Goal: Complete application form

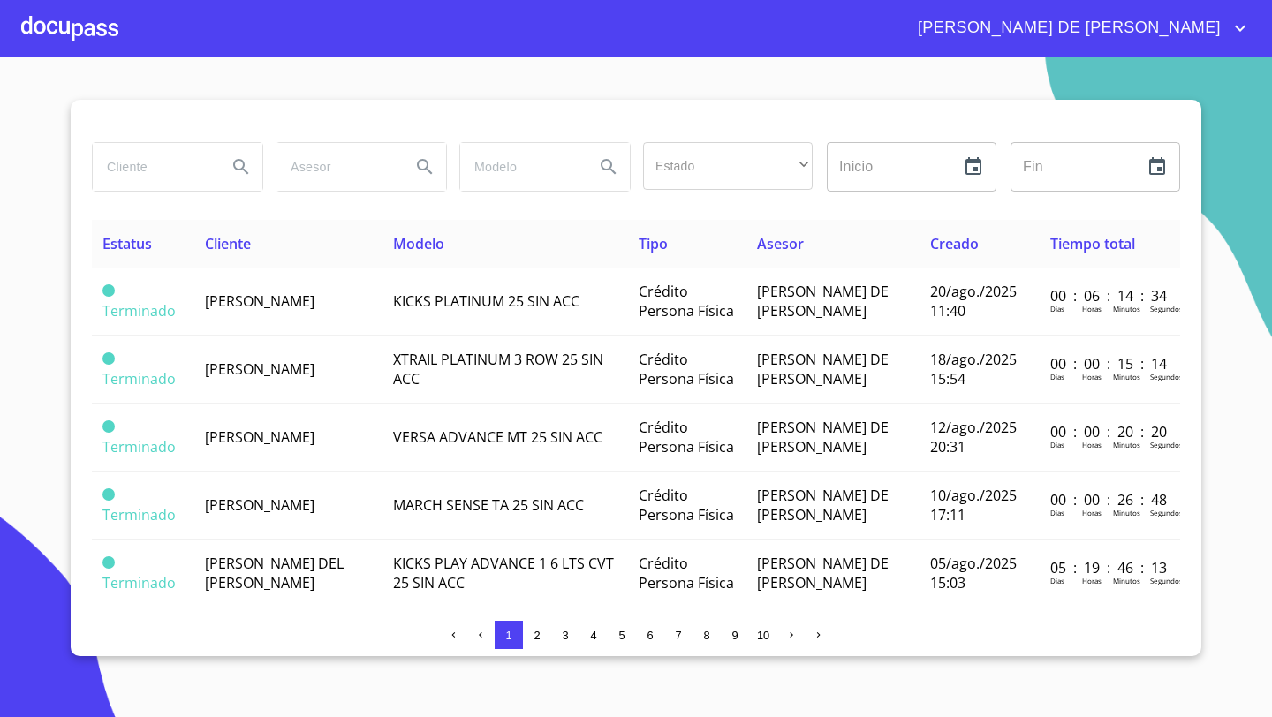
click at [72, 31] on div at bounding box center [69, 28] width 97 height 57
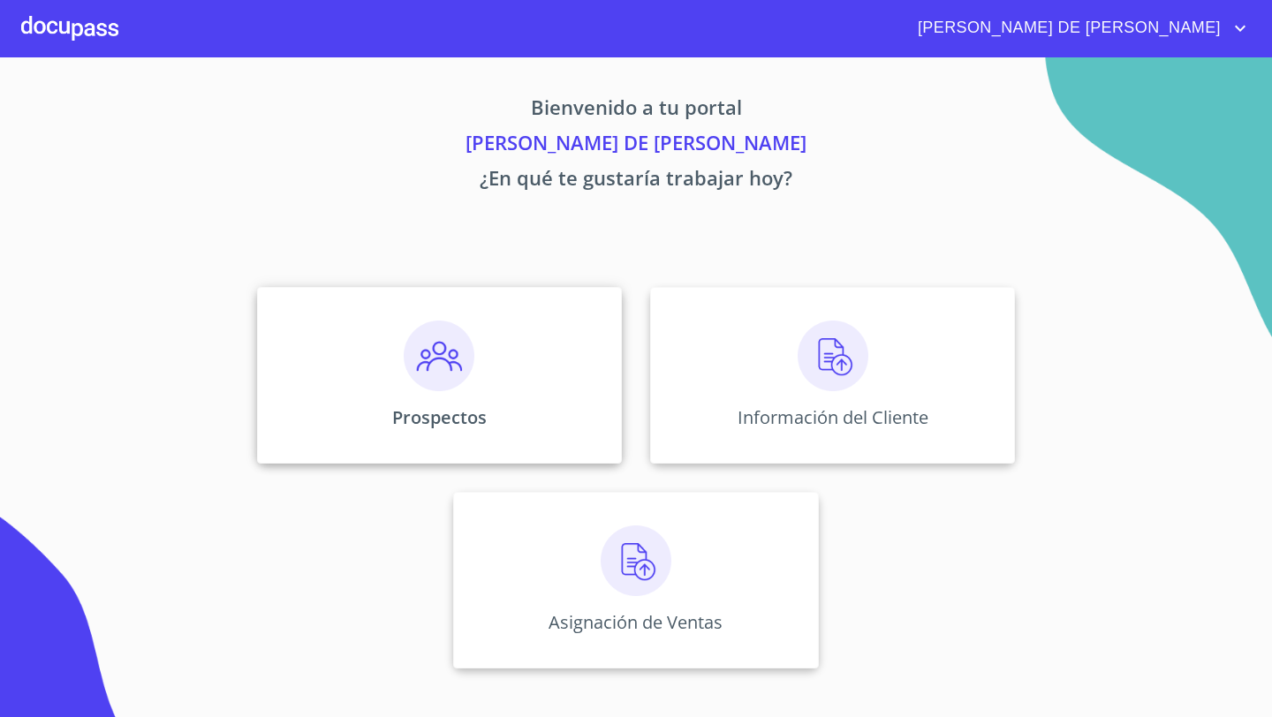
click at [518, 352] on div "Prospectos" at bounding box center [439, 375] width 365 height 177
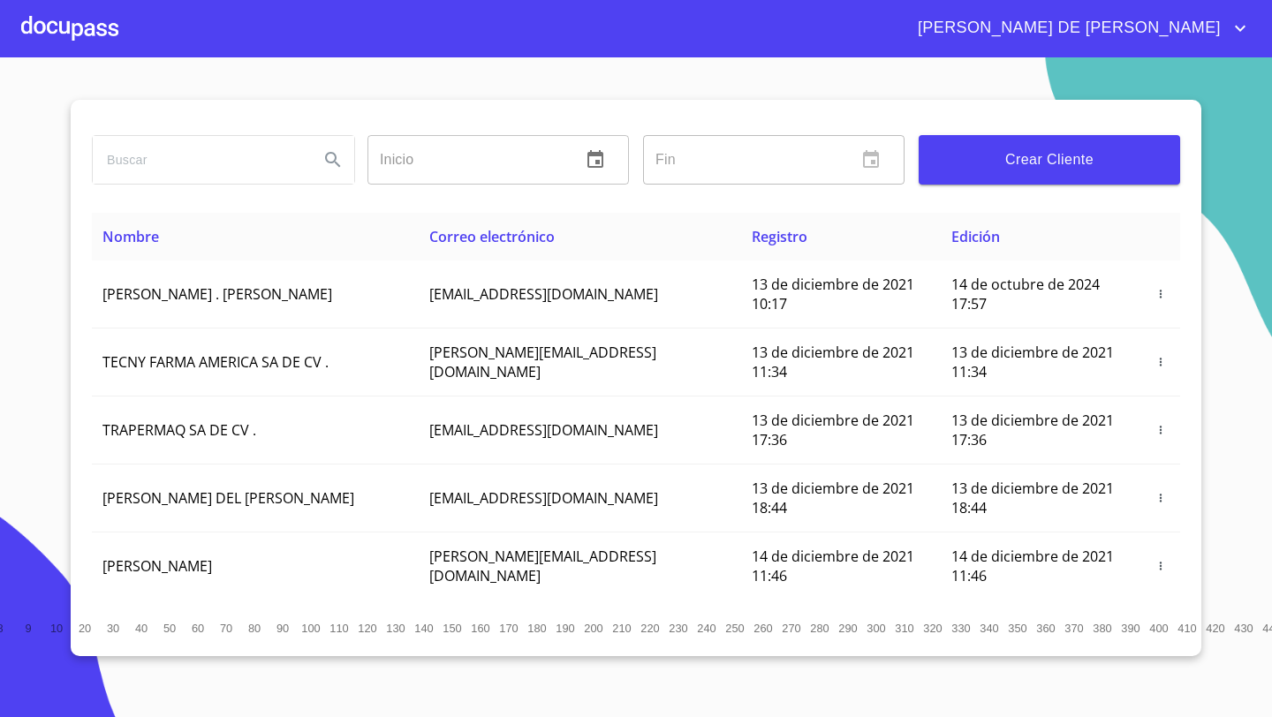
click at [1080, 151] on span "Crear Cliente" at bounding box center [1048, 159] width 233 height 25
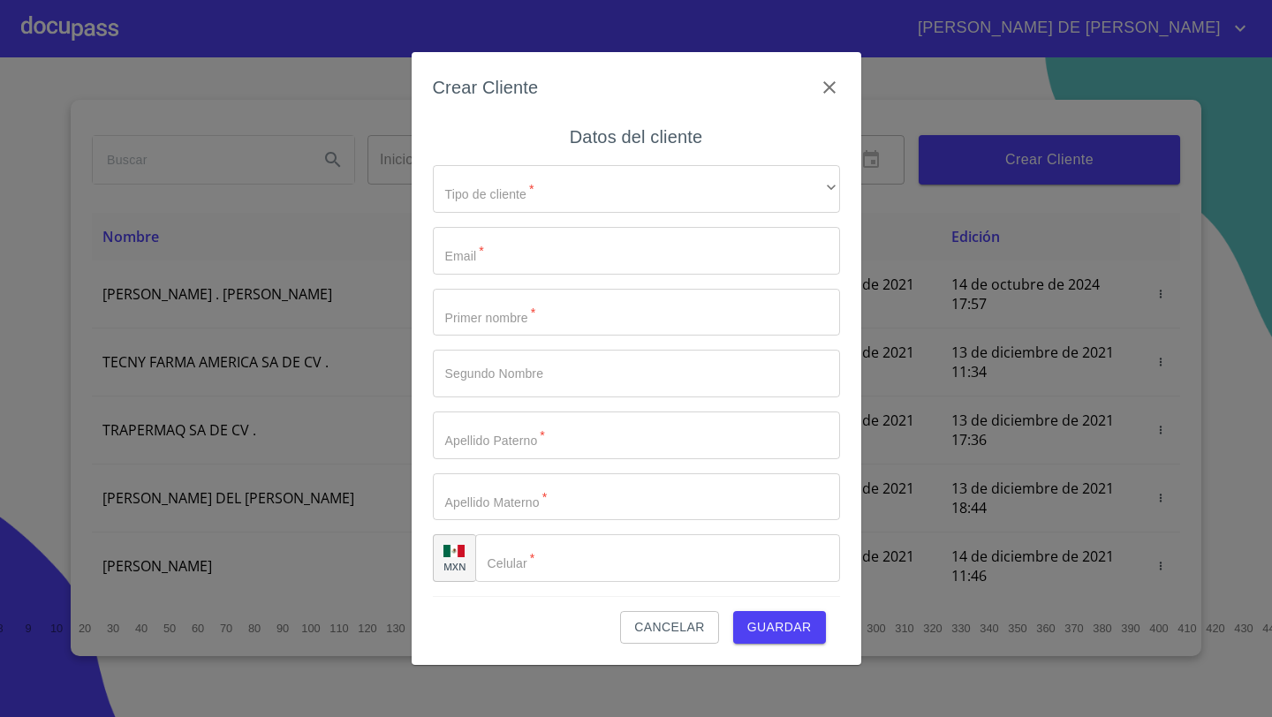
click at [560, 162] on div "Tipo de cliente   * ​ ​ Email   * ​ Primer nombre   * ​ Segundo Nombre ​ Apelli…" at bounding box center [636, 373] width 407 height 445
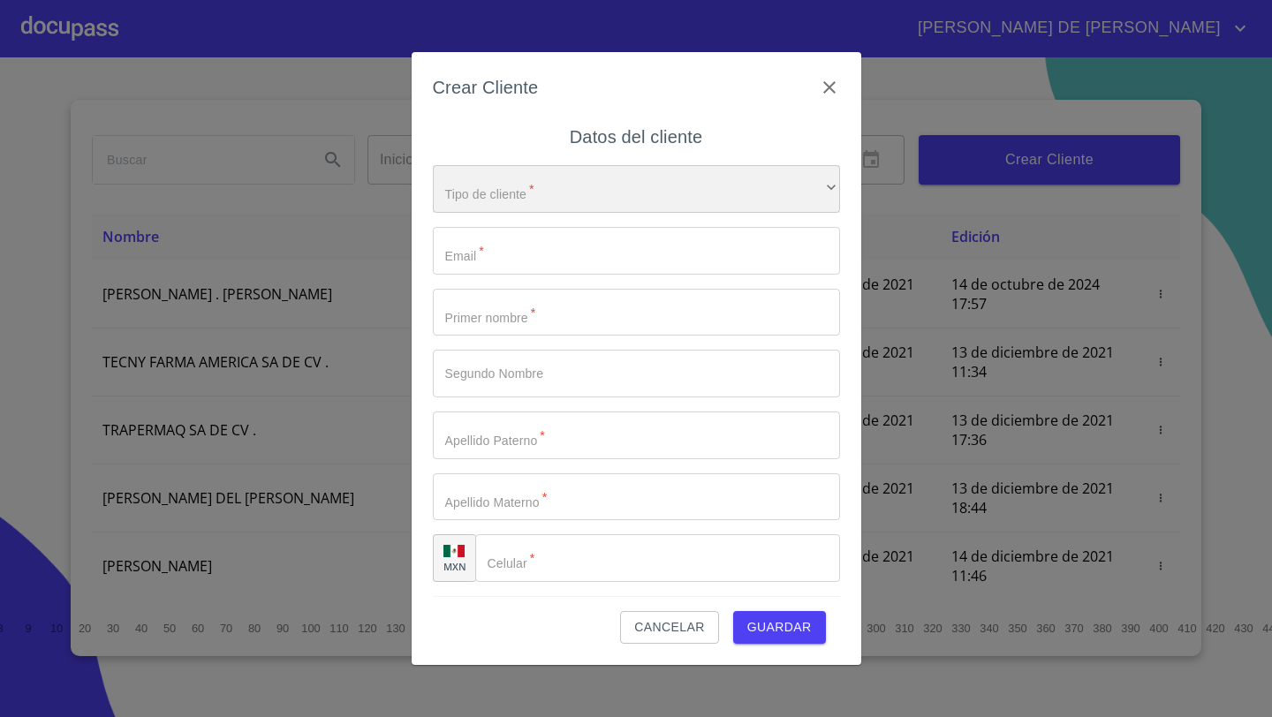
click at [555, 171] on div "​" at bounding box center [636, 189] width 407 height 48
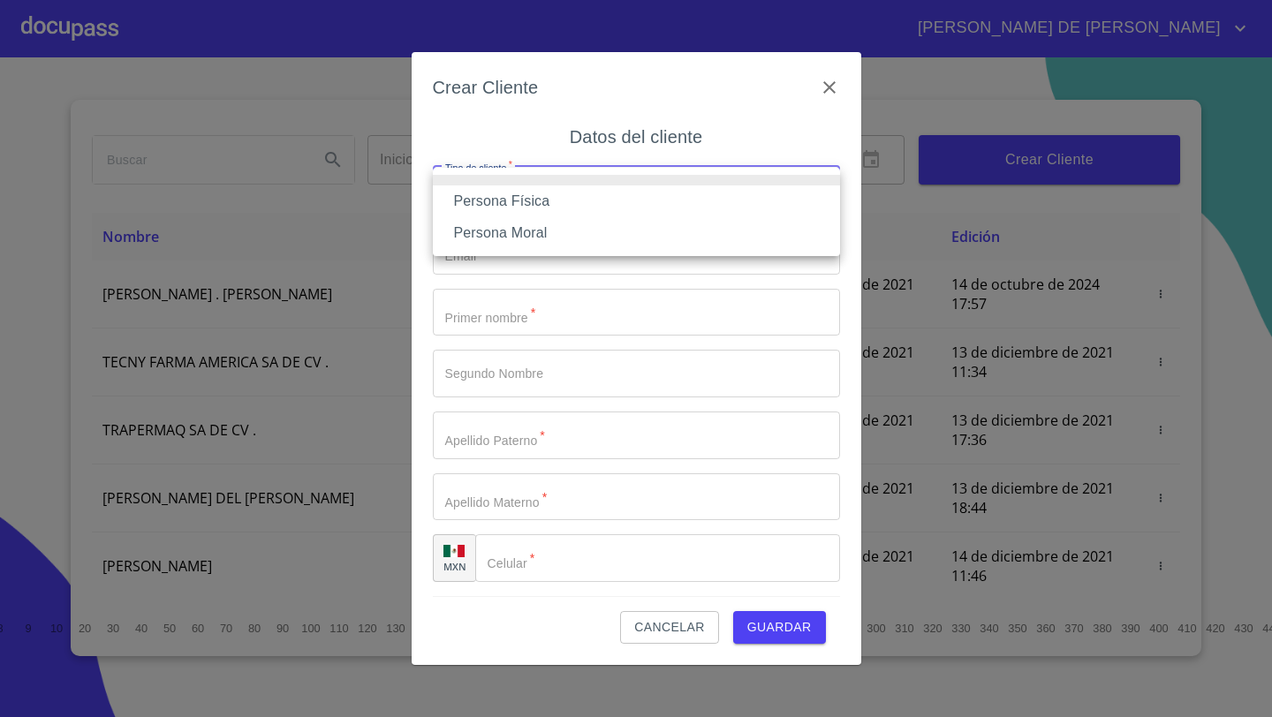
click at [521, 200] on li "Persona Física" at bounding box center [636, 201] width 407 height 32
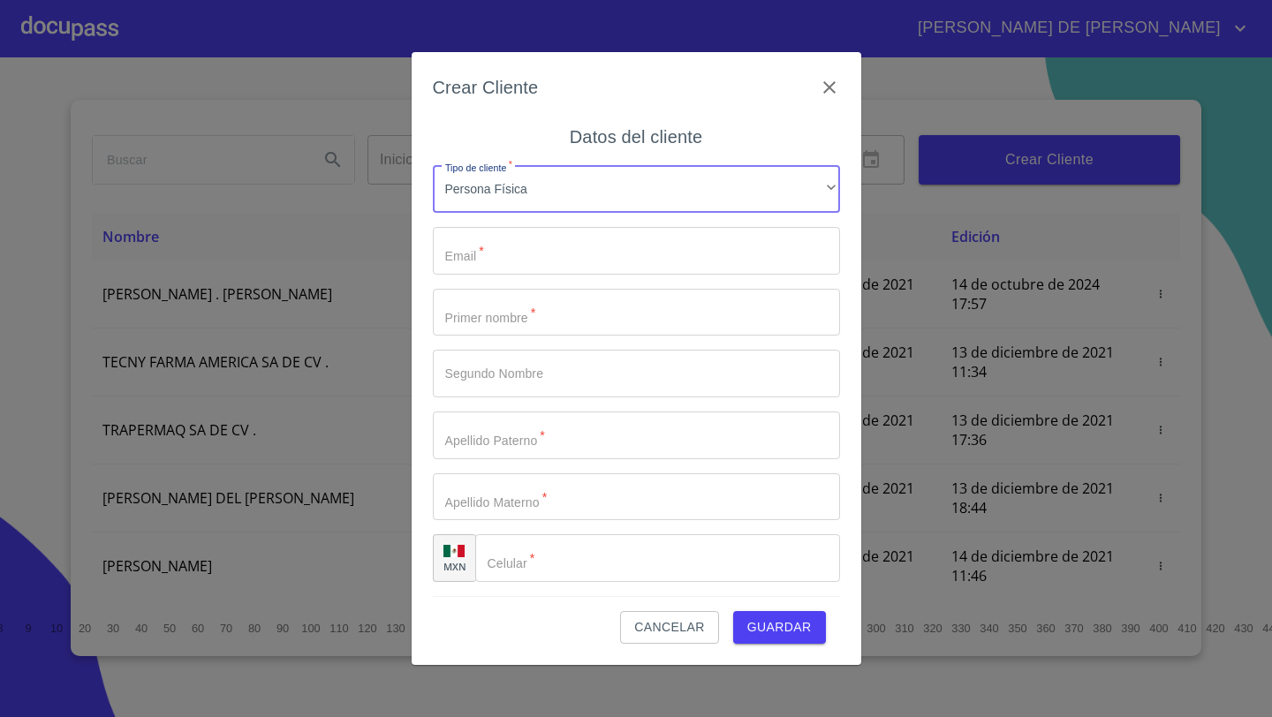
click at [498, 232] on input "Tipo de cliente   *" at bounding box center [636, 251] width 407 height 48
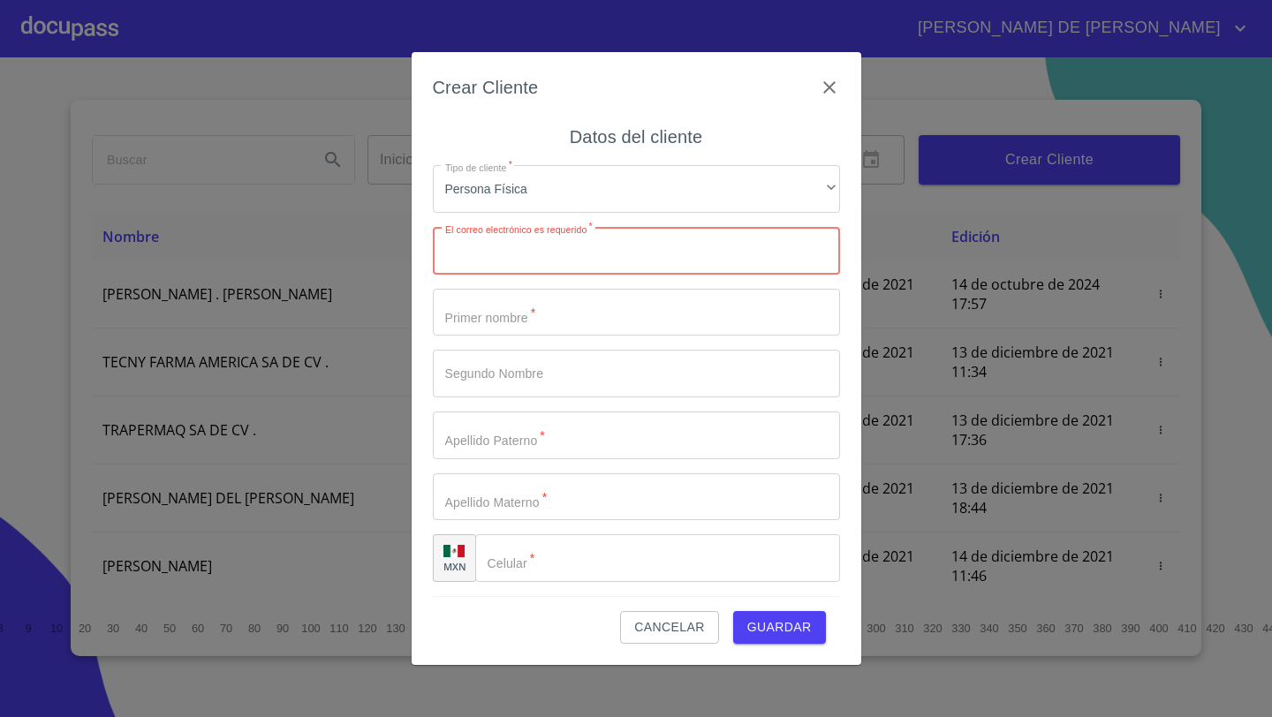
paste input "[EMAIL_ADDRESS][DOMAIN_NAME]"
type input "[EMAIL_ADDRESS][DOMAIN_NAME]"
click at [459, 329] on input "Tipo de cliente   *" at bounding box center [636, 313] width 407 height 48
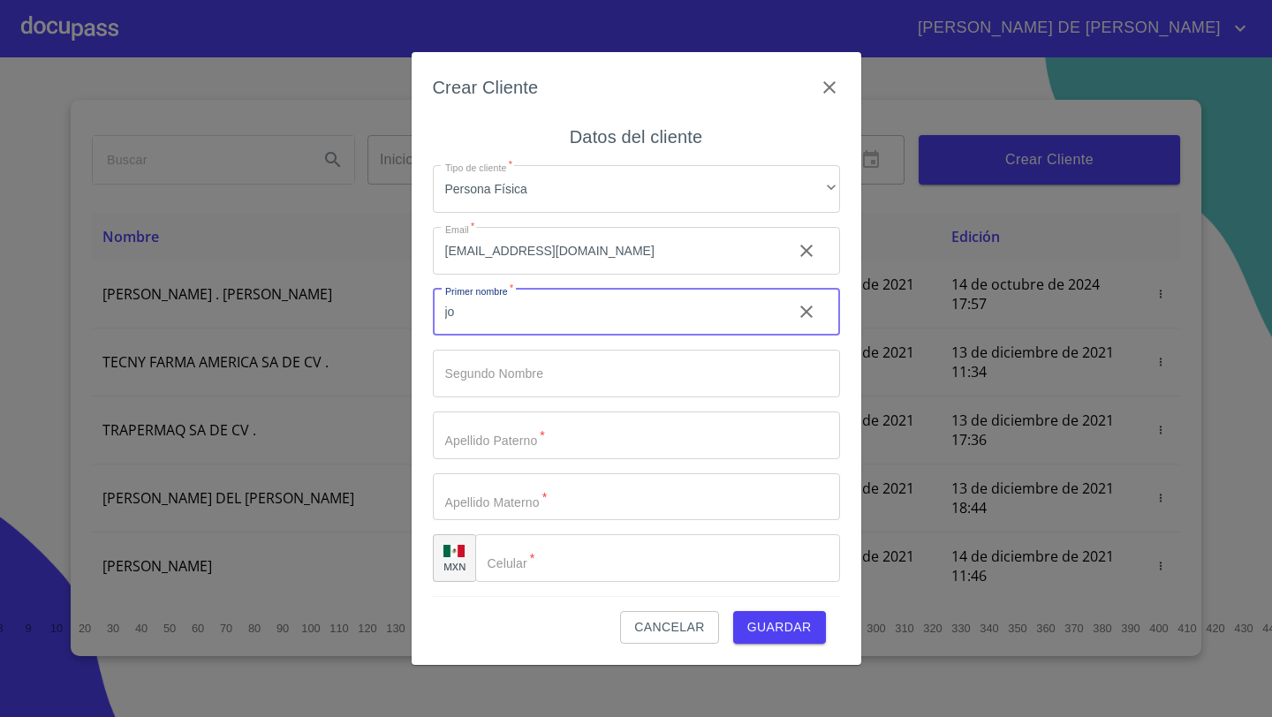
type input "j"
type input "[PERSON_NAME]"
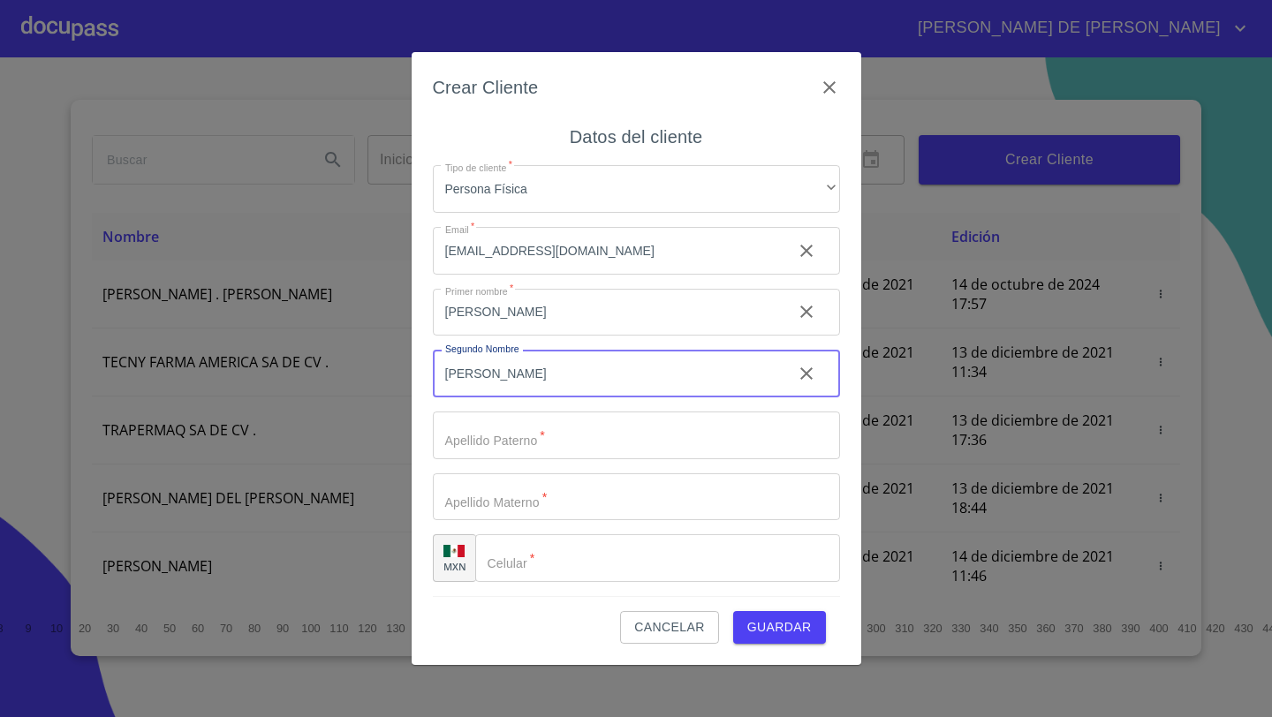
type input "[PERSON_NAME]"
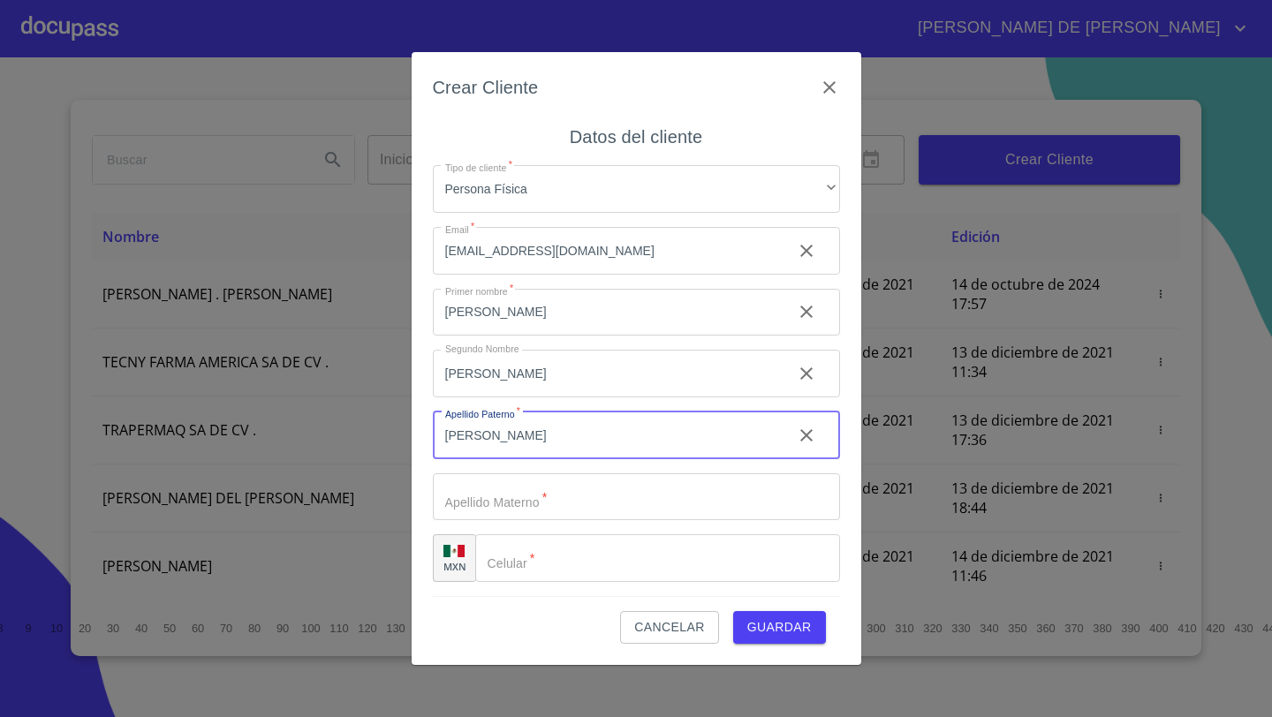
type input "[PERSON_NAME]"
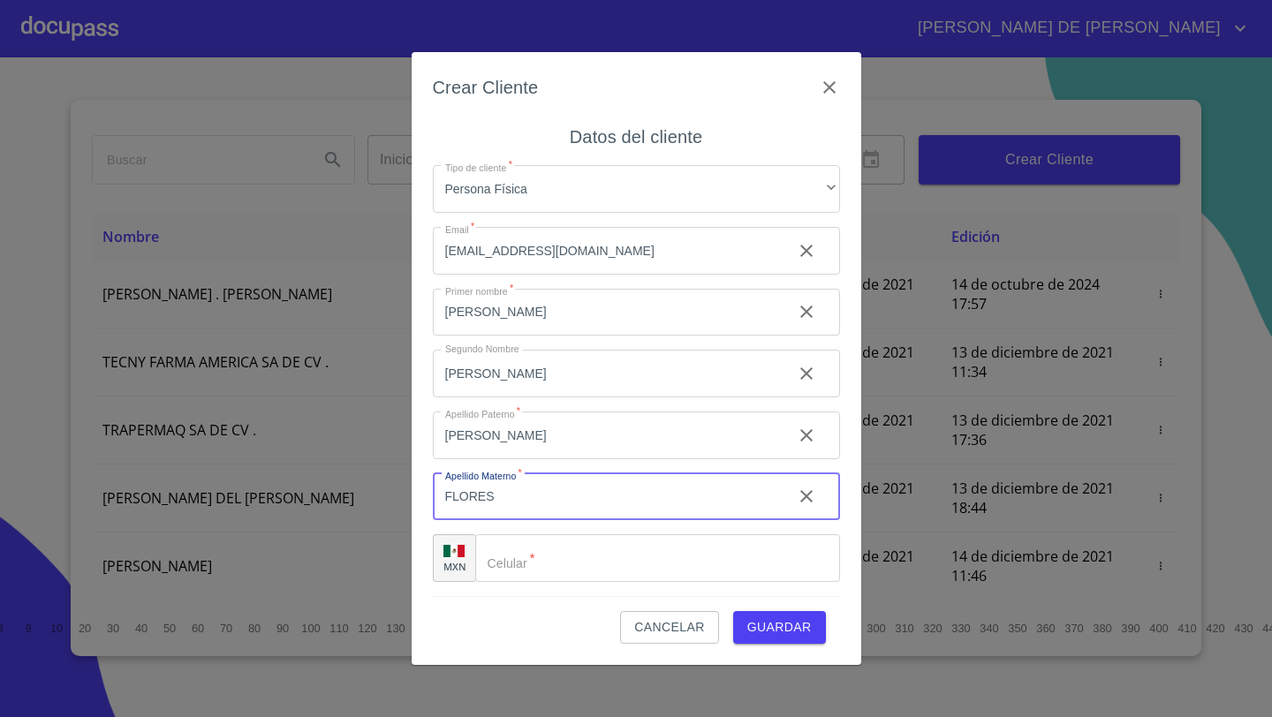
type input "FLORES"
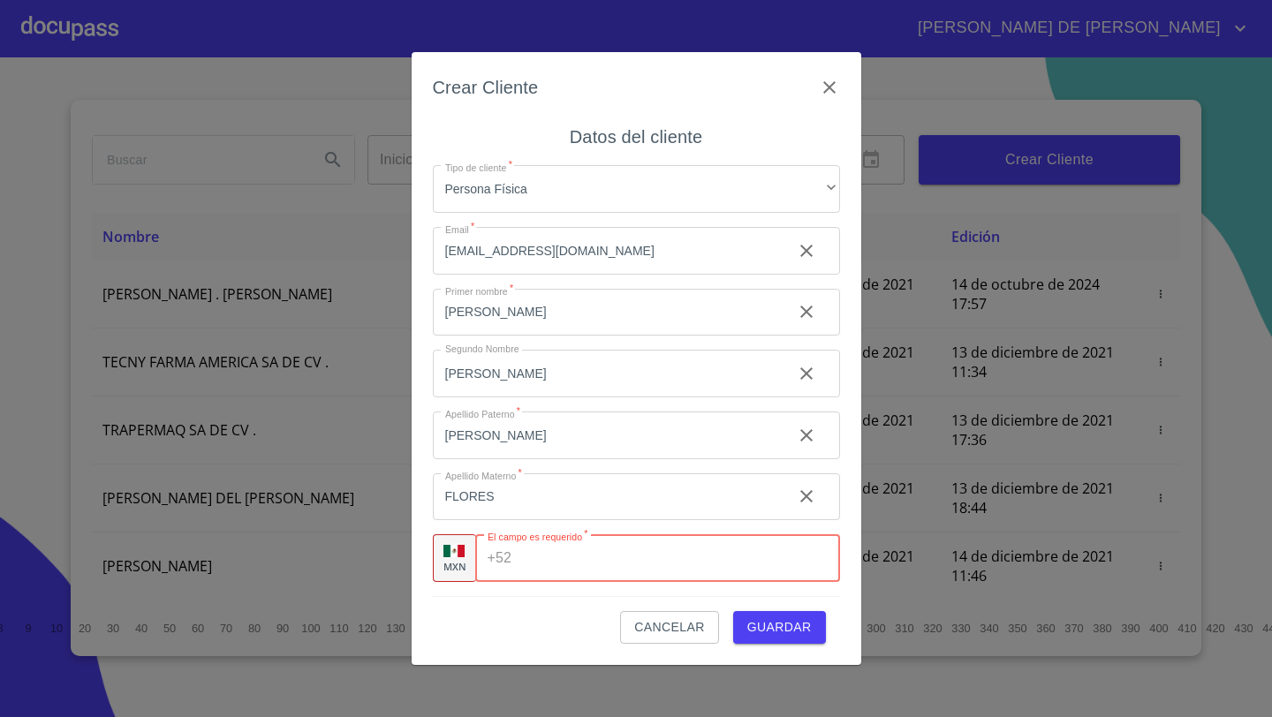
paste input "[PHONE_NUMBER]"
type input "[PHONE_NUMBER]"
click at [751, 623] on span "Guardar" at bounding box center [779, 627] width 64 height 22
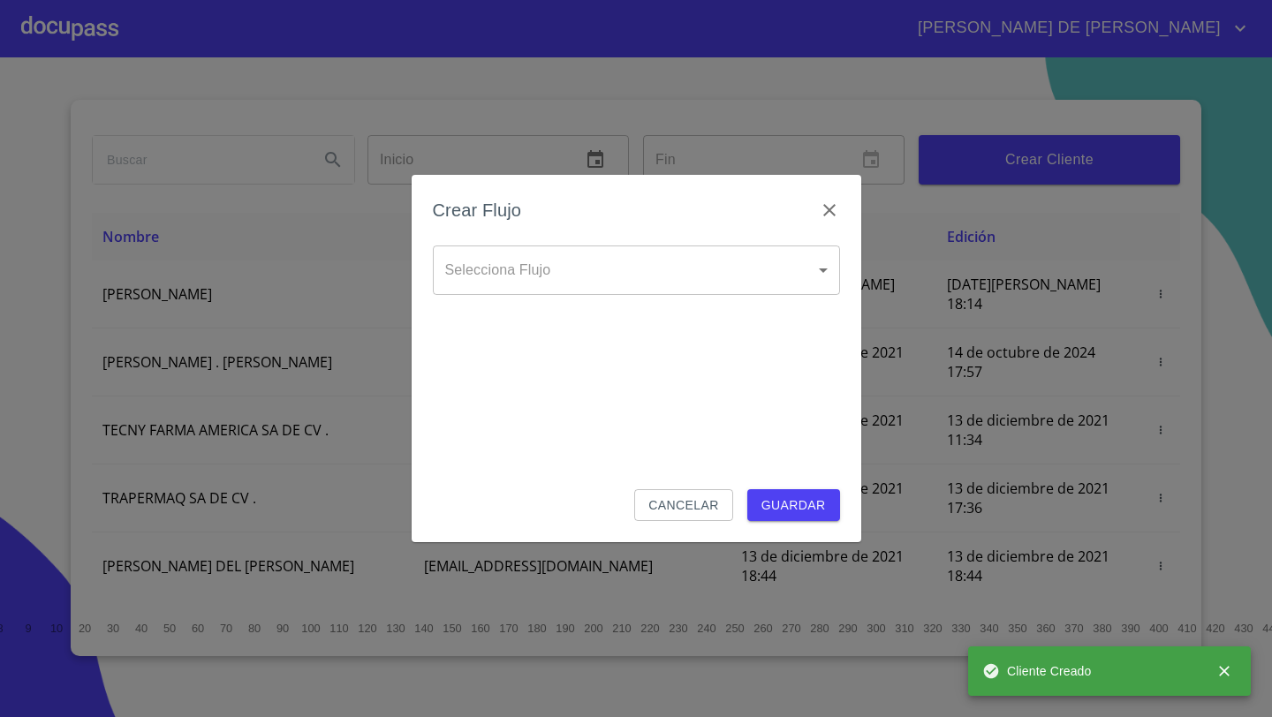
click at [686, 278] on body "[PERSON_NAME] DE [PERSON_NAME] Inicio ​ Fin ​ Crear Cliente Nombre Correo elect…" at bounding box center [636, 358] width 1272 height 717
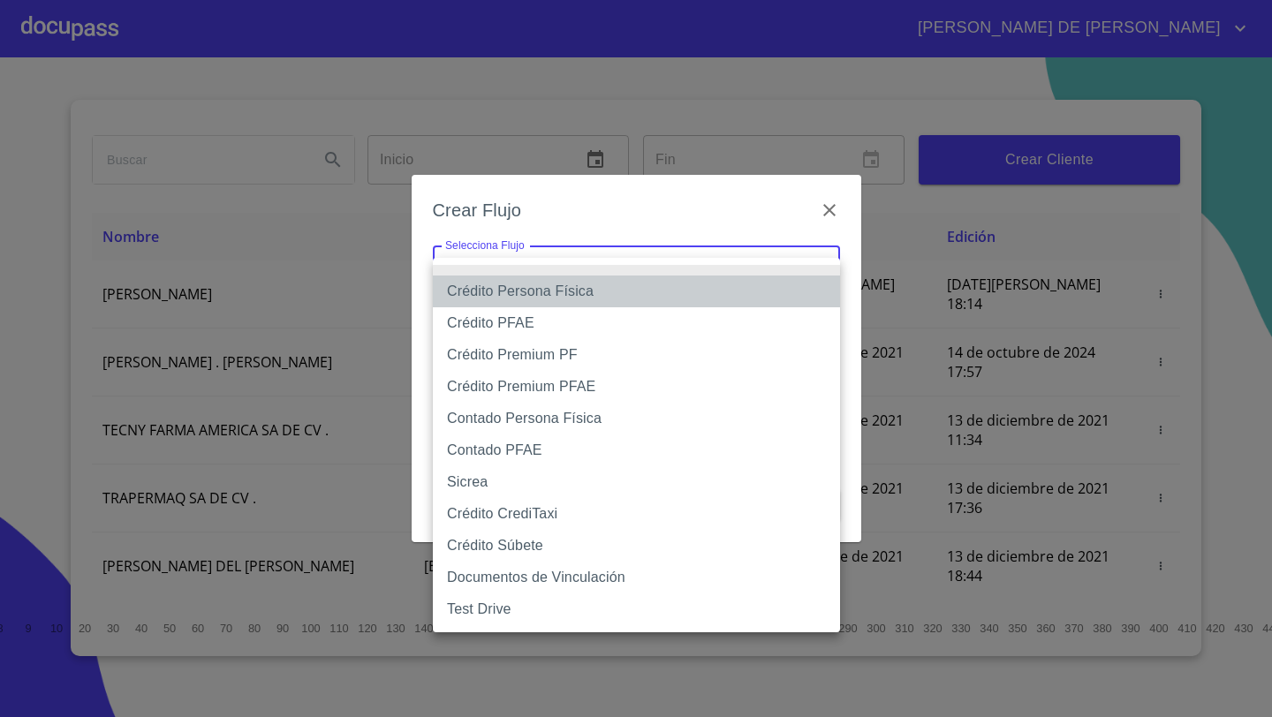
click at [572, 287] on li "Crédito Persona Física" at bounding box center [636, 292] width 407 height 32
type input "61b033e49b8c202ad5bb7912"
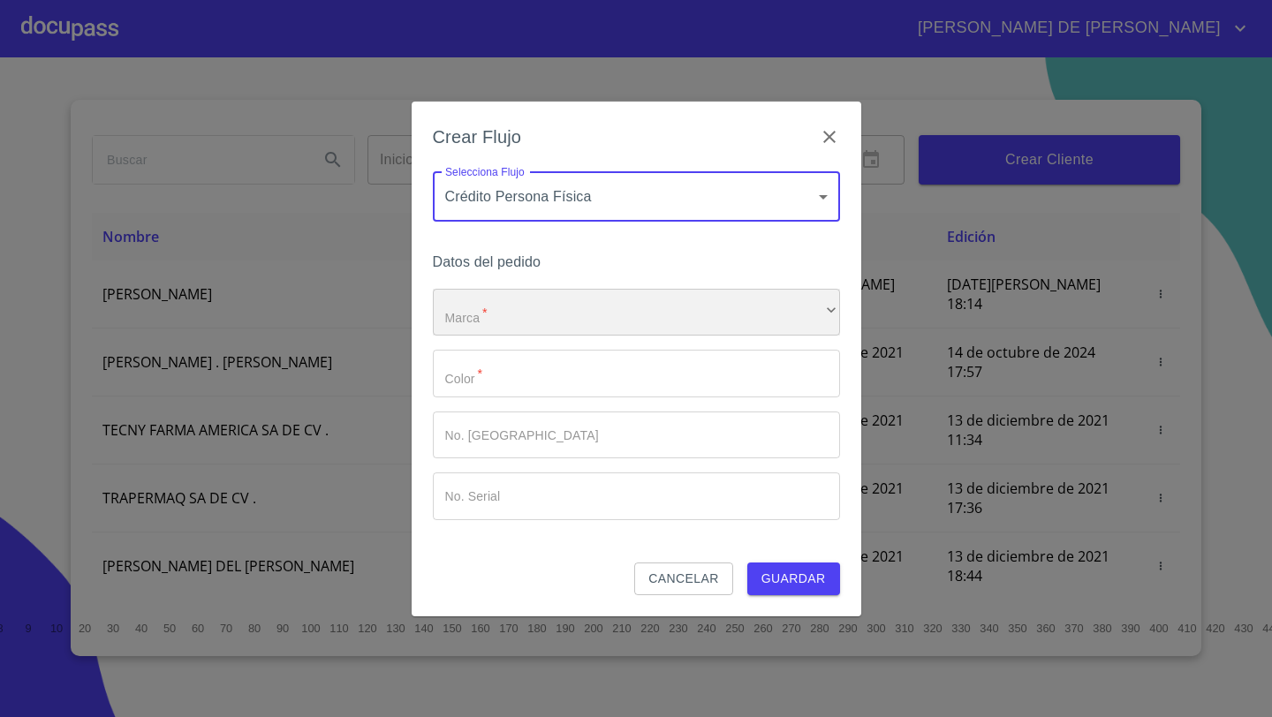
click at [496, 308] on div "​" at bounding box center [636, 313] width 407 height 48
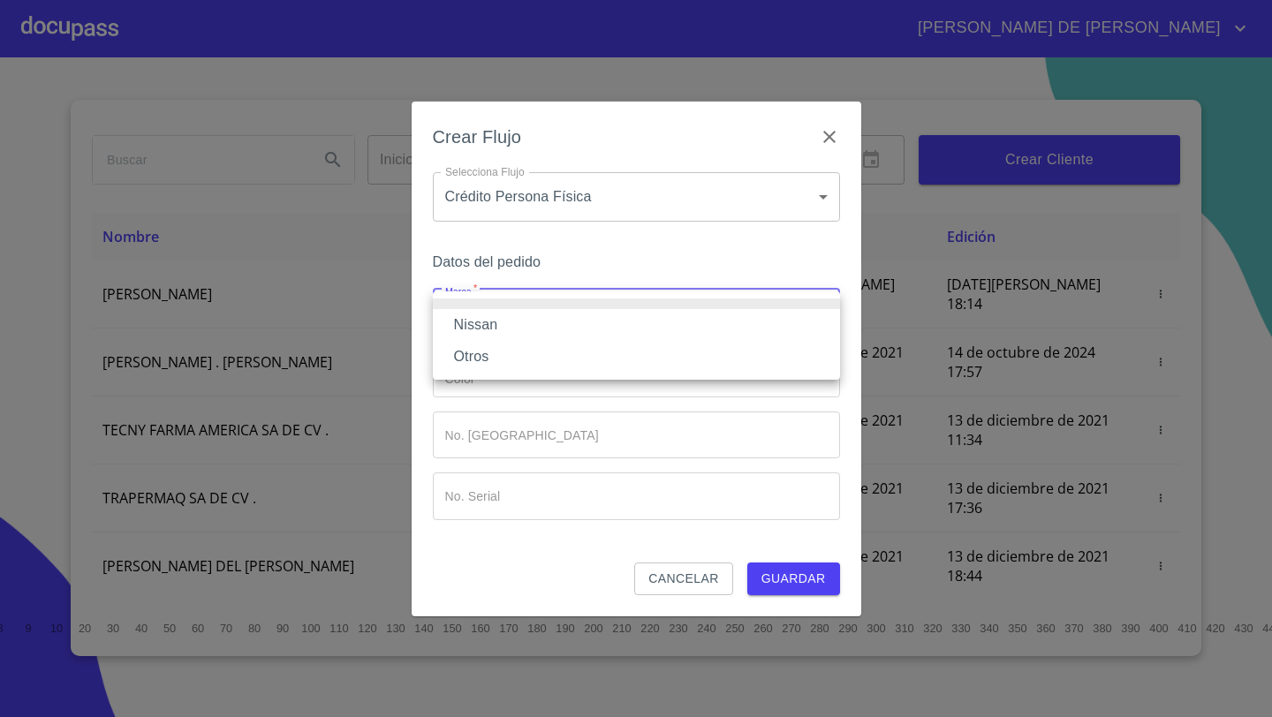
click at [483, 321] on li "Nissan" at bounding box center [636, 325] width 407 height 32
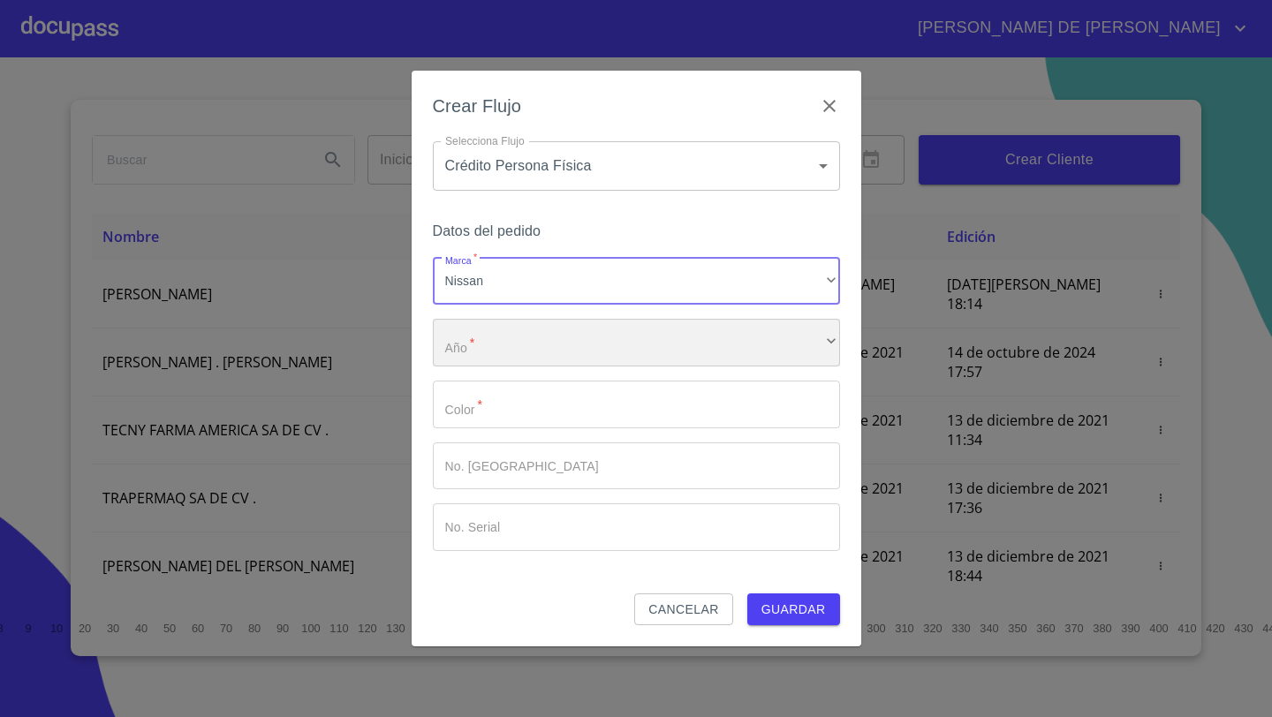
click at [470, 351] on div "​" at bounding box center [636, 343] width 407 height 48
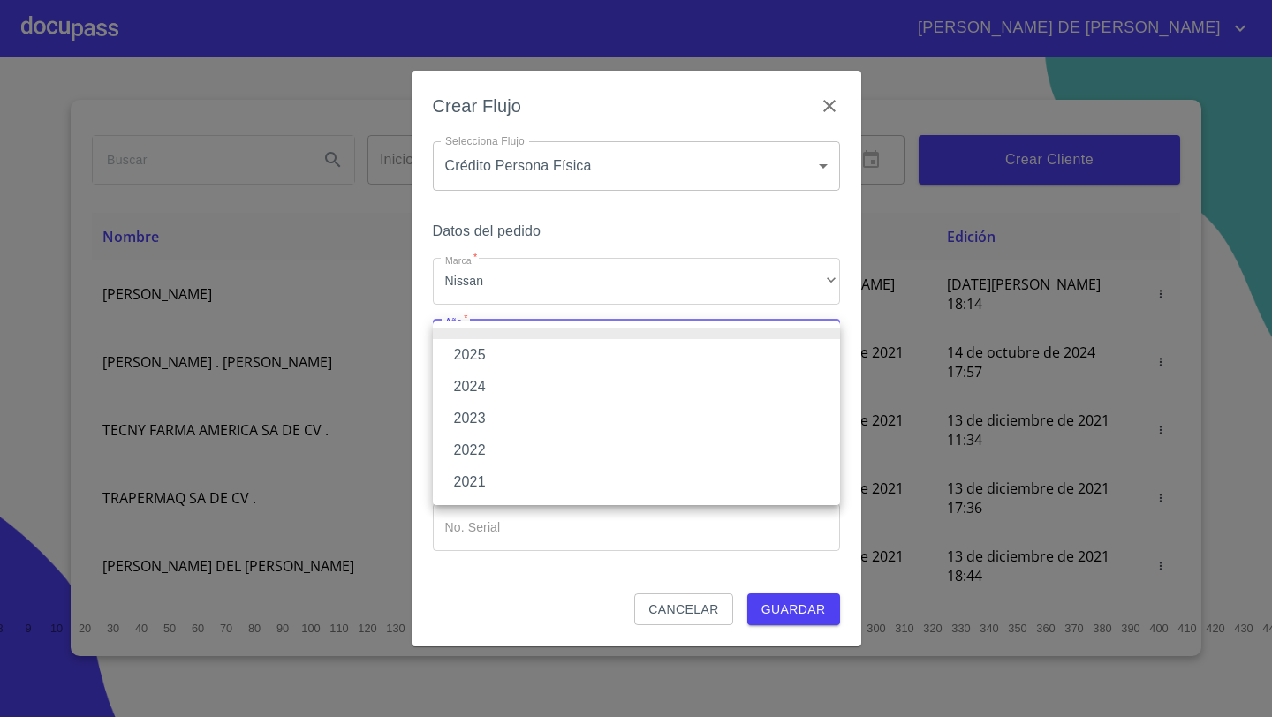
click at [470, 351] on li "2025" at bounding box center [636, 355] width 407 height 32
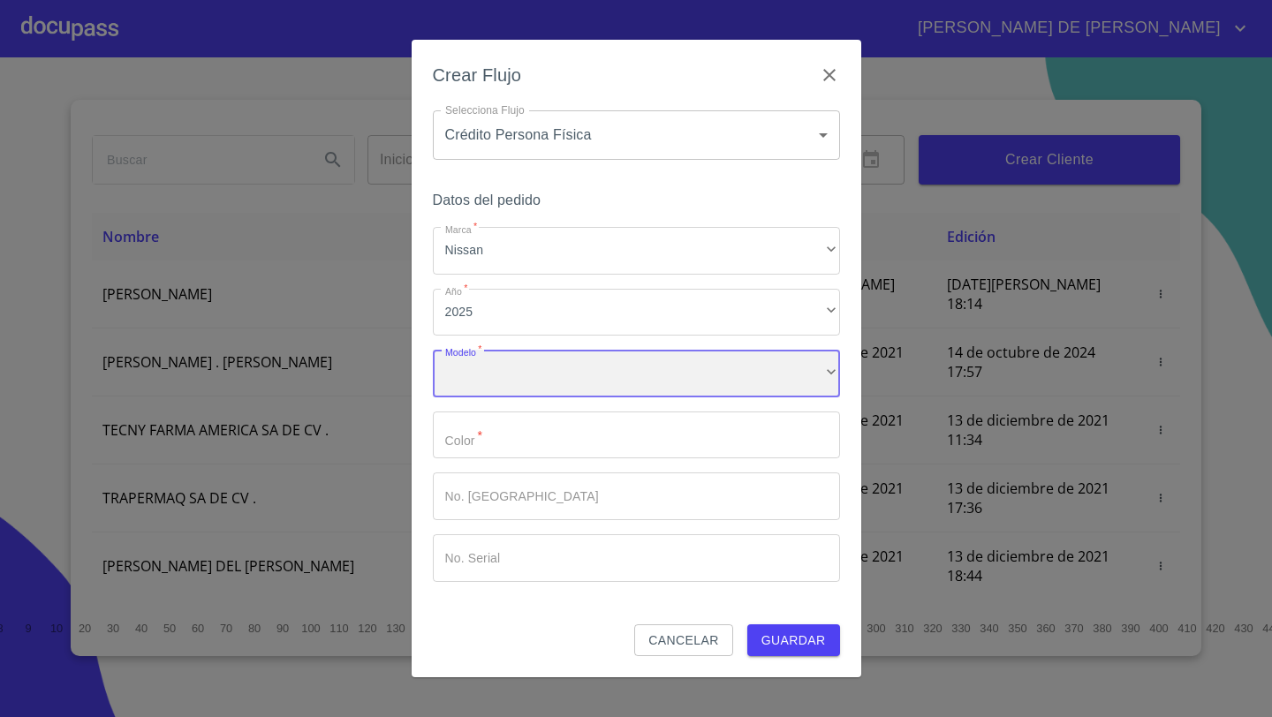
click at [470, 356] on div "​" at bounding box center [636, 374] width 407 height 48
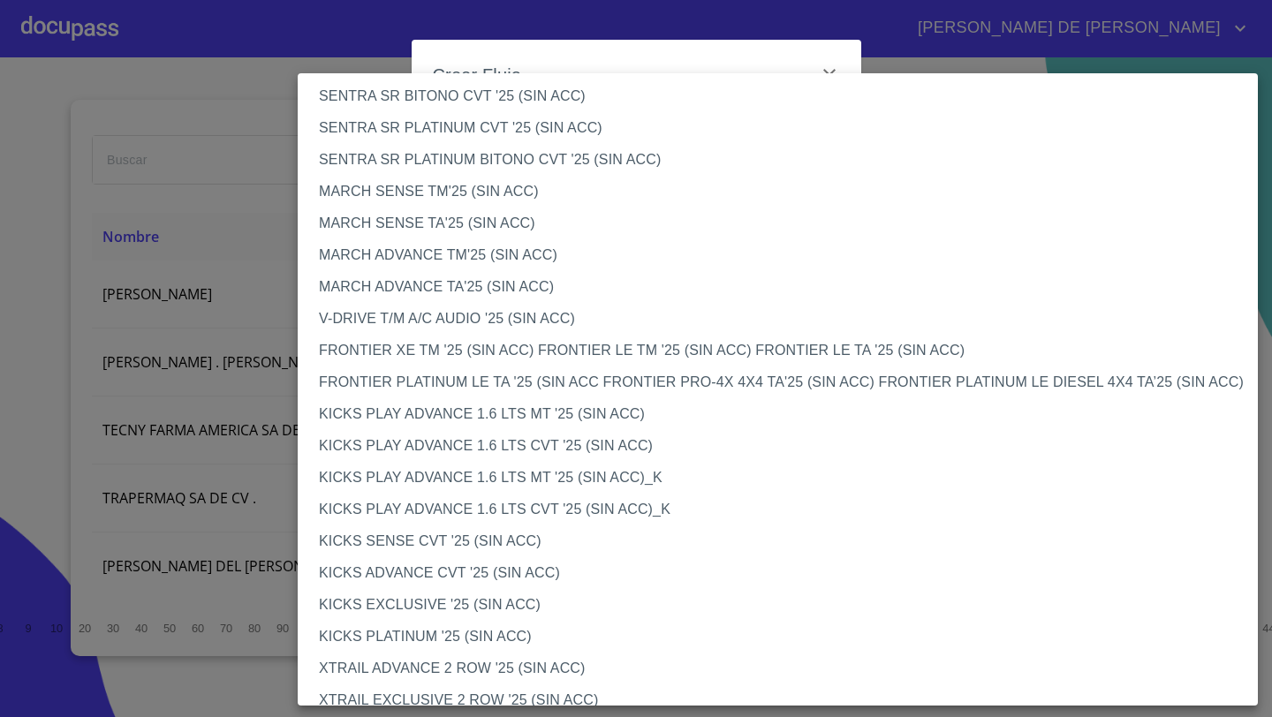
scroll to position [1212, 0]
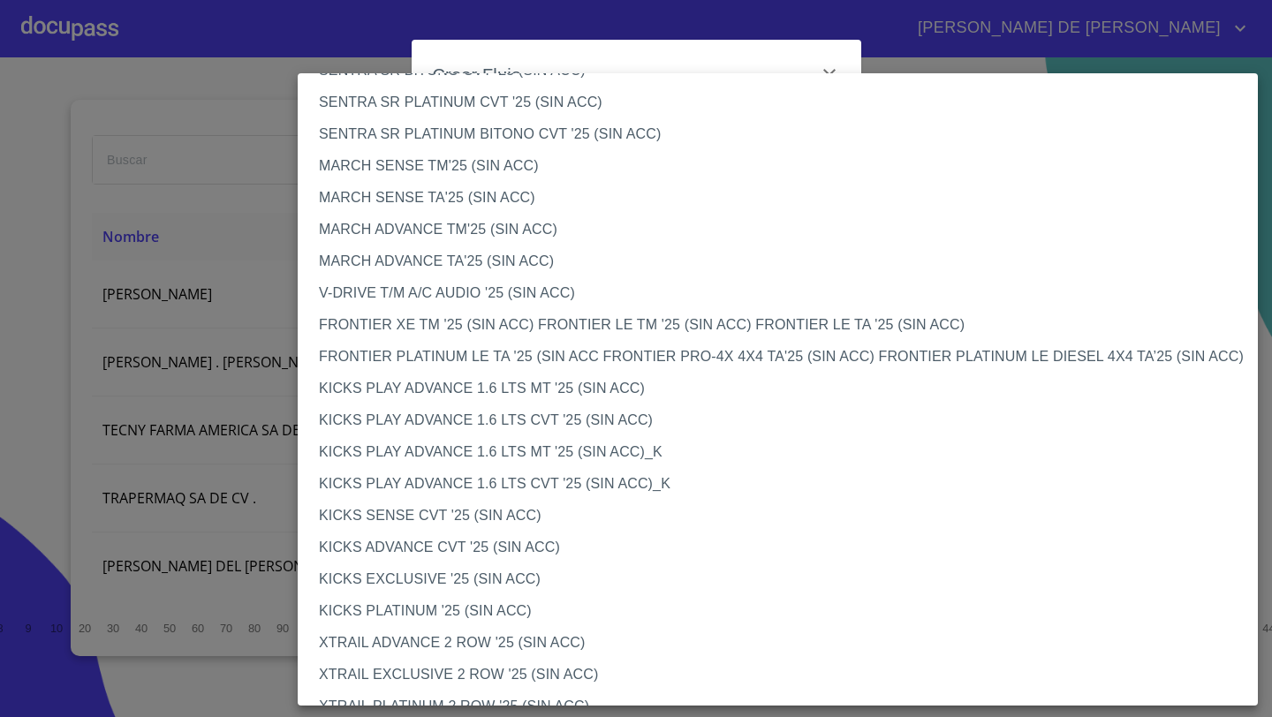
click at [381, 577] on li "KICKS EXCLUSIVE '25 (SIN ACC)" at bounding box center [778, 579] width 960 height 32
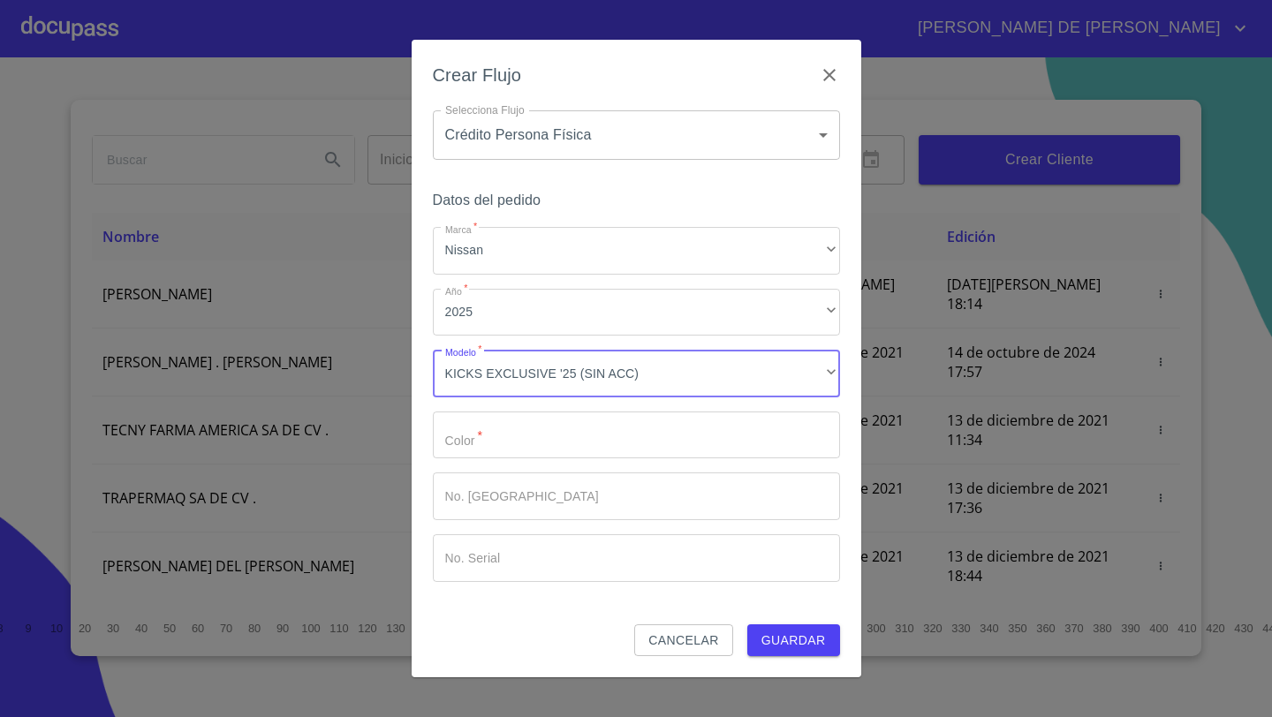
click at [525, 448] on input "Marca   *" at bounding box center [636, 435] width 407 height 48
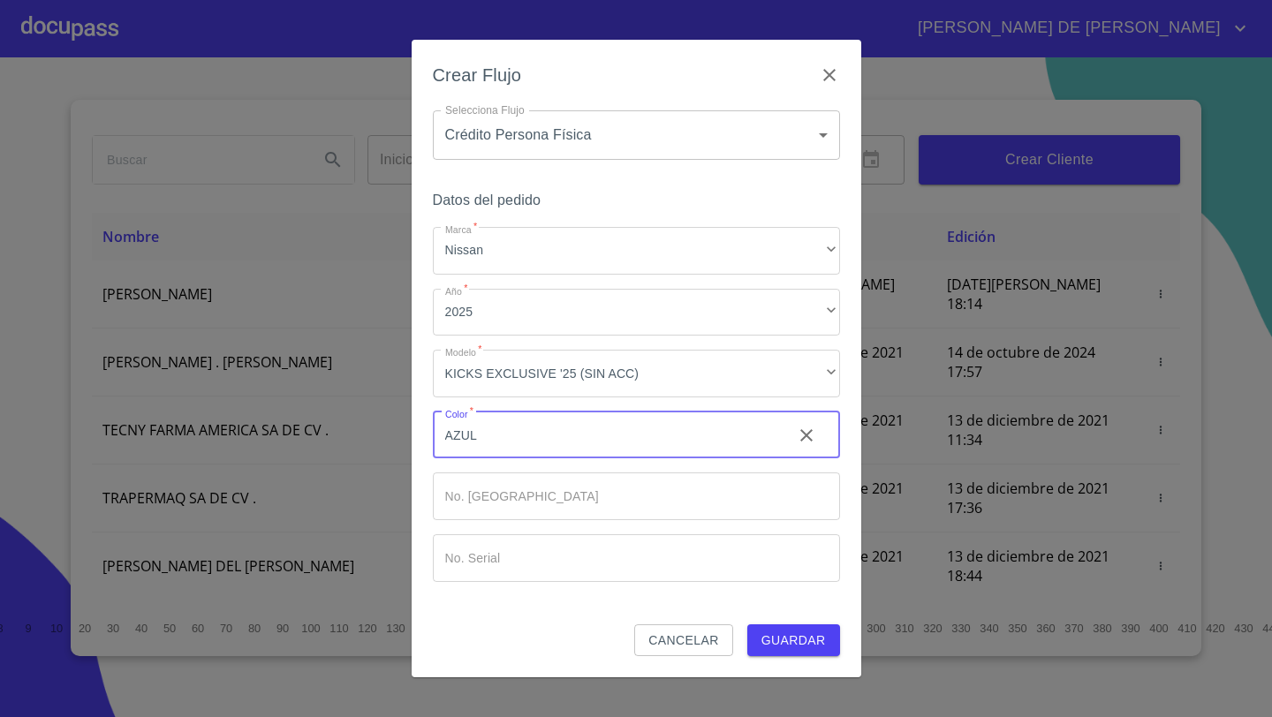
click at [509, 434] on input "AZUL" at bounding box center [605, 435] width 345 height 48
type input "AZUL ACERO"
click at [806, 648] on span "Guardar" at bounding box center [793, 641] width 64 height 22
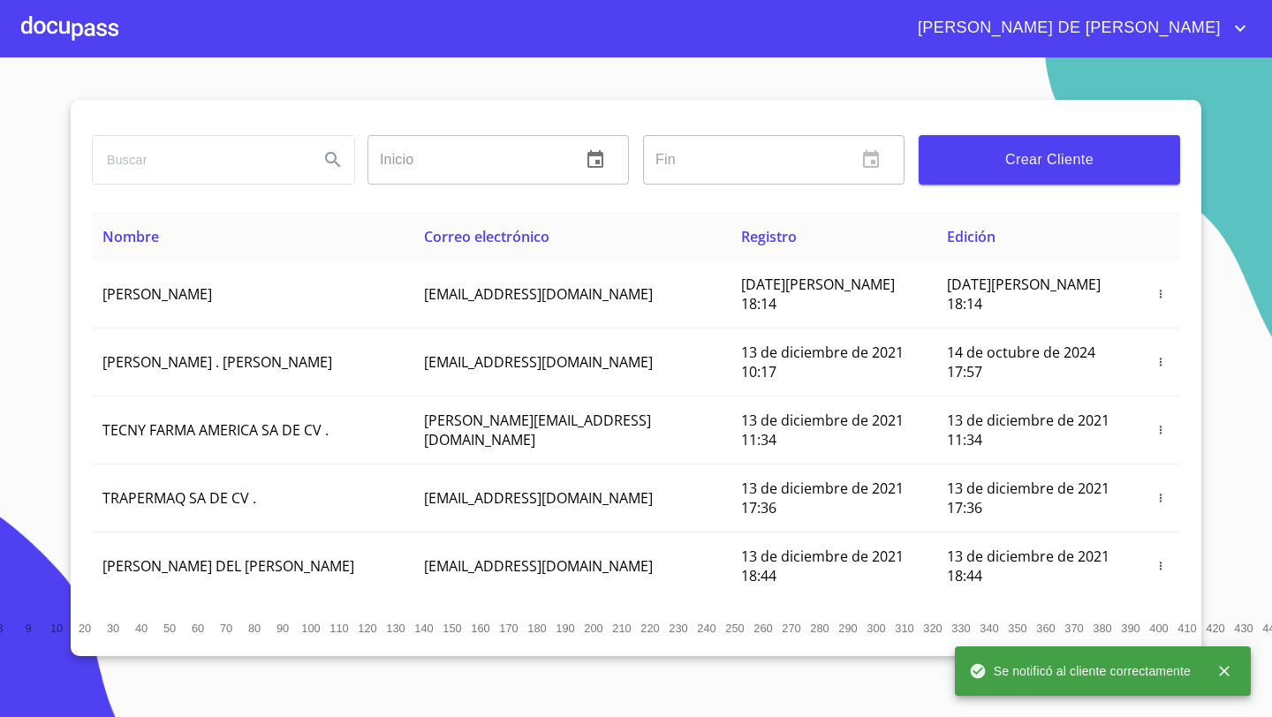
click at [80, 31] on div at bounding box center [69, 28] width 97 height 57
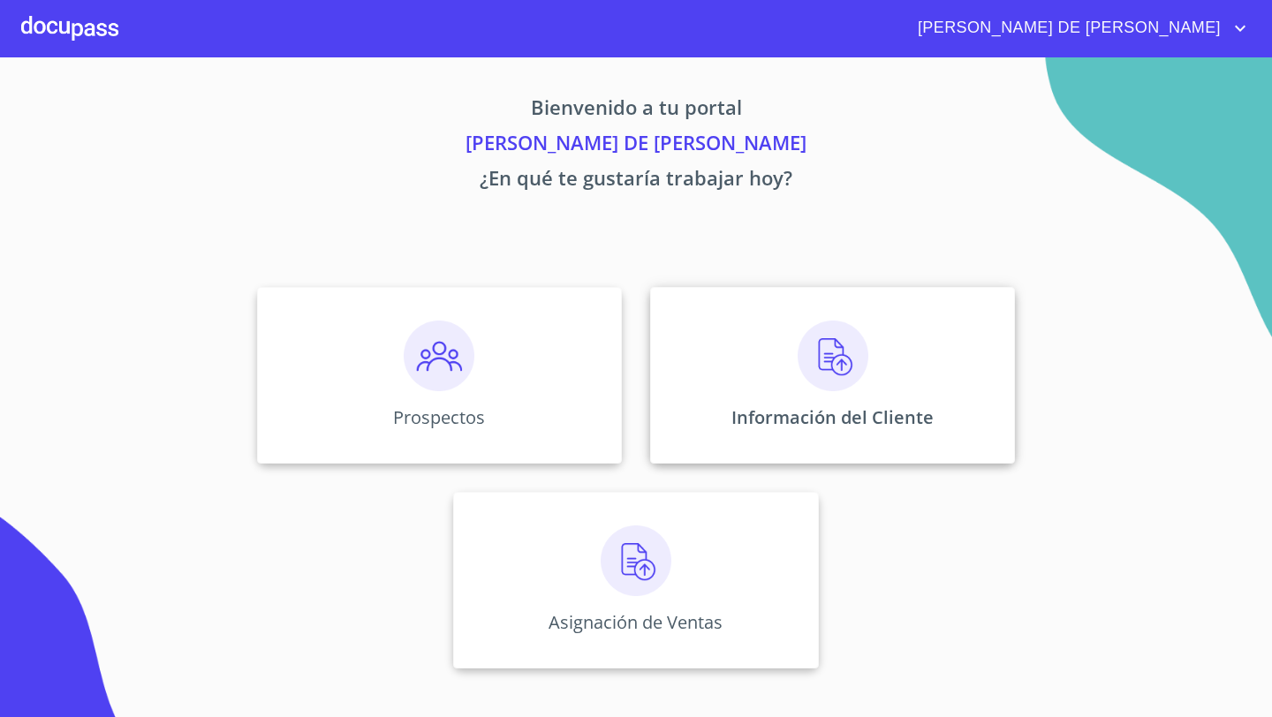
click at [727, 315] on div "Información del Cliente" at bounding box center [832, 375] width 365 height 177
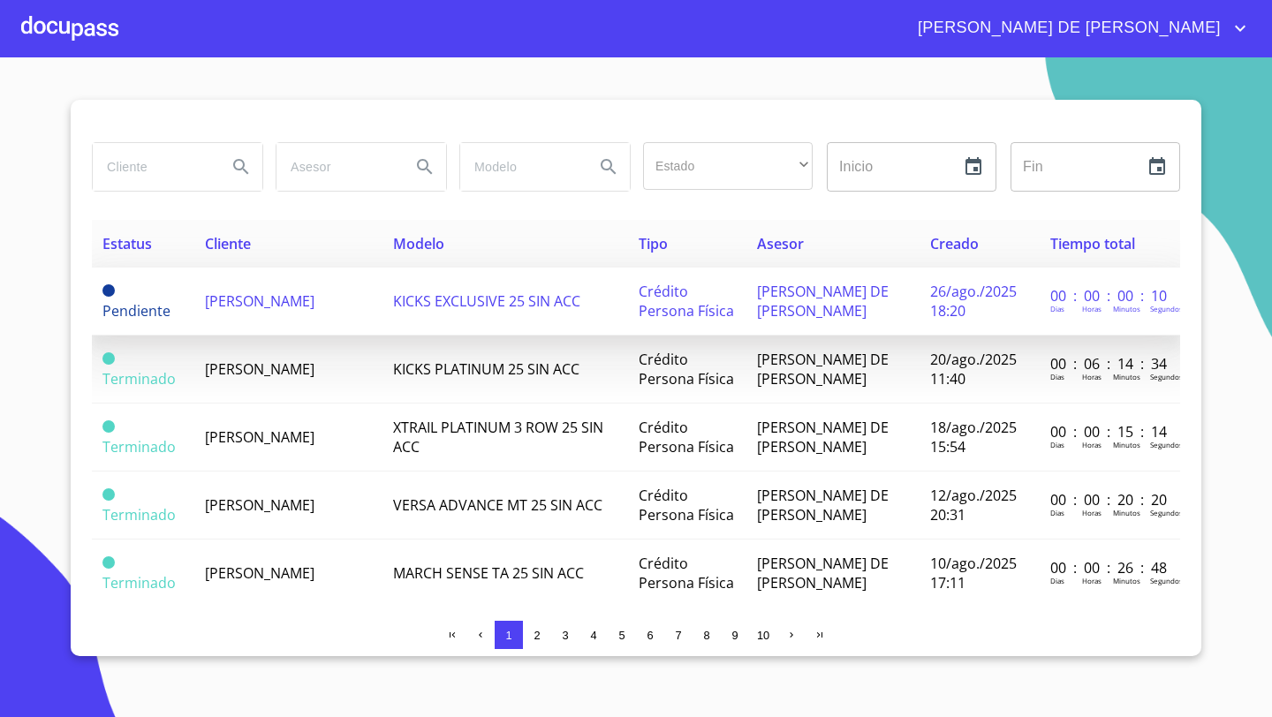
click at [282, 299] on span "[PERSON_NAME]" at bounding box center [259, 300] width 109 height 19
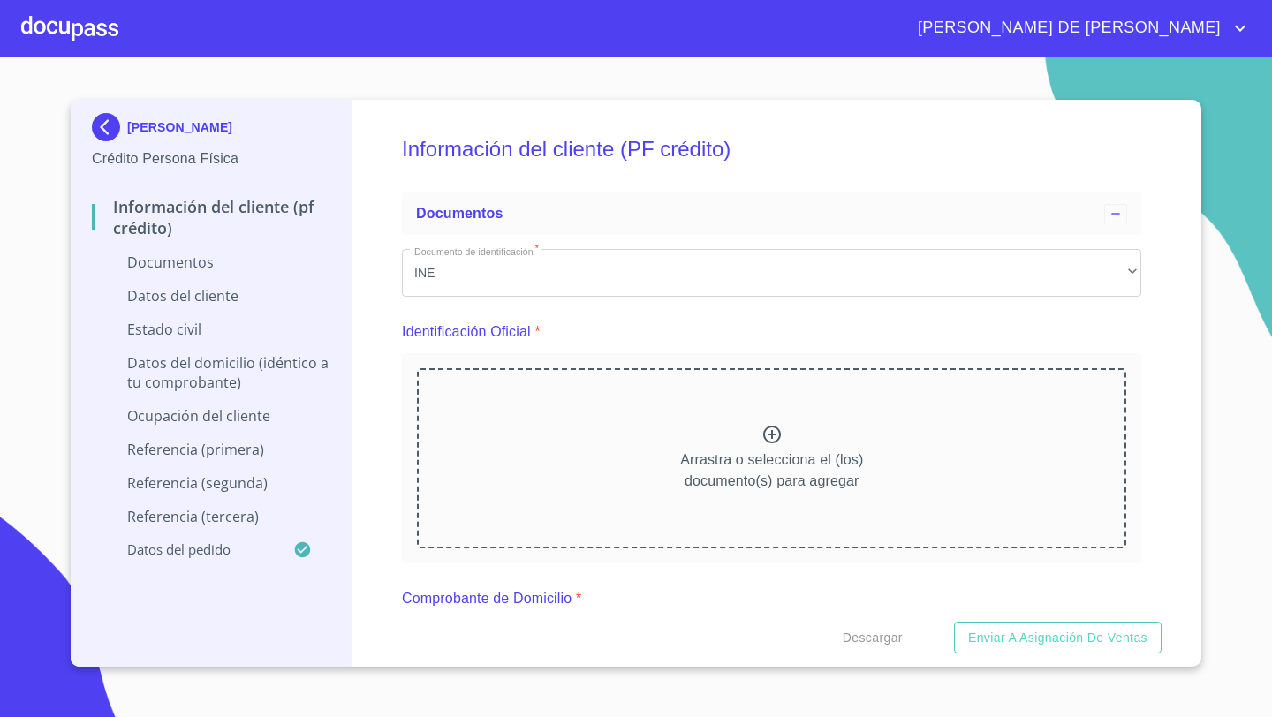
click at [734, 417] on div "Arrastra o selecciona el (los) documento(s) para agregar" at bounding box center [771, 458] width 709 height 180
click at [623, 426] on div "Arrastra o selecciona el (los) documento(s) para agregar" at bounding box center [771, 458] width 709 height 180
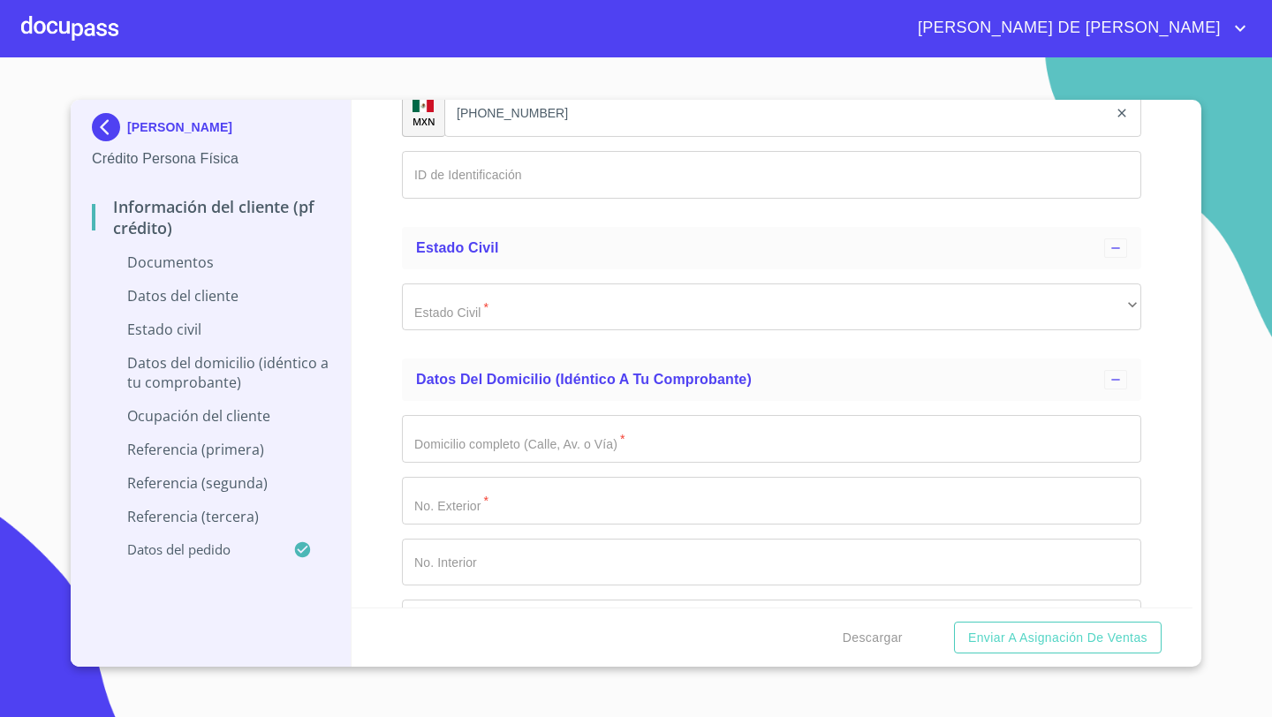
scroll to position [3365, 0]
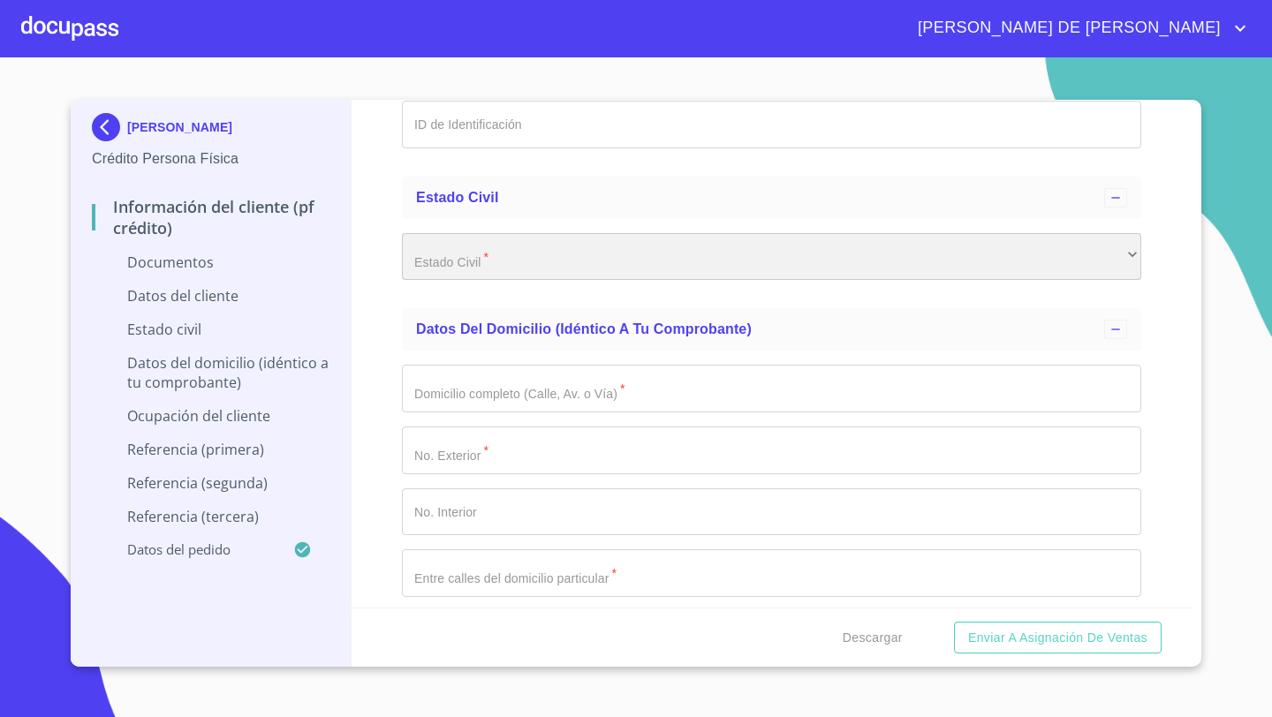
click at [470, 276] on div "​" at bounding box center [771, 257] width 739 height 48
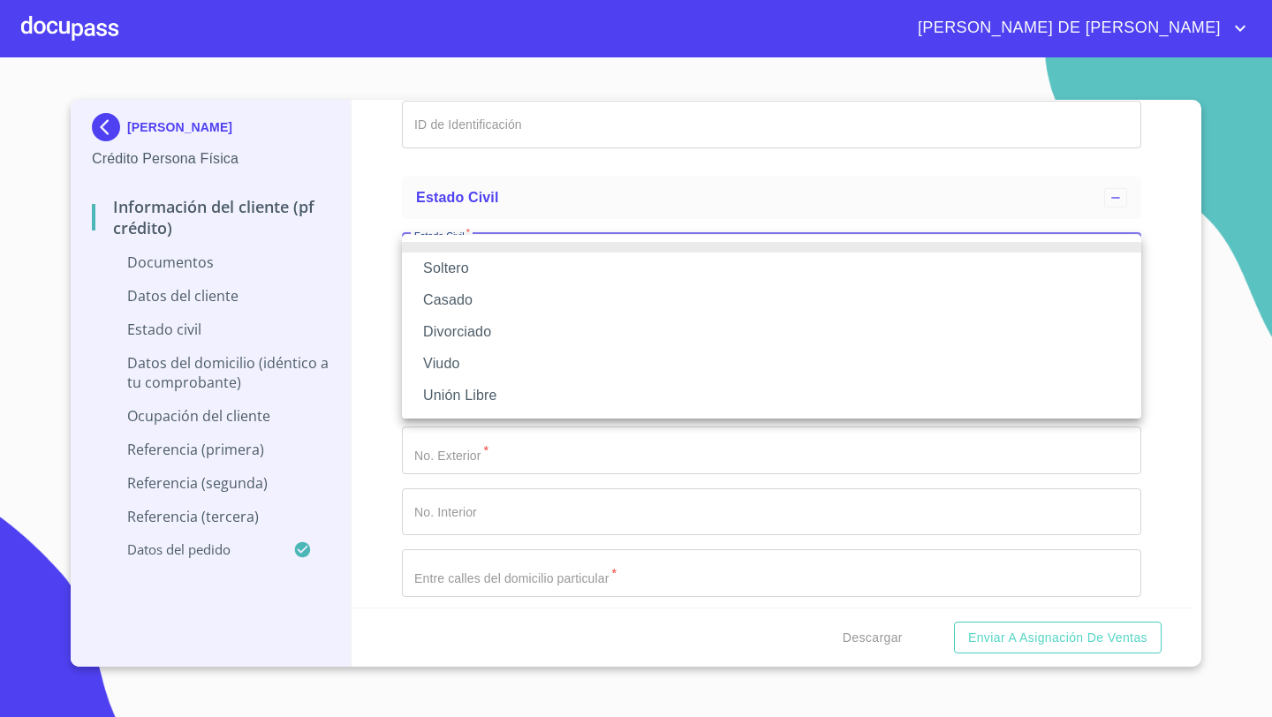
click at [459, 265] on li "Soltero" at bounding box center [771, 269] width 739 height 32
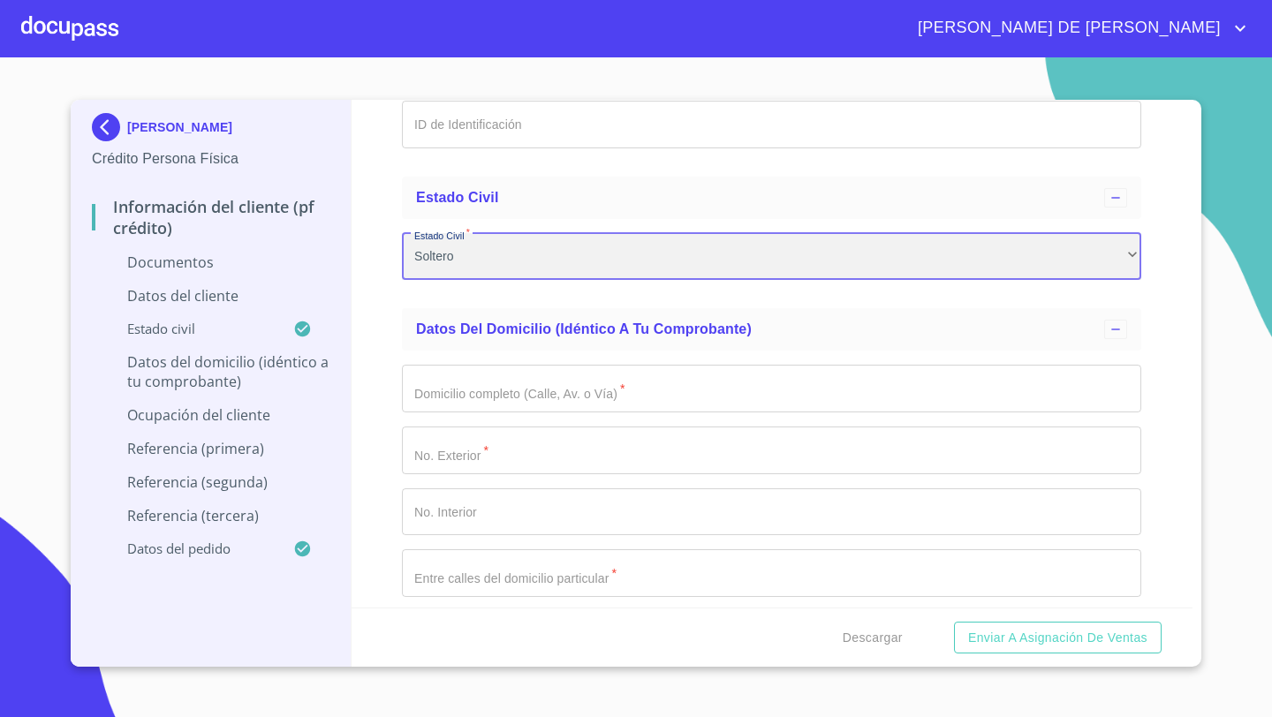
click at [459, 265] on div "Soltero" at bounding box center [771, 257] width 739 height 48
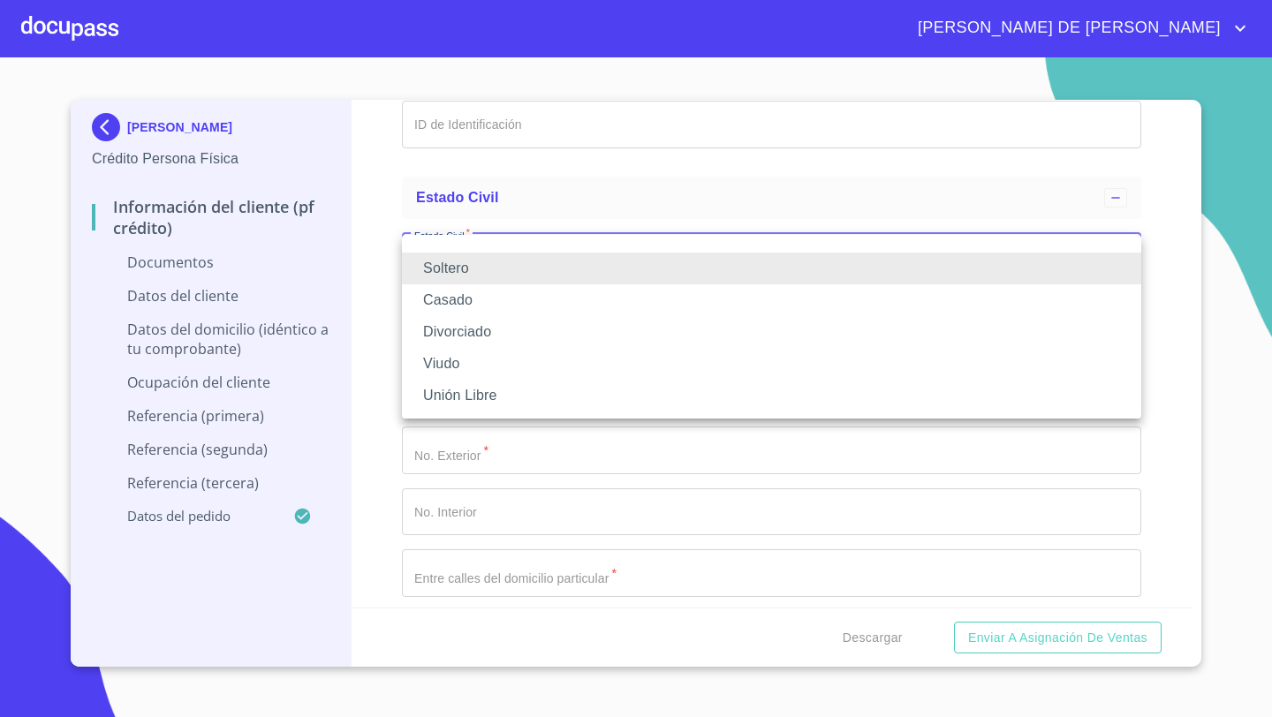
click at [453, 299] on li "Casado" at bounding box center [771, 300] width 739 height 32
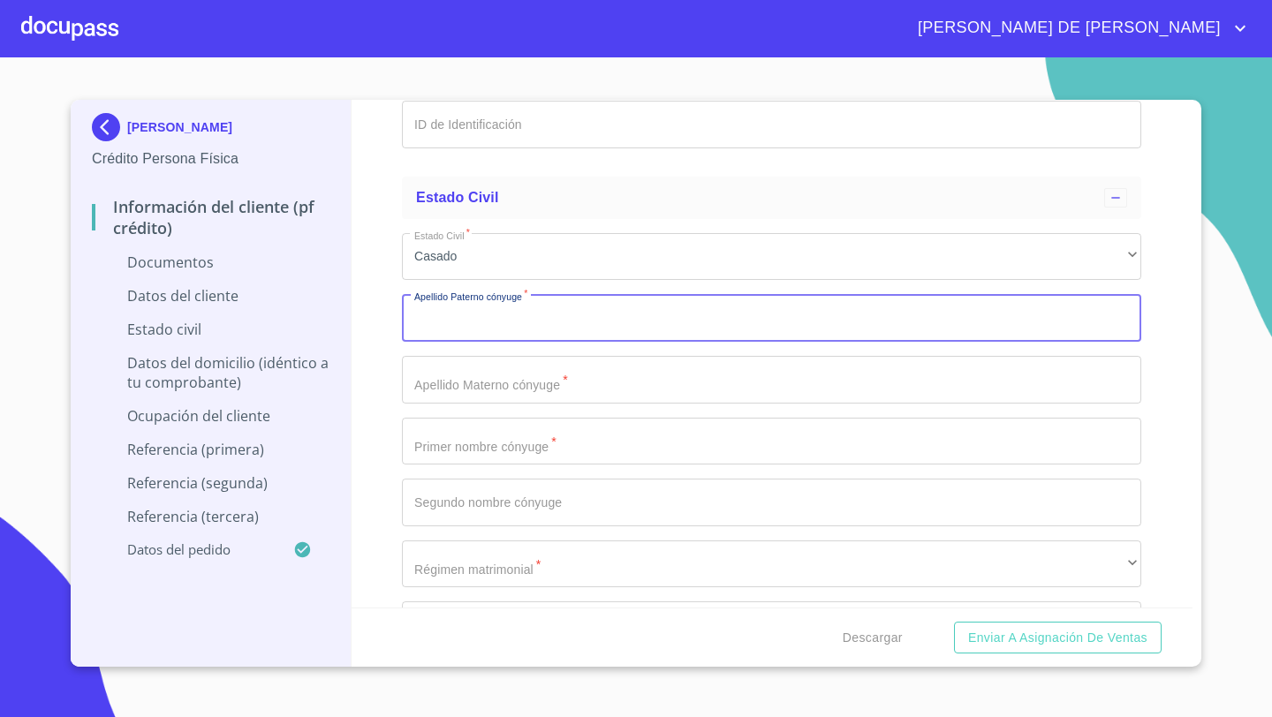
click at [431, 322] on input "Documento de identificación   *" at bounding box center [771, 318] width 739 height 48
type input "[PERSON_NAME]"
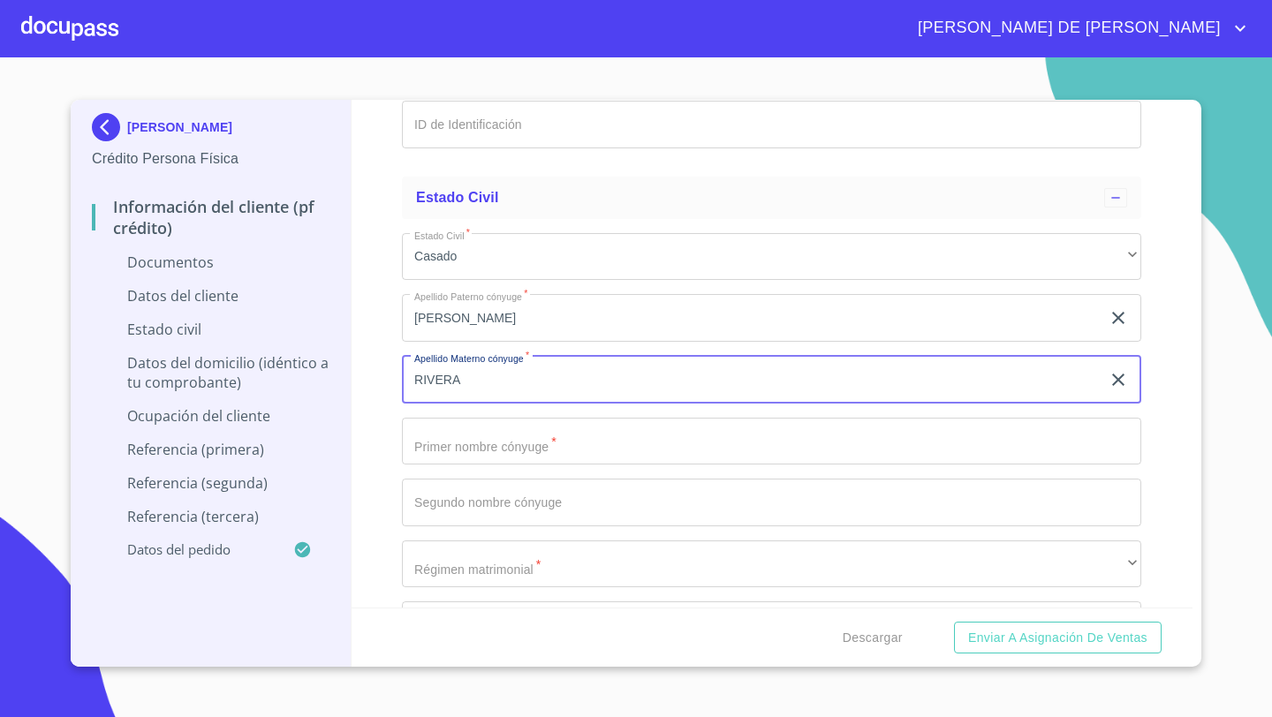
type input "RIVERA"
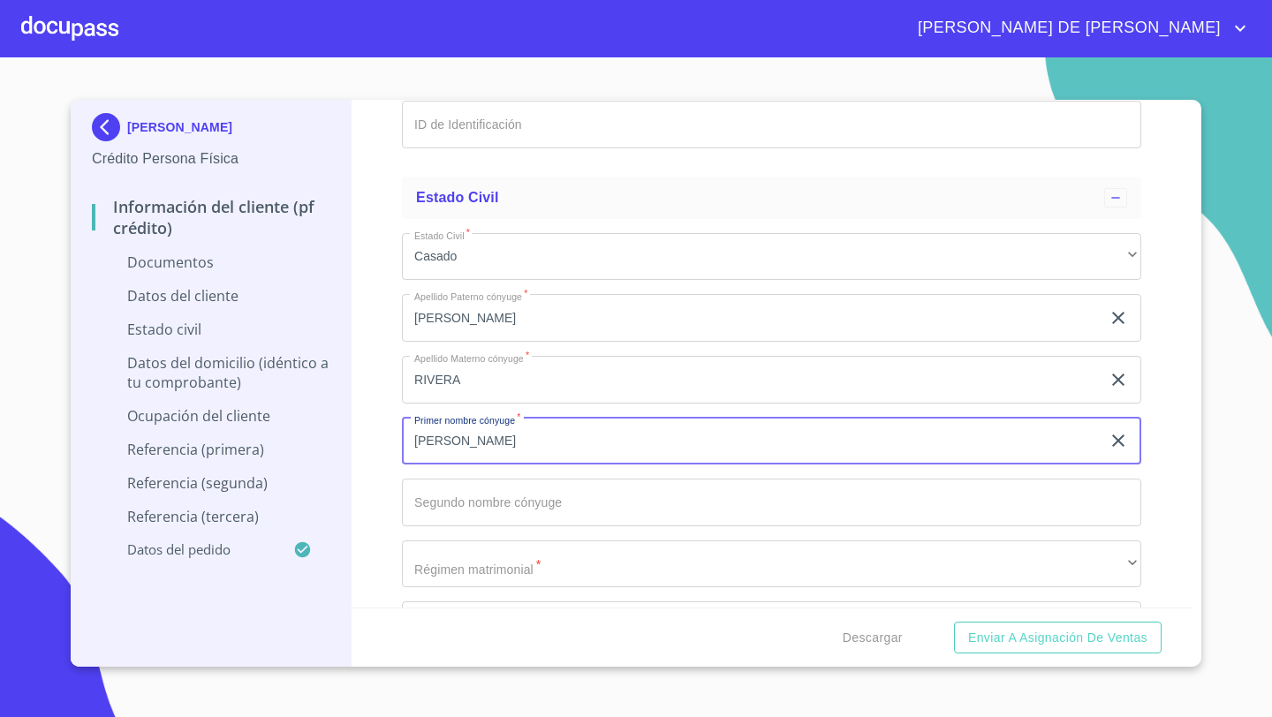
type input "[PERSON_NAME]"
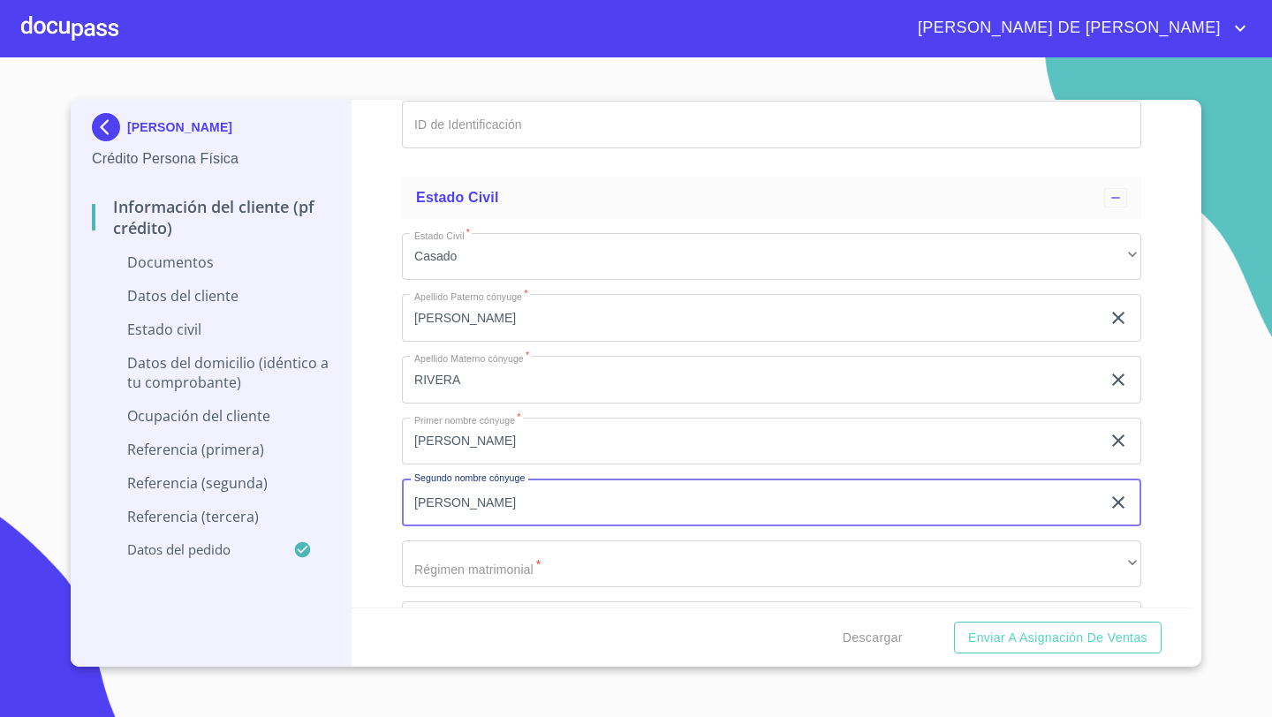
type input "[PERSON_NAME]"
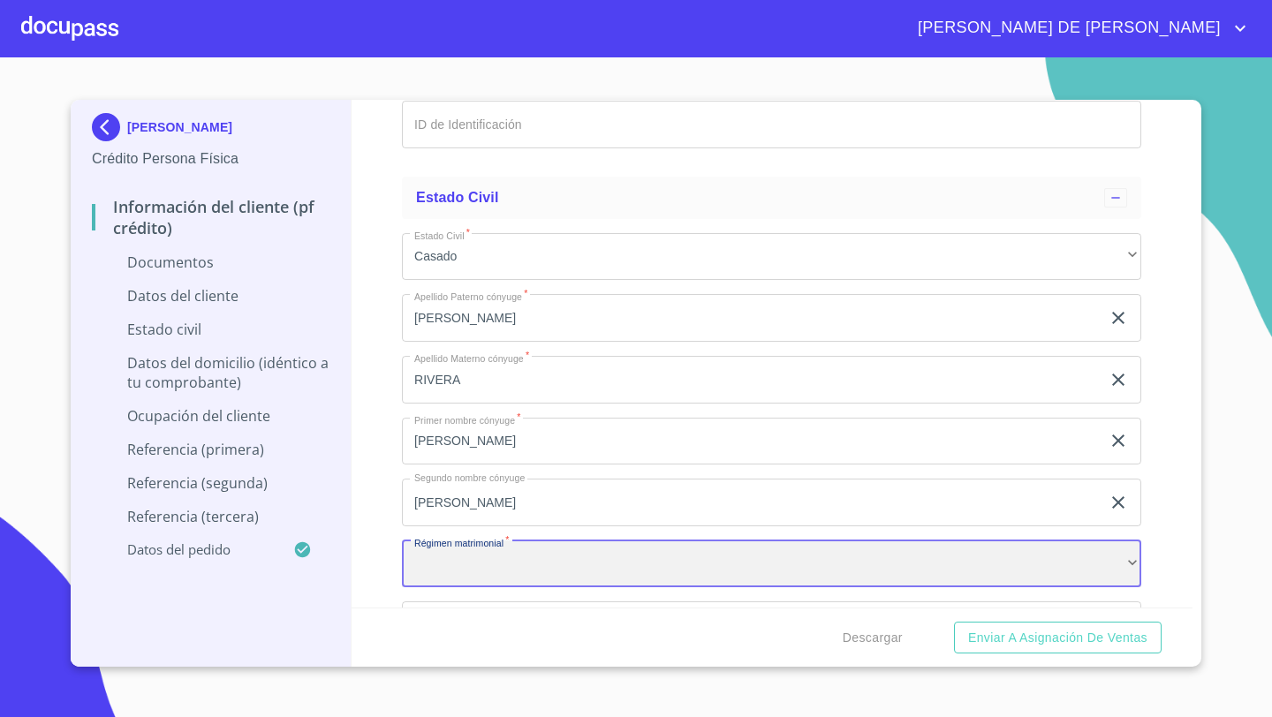
click at [439, 555] on div "​" at bounding box center [771, 564] width 739 height 48
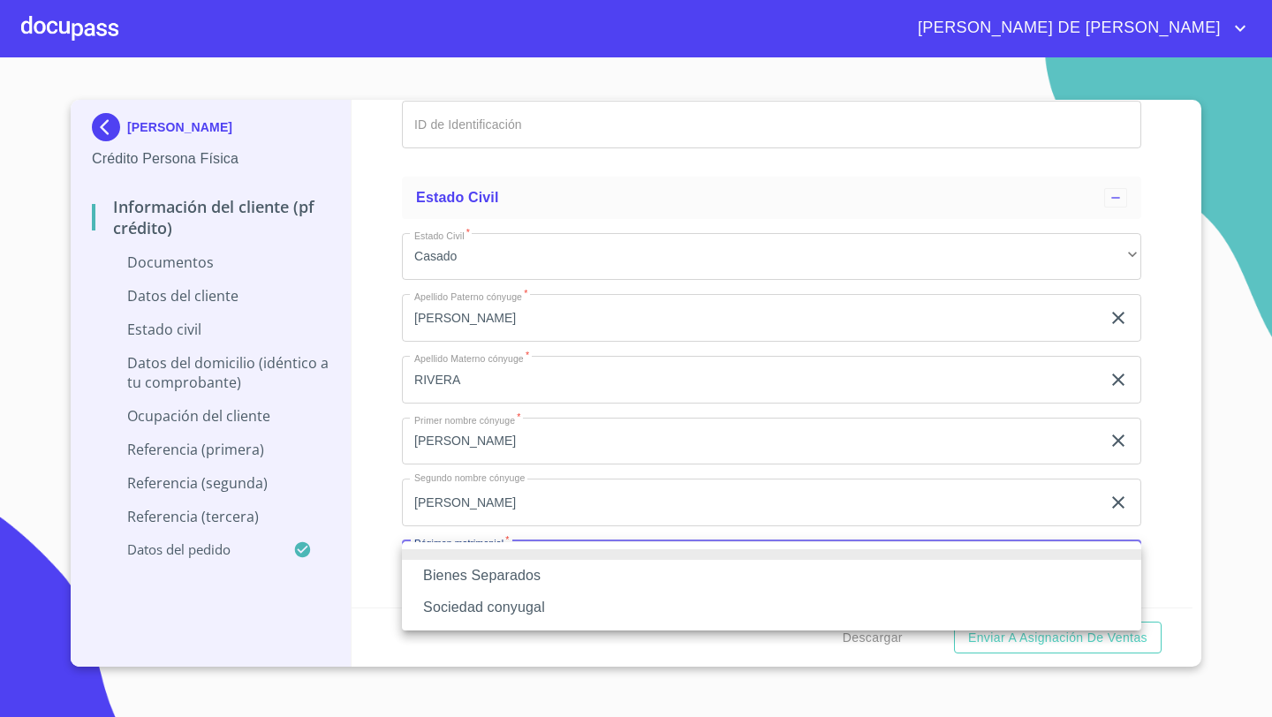
click at [490, 608] on li "Sociedad conyugal" at bounding box center [771, 608] width 739 height 32
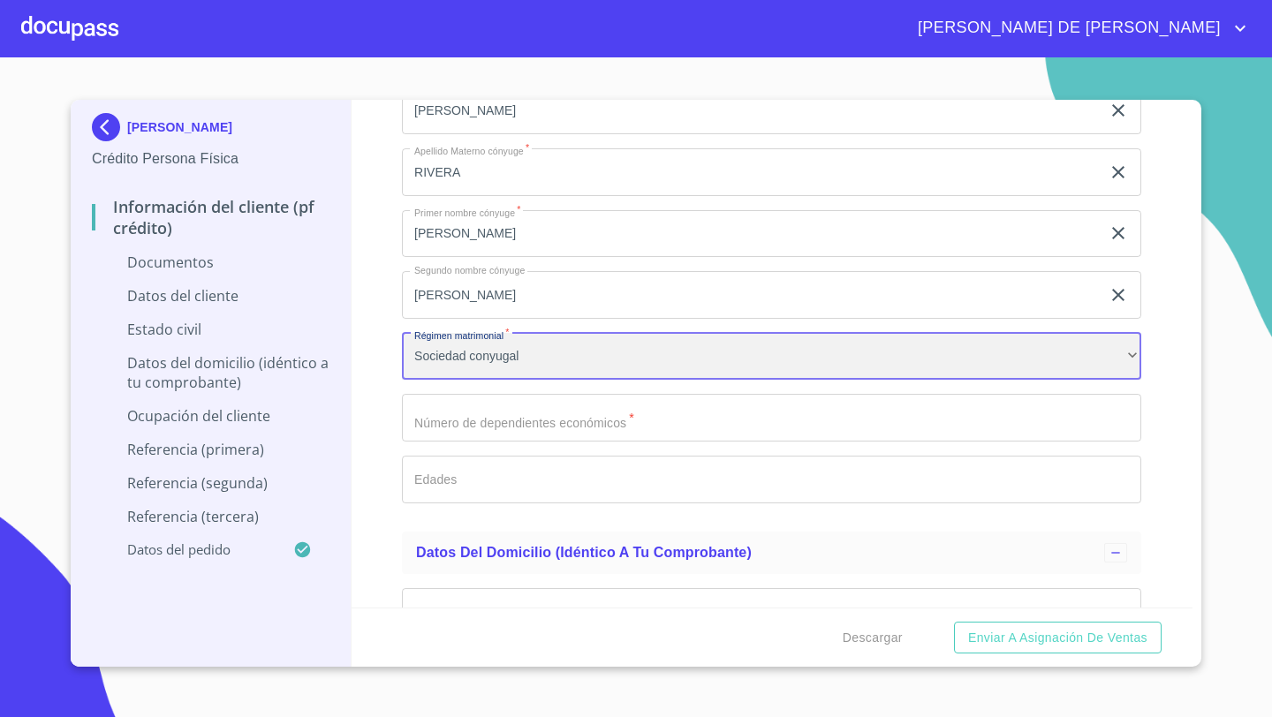
scroll to position [3649, 0]
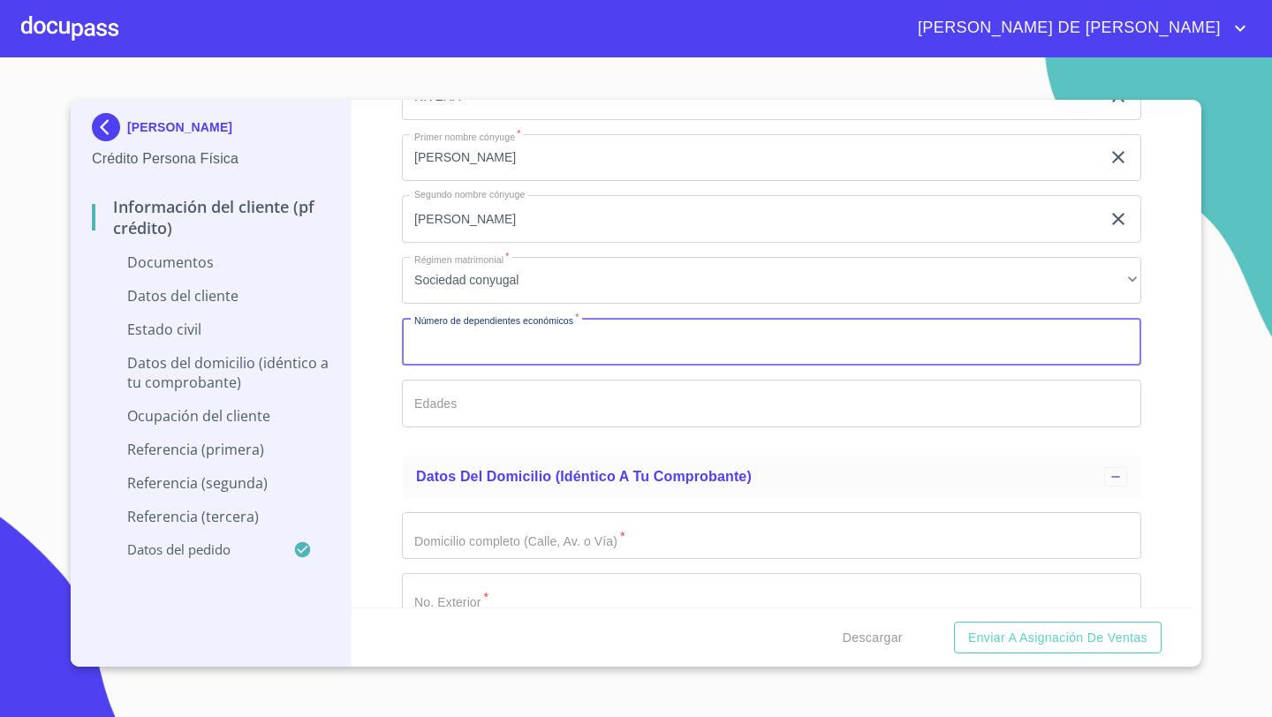
click at [443, 344] on input "Documento de identificación   *" at bounding box center [771, 342] width 739 height 48
type input "0"
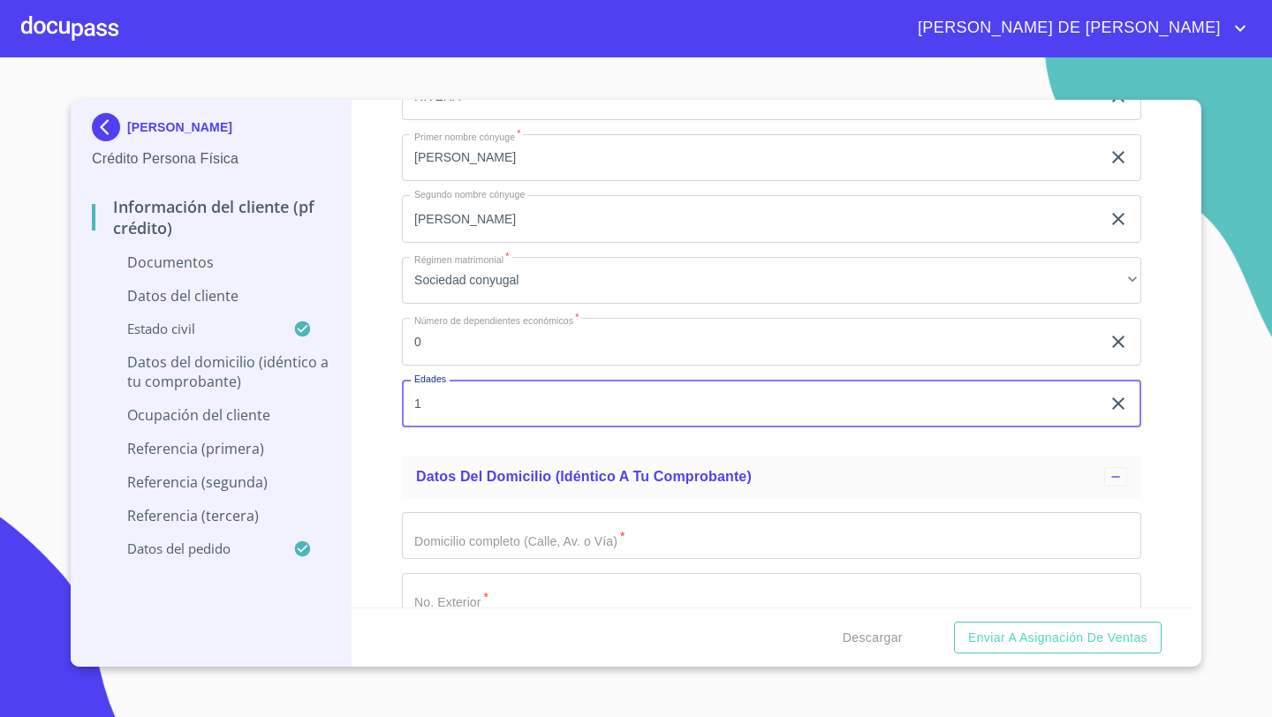
type input "1"
click at [439, 356] on input "0" at bounding box center [751, 342] width 698 height 48
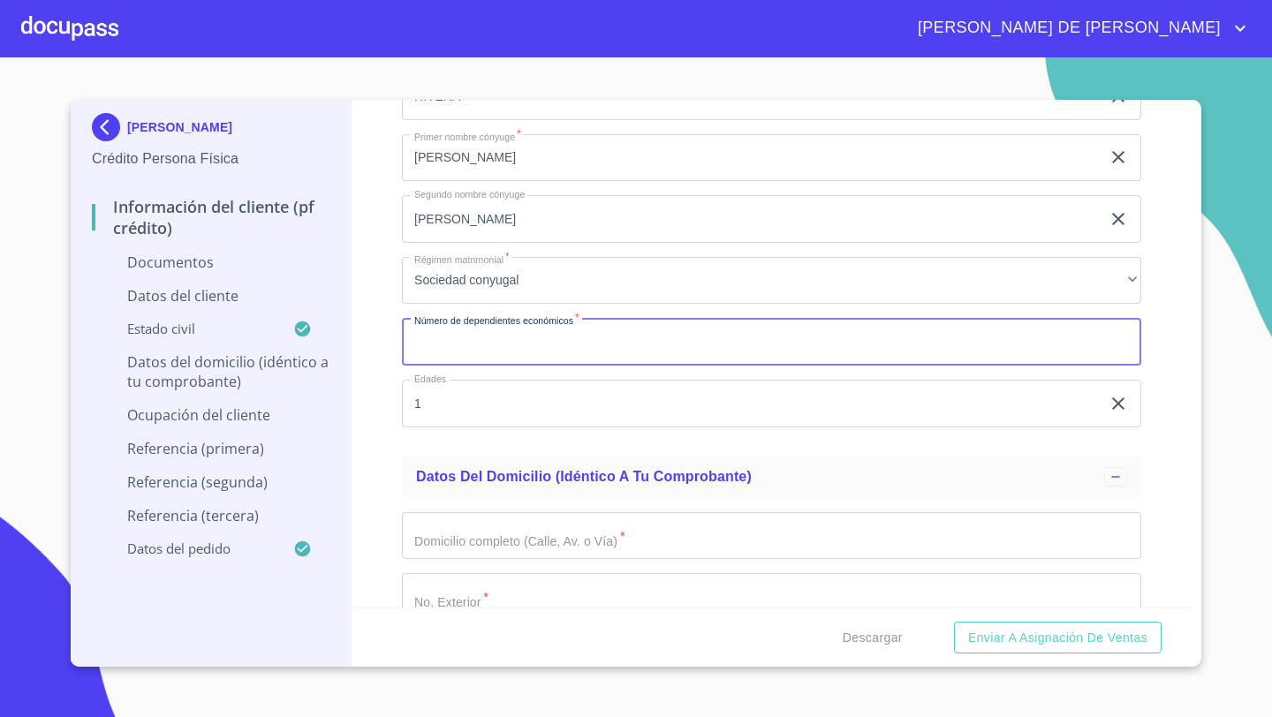
click at [434, 399] on input "1" at bounding box center [751, 404] width 698 height 48
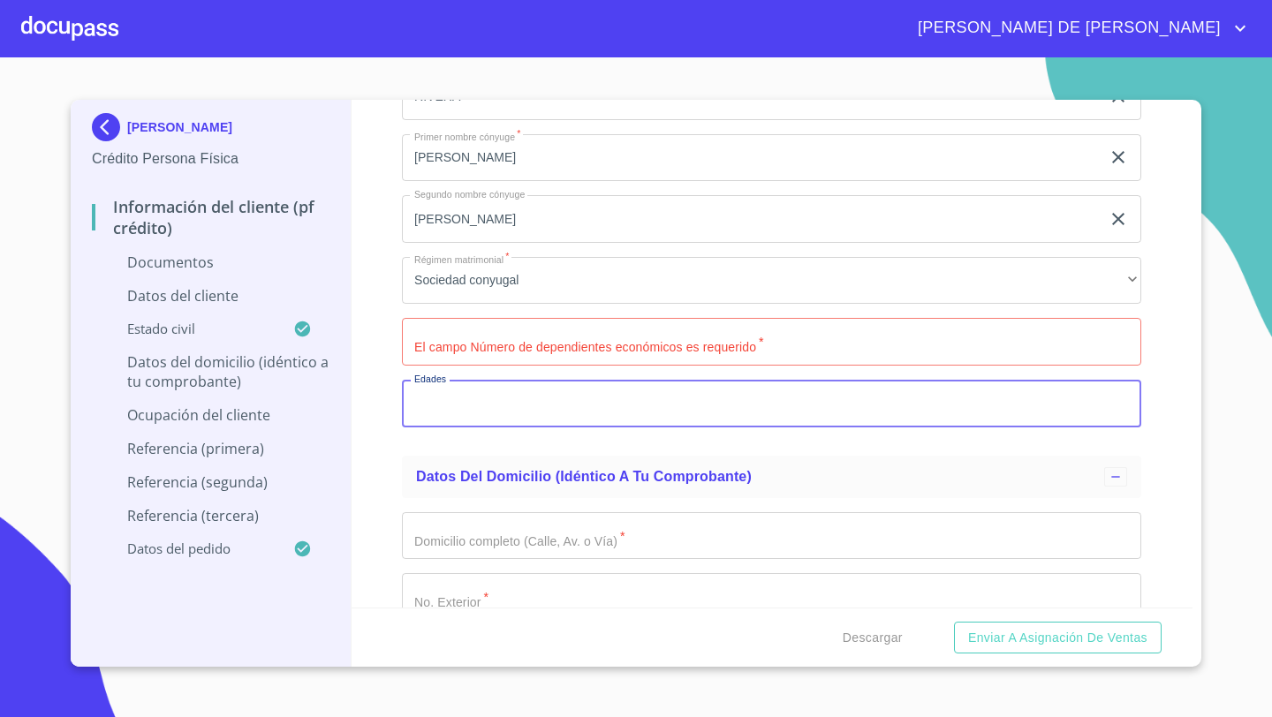
click at [368, 435] on div "Información del cliente (PF crédito) Documentos Documento de identificación   *…" at bounding box center [772, 354] width 842 height 508
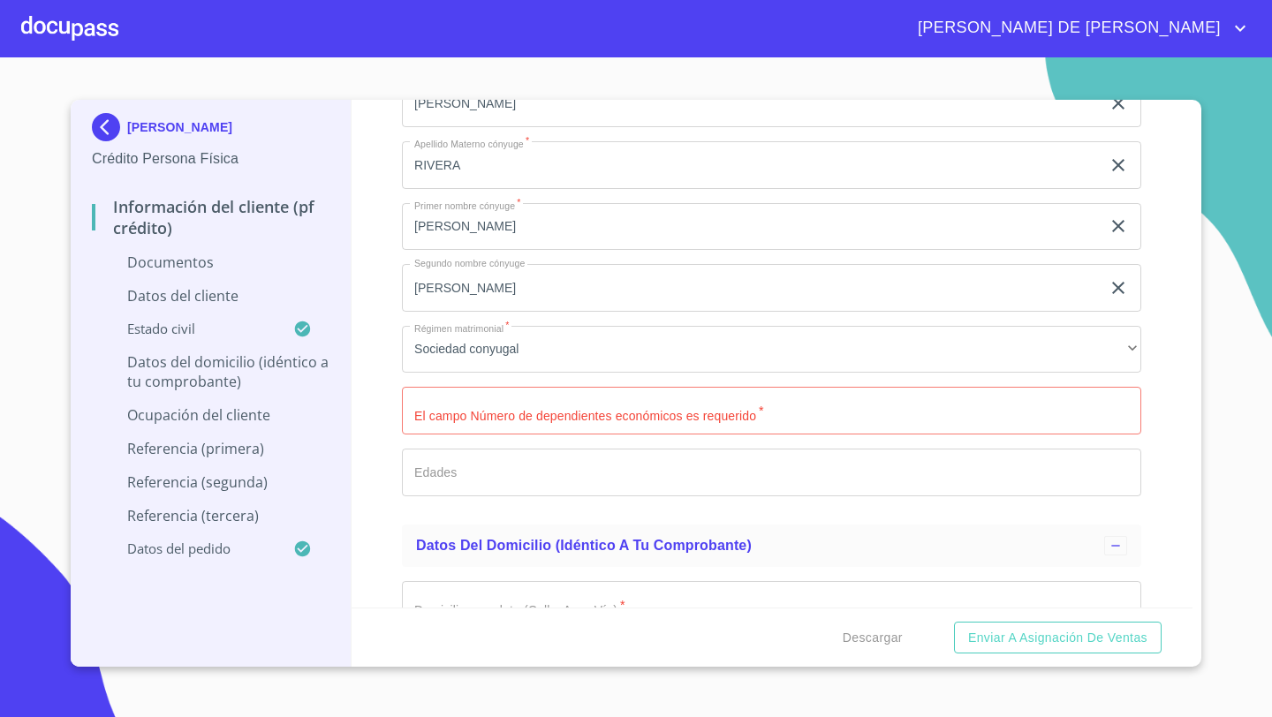
scroll to position [3577, 0]
click at [441, 411] on input "Documento de identificación   *" at bounding box center [771, 413] width 739 height 48
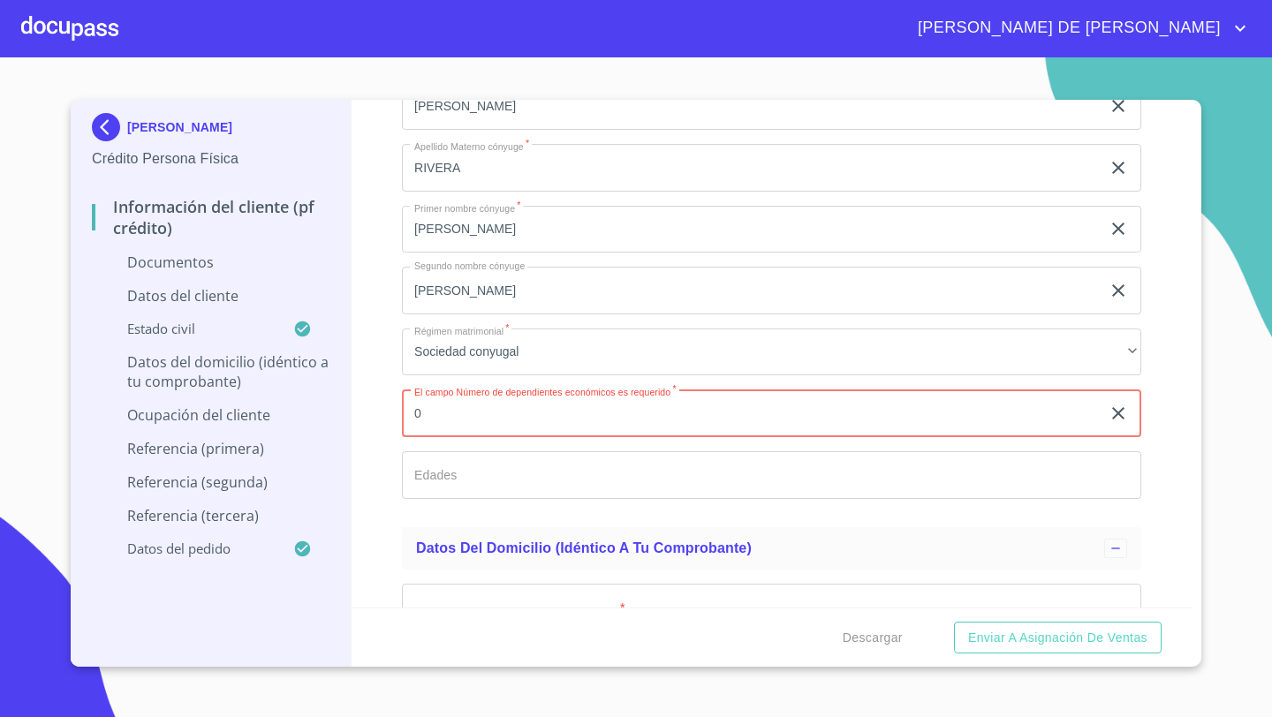
type input "0"
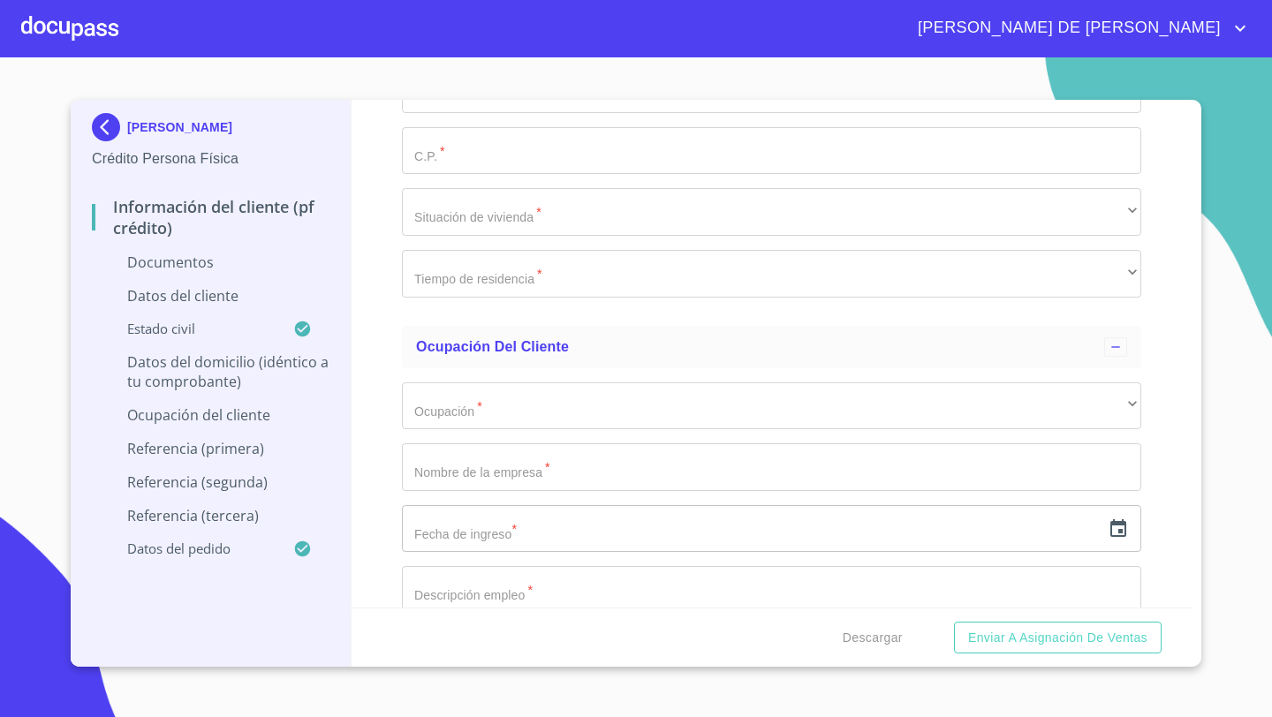
scroll to position [4539, 0]
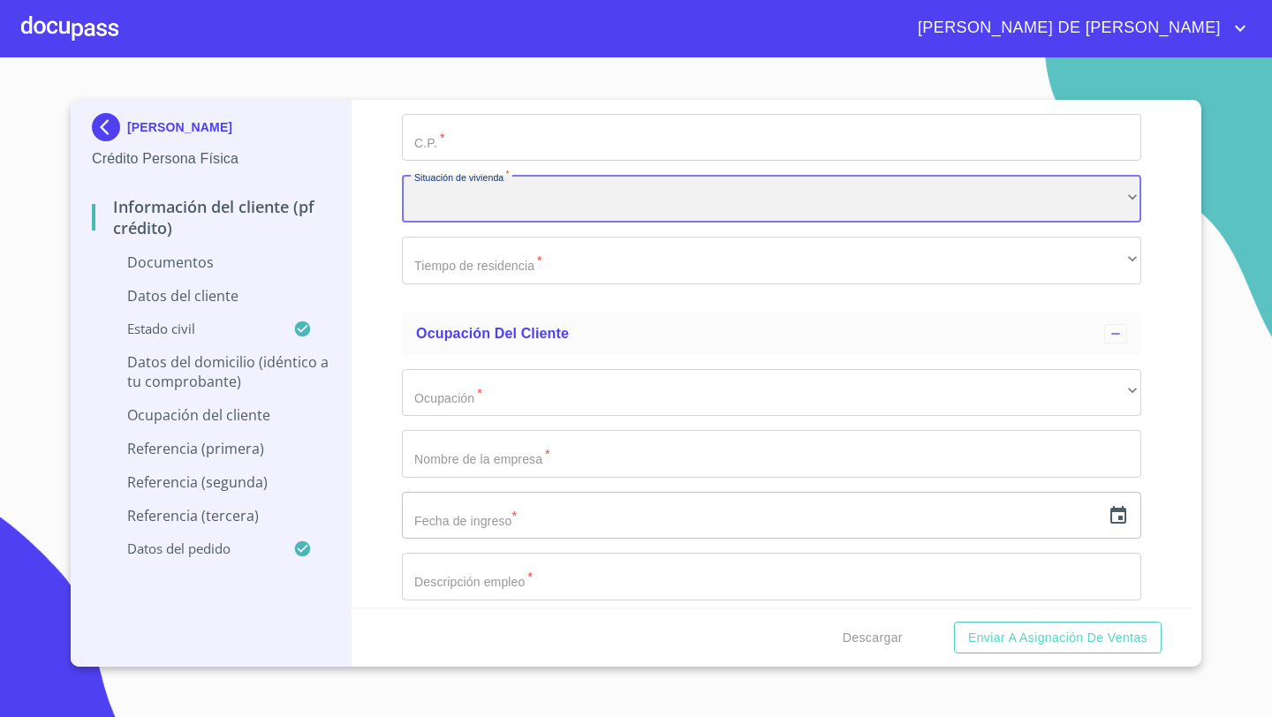
click at [436, 209] on div "​" at bounding box center [771, 199] width 739 height 48
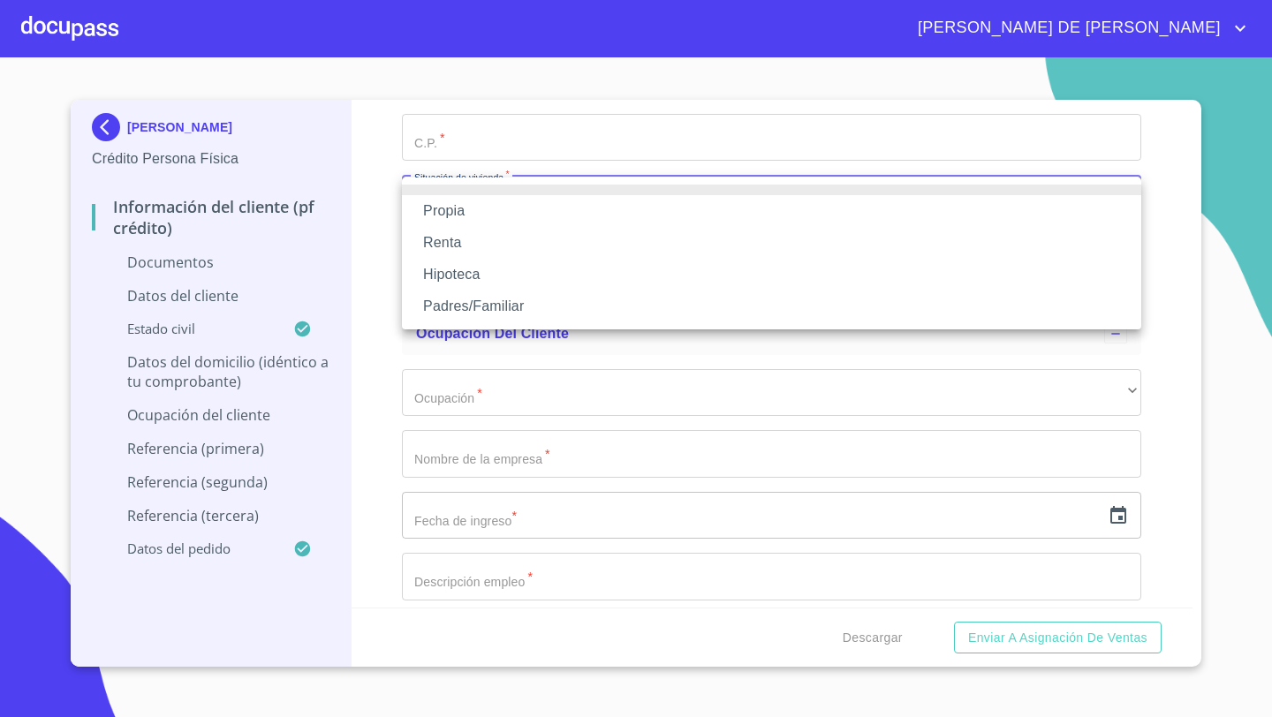
click at [436, 209] on li "Propia" at bounding box center [771, 211] width 739 height 32
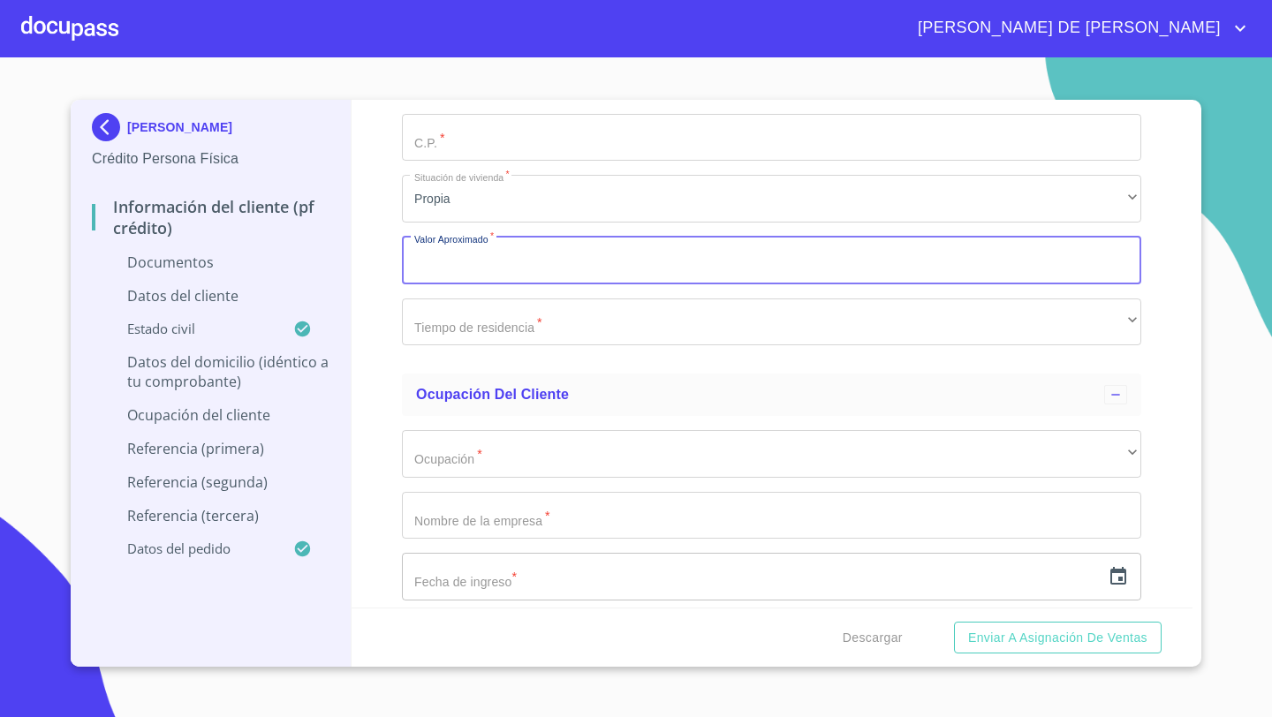
click at [419, 278] on input "Documento de identificación   *" at bounding box center [771, 261] width 739 height 48
type input "$2,000,000"
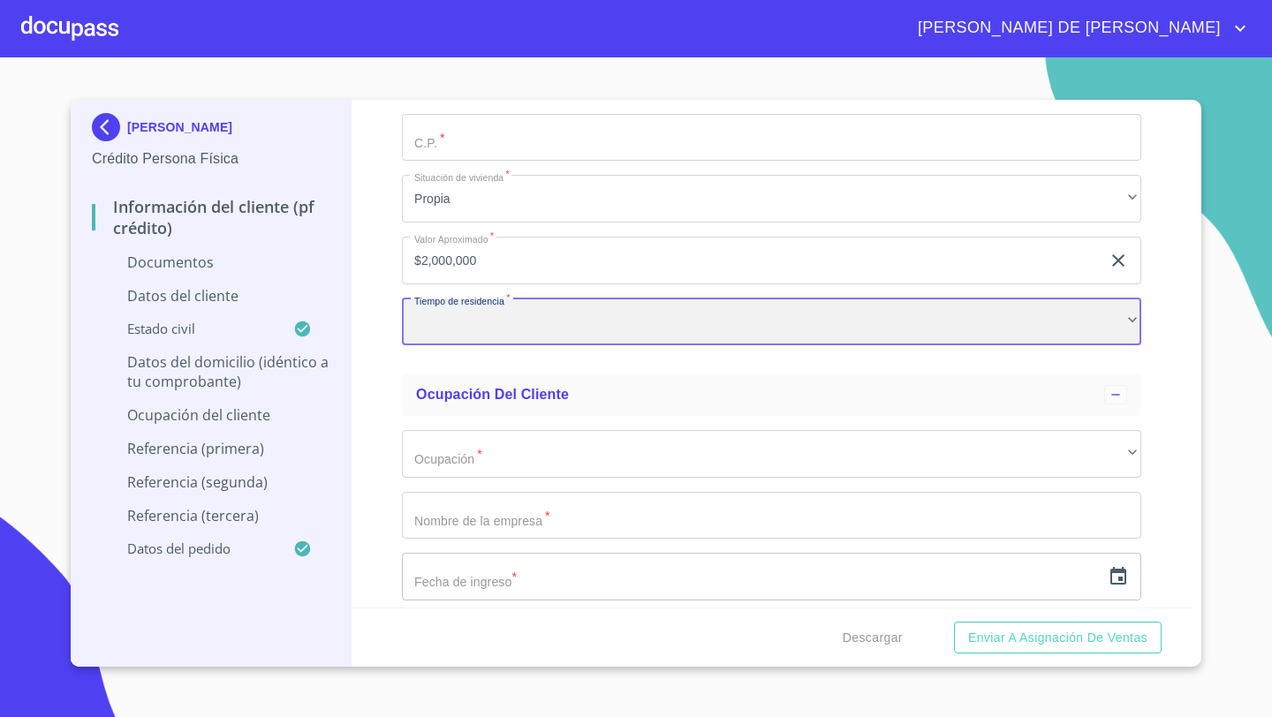
click at [434, 331] on div "​" at bounding box center [771, 322] width 739 height 48
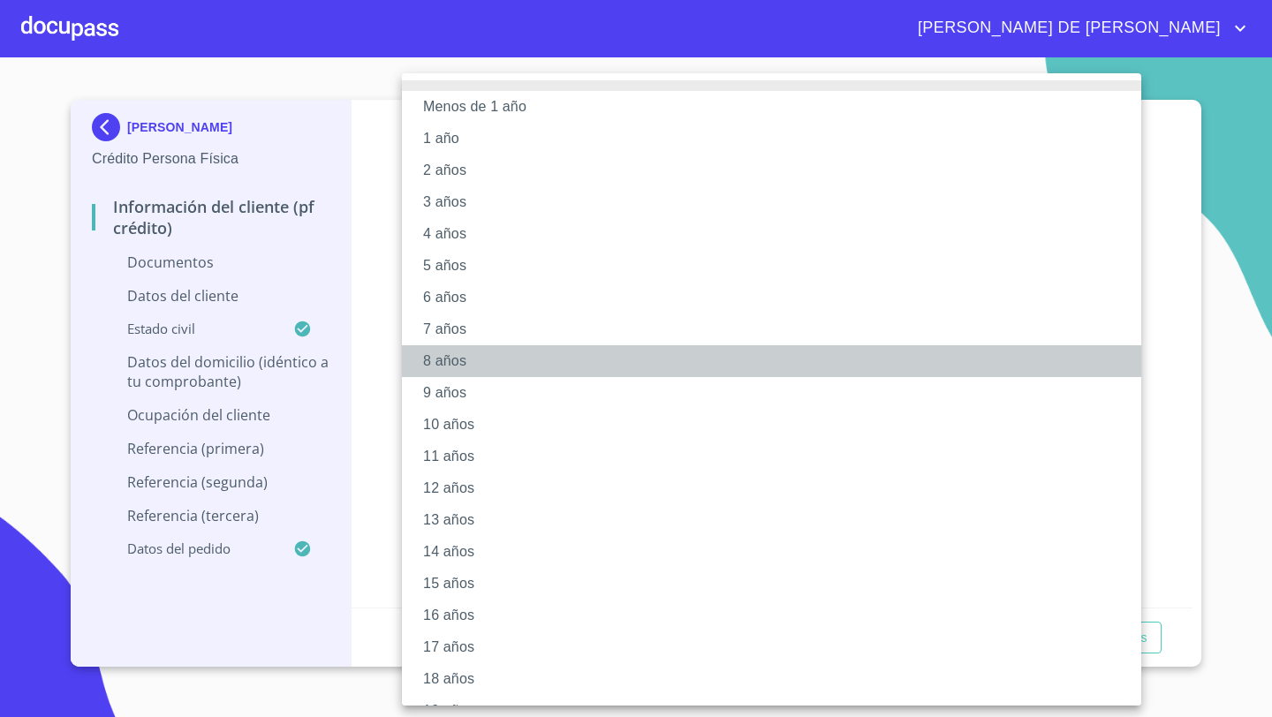
click at [433, 364] on li "8 años" at bounding box center [771, 361] width 739 height 32
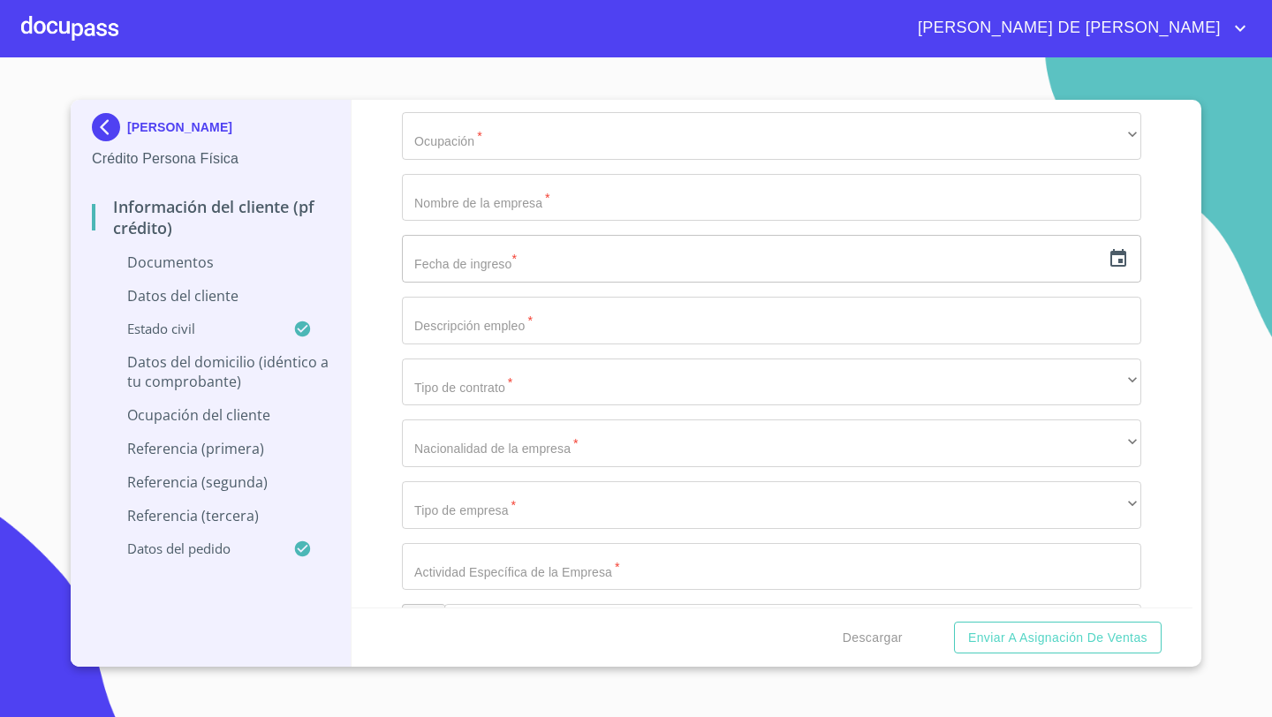
scroll to position [4868, 0]
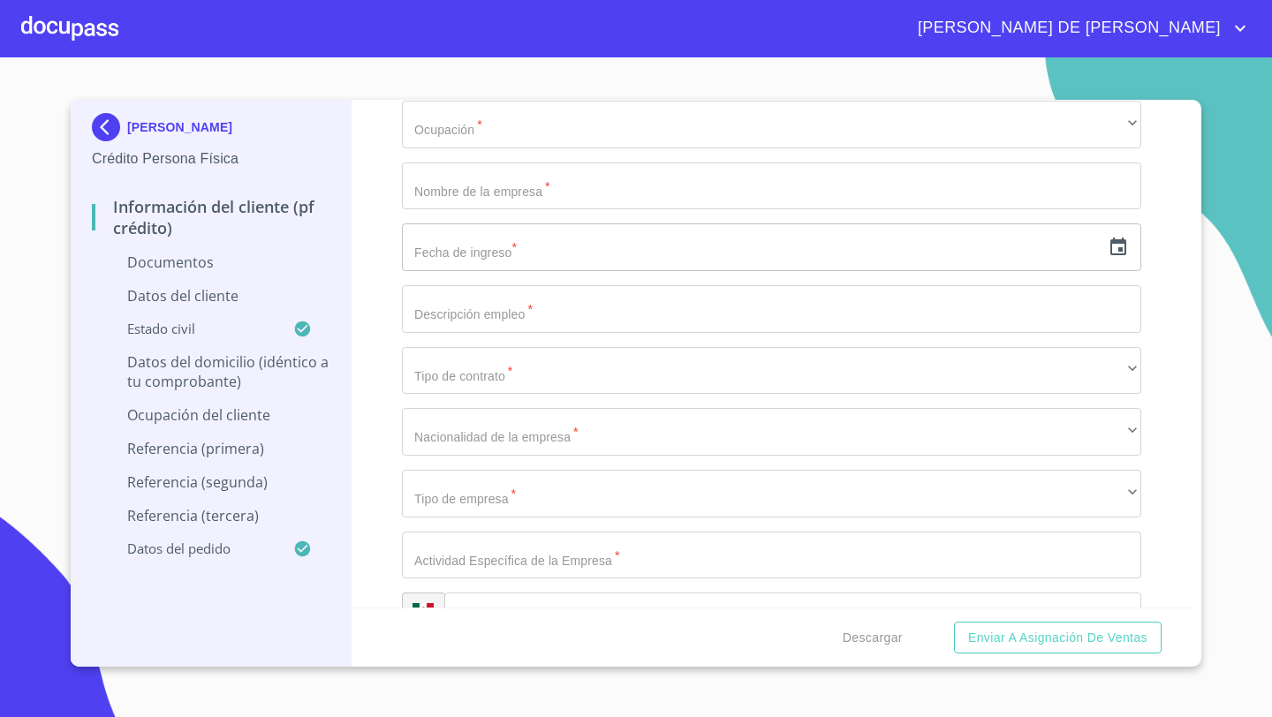
click at [442, 311] on input "Documento de identificación   *" at bounding box center [771, 309] width 739 height 48
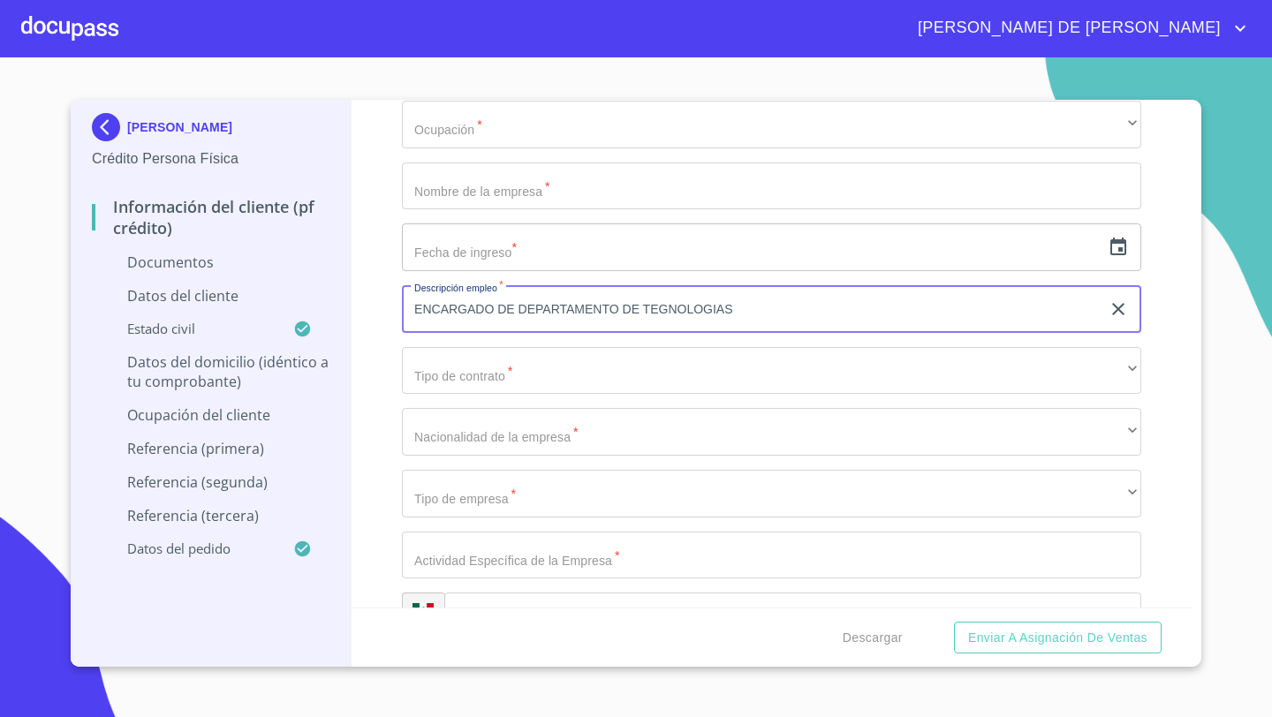
type input "ENCARGADO DE DEPARTAMENTO DE TEGNOLOGIAS"
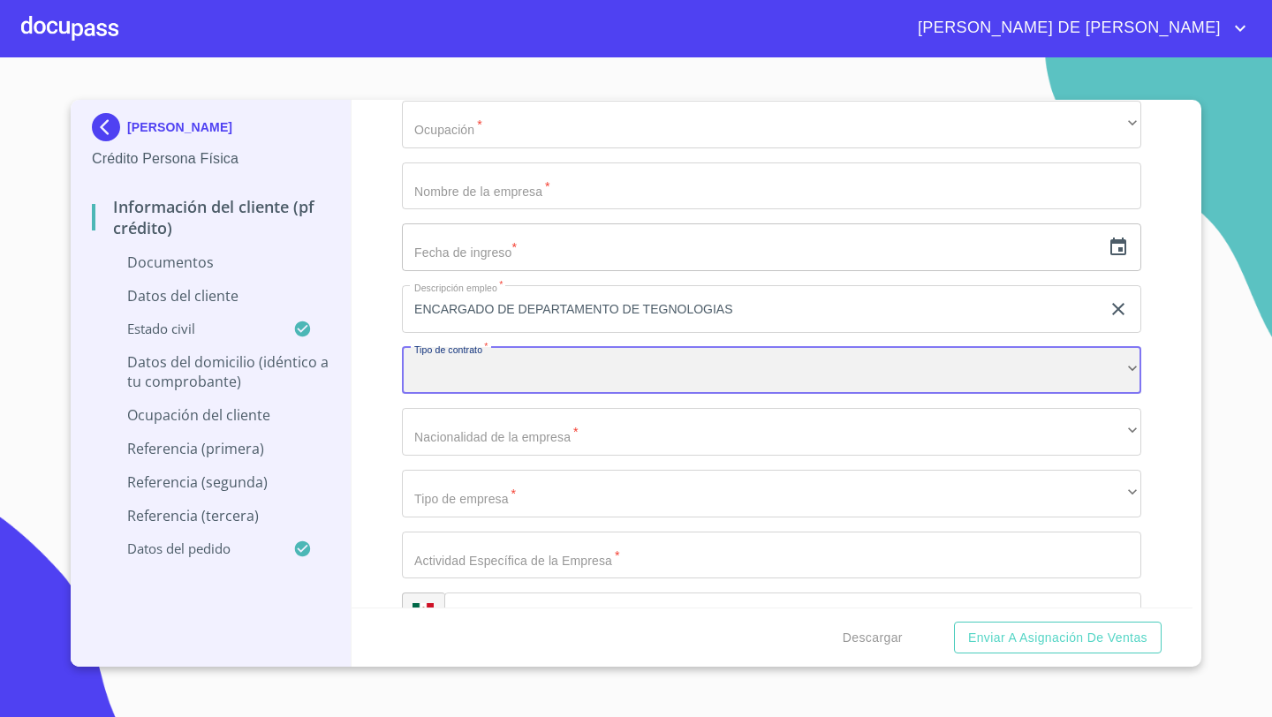
click at [457, 364] on div "​" at bounding box center [771, 371] width 739 height 48
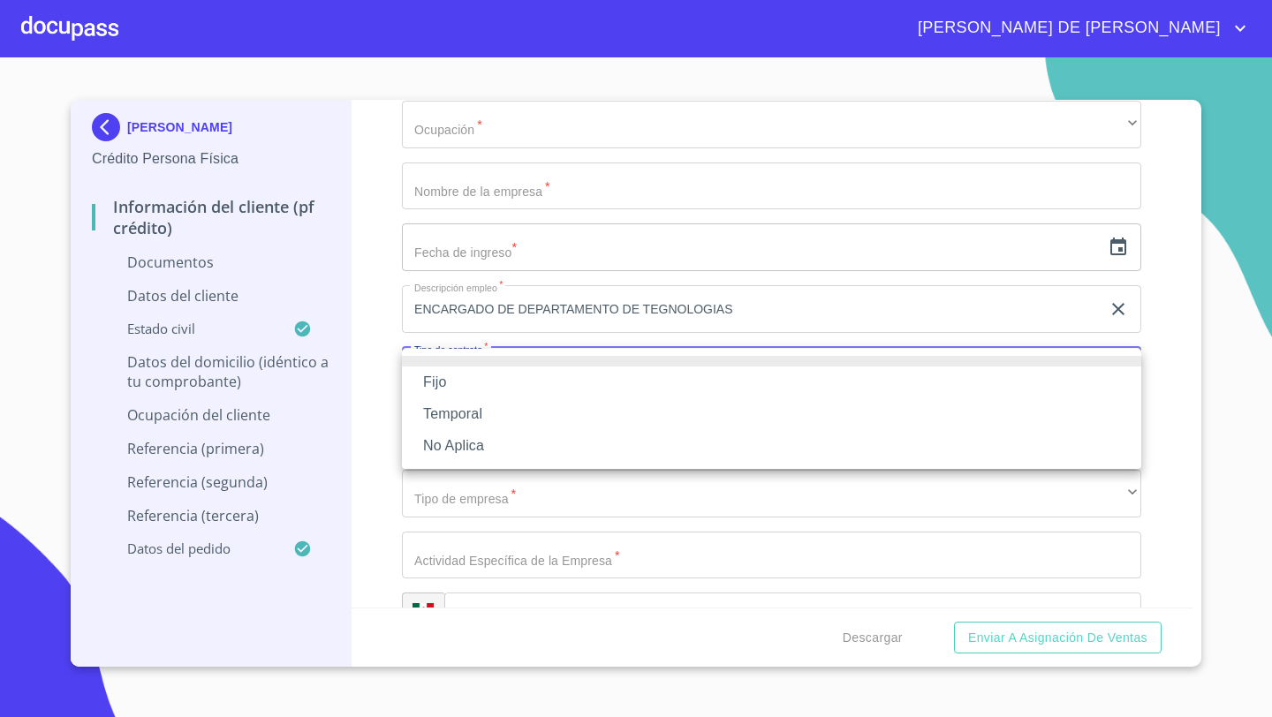
click at [453, 374] on li "Fijo" at bounding box center [771, 382] width 739 height 32
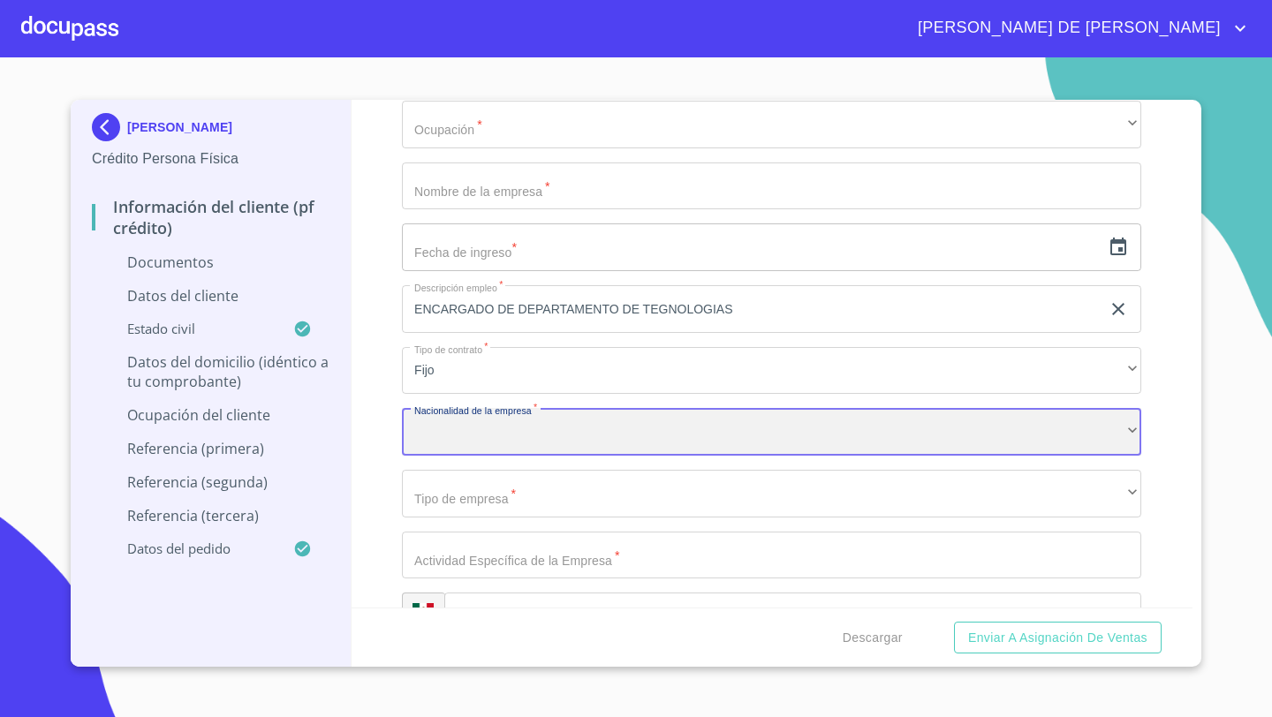
click at [442, 426] on div "​" at bounding box center [771, 432] width 739 height 48
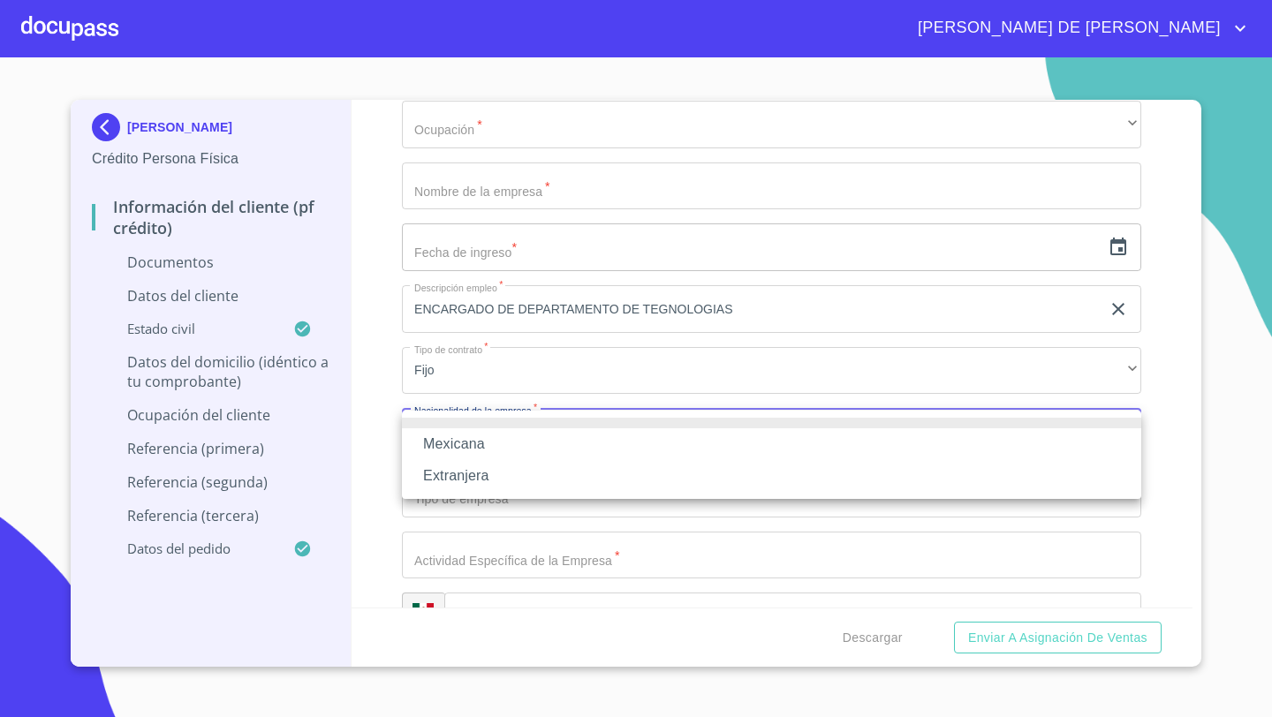
click at [444, 444] on li "Mexicana" at bounding box center [771, 444] width 739 height 32
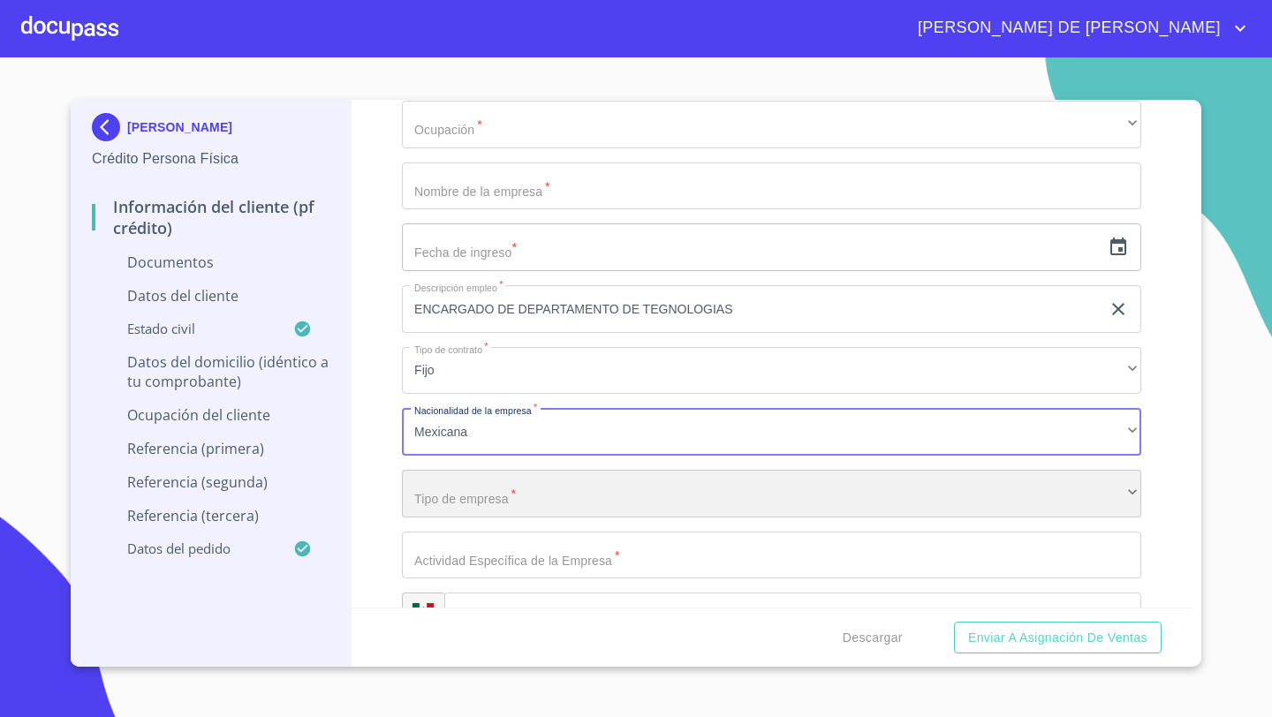
click at [423, 495] on div "​" at bounding box center [771, 494] width 739 height 48
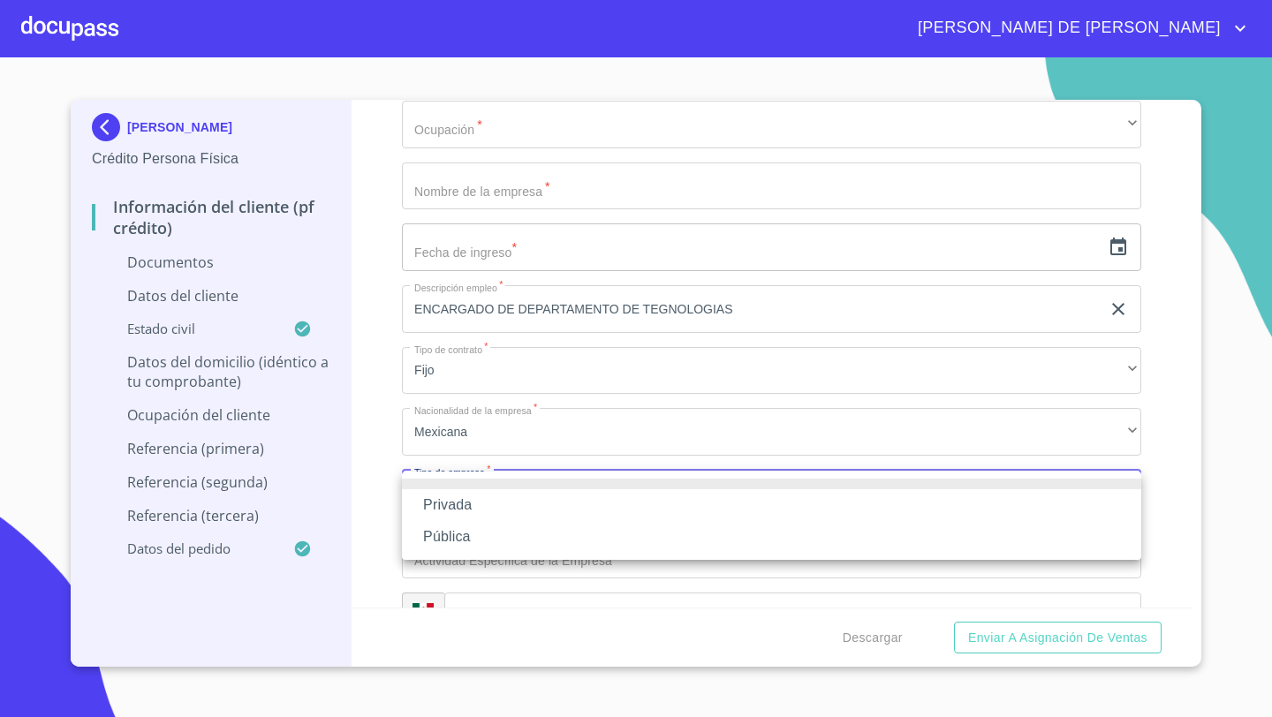
click at [441, 504] on li "Privada" at bounding box center [771, 505] width 739 height 32
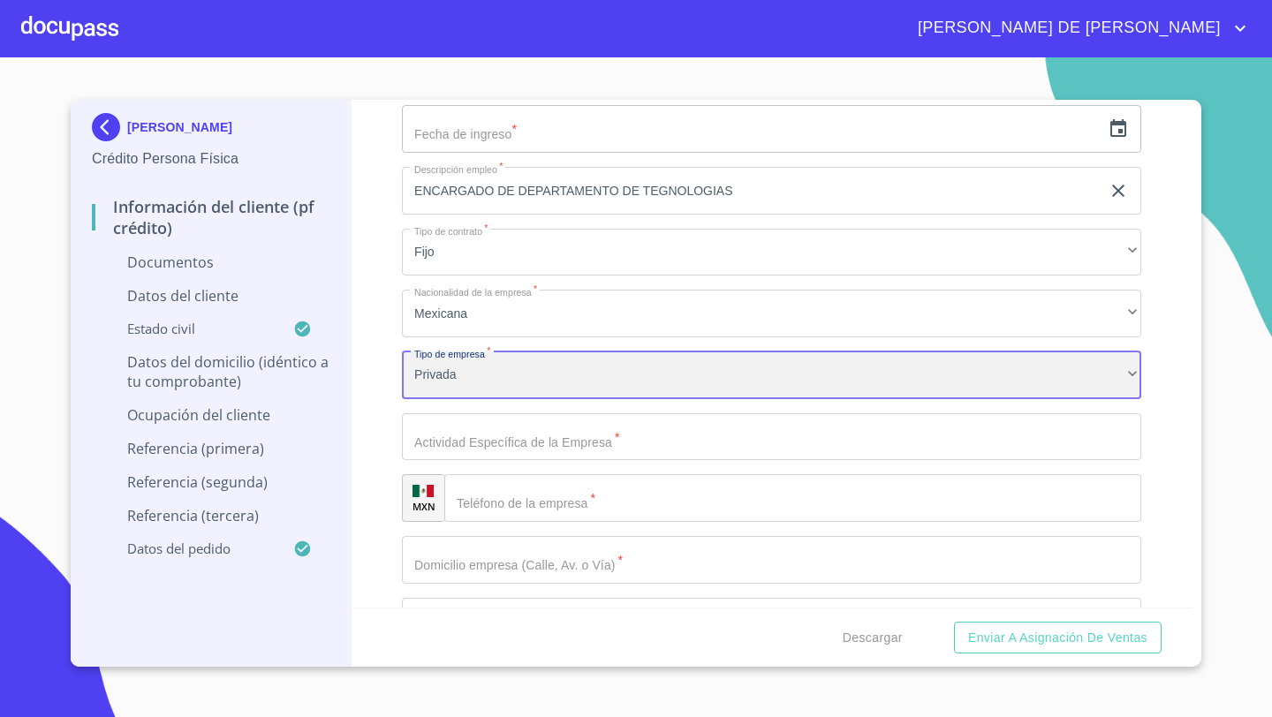
scroll to position [5000, 0]
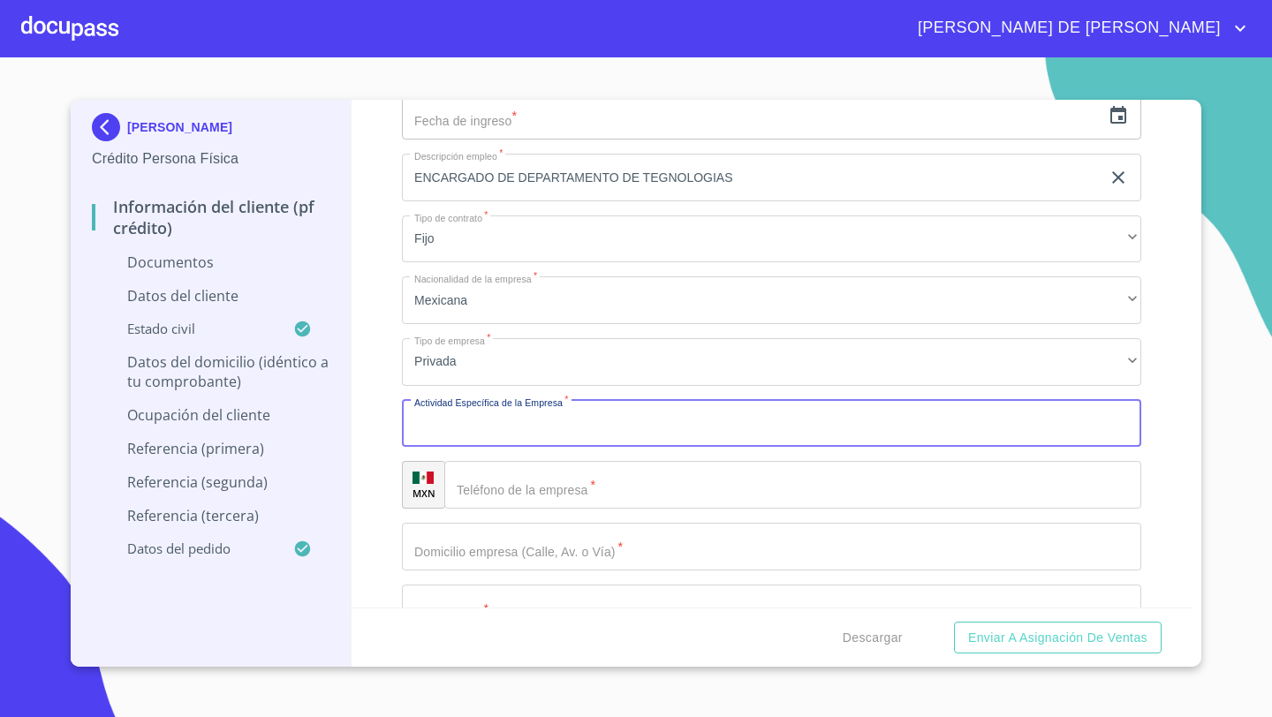
click at [426, 422] on input "Documento de identificación   *" at bounding box center [771, 424] width 739 height 48
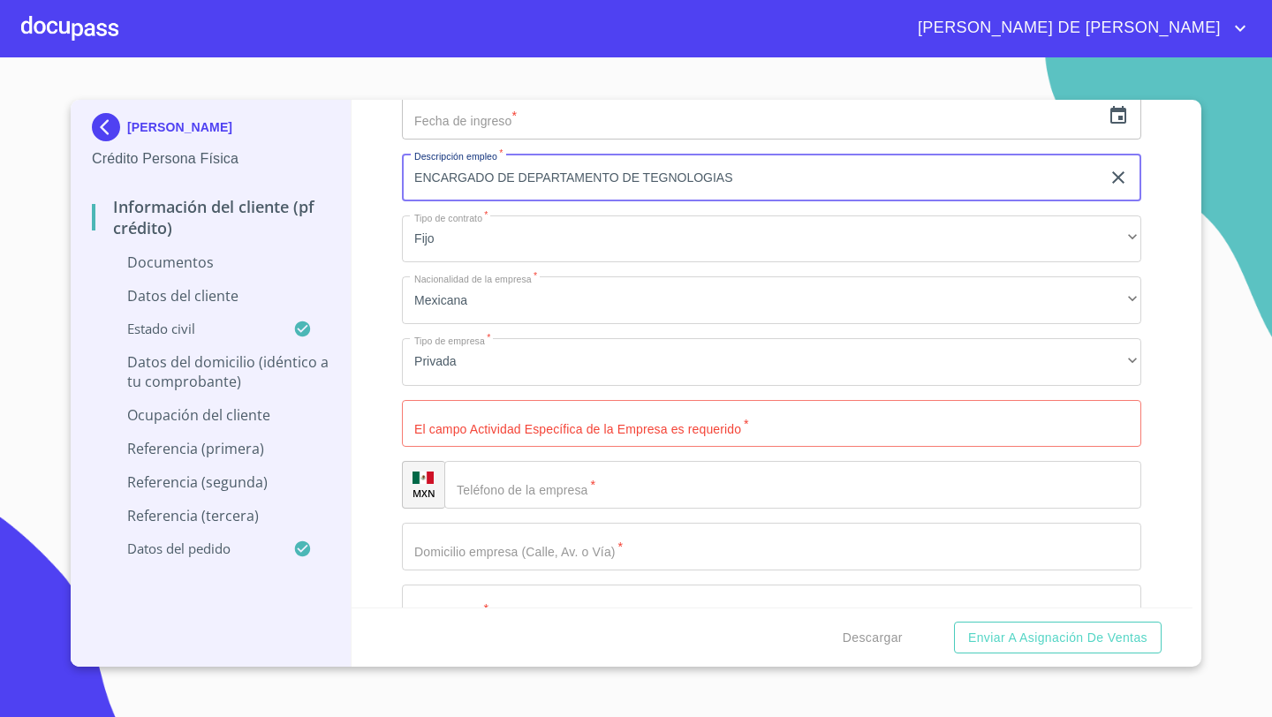
drag, startPoint x: 754, startPoint y: 169, endPoint x: 739, endPoint y: 179, distance: 18.4
click at [739, 179] on input "ENCARGADO DE DEPARTAMENTO DE TEGNOLOGIAS" at bounding box center [751, 178] width 698 height 48
click at [431, 551] on input "Documento de identificación   *" at bounding box center [771, 547] width 739 height 48
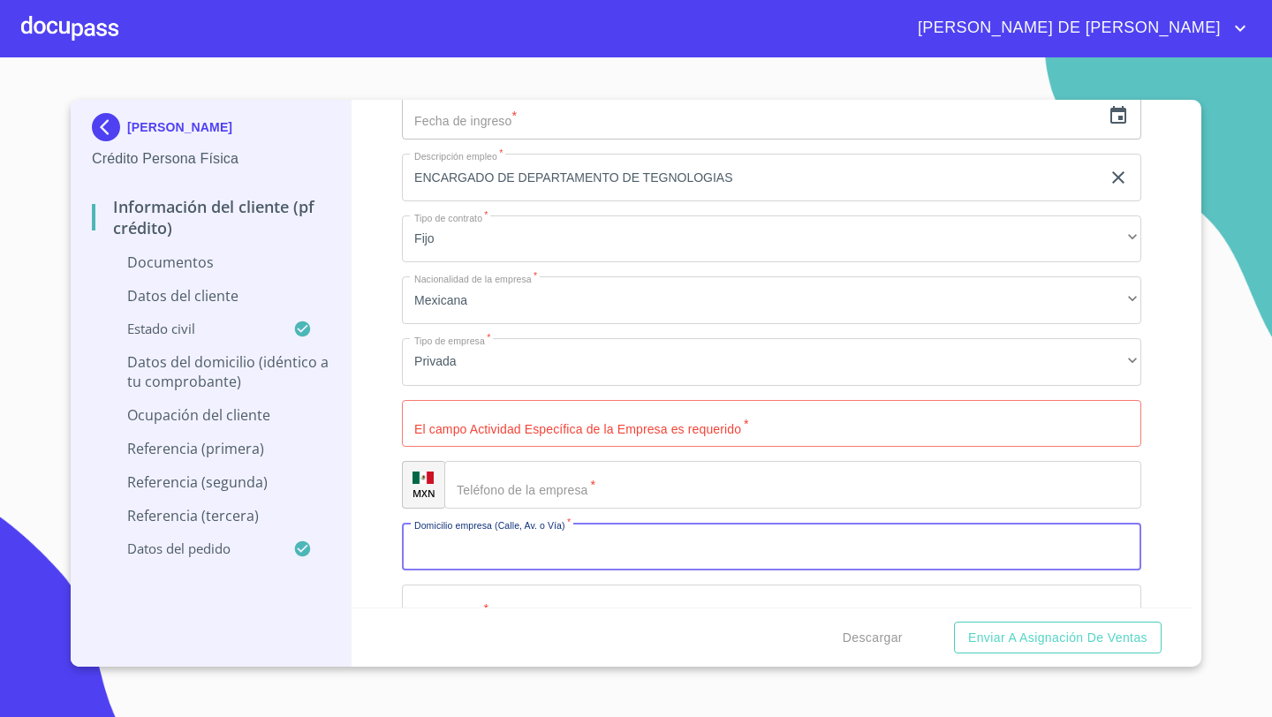
click at [429, 413] on input "Documento de identificación   *" at bounding box center [771, 424] width 739 height 48
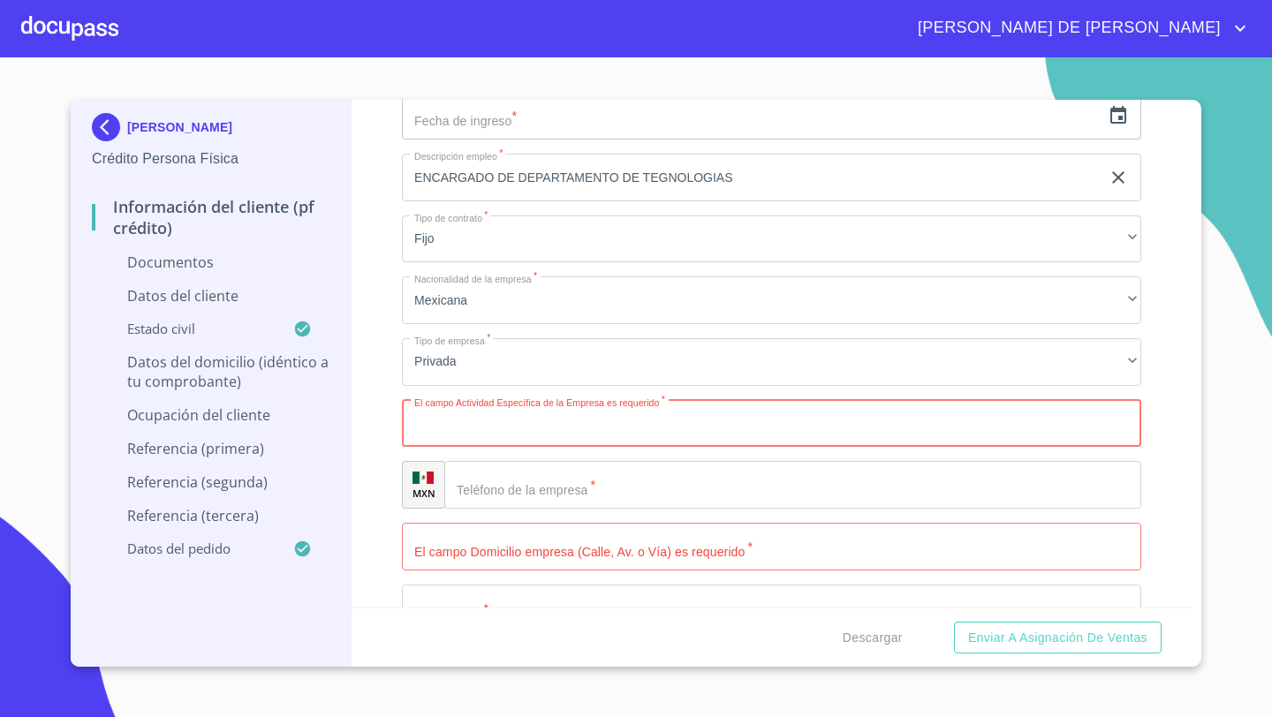
paste input "ENCARGADO DE DEPARTAMENTO DE TEGNOLOGIAS"
type input "ENCARGADO DE DEPARTAMENTO DE TEGNOLOGIAS"
click at [483, 490] on div "​" at bounding box center [792, 485] width 697 height 48
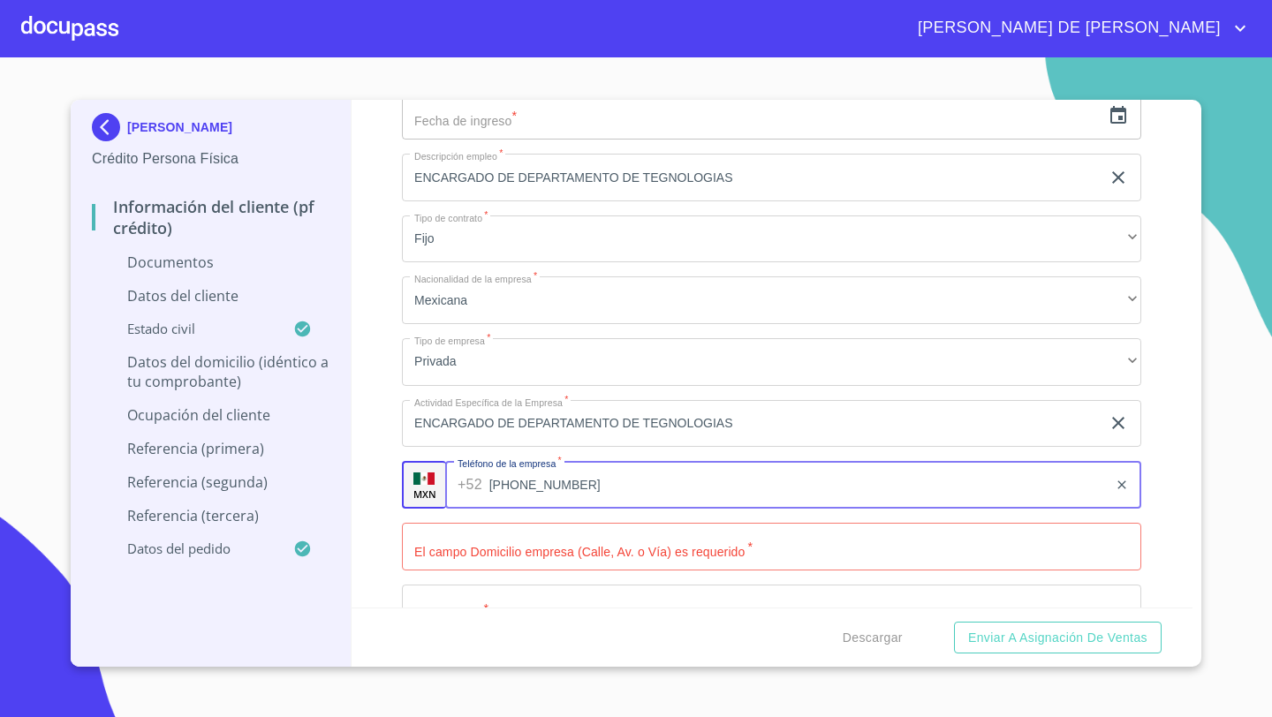
type input "[PHONE_NUMBER]"
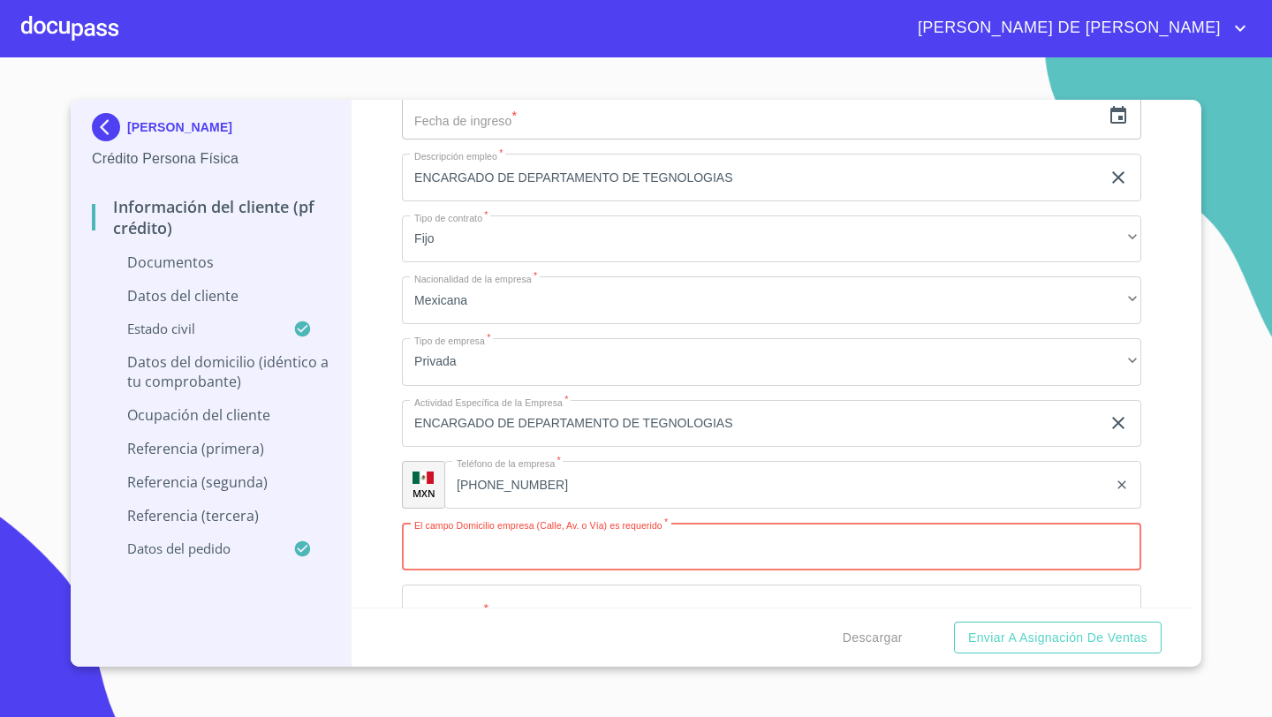
click at [461, 551] on input "Documento de identificación   *" at bounding box center [771, 547] width 739 height 48
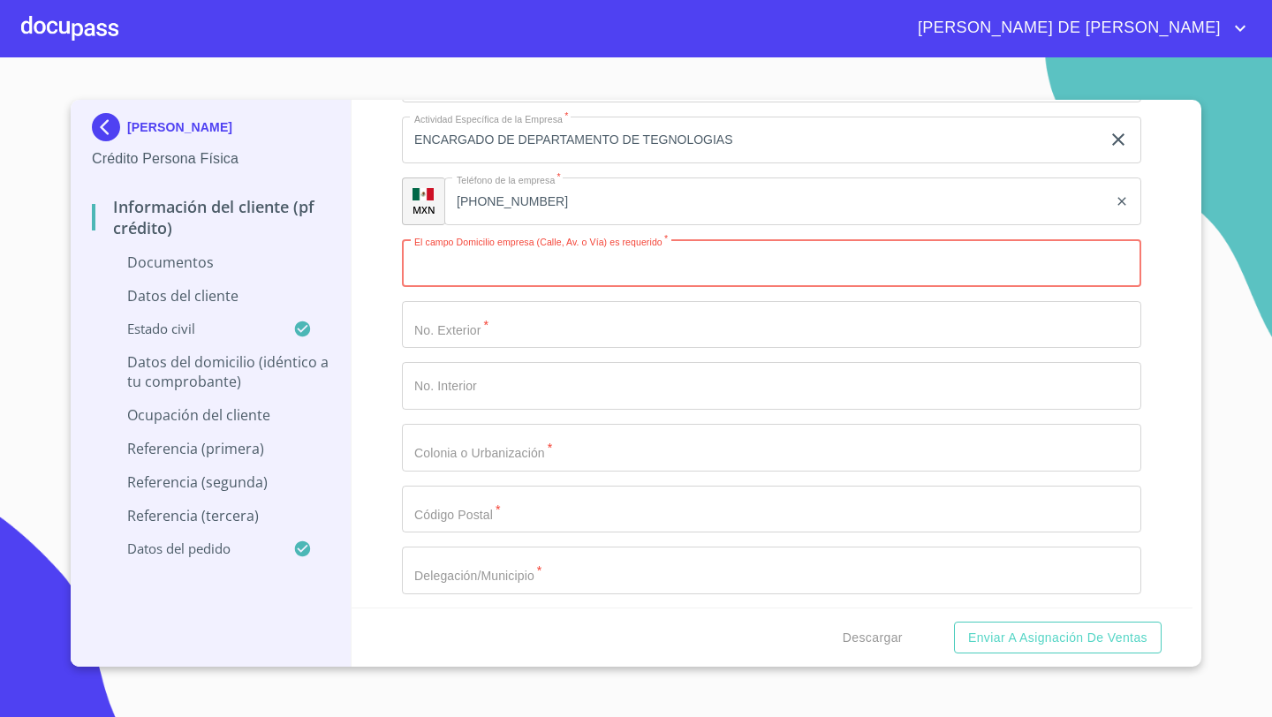
scroll to position [5289, 0]
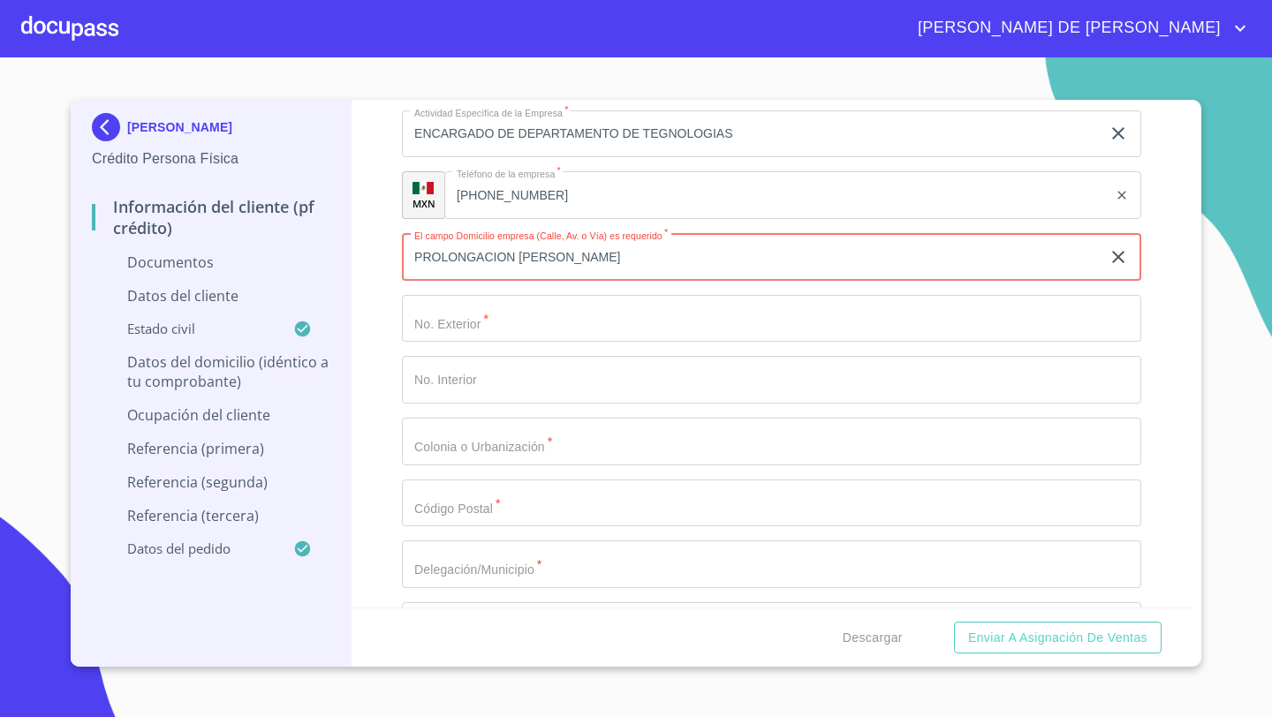
type input "PROLONGACION [PERSON_NAME]"
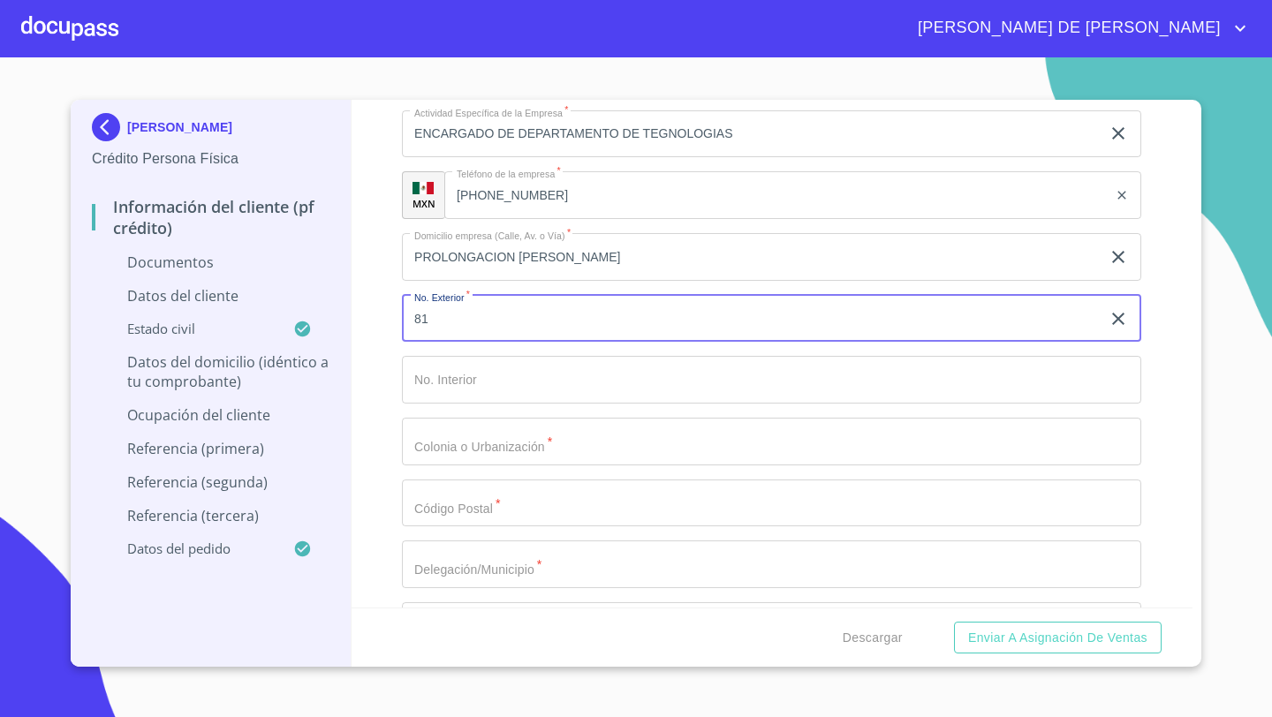
type input "81"
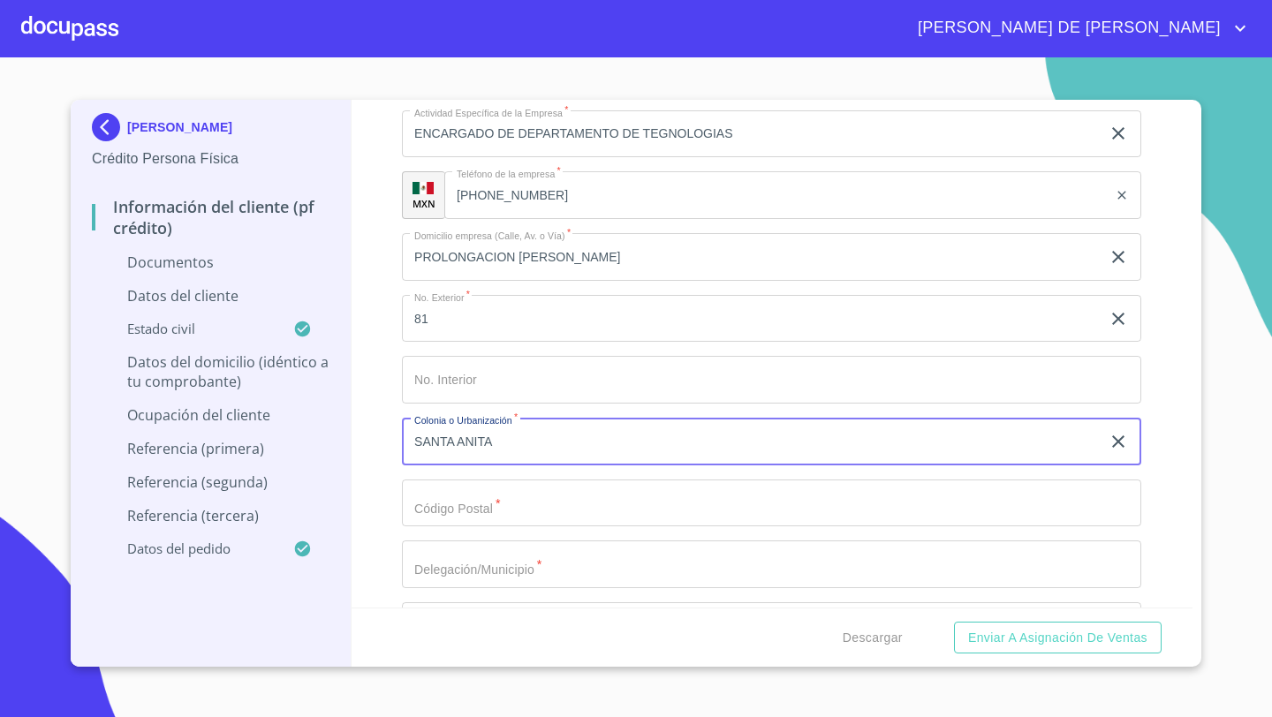
type input "SANTA ANITA"
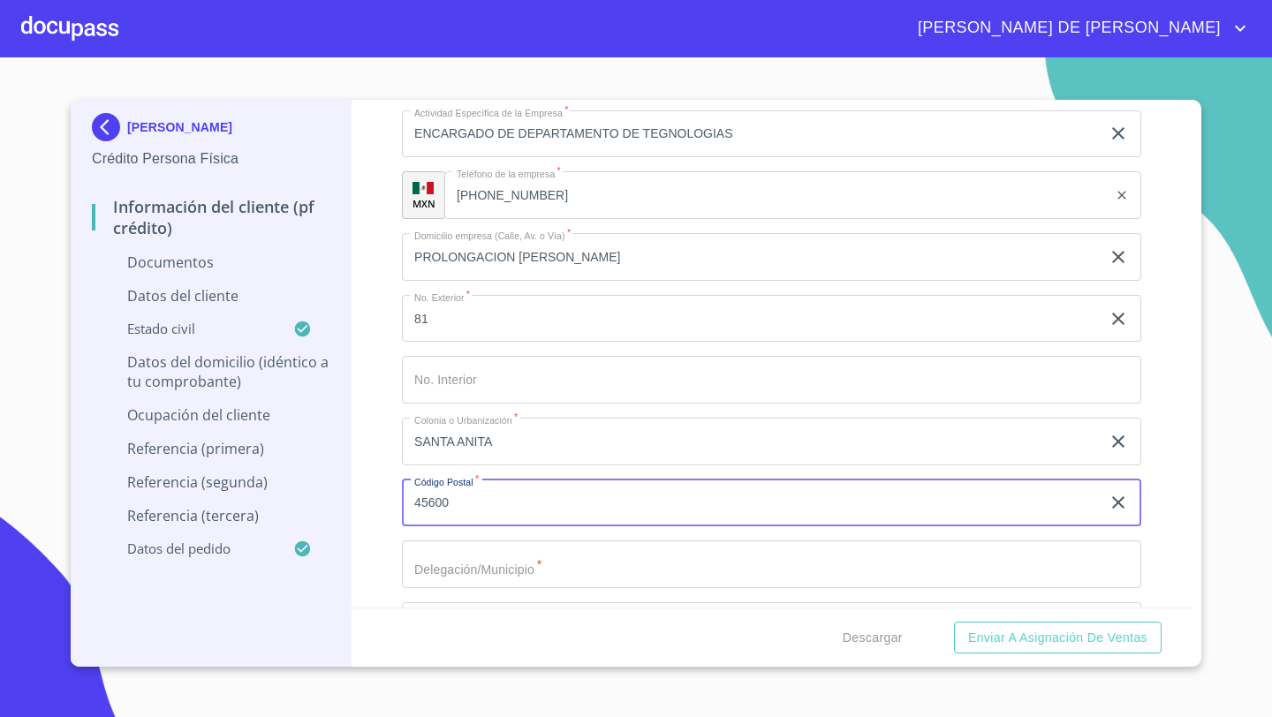
type input "45600"
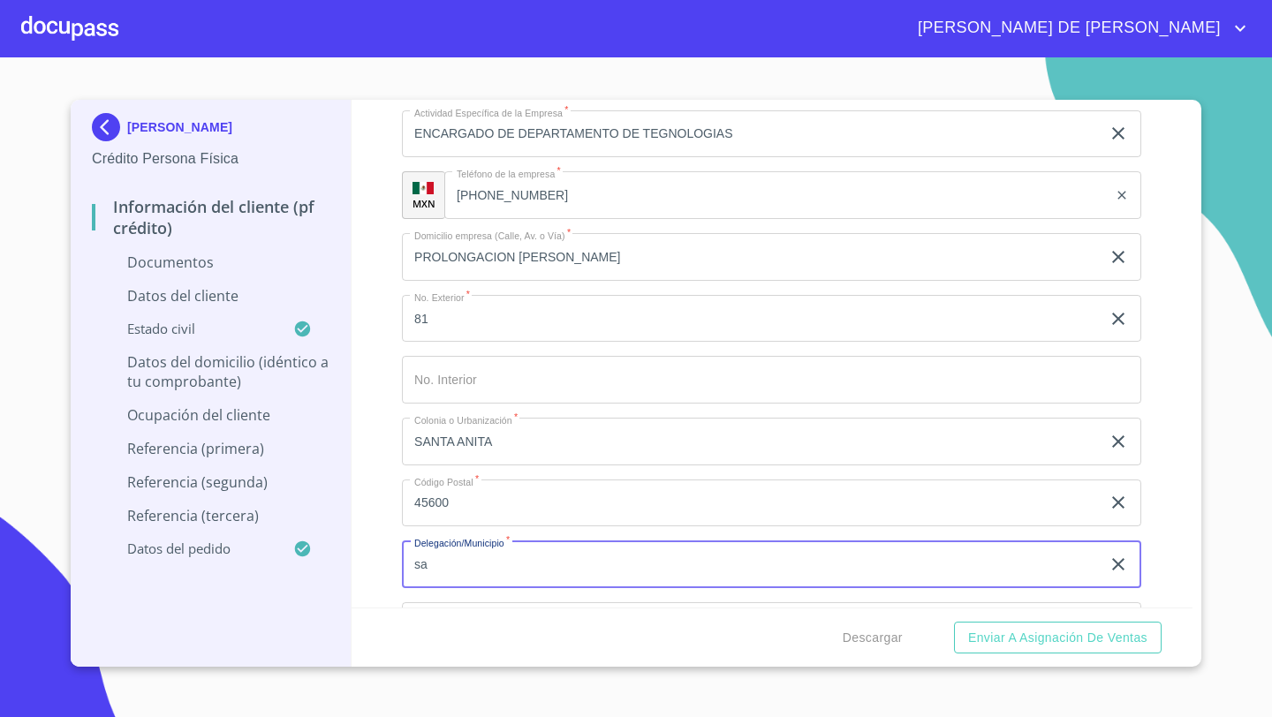
type input "s"
type input "SAN [PERSON_NAME] TLAQUEPAQUE"
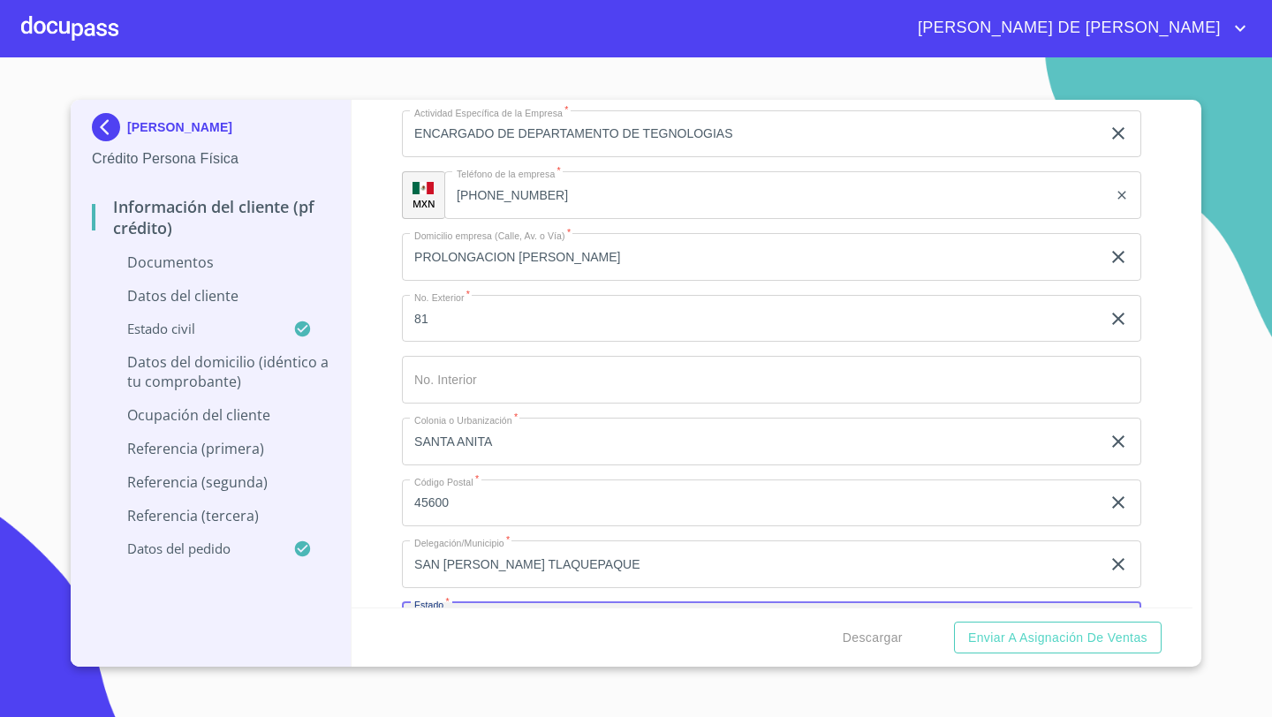
scroll to position [5331, 0]
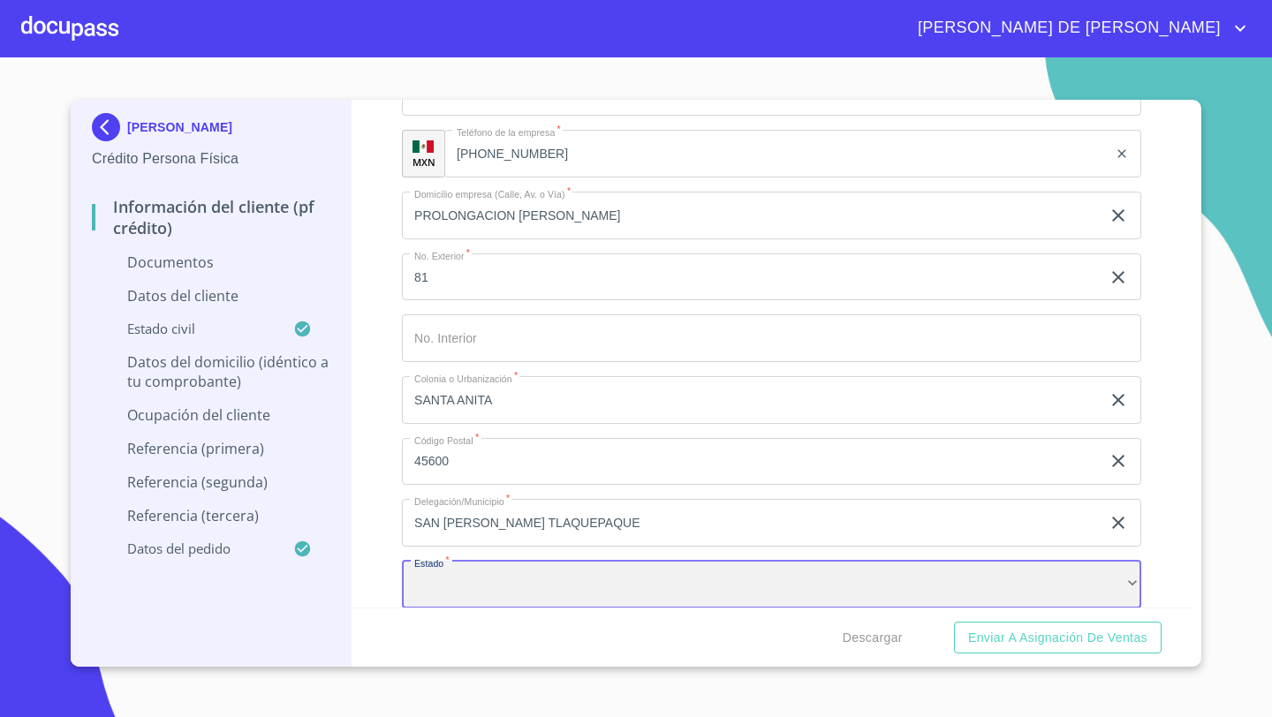
click at [448, 599] on div "​" at bounding box center [771, 585] width 739 height 48
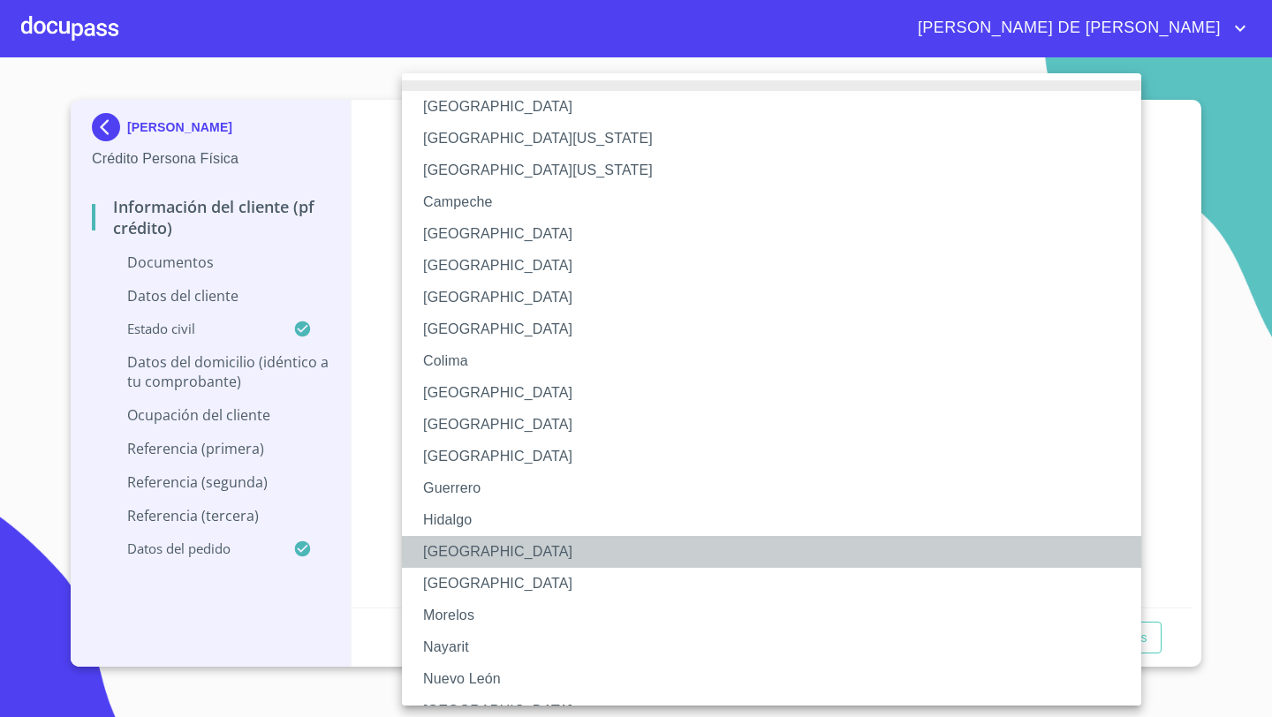
click at [443, 557] on li "[GEOGRAPHIC_DATA]" at bounding box center [771, 552] width 739 height 32
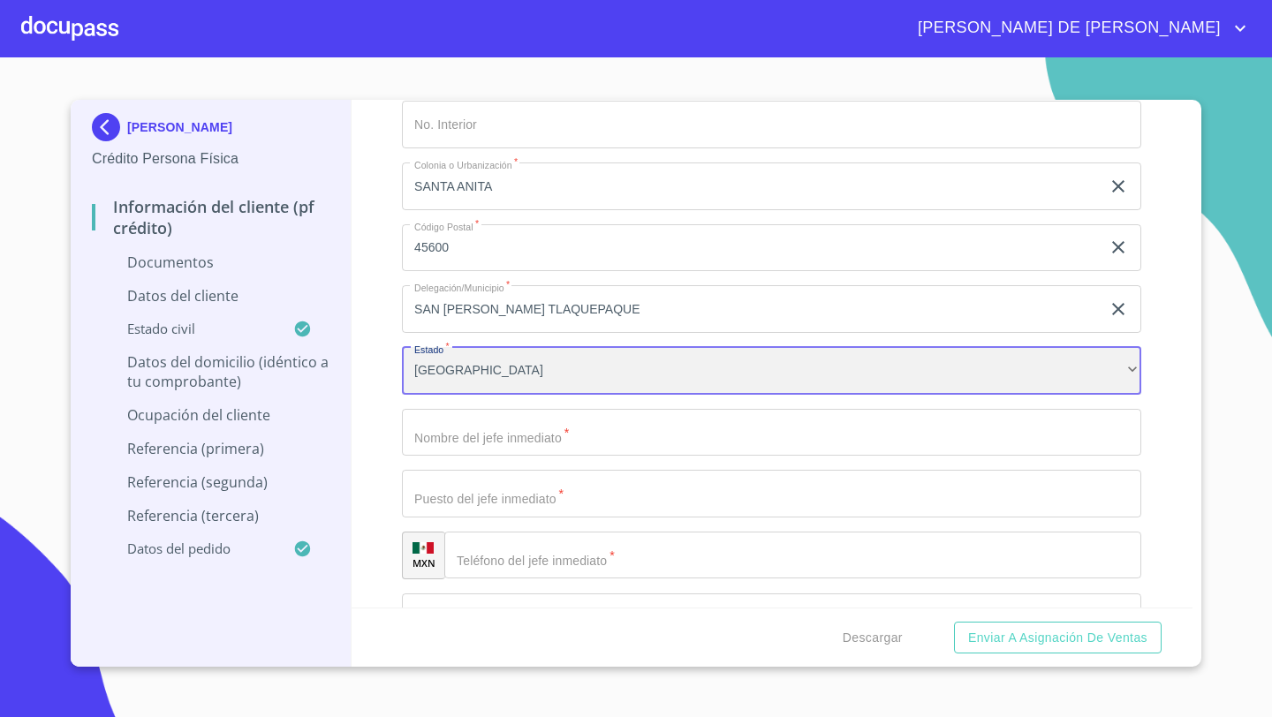
scroll to position [5685, 0]
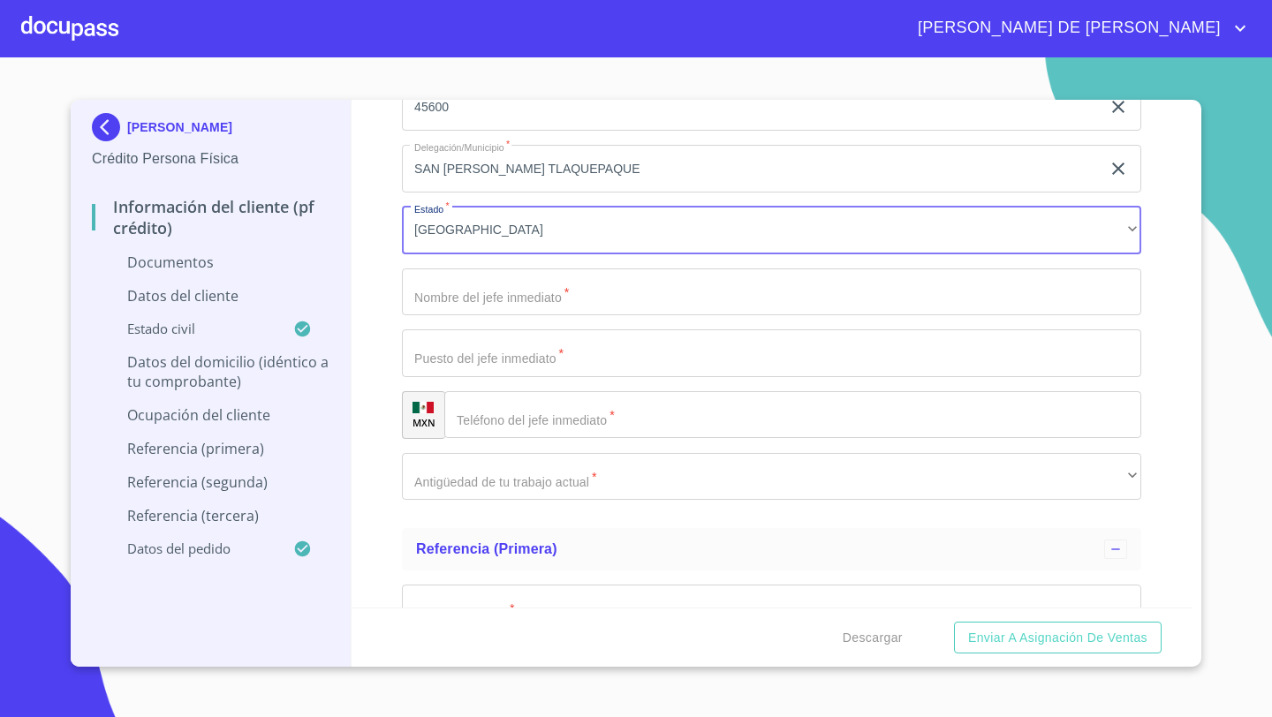
click at [454, 300] on input "Documento de identificación   *" at bounding box center [771, 292] width 739 height 48
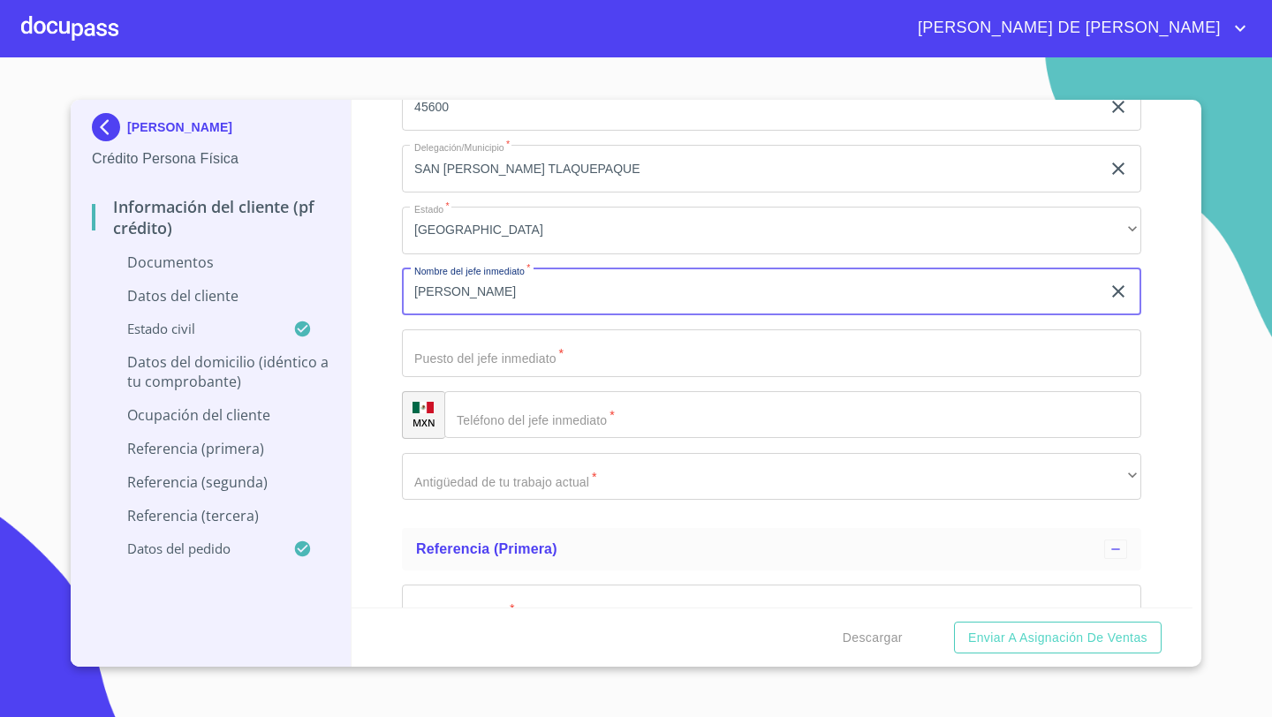
type input "[PERSON_NAME]"
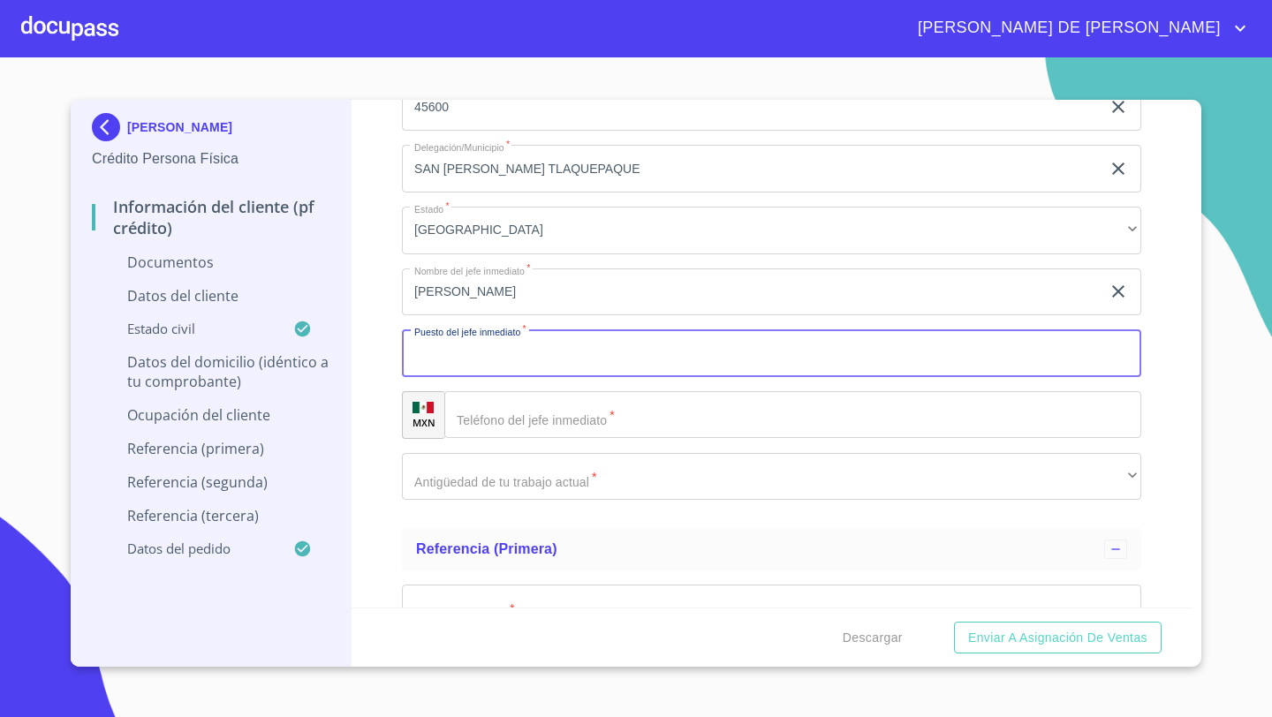
click at [433, 359] on input "Documento de identificación   *" at bounding box center [771, 353] width 739 height 48
type input "DIRECTOR"
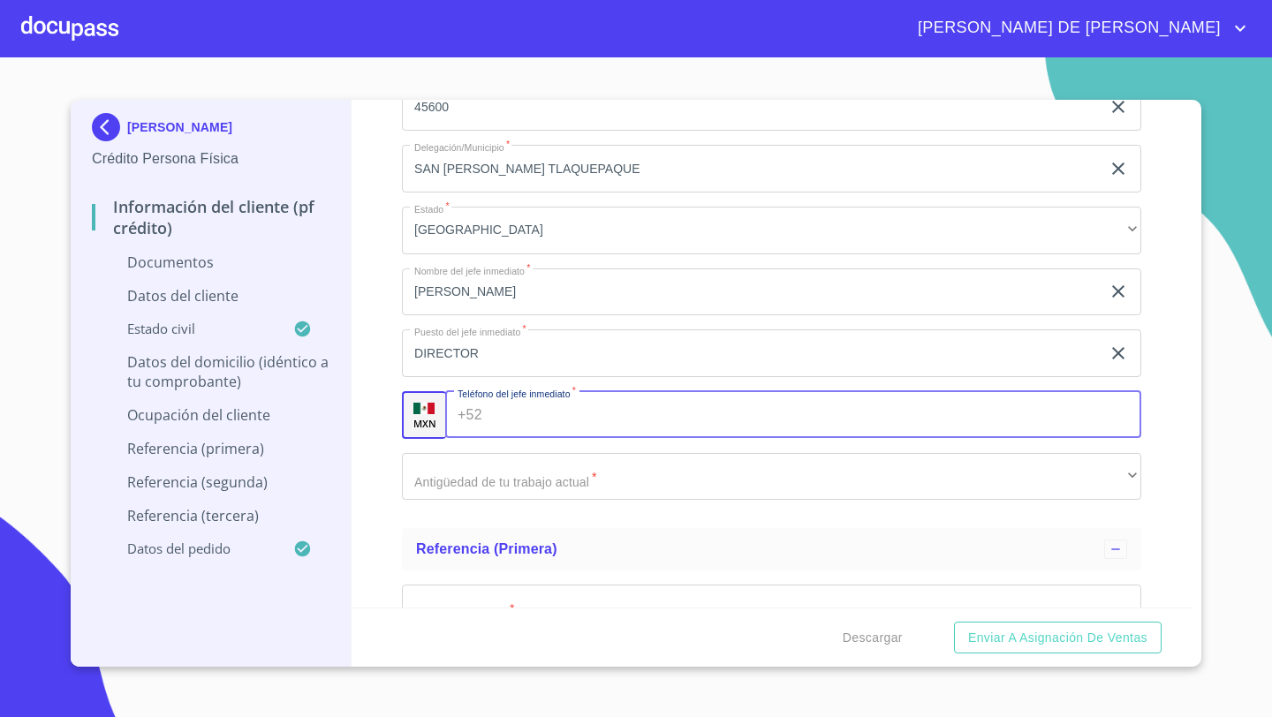
click at [626, 300] on input "[PERSON_NAME]" at bounding box center [751, 292] width 698 height 48
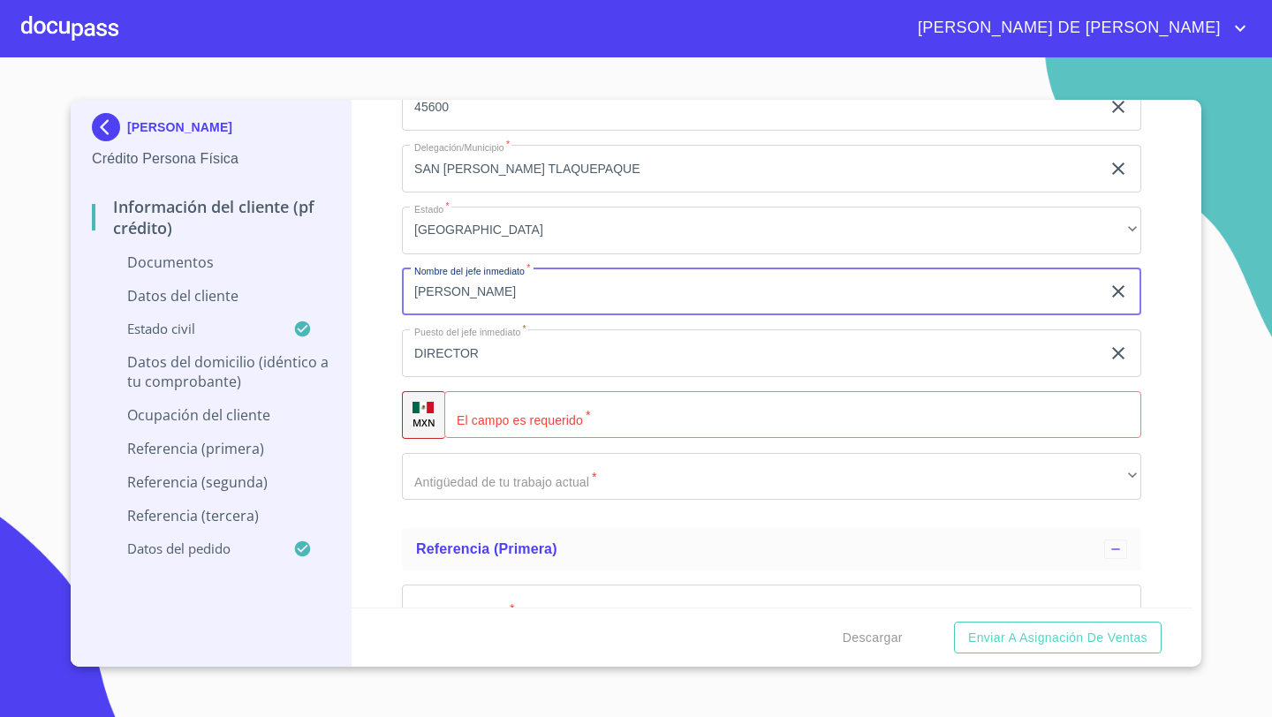
click at [627, 300] on input "[PERSON_NAME]" at bounding box center [751, 292] width 698 height 48
type input "[PERSON_NAME]"
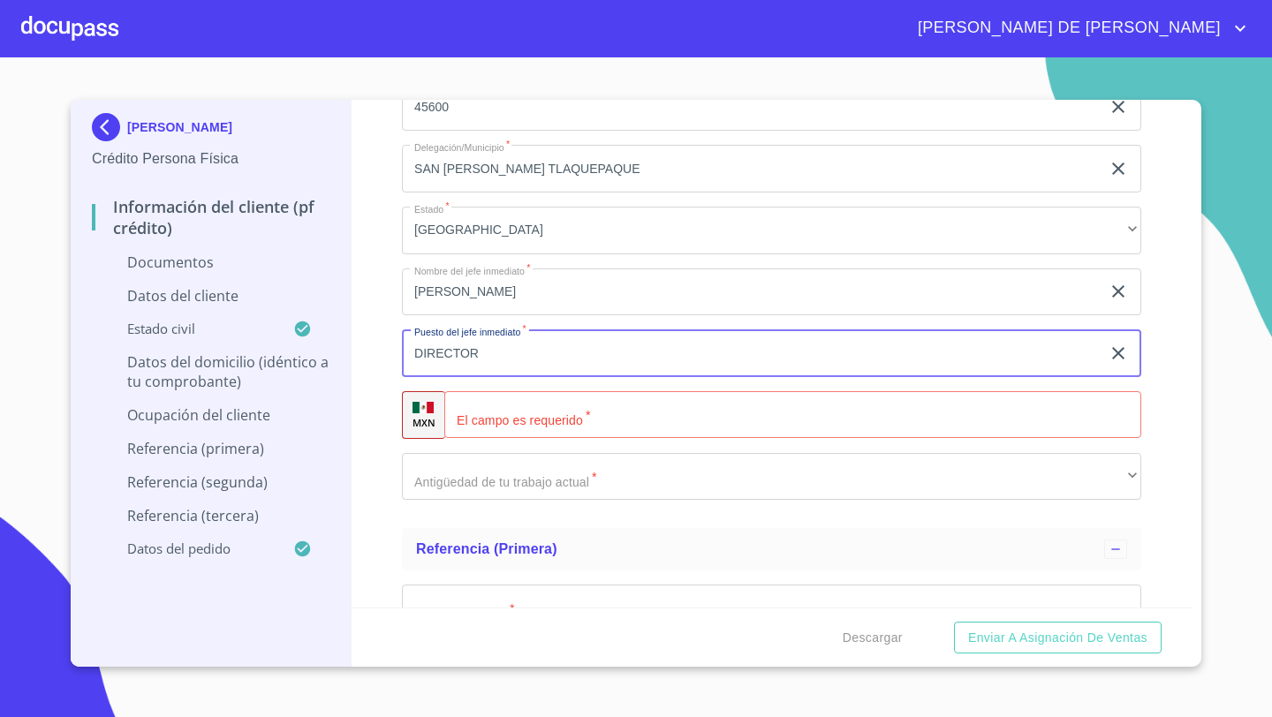
click at [504, 411] on input "Documento de identificación   *" at bounding box center [792, 415] width 697 height 48
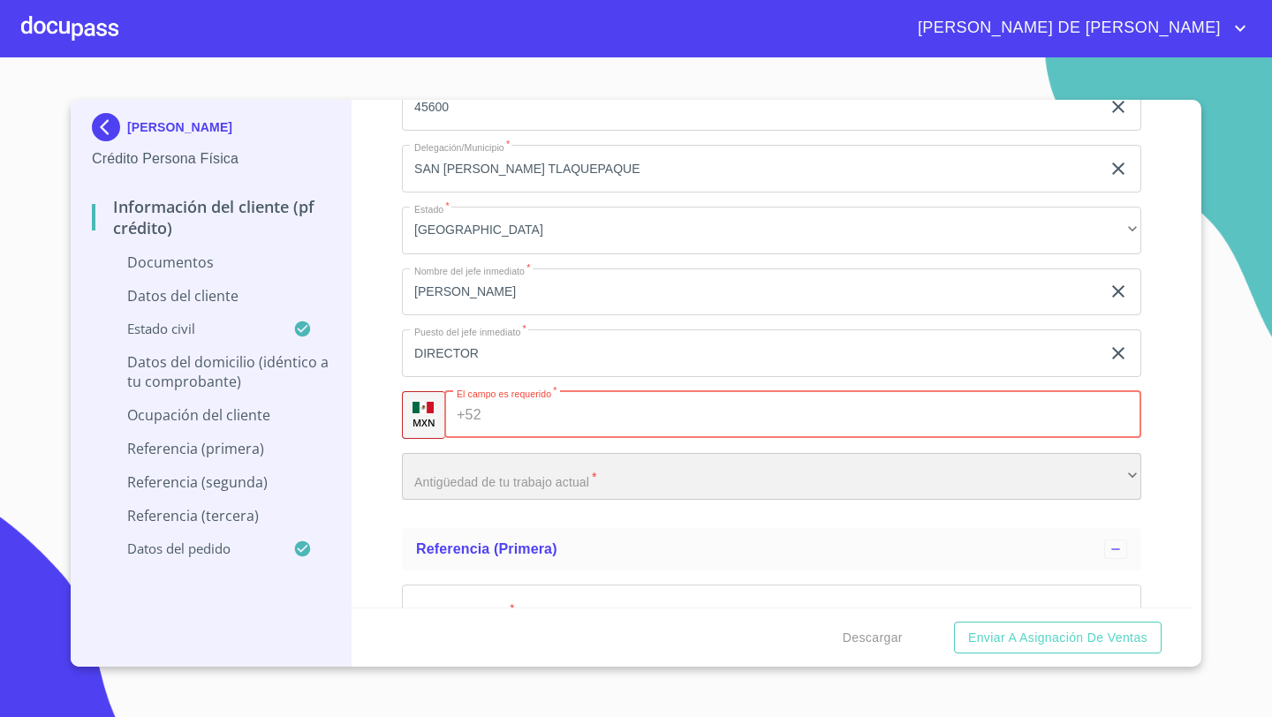
click at [408, 472] on div "​" at bounding box center [771, 477] width 739 height 48
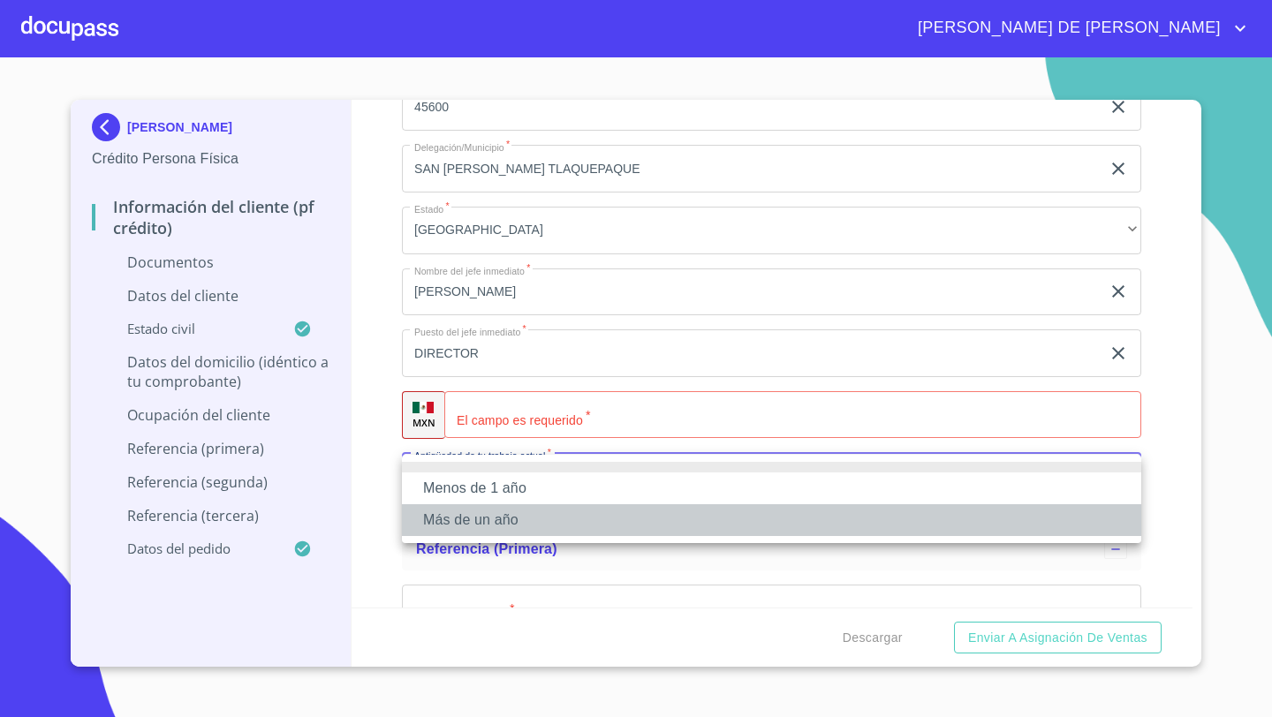
click at [457, 515] on li "Más de un año" at bounding box center [771, 520] width 739 height 32
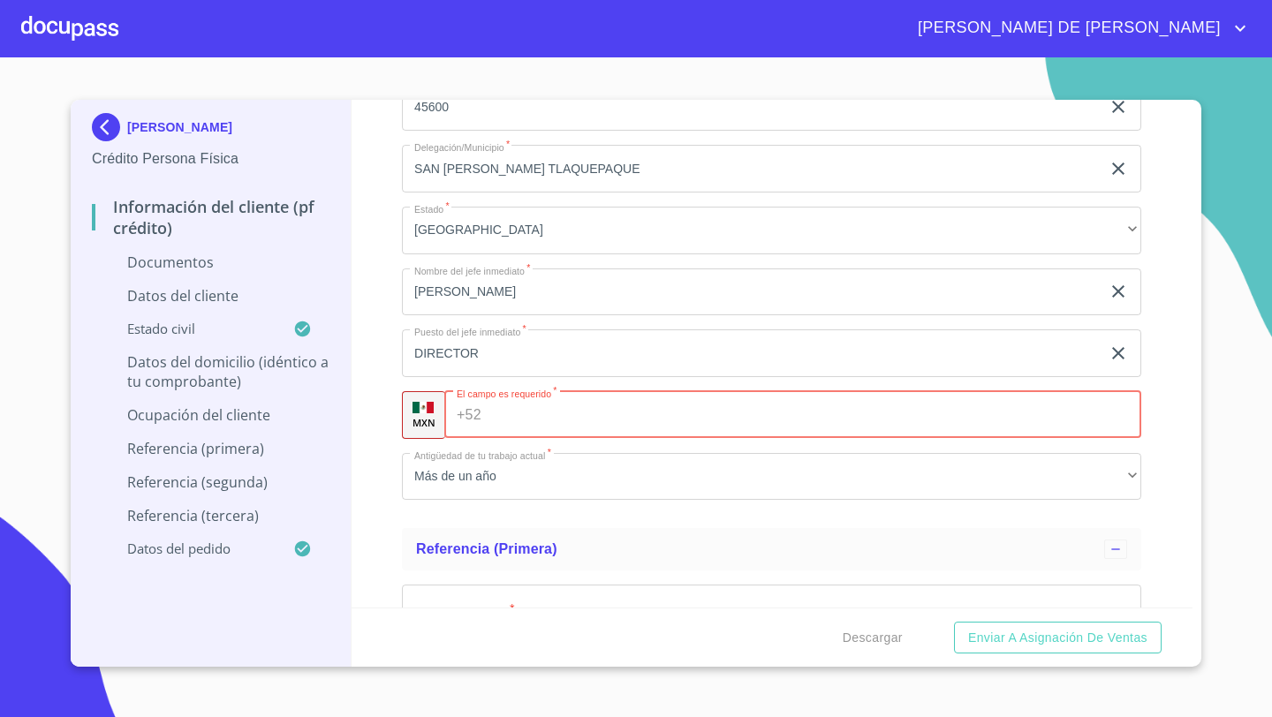
click at [476, 415] on div "+52 ​" at bounding box center [792, 415] width 697 height 48
type input "[PHONE_NUMBER]"
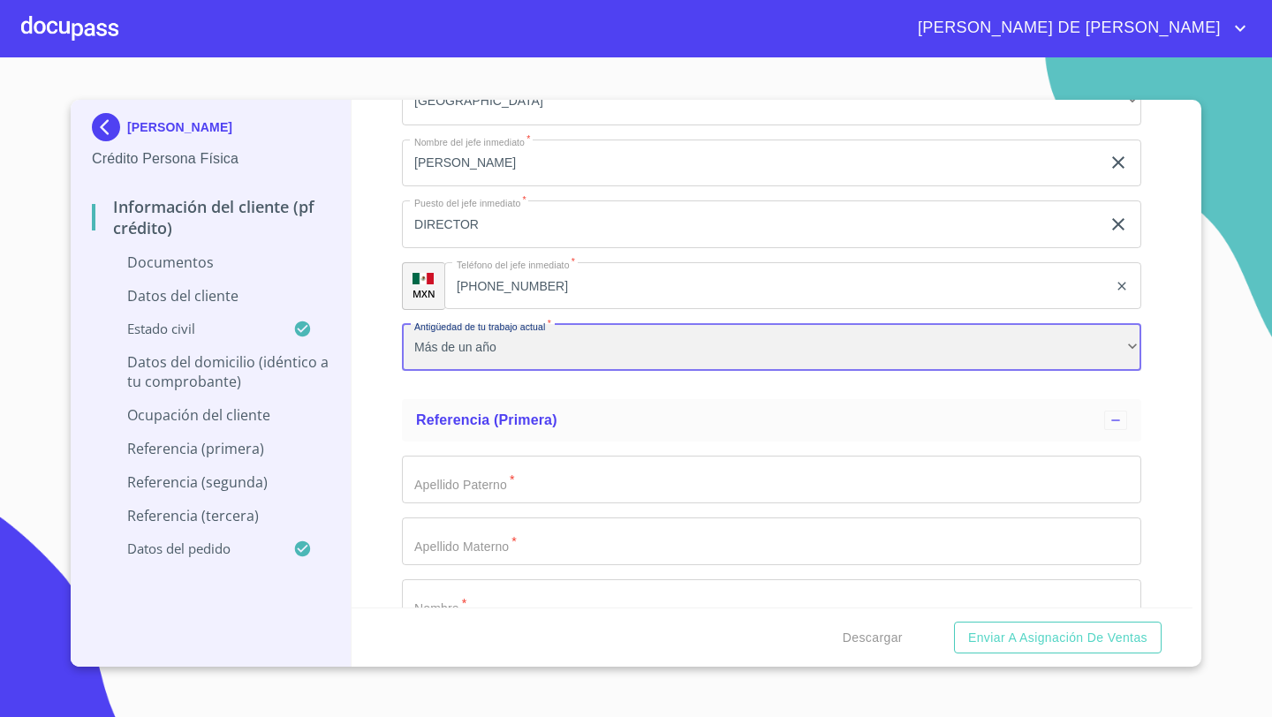
scroll to position [5844, 0]
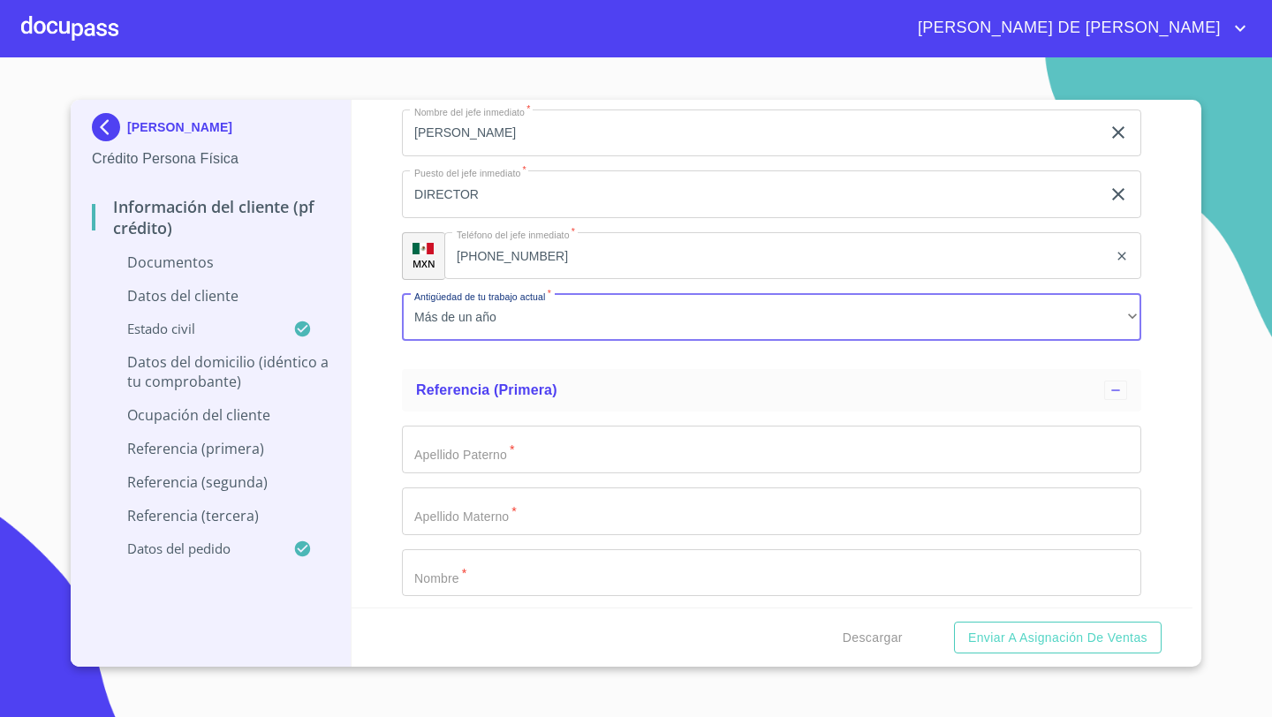
click at [440, 449] on input "Documento de identificación   *" at bounding box center [771, 450] width 739 height 48
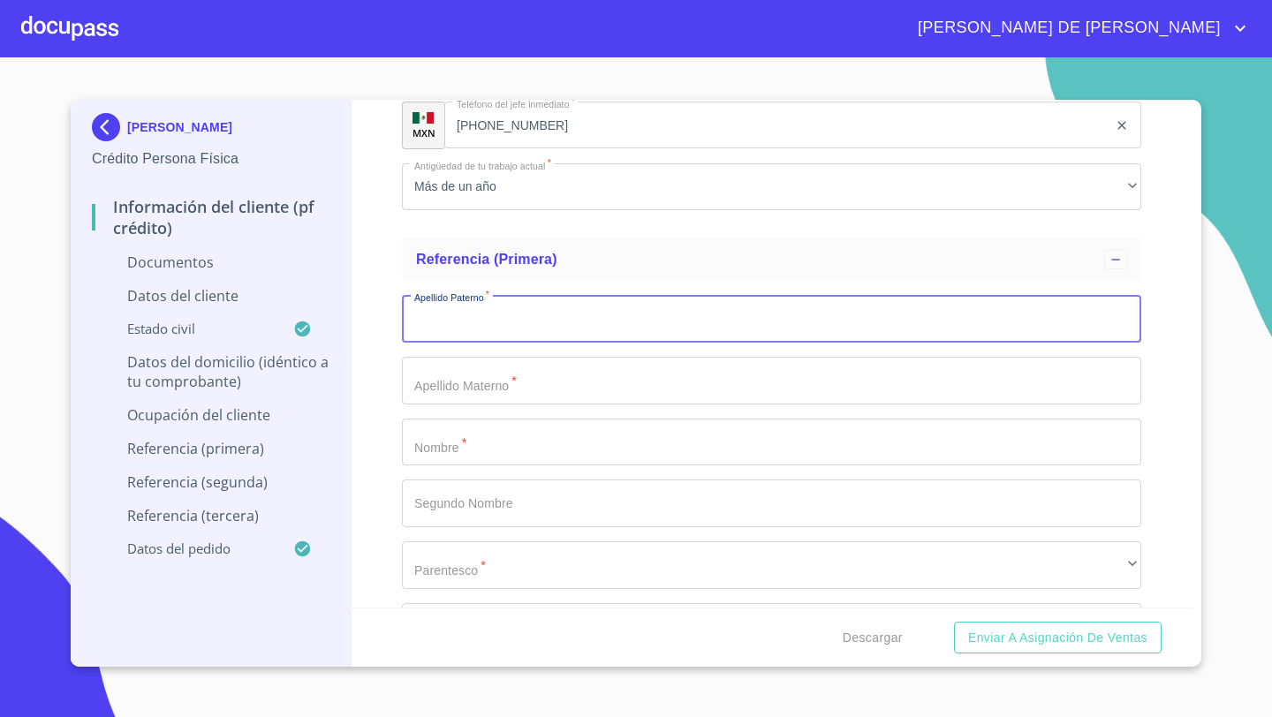
scroll to position [5968, 0]
type input "[PERSON_NAME]"
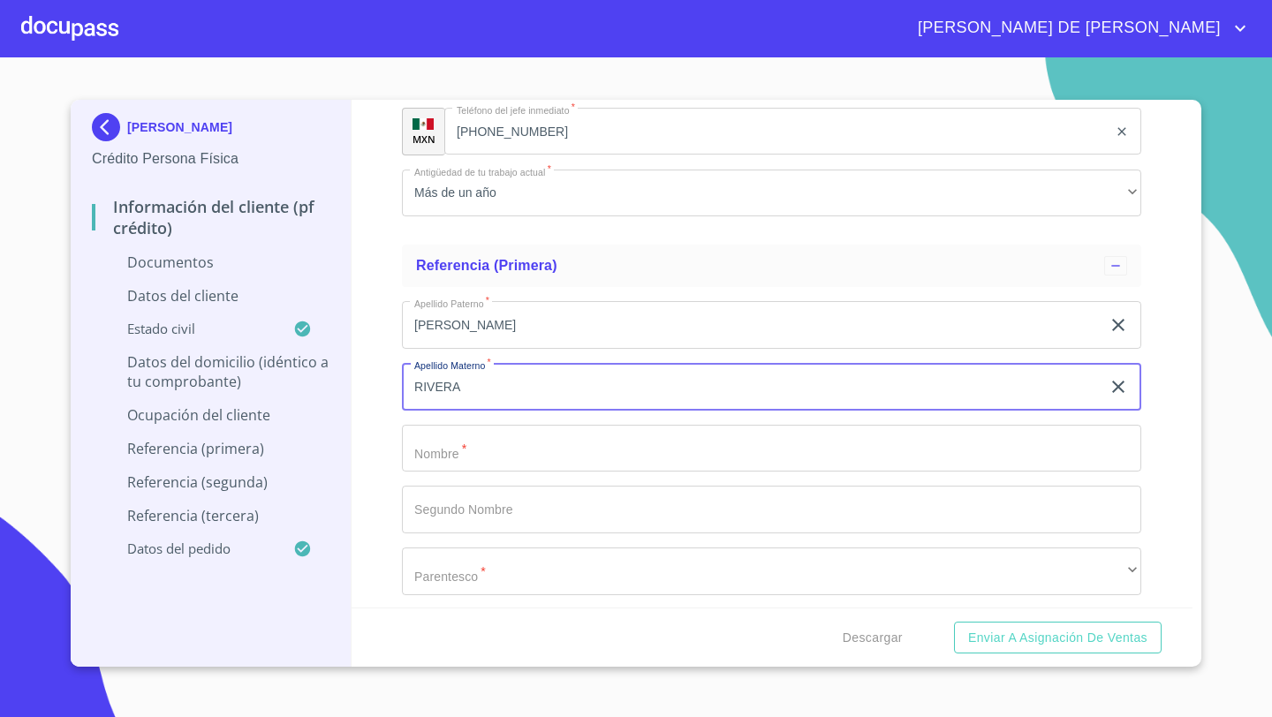
type input "RIVERA"
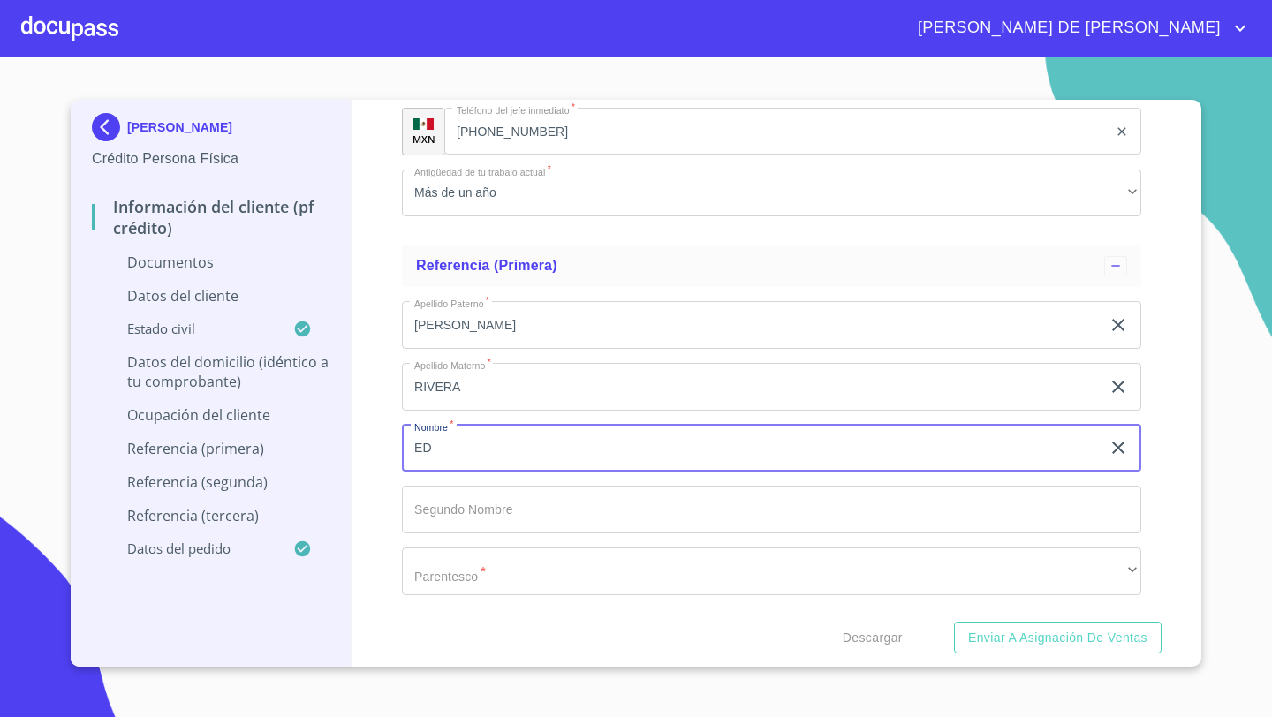
type input "E"
type input "[PERSON_NAME]"
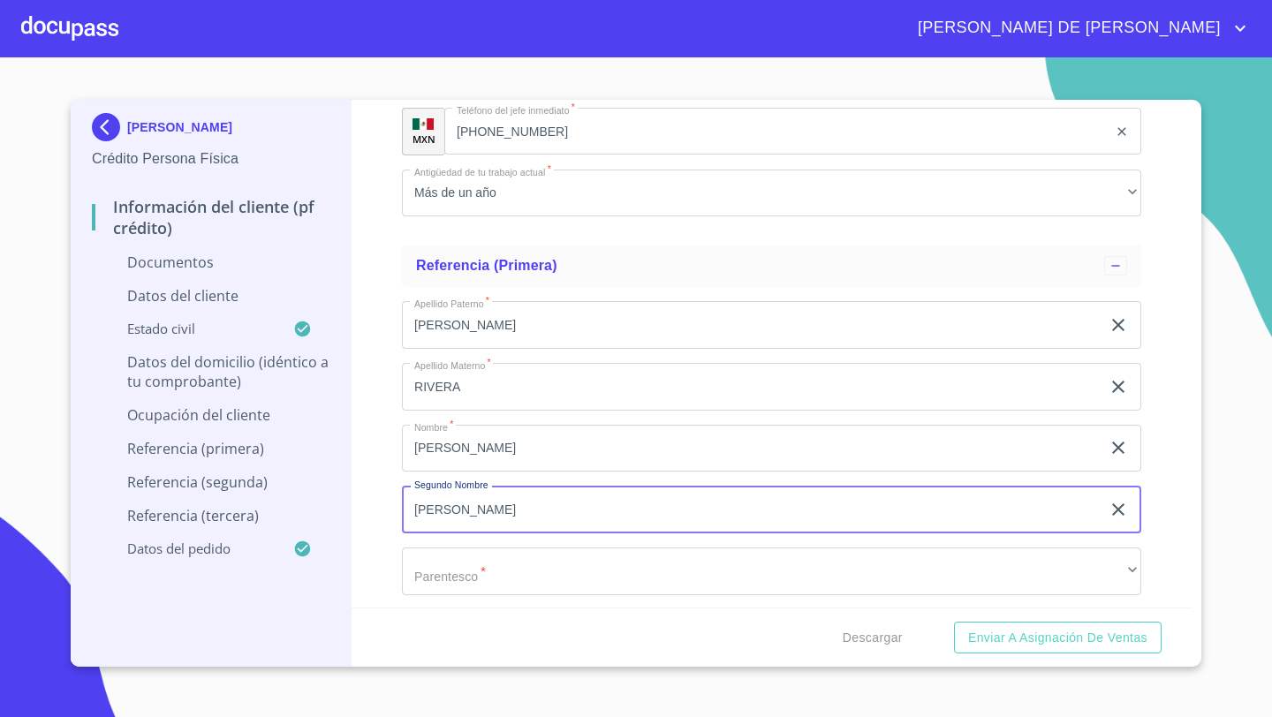
type input "[PERSON_NAME]"
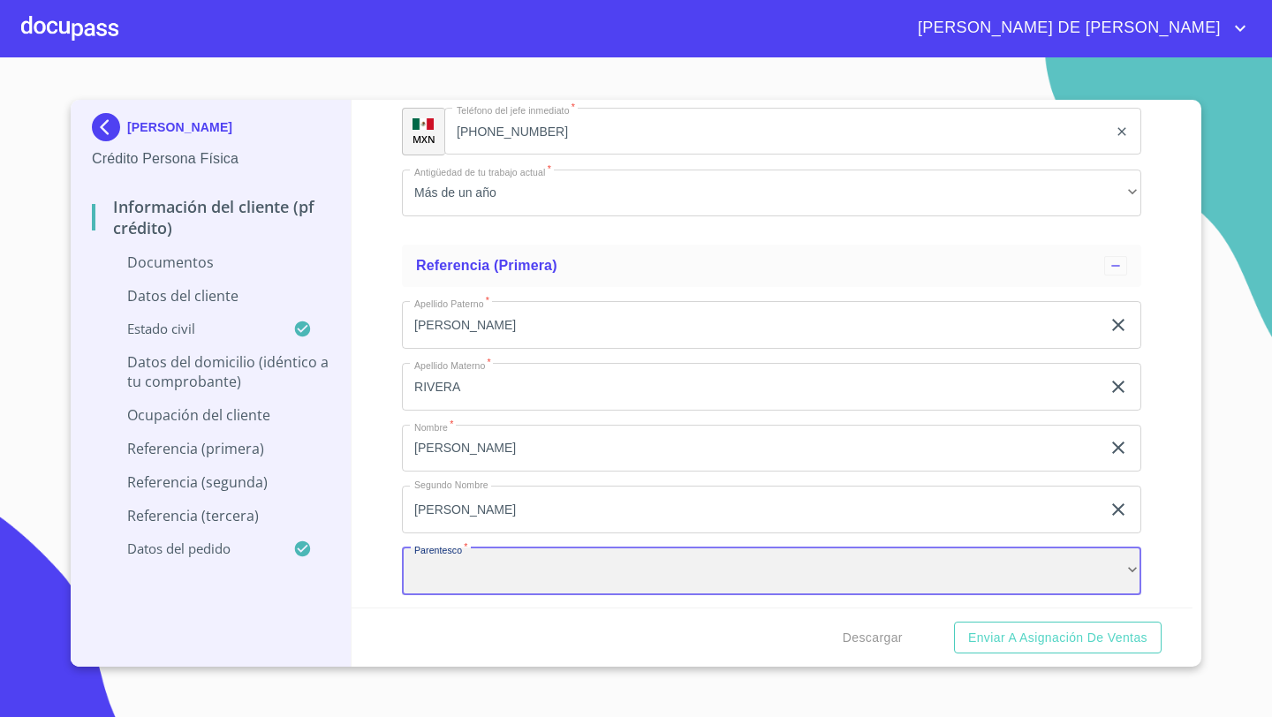
click at [442, 562] on div "​" at bounding box center [771, 571] width 739 height 48
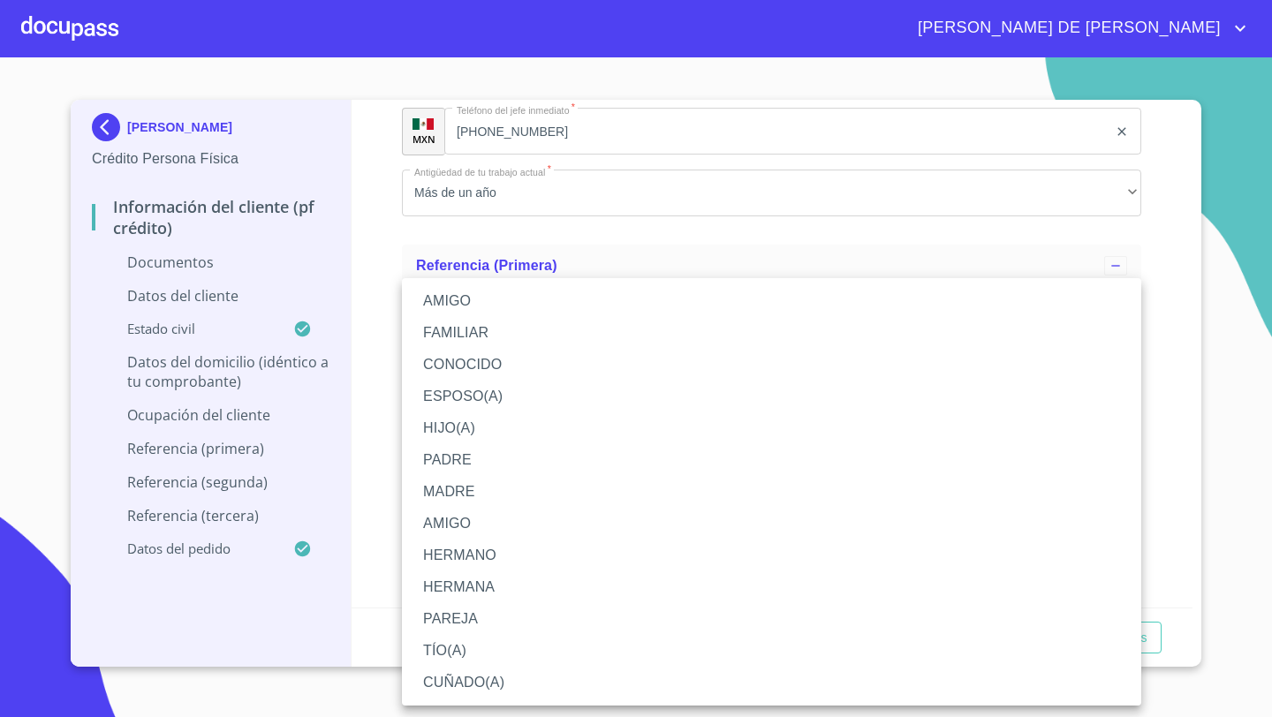
click at [454, 395] on li "ESPOSO(A)" at bounding box center [771, 397] width 739 height 32
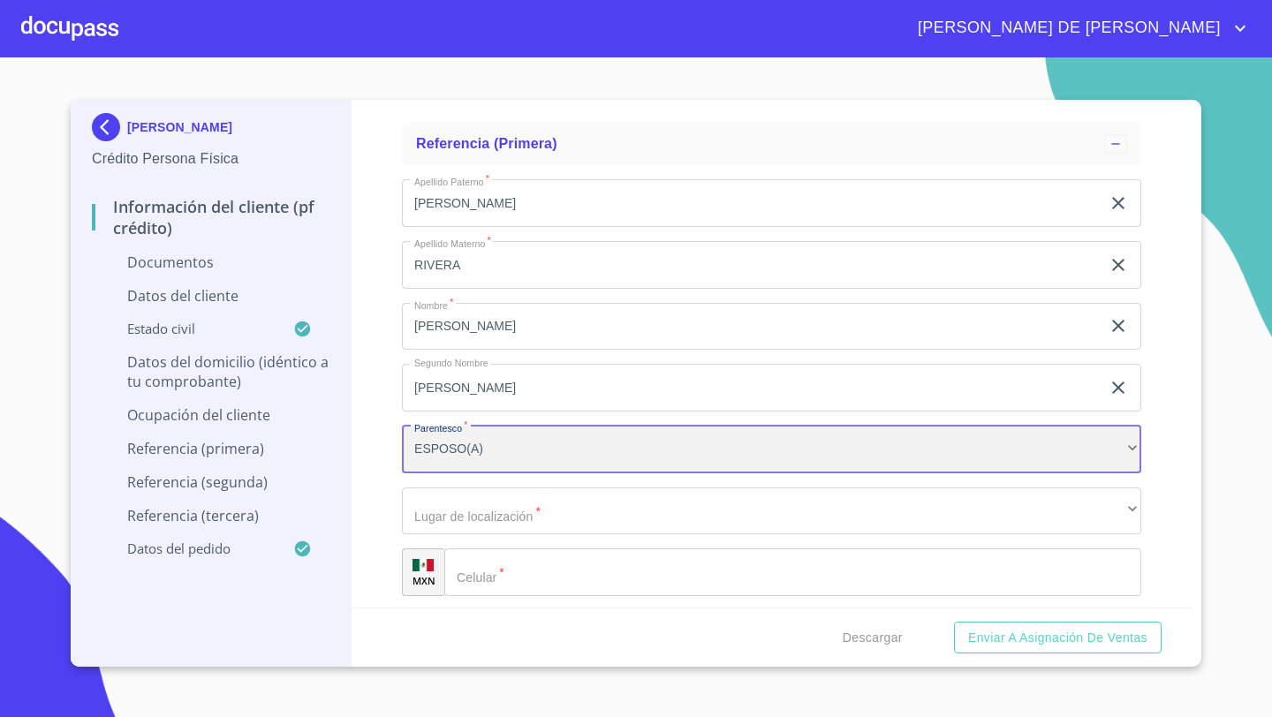
scroll to position [6155, 0]
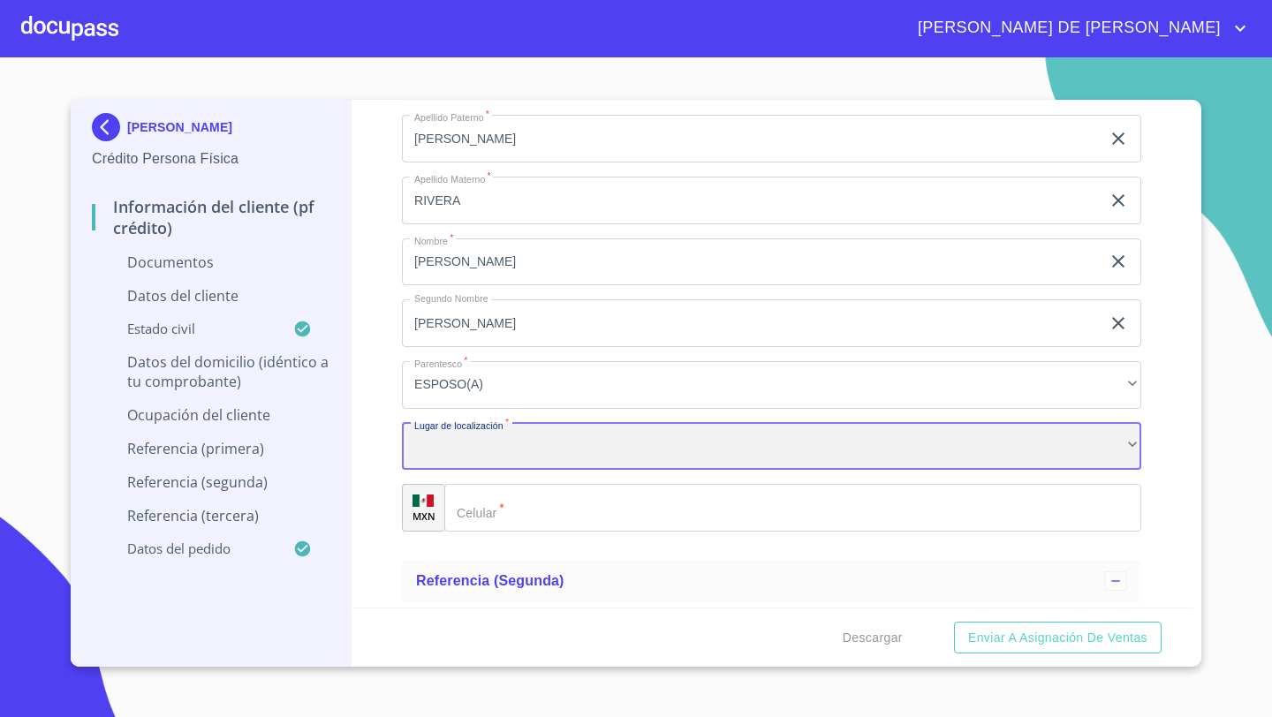
click at [439, 451] on div "​" at bounding box center [771, 447] width 739 height 48
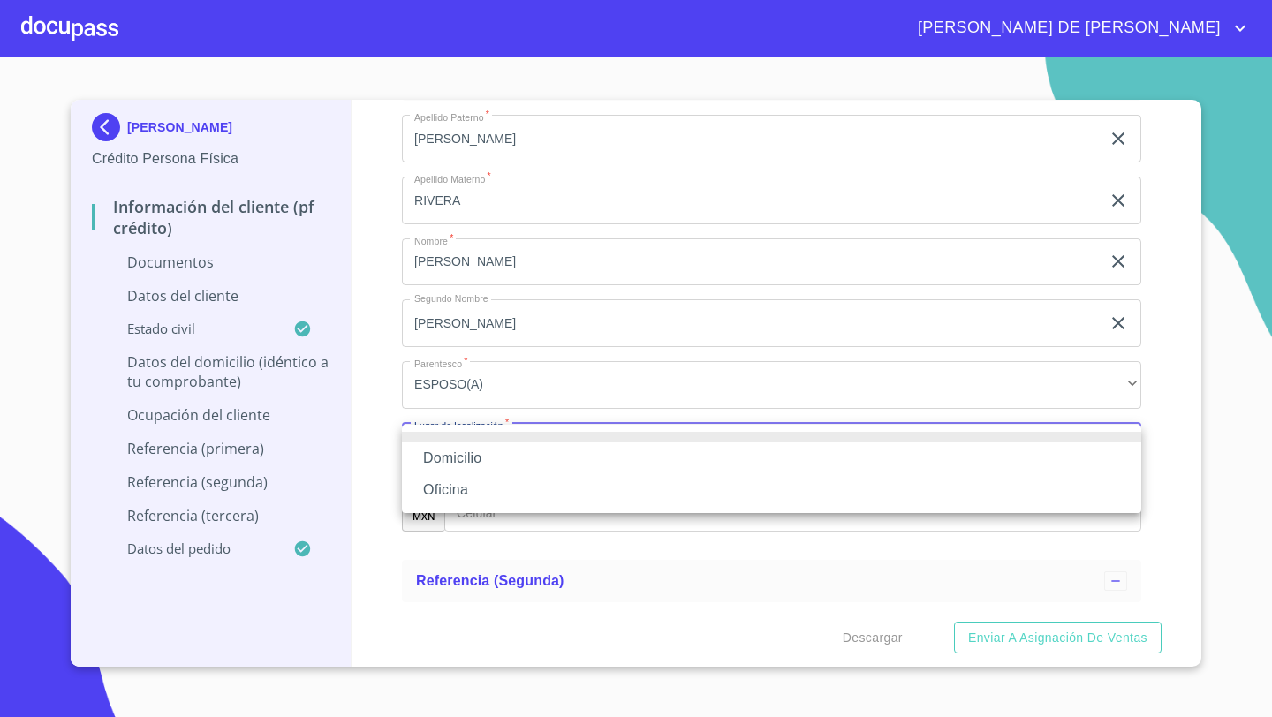
click at [445, 458] on li "Domicilio" at bounding box center [771, 458] width 739 height 32
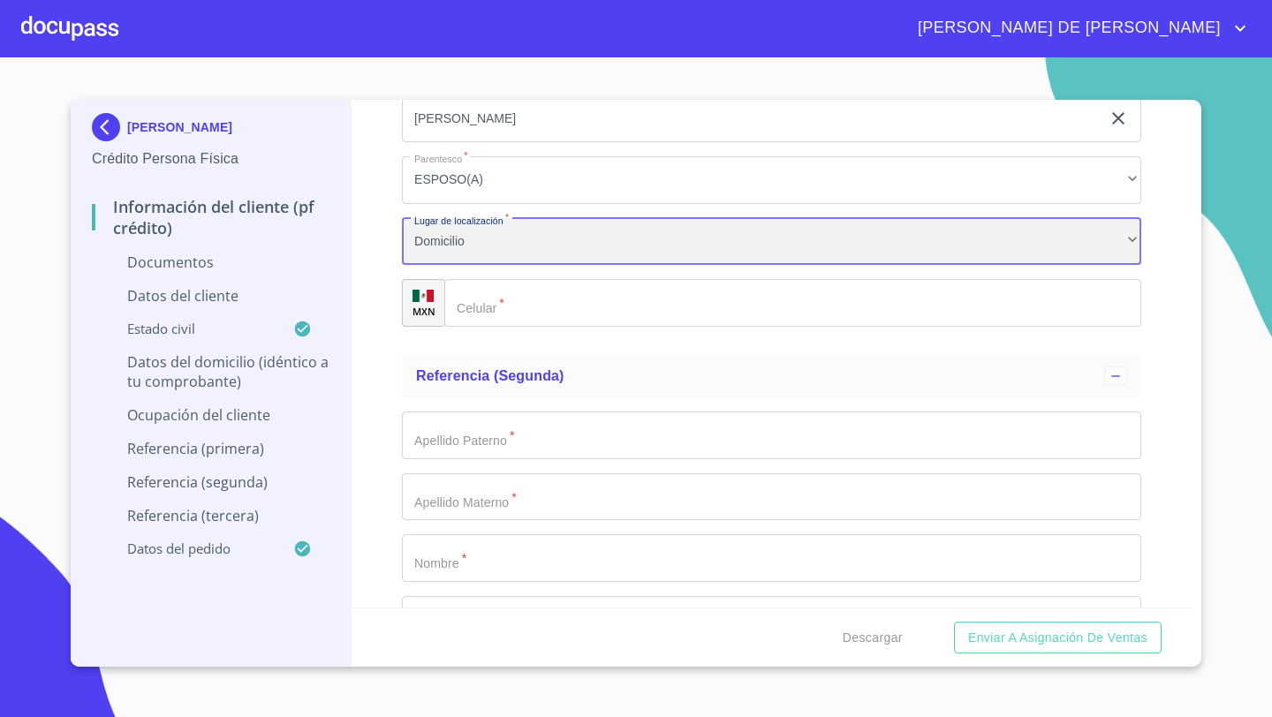
scroll to position [6323, 0]
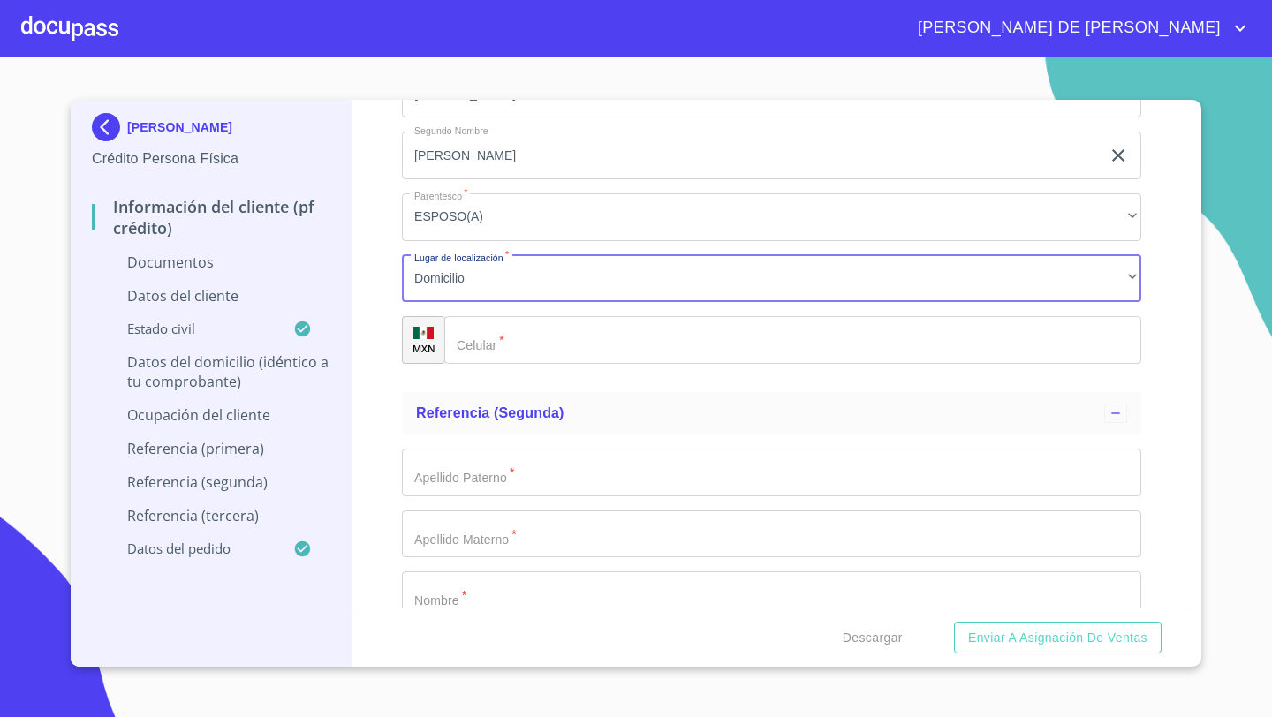
click at [464, 350] on div "​" at bounding box center [792, 340] width 697 height 48
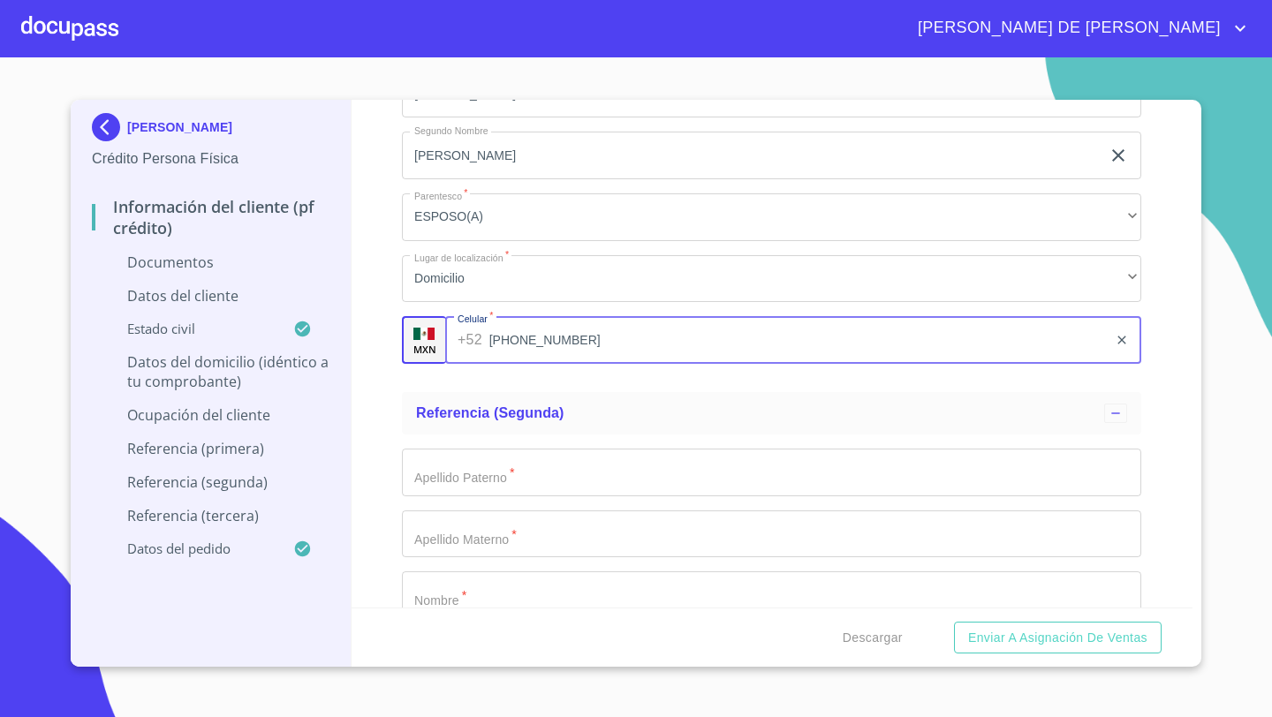
type input "[PHONE_NUMBER]"
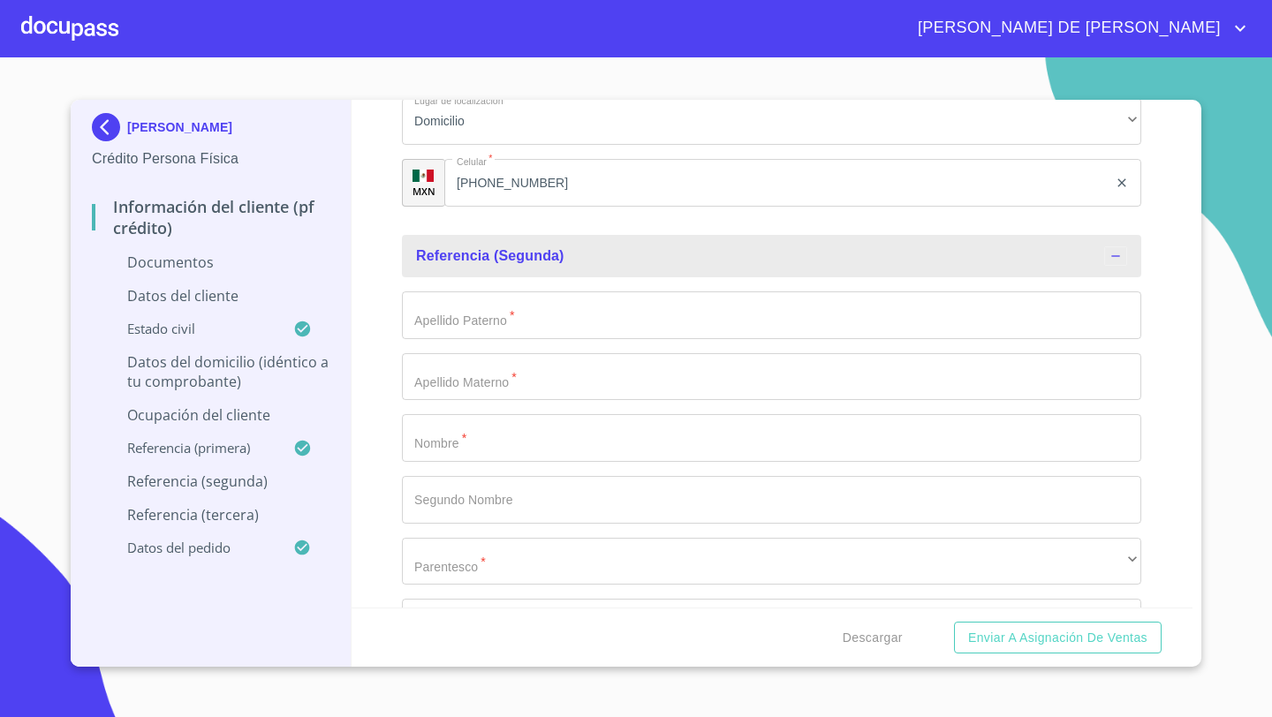
scroll to position [6549, 0]
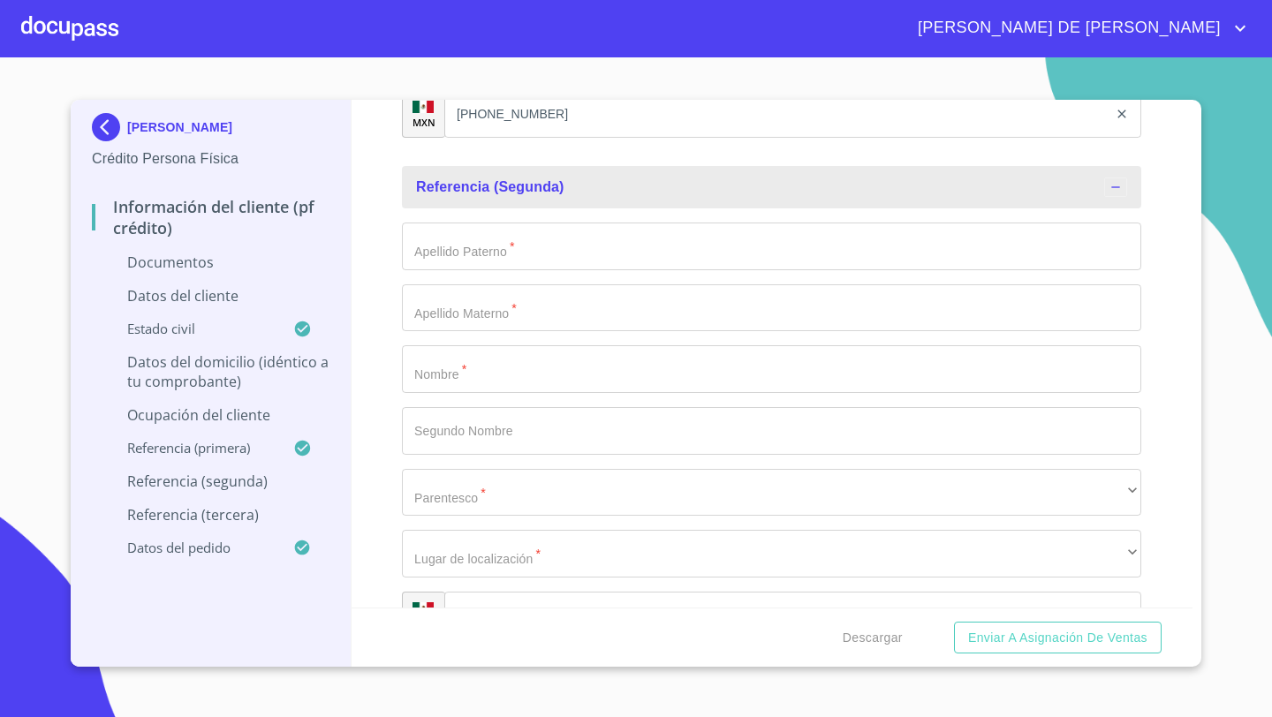
click at [449, 247] on input "Documento de identificación   *" at bounding box center [771, 247] width 739 height 48
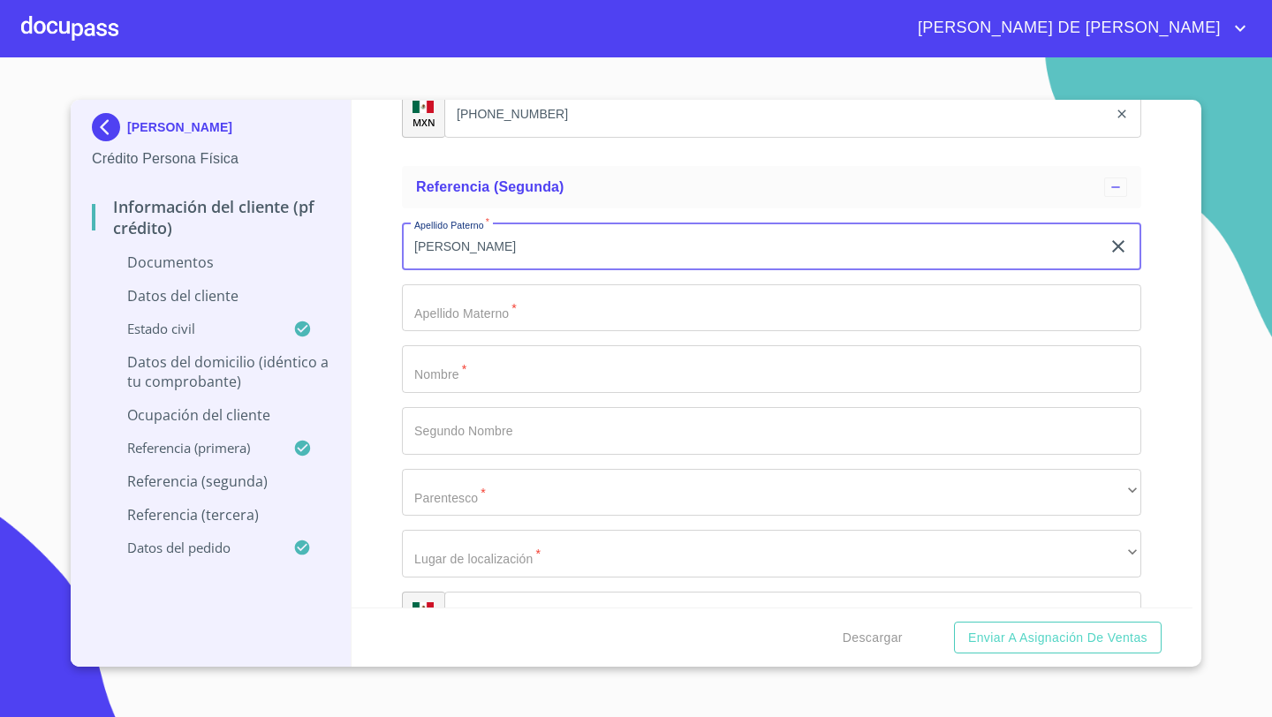
type input "[PERSON_NAME]"
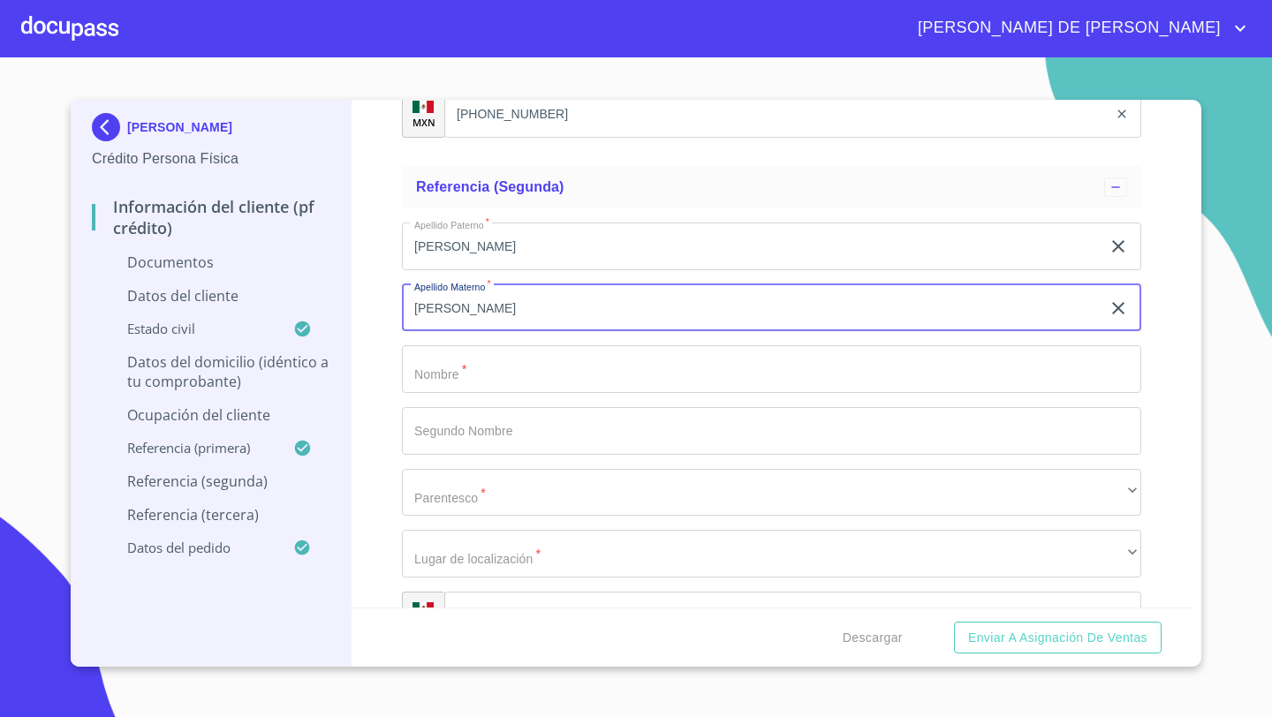
type input "[PERSON_NAME]"
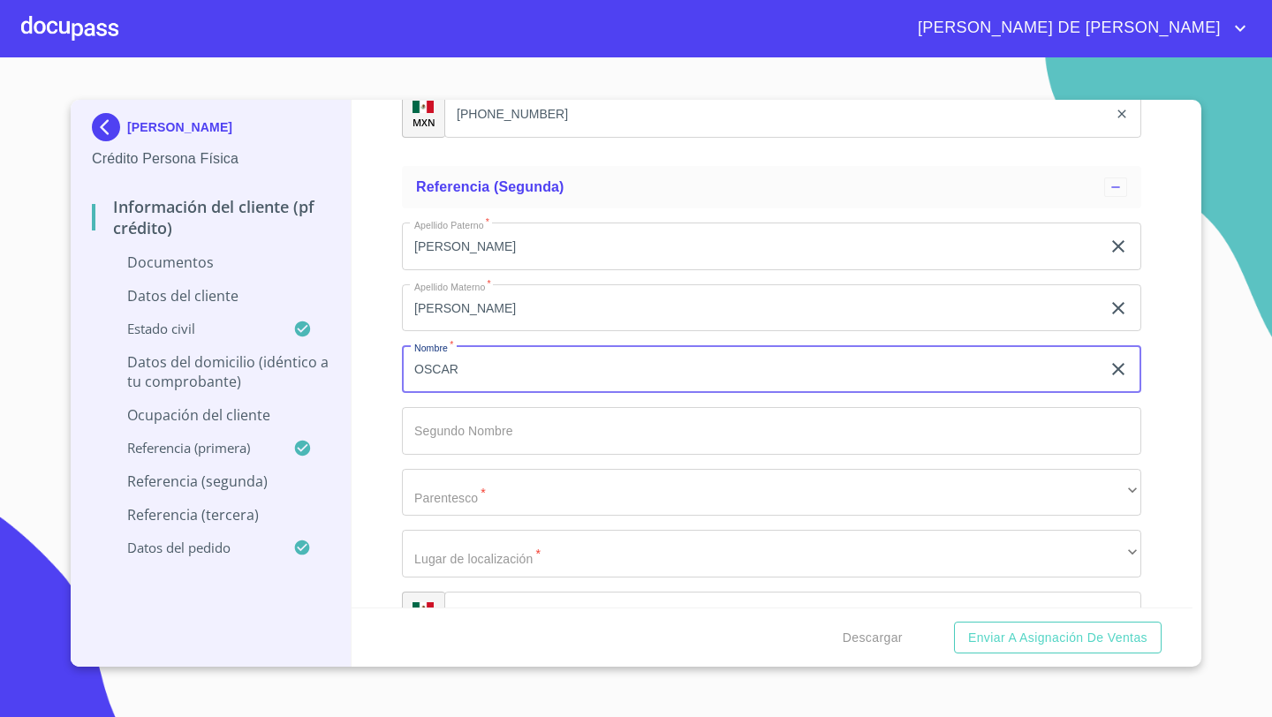
type input "OSCAR"
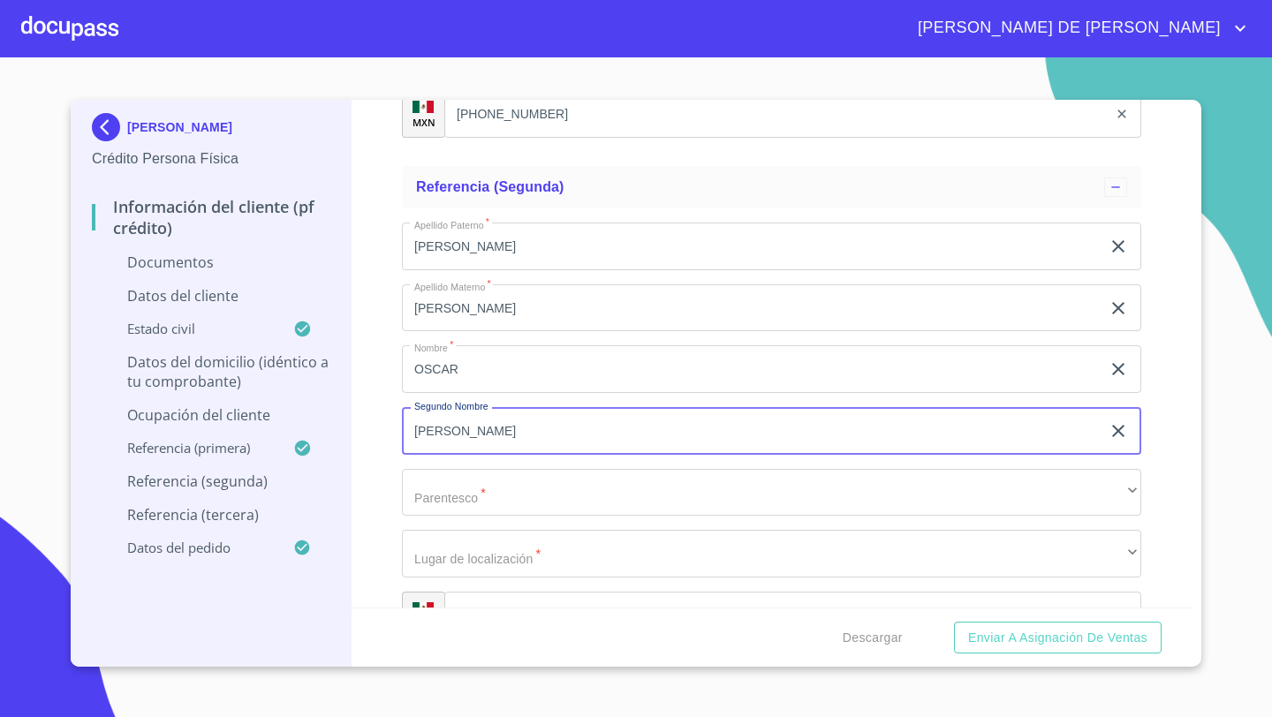
type input "[PERSON_NAME]"
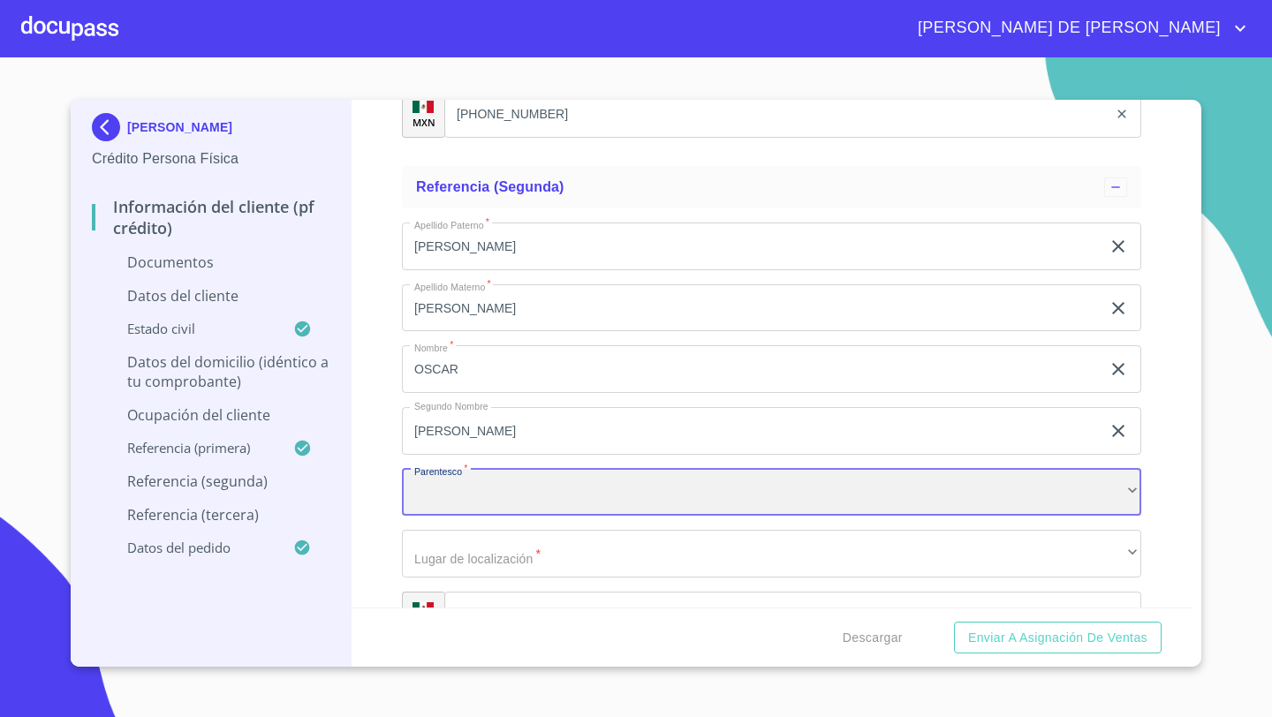
click at [427, 511] on div "​" at bounding box center [771, 493] width 739 height 48
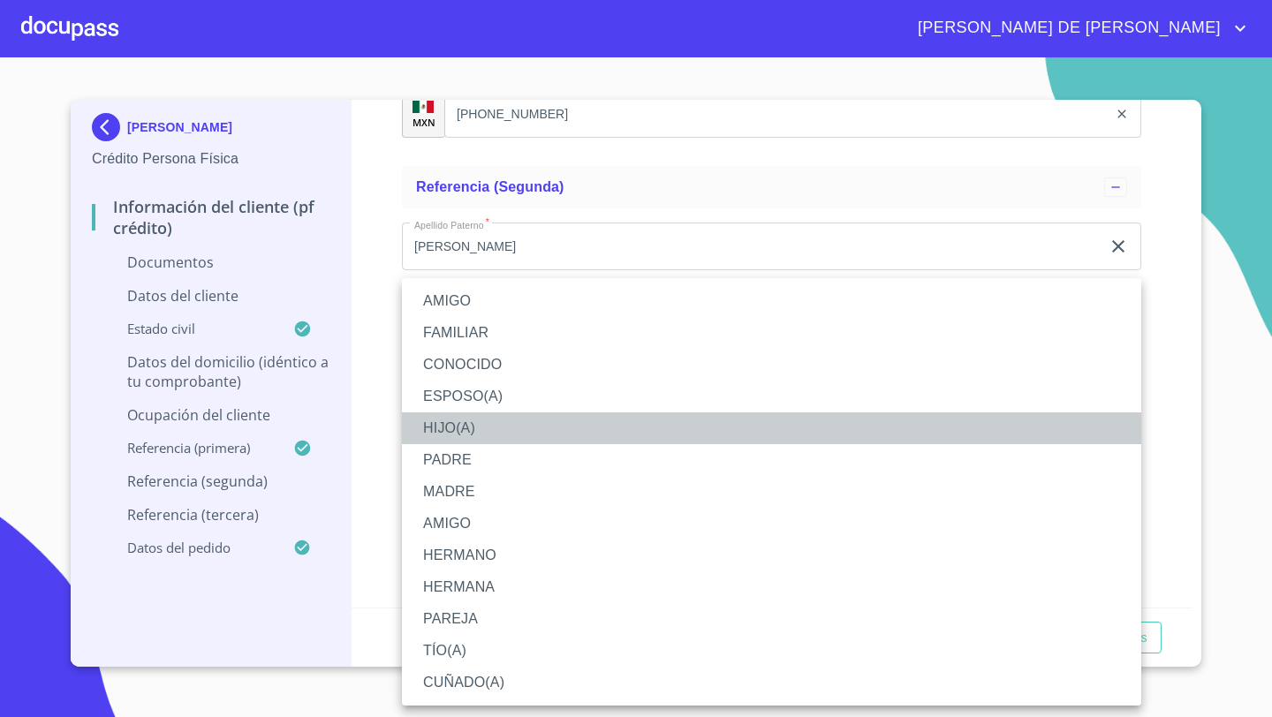
click at [445, 426] on li "HIJO(A)" at bounding box center [771, 428] width 739 height 32
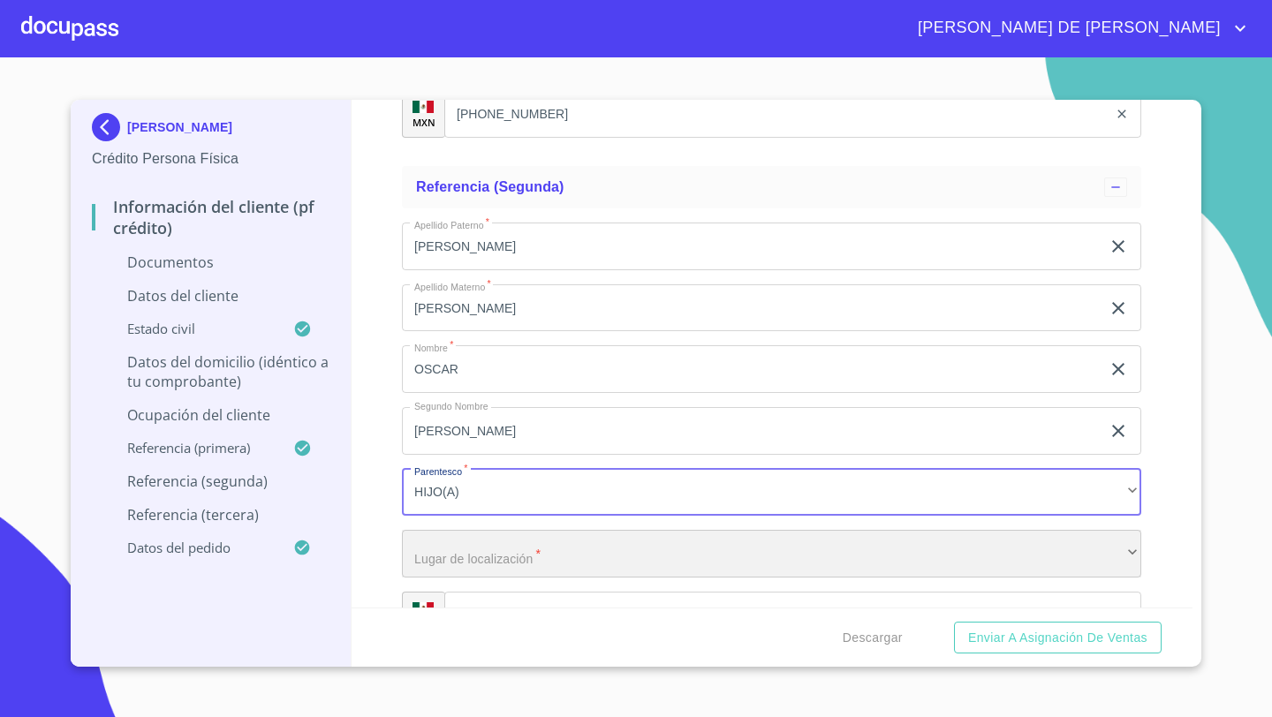
click at [432, 576] on div "​" at bounding box center [771, 554] width 739 height 48
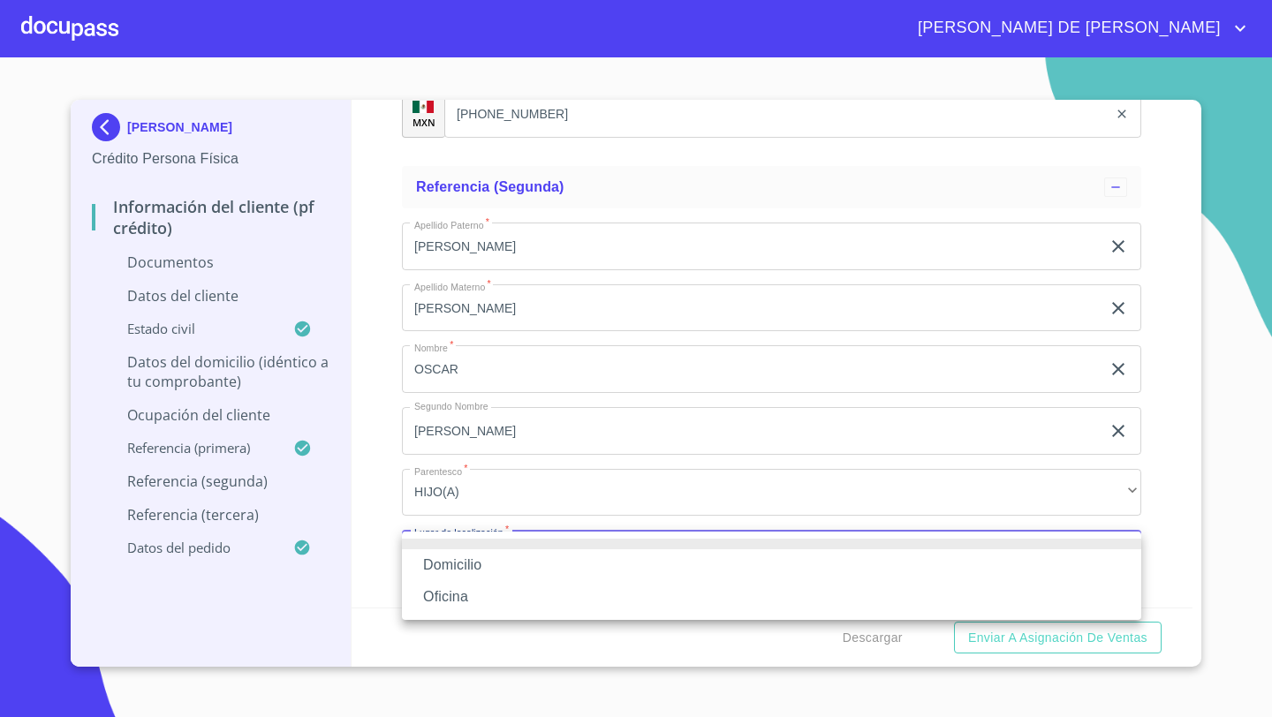
click at [443, 570] on li "Domicilio" at bounding box center [771, 565] width 739 height 32
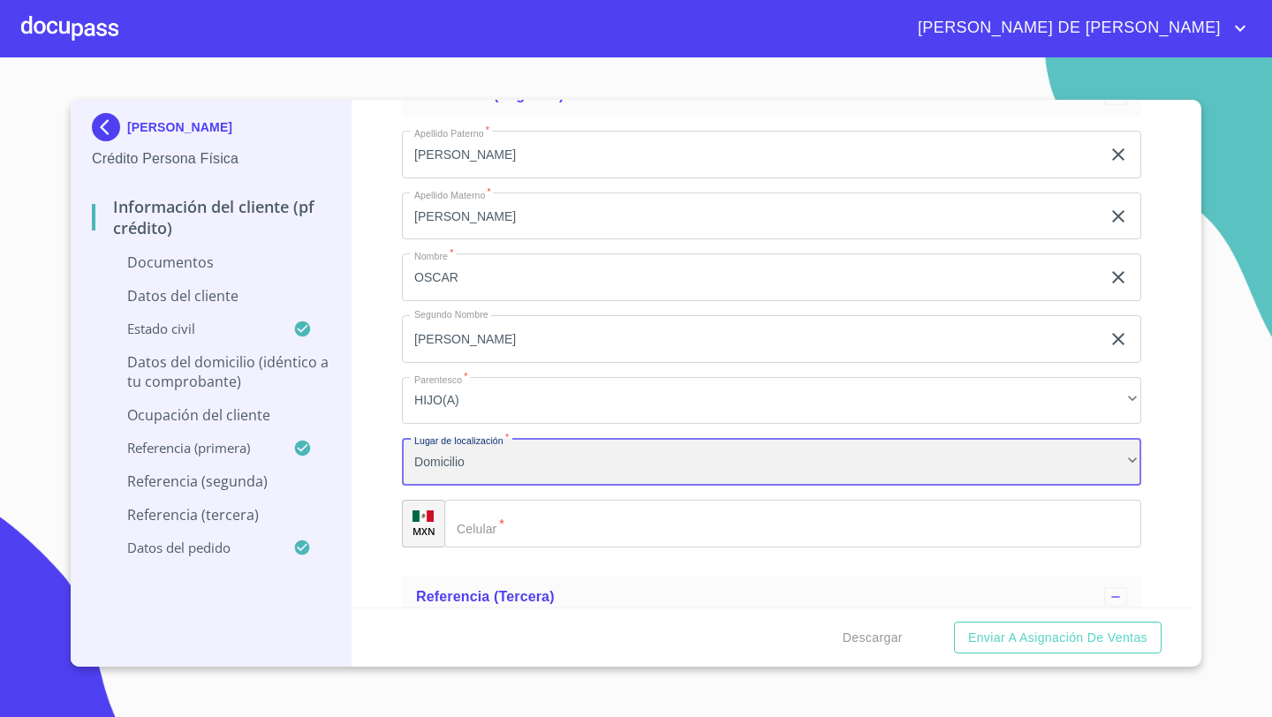
scroll to position [6662, 0]
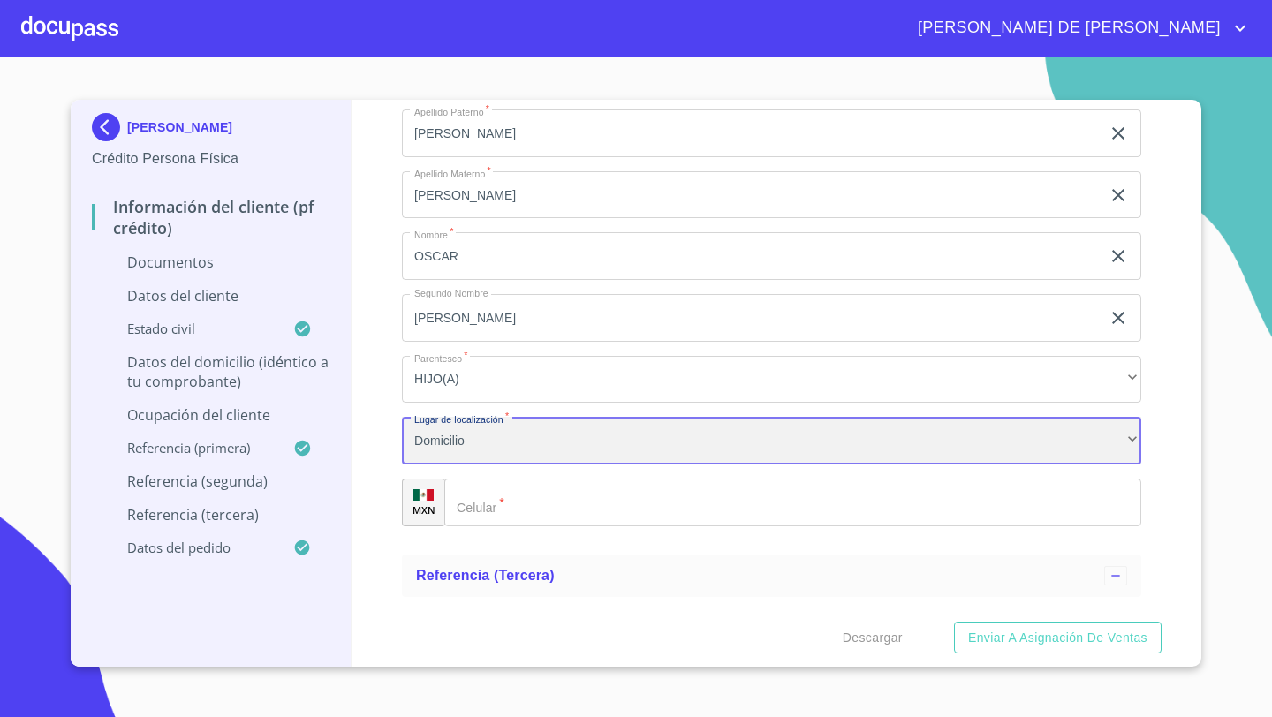
click at [456, 435] on div "Domicilio" at bounding box center [771, 441] width 739 height 48
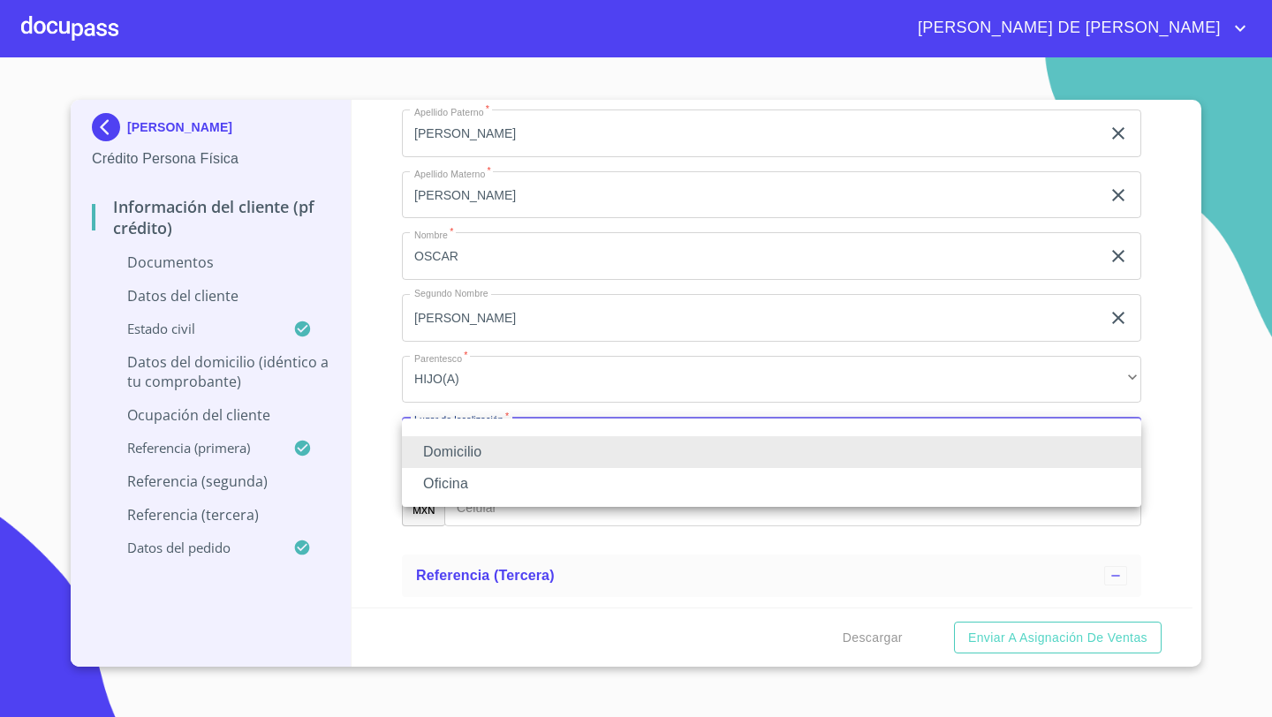
click at [453, 473] on li "Oficina" at bounding box center [771, 484] width 739 height 32
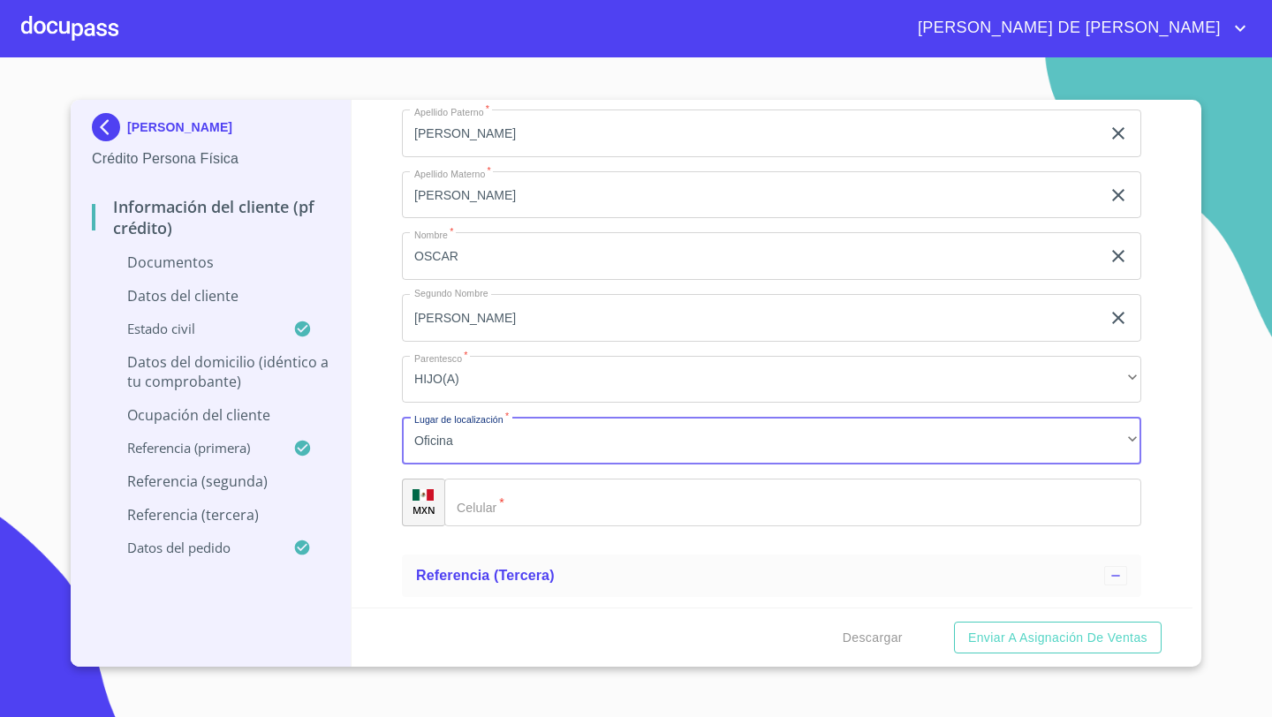
click at [469, 508] on div "​" at bounding box center [792, 503] width 697 height 48
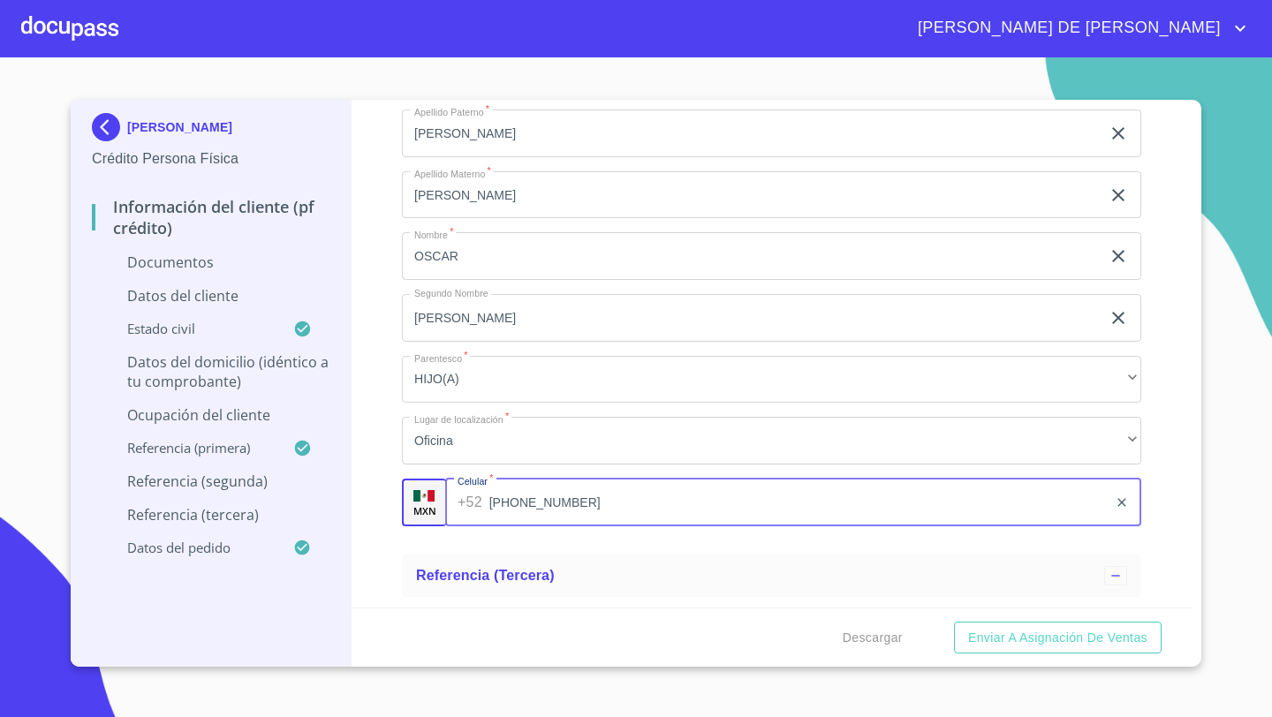
type input "[PHONE_NUMBER]"
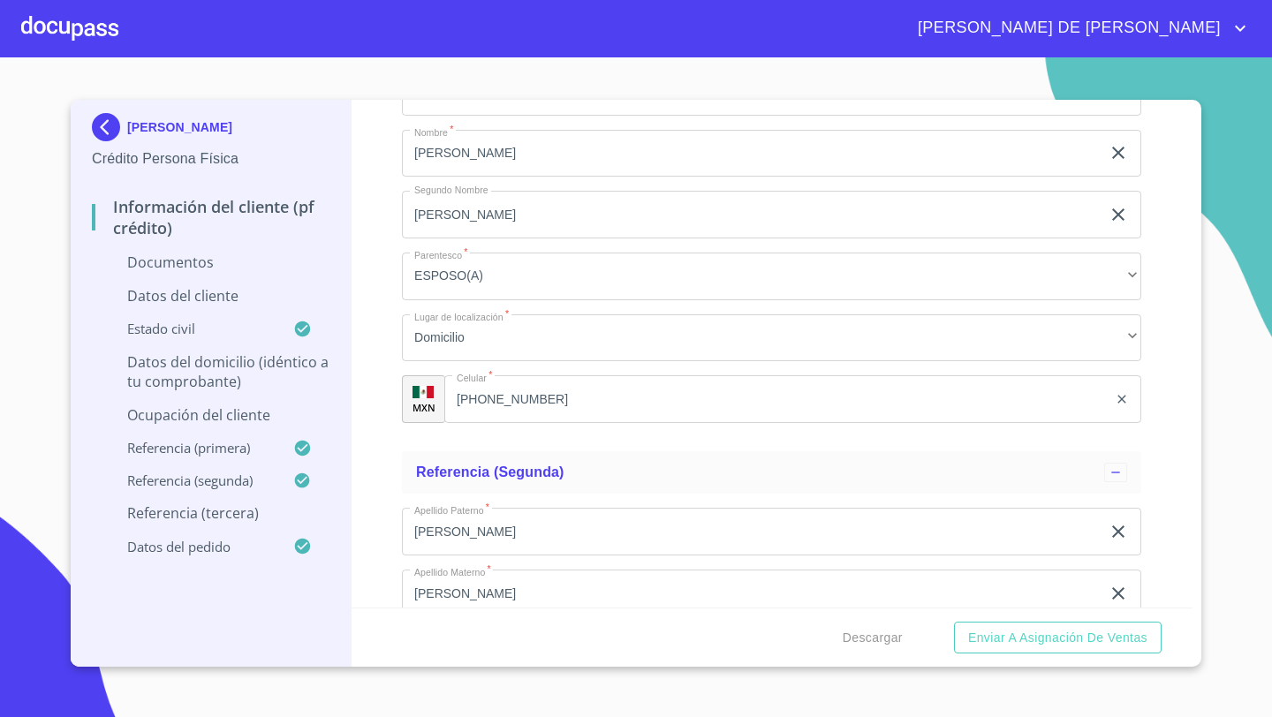
scroll to position [6236, 0]
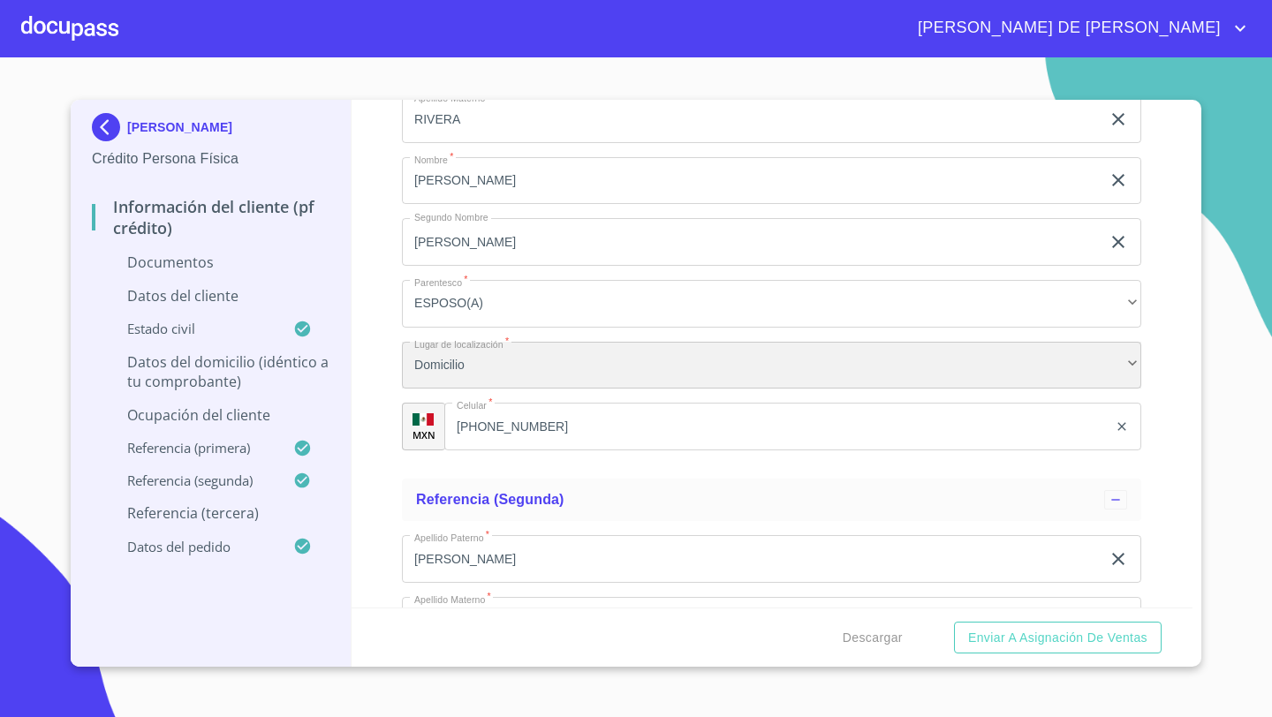
click at [459, 366] on div "Domicilio" at bounding box center [771, 366] width 739 height 48
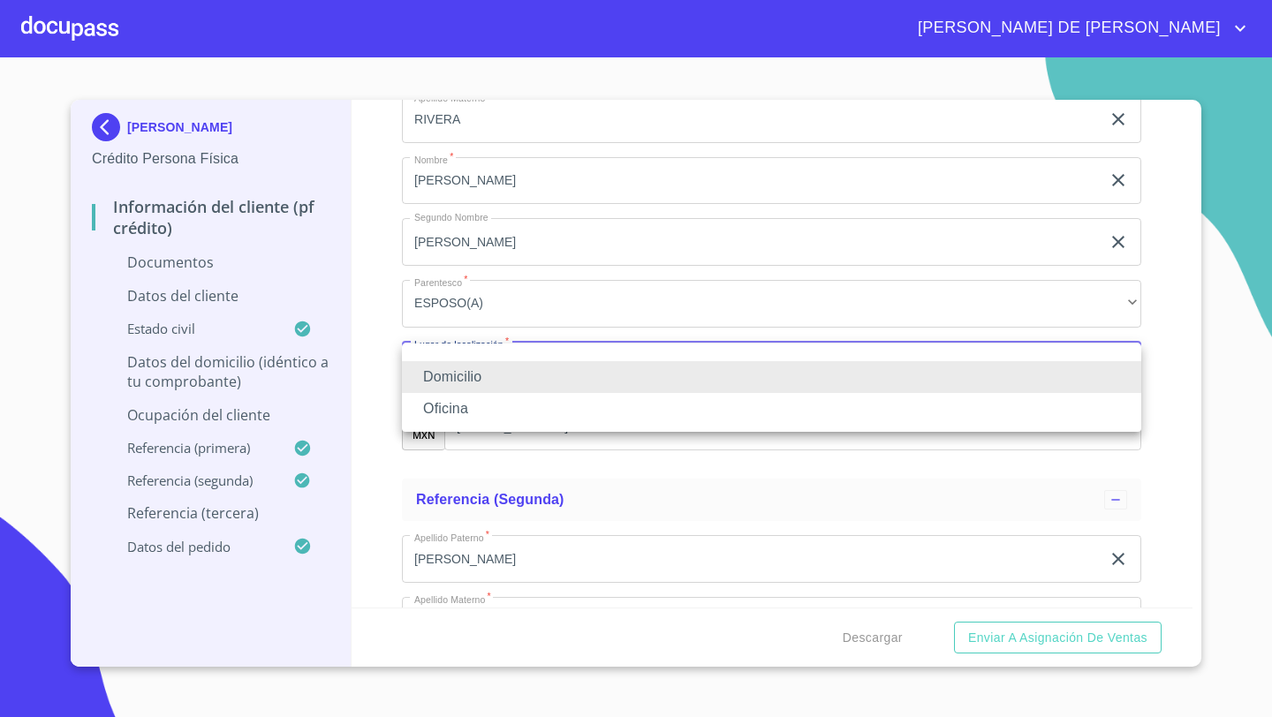
click at [398, 375] on div at bounding box center [636, 358] width 1272 height 717
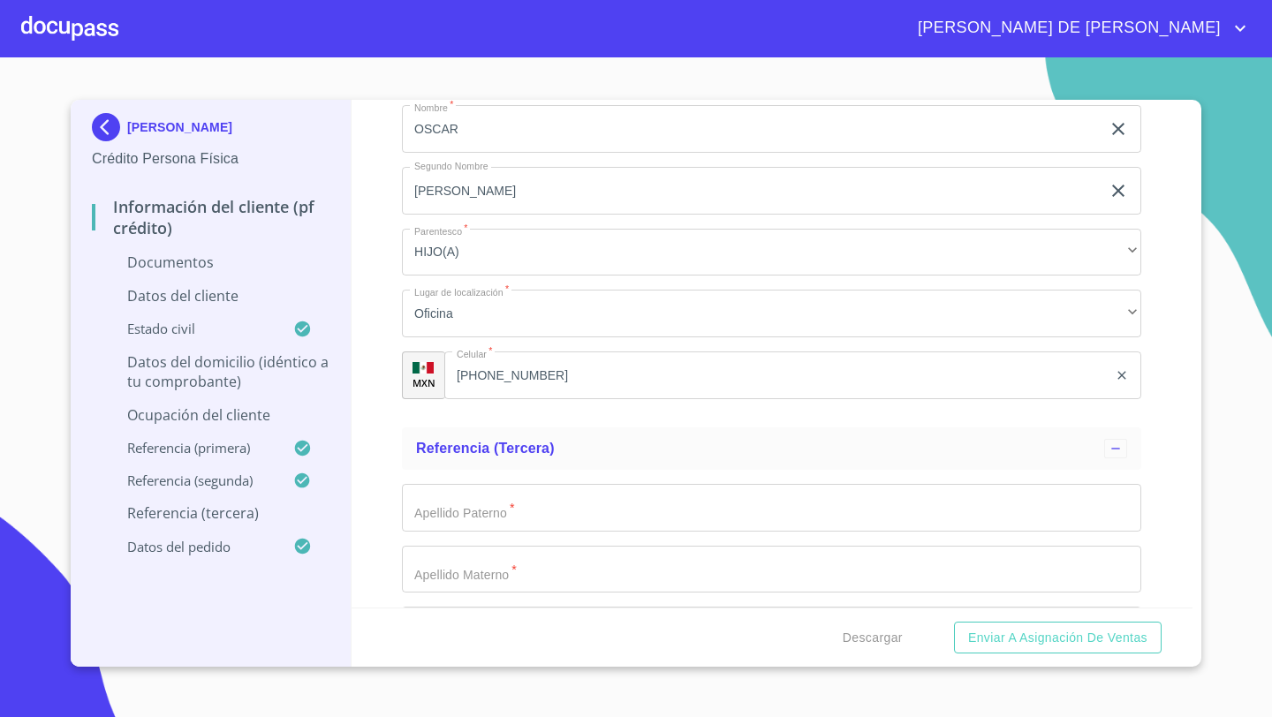
scroll to position [6808, 0]
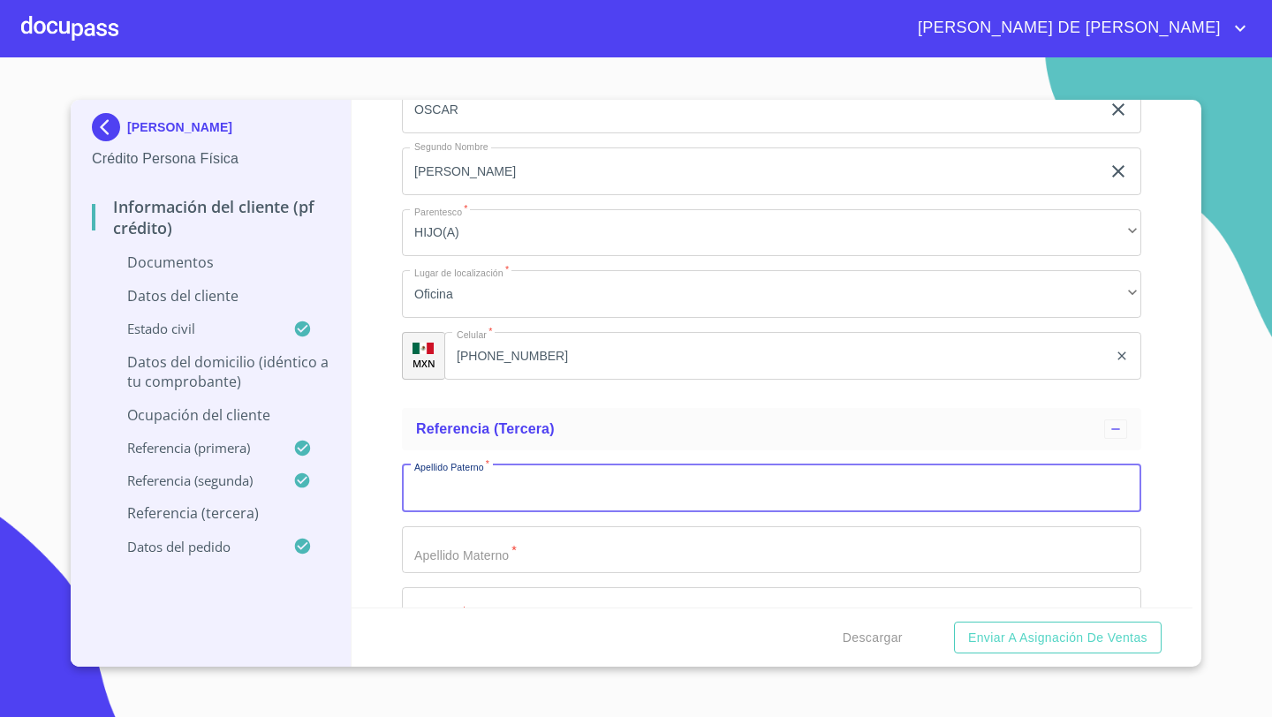
click at [453, 487] on input "Documento de identificación   *" at bounding box center [771, 488] width 739 height 48
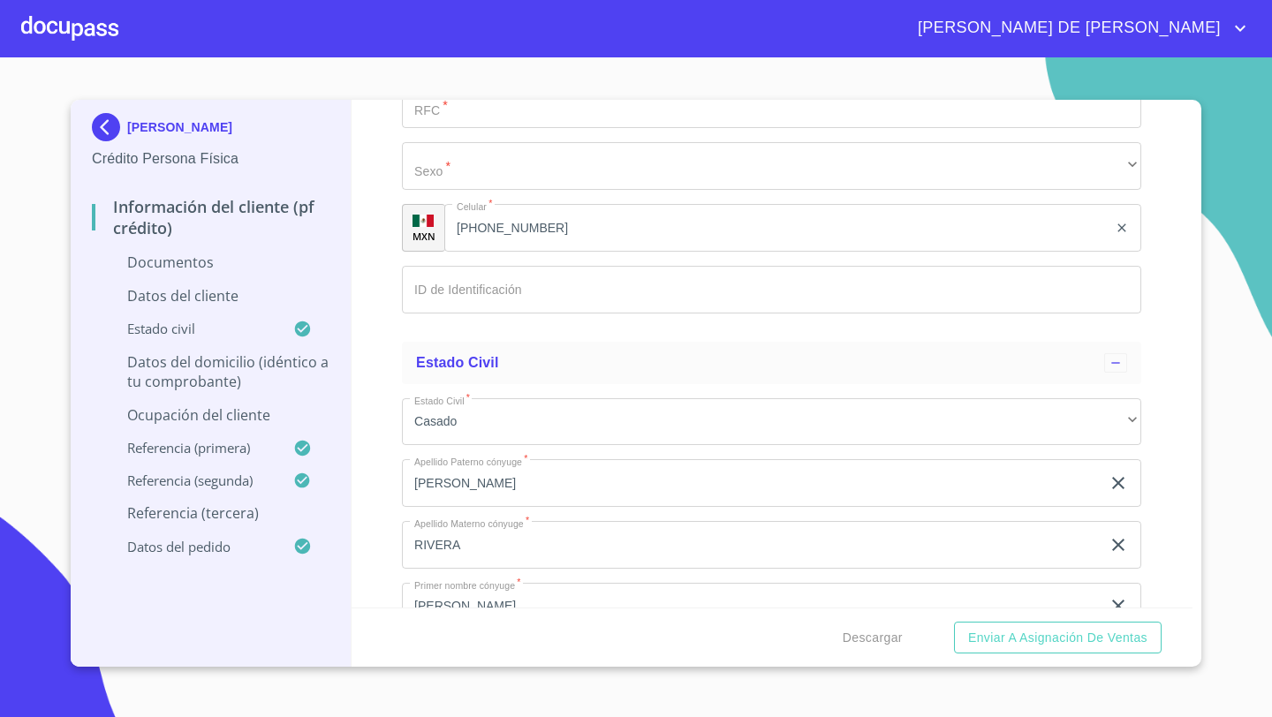
scroll to position [3091, 0]
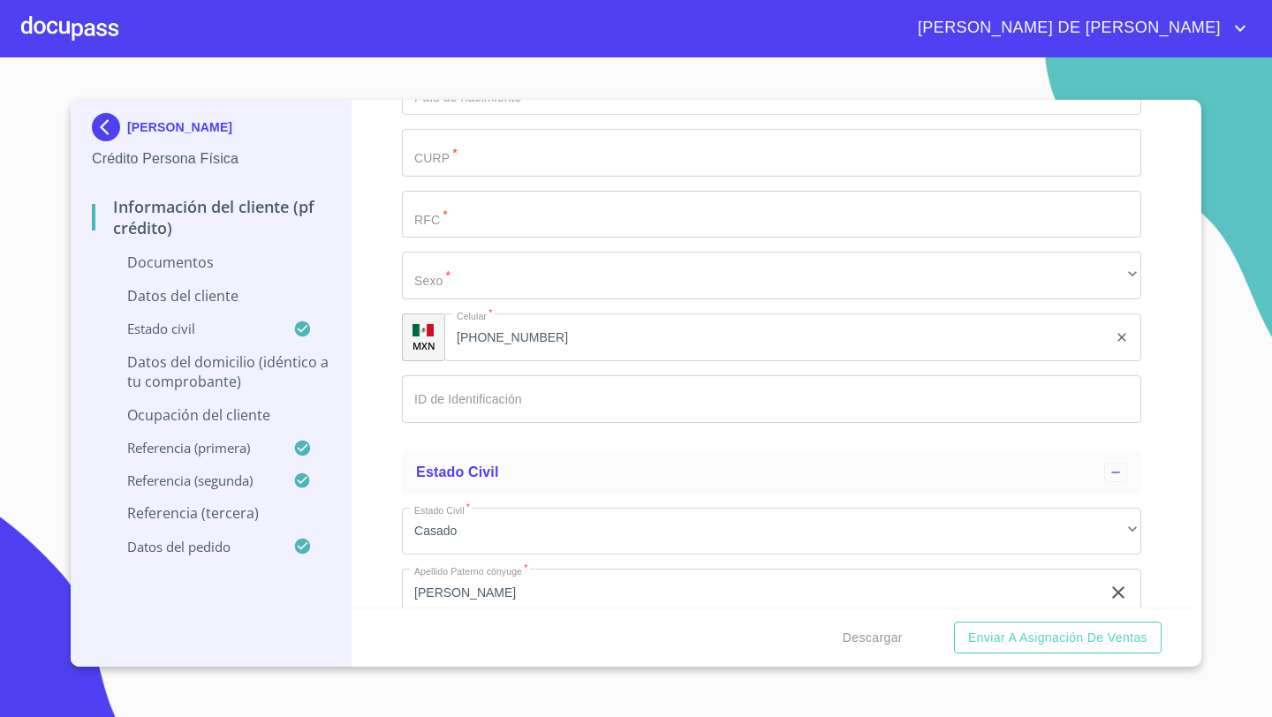
click at [438, 396] on input "Documento de identificación   *" at bounding box center [771, 399] width 739 height 48
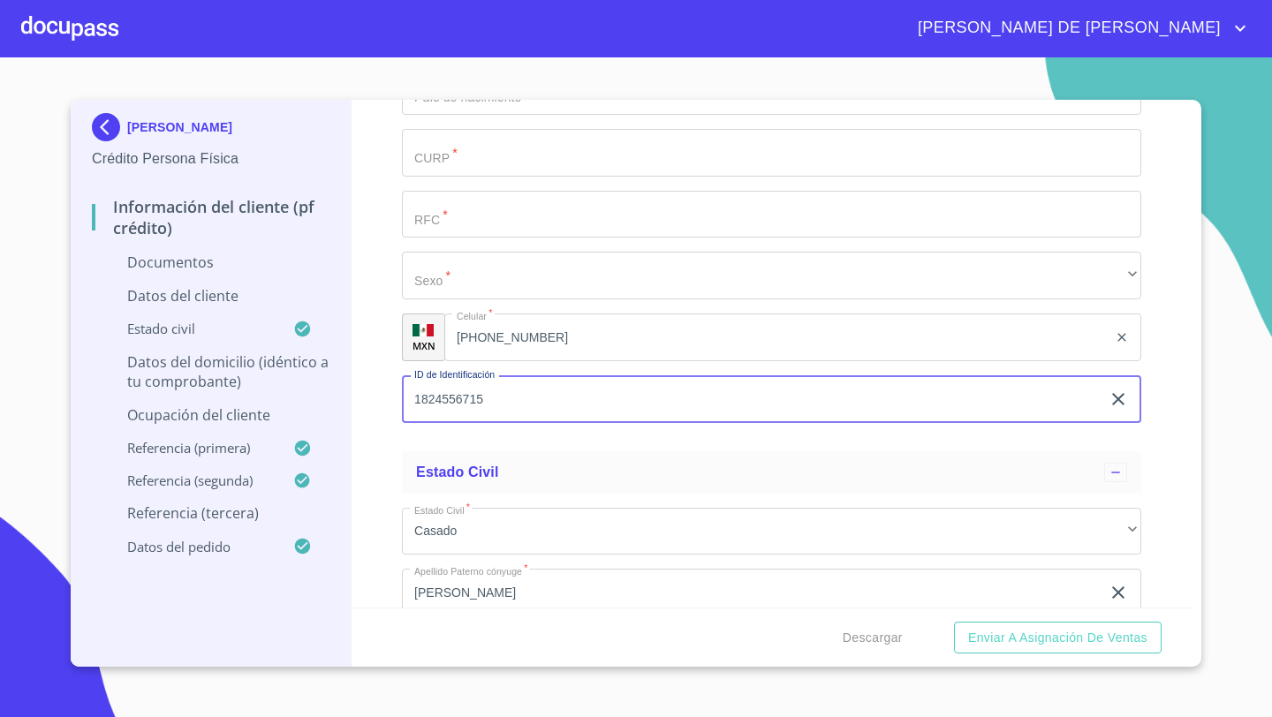
type input "1824556715"
click at [390, 403] on div "Información del cliente (PF crédito) Documentos Documento de identificación   *…" at bounding box center [772, 354] width 842 height 508
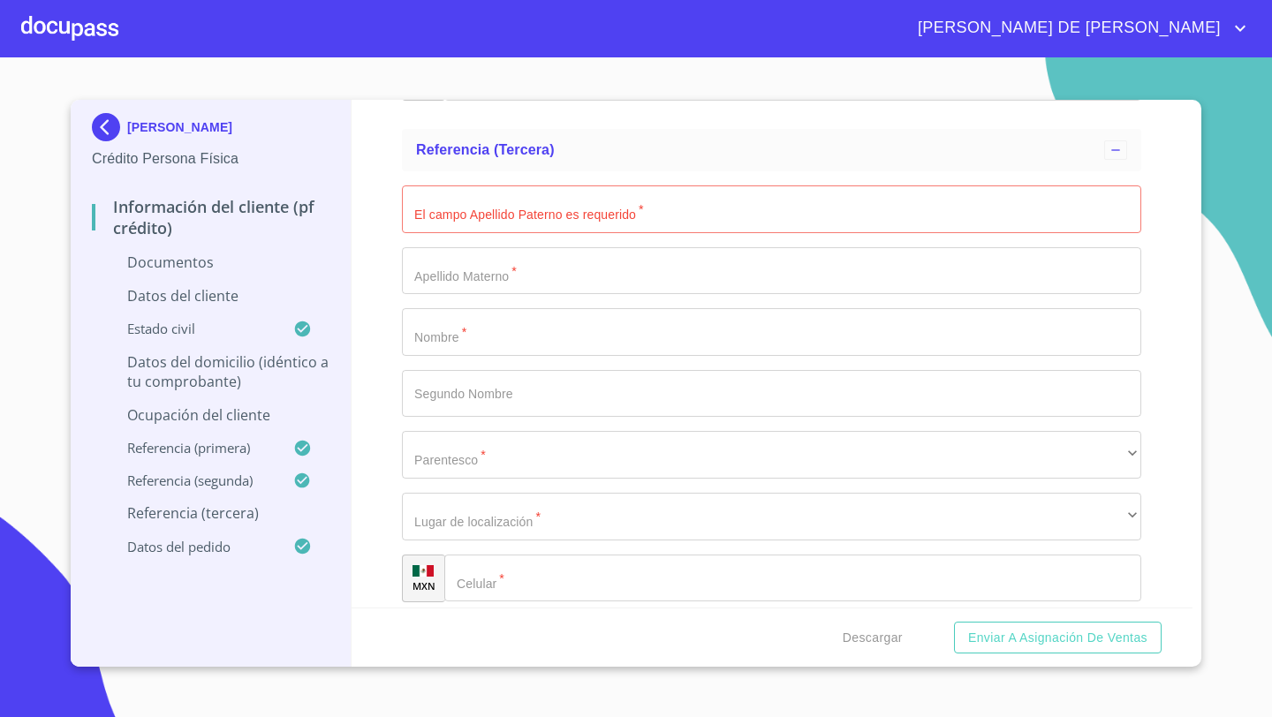
scroll to position [7081, 0]
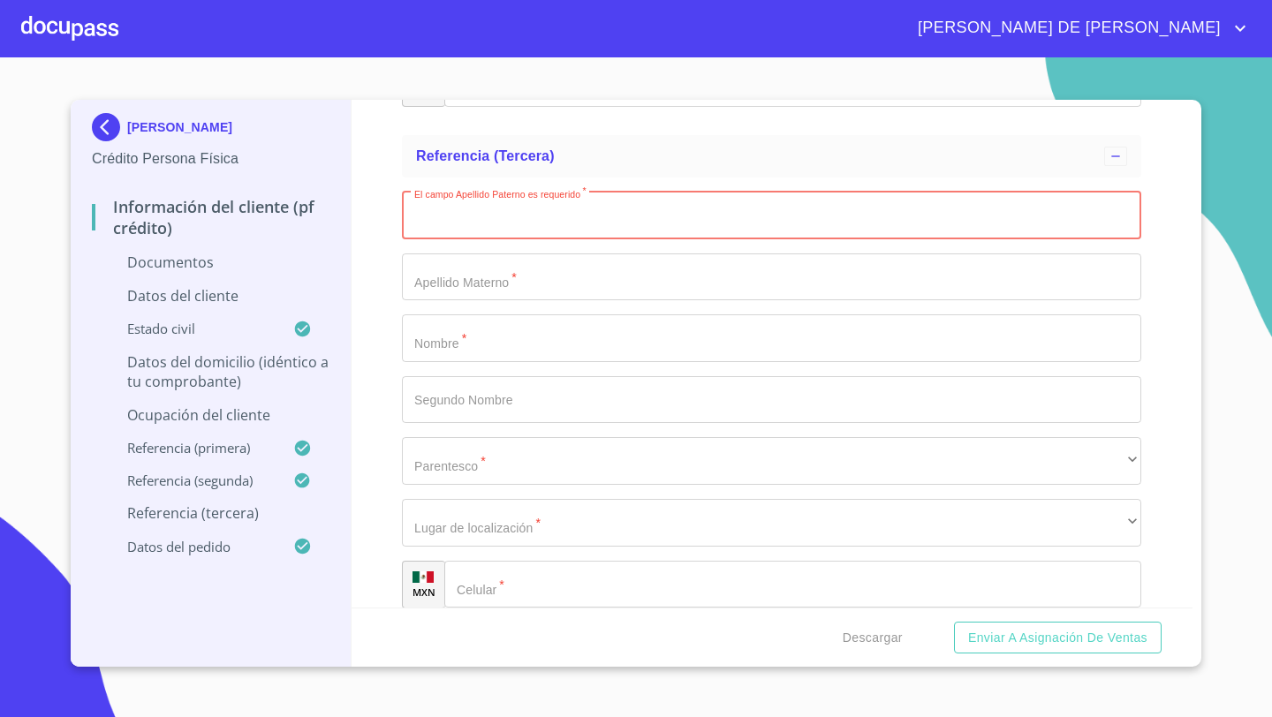
click at [431, 214] on input "Documento de identificación   *" at bounding box center [771, 216] width 739 height 48
type input "MALDONA"
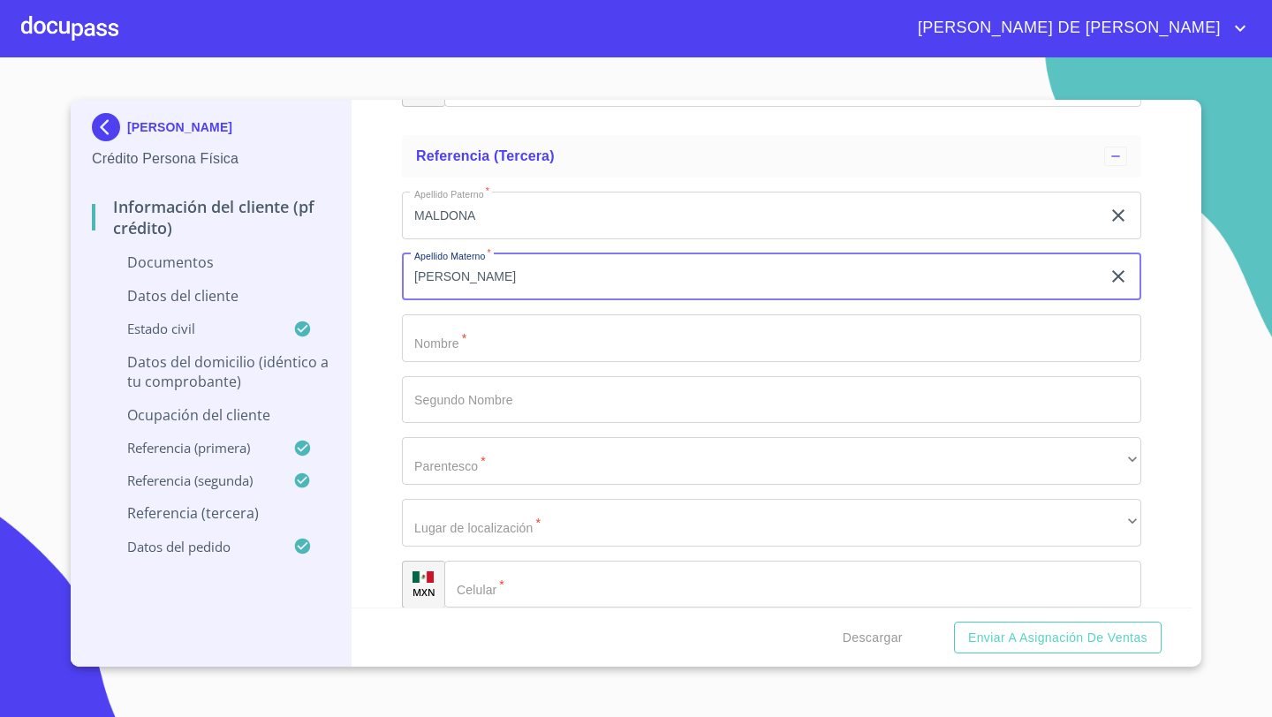
type input "[PERSON_NAME]"
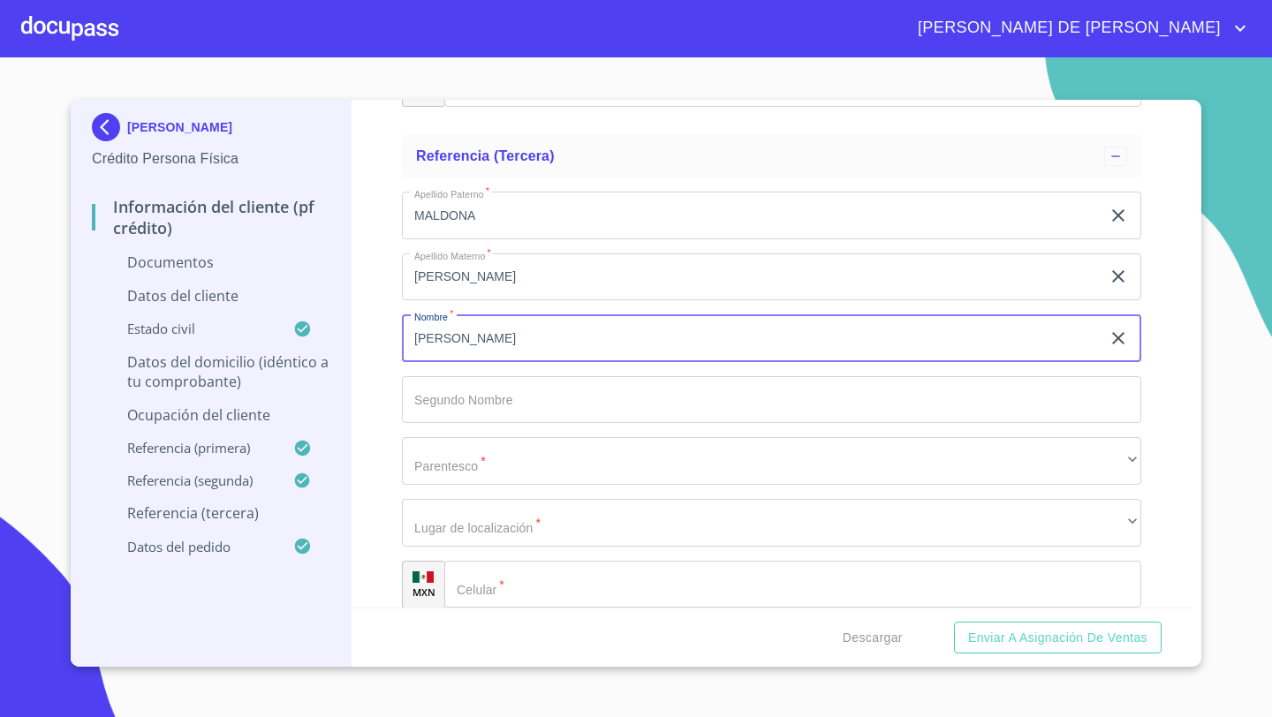
type input "[PERSON_NAME]"
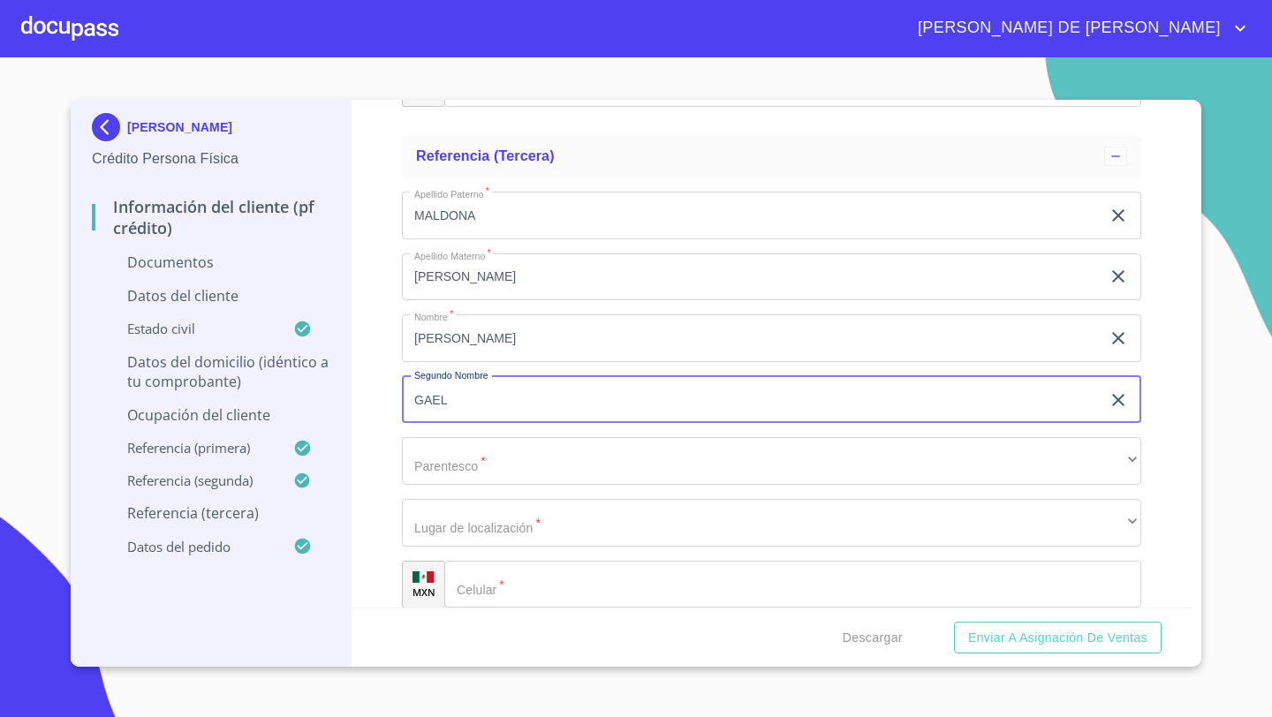
type input "GAEL"
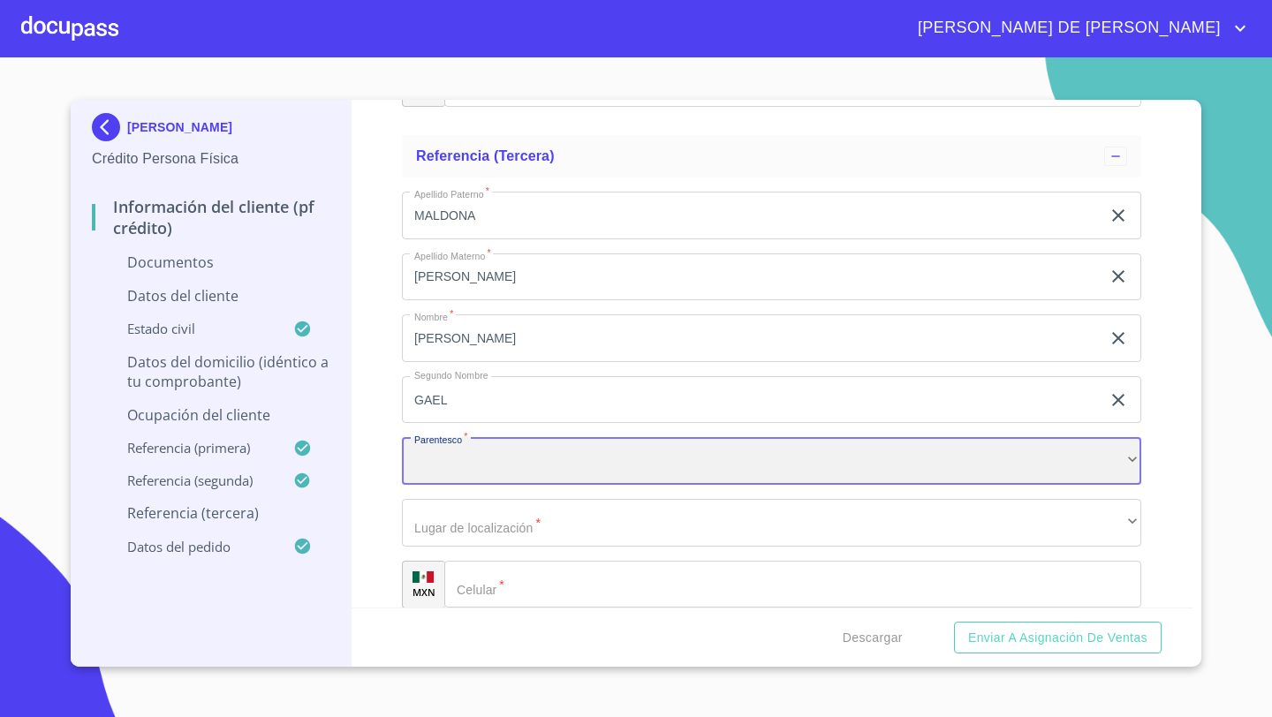
click at [442, 455] on div "​" at bounding box center [771, 461] width 739 height 48
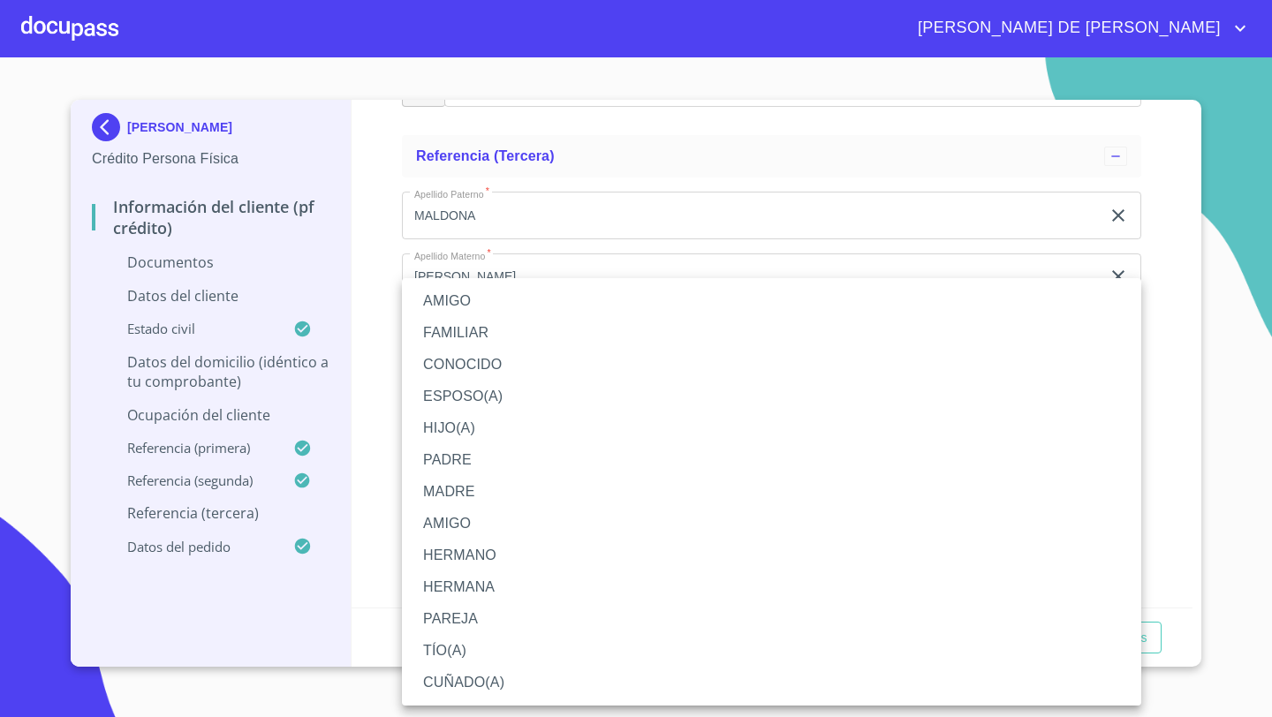
click at [450, 433] on li "HIJO(A)" at bounding box center [771, 428] width 739 height 32
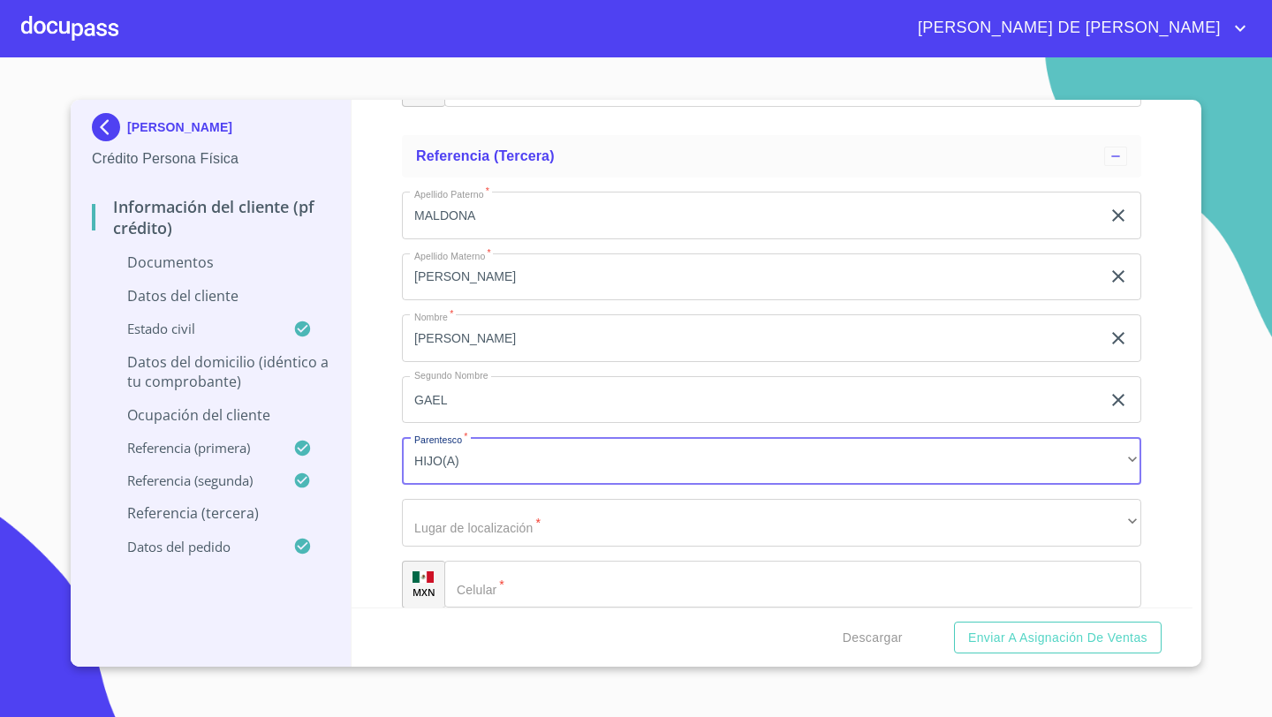
click at [448, 593] on div "​" at bounding box center [792, 585] width 697 height 48
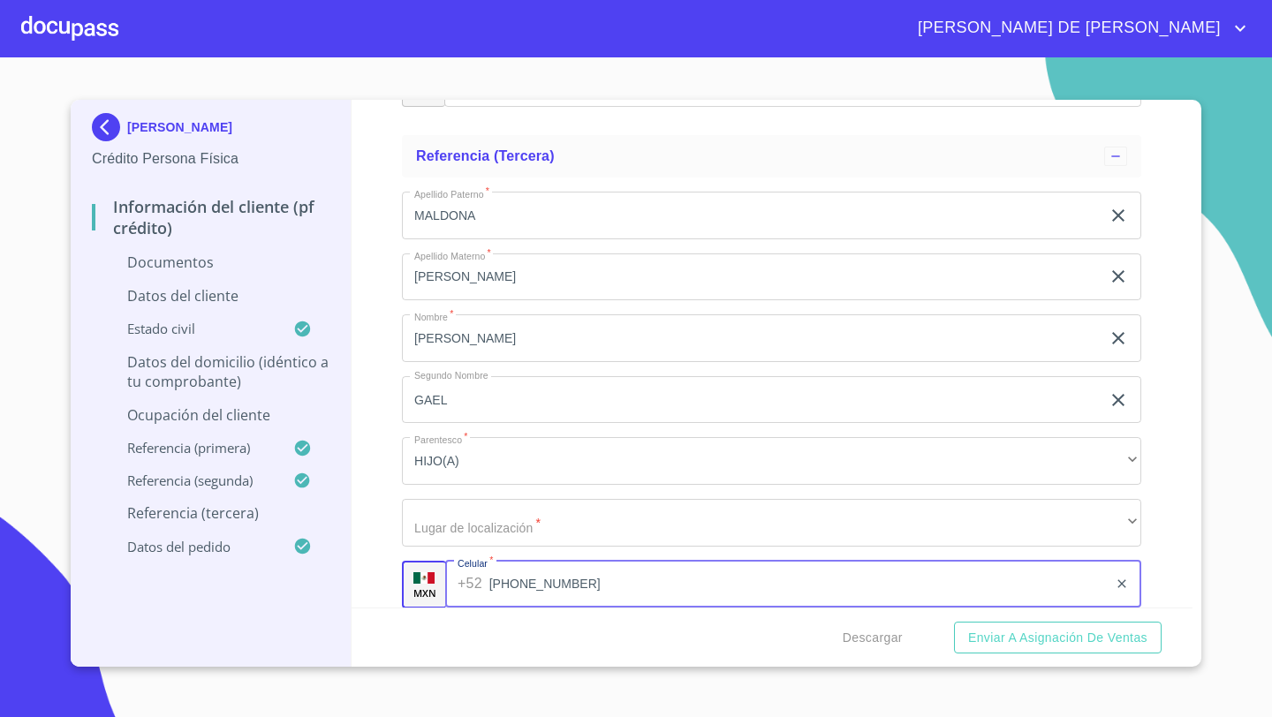
type input "[PHONE_NUMBER]"
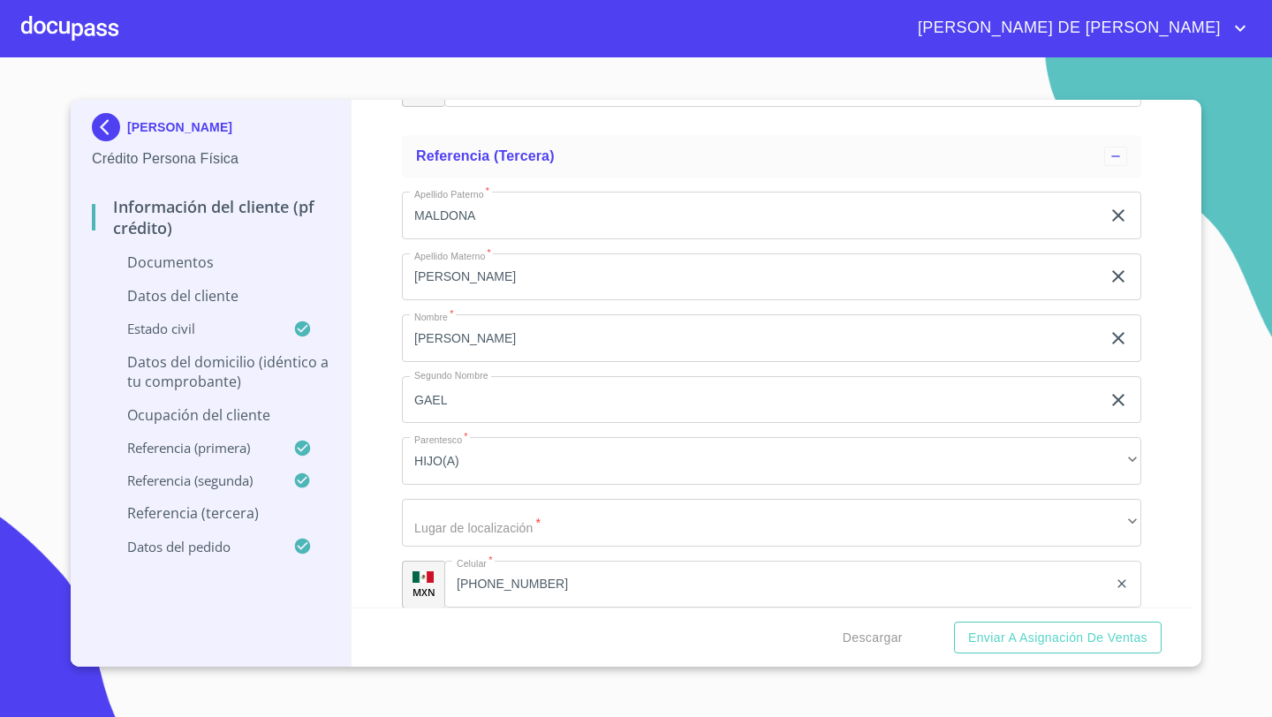
scroll to position [7385, 0]
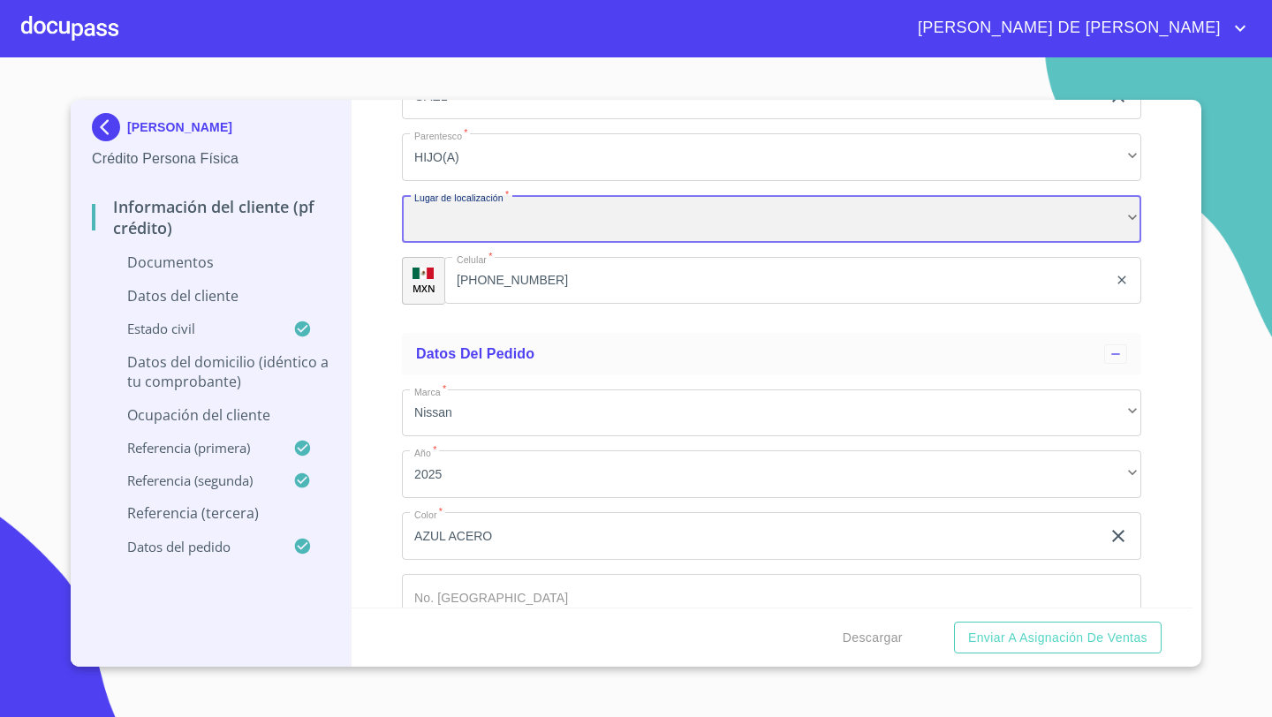
click at [434, 230] on div "​" at bounding box center [771, 219] width 739 height 48
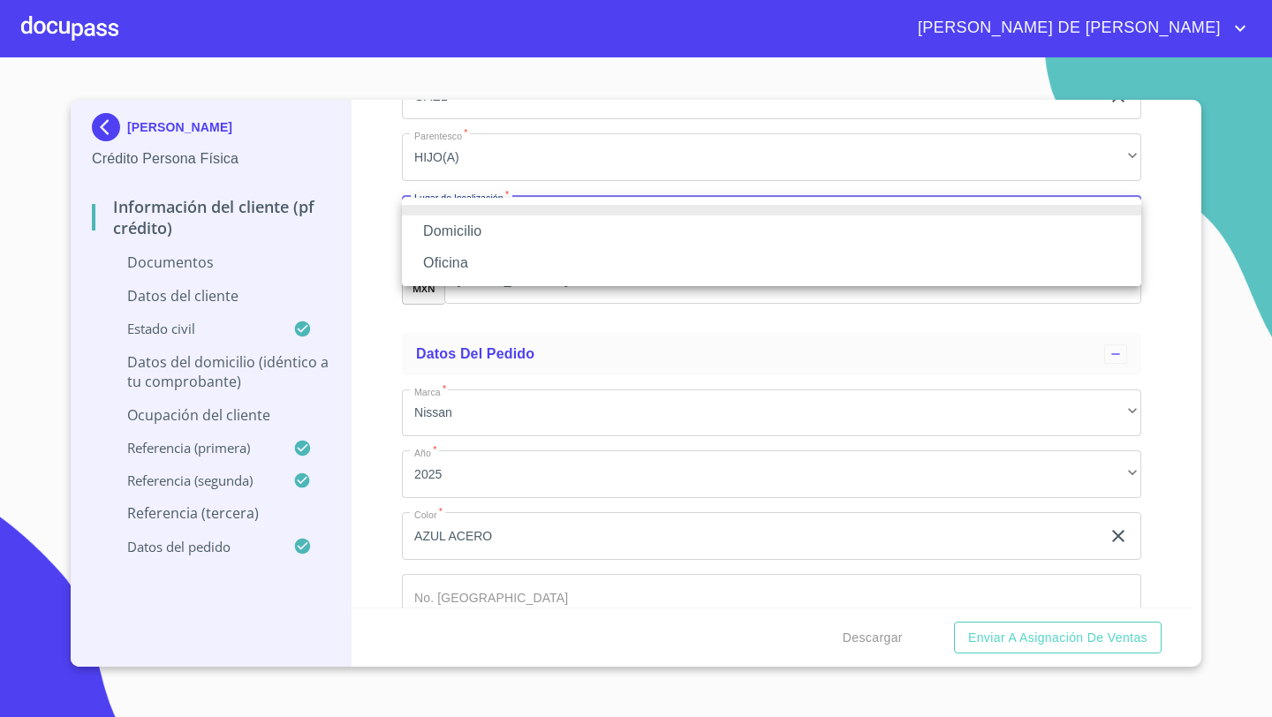
click at [434, 251] on li "Oficina" at bounding box center [771, 263] width 739 height 32
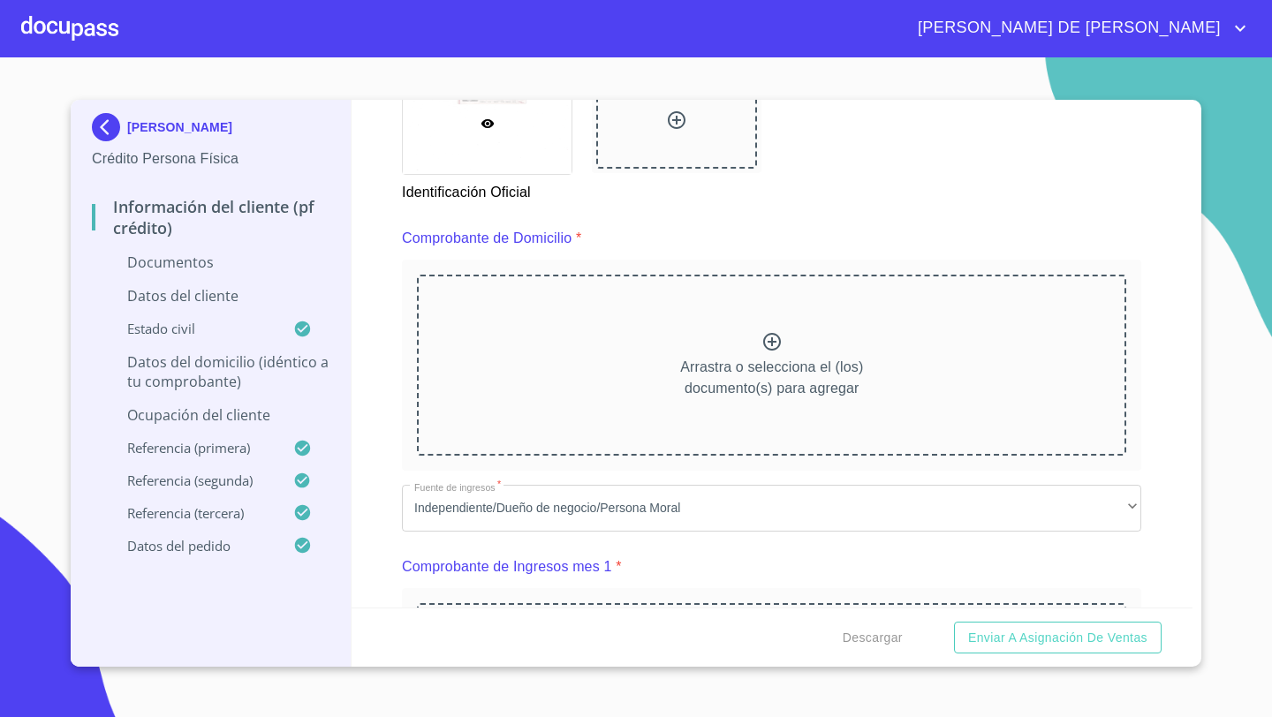
scroll to position [850, 0]
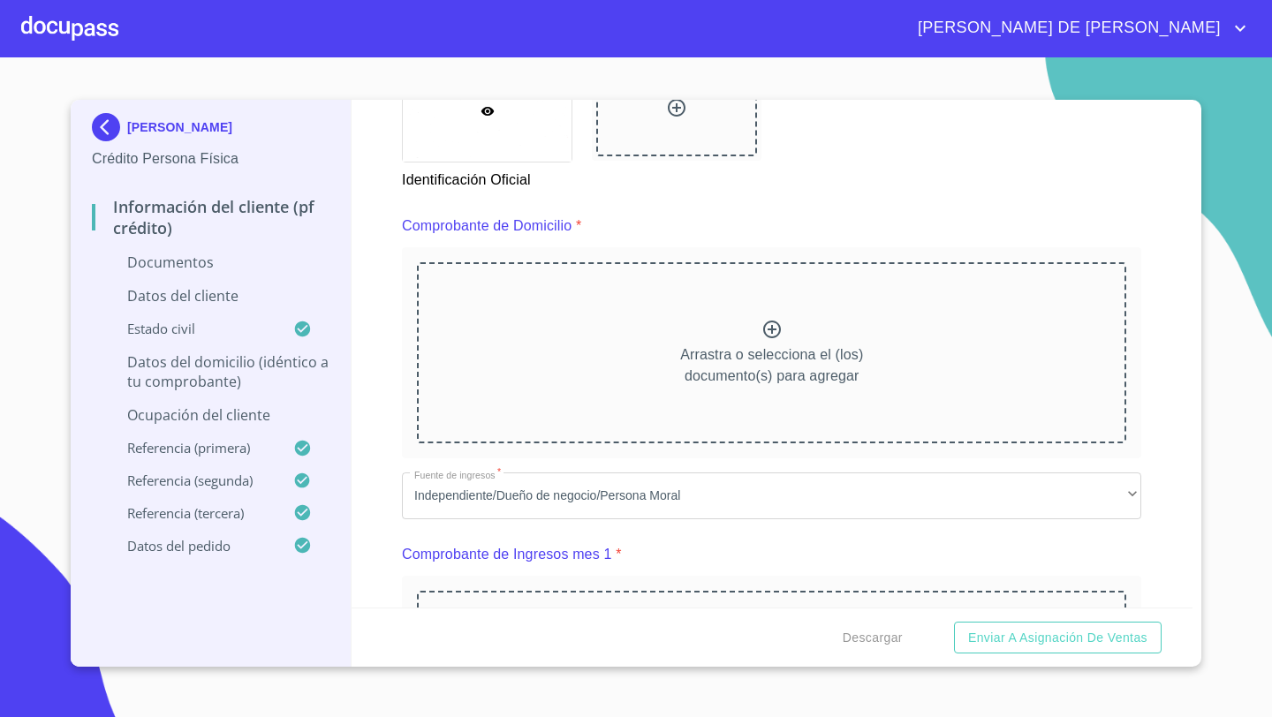
click at [720, 283] on div "Arrastra o selecciona el (los) documento(s) para agregar" at bounding box center [771, 352] width 709 height 180
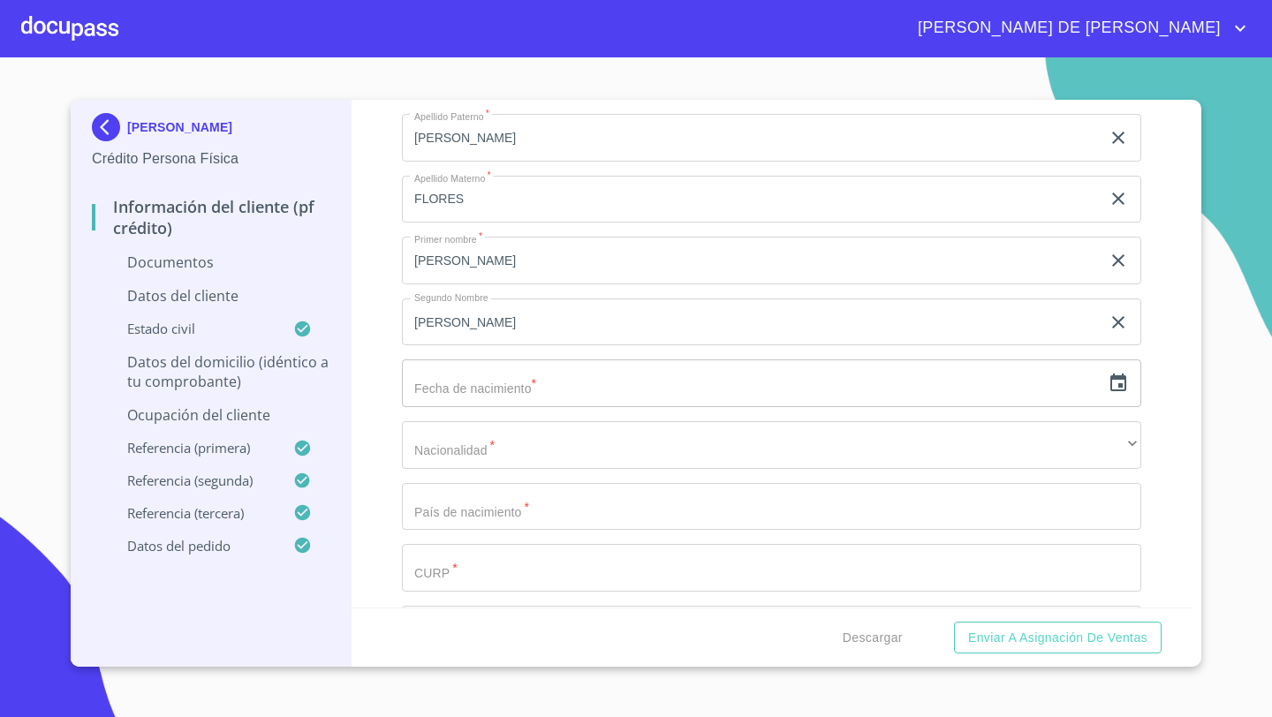
scroll to position [3206, 0]
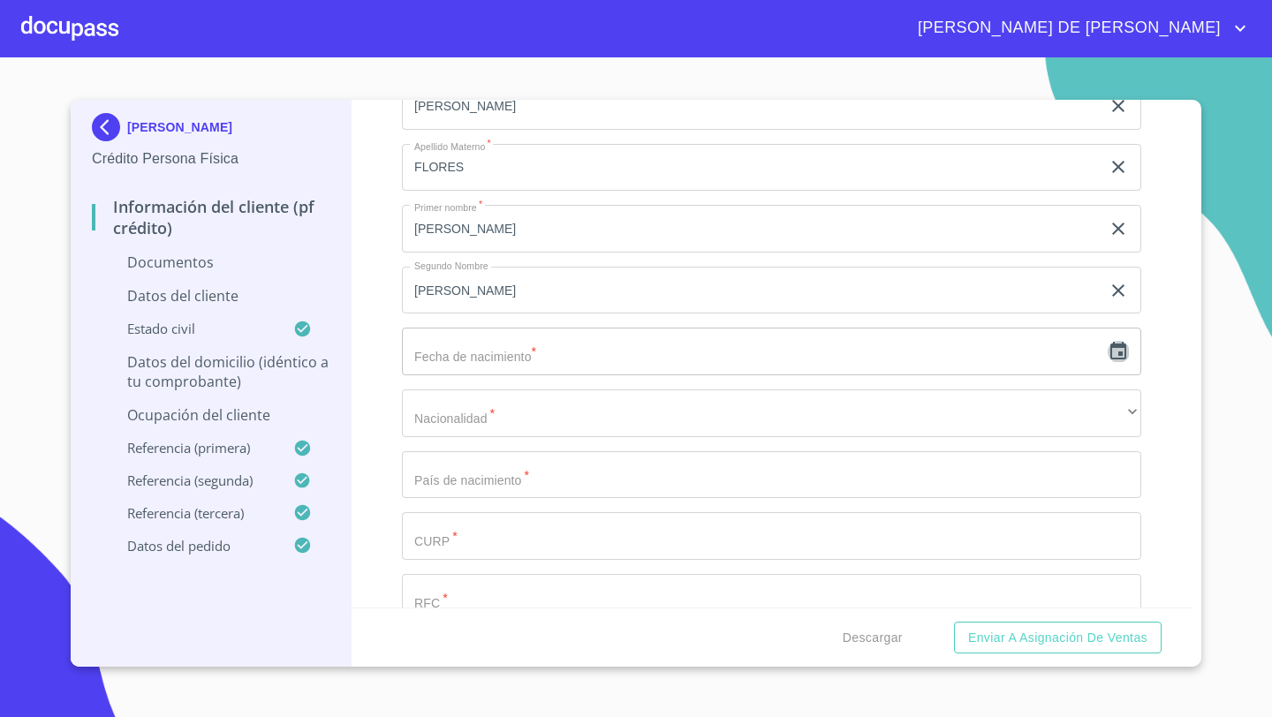
click at [1120, 351] on icon "button" at bounding box center [1118, 351] width 16 height 18
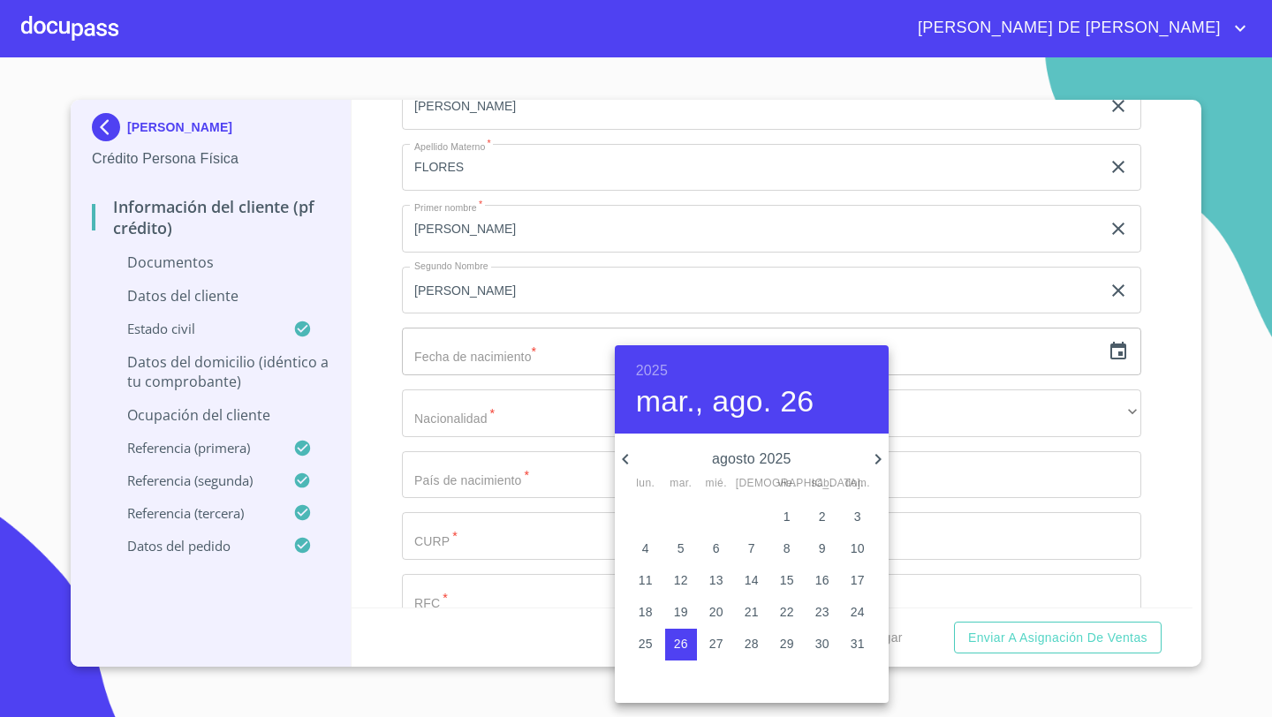
click at [650, 372] on h6 "2025" at bounding box center [652, 371] width 32 height 25
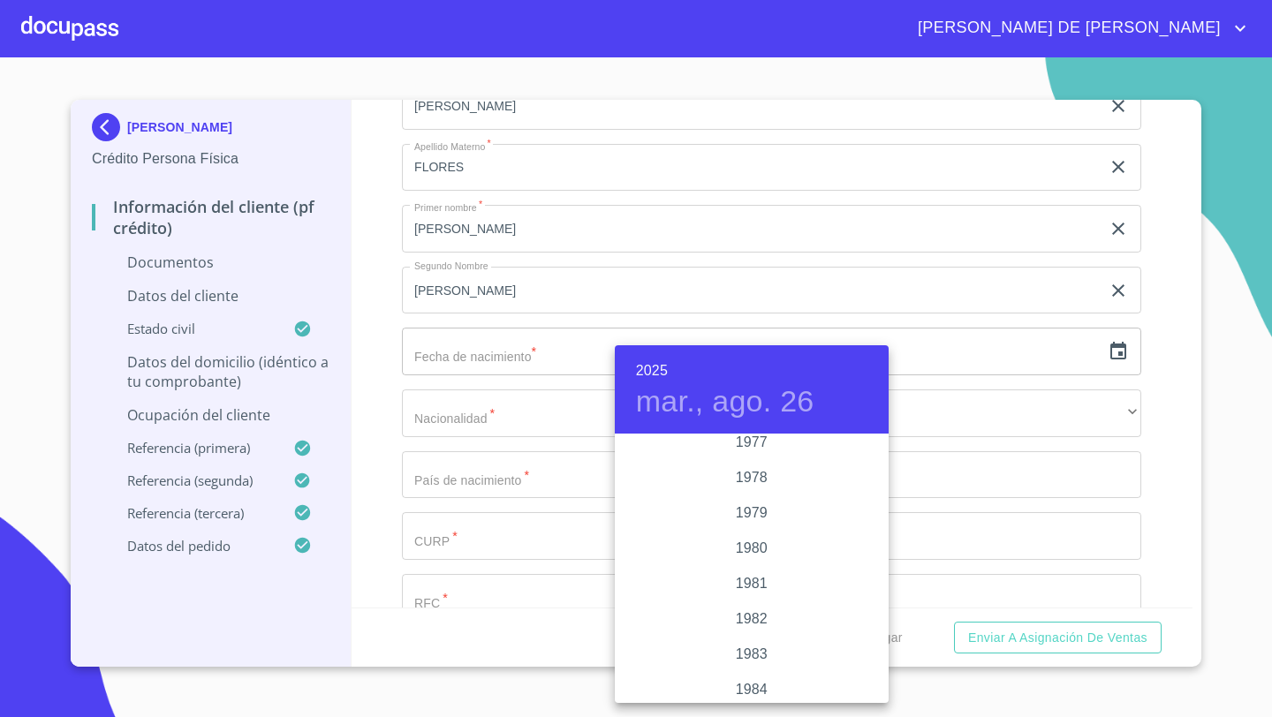
scroll to position [1798, 0]
click at [745, 503] on div "1977" at bounding box center [752, 492] width 274 height 35
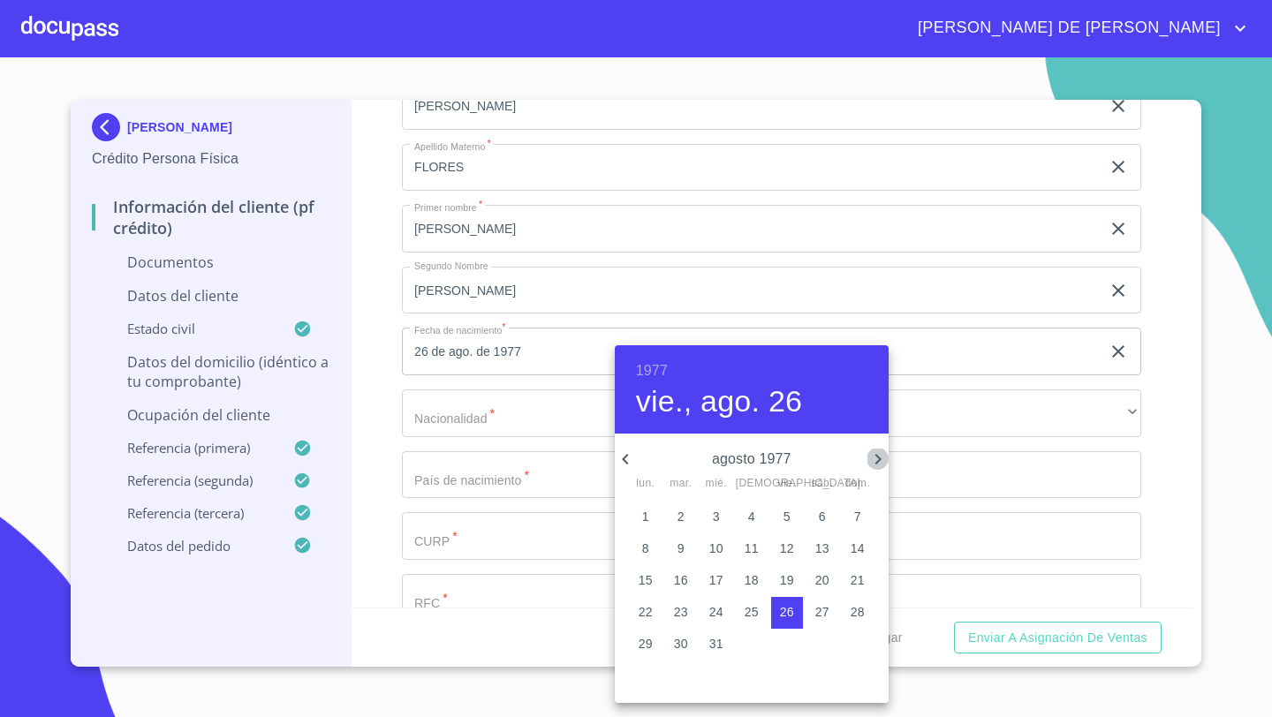
click at [883, 461] on icon "button" at bounding box center [877, 459] width 21 height 21
click at [789, 542] on p "9" at bounding box center [786, 549] width 7 height 18
click at [878, 459] on icon "button" at bounding box center [877, 459] width 6 height 11
click at [854, 549] on p "9" at bounding box center [857, 549] width 7 height 18
type input "9 de oct. de 1977"
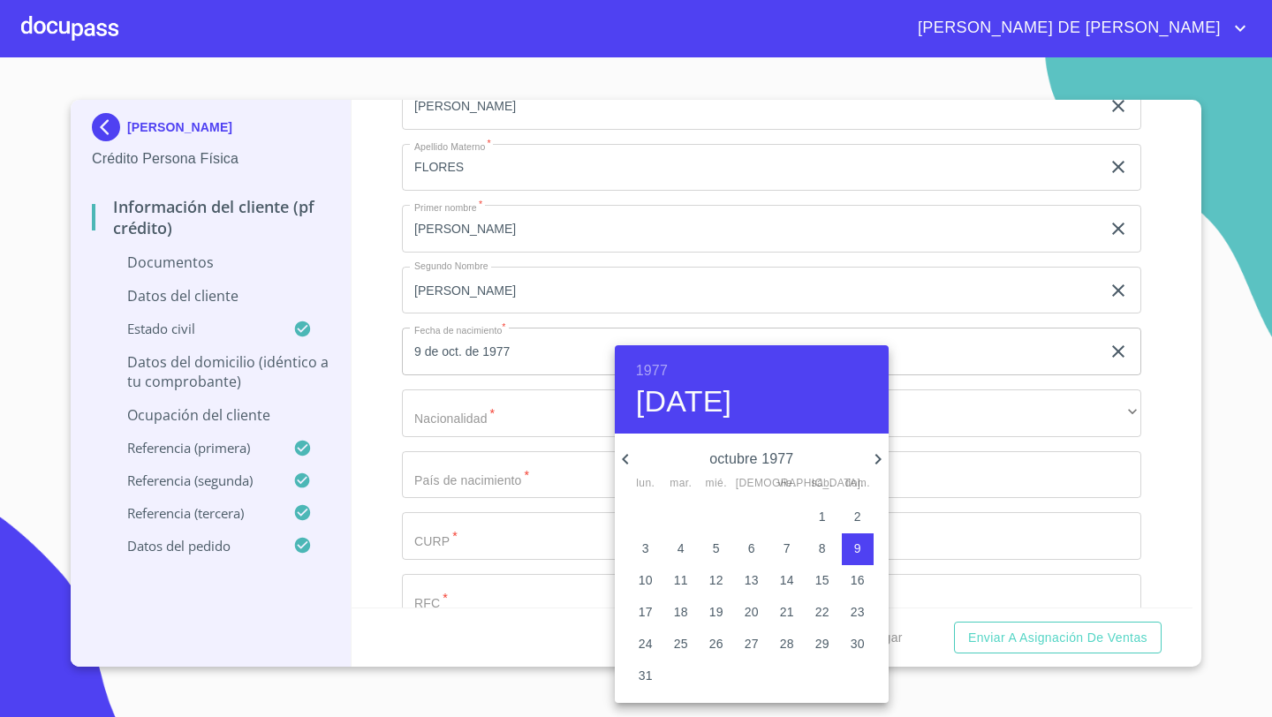
click at [429, 419] on div at bounding box center [636, 358] width 1272 height 717
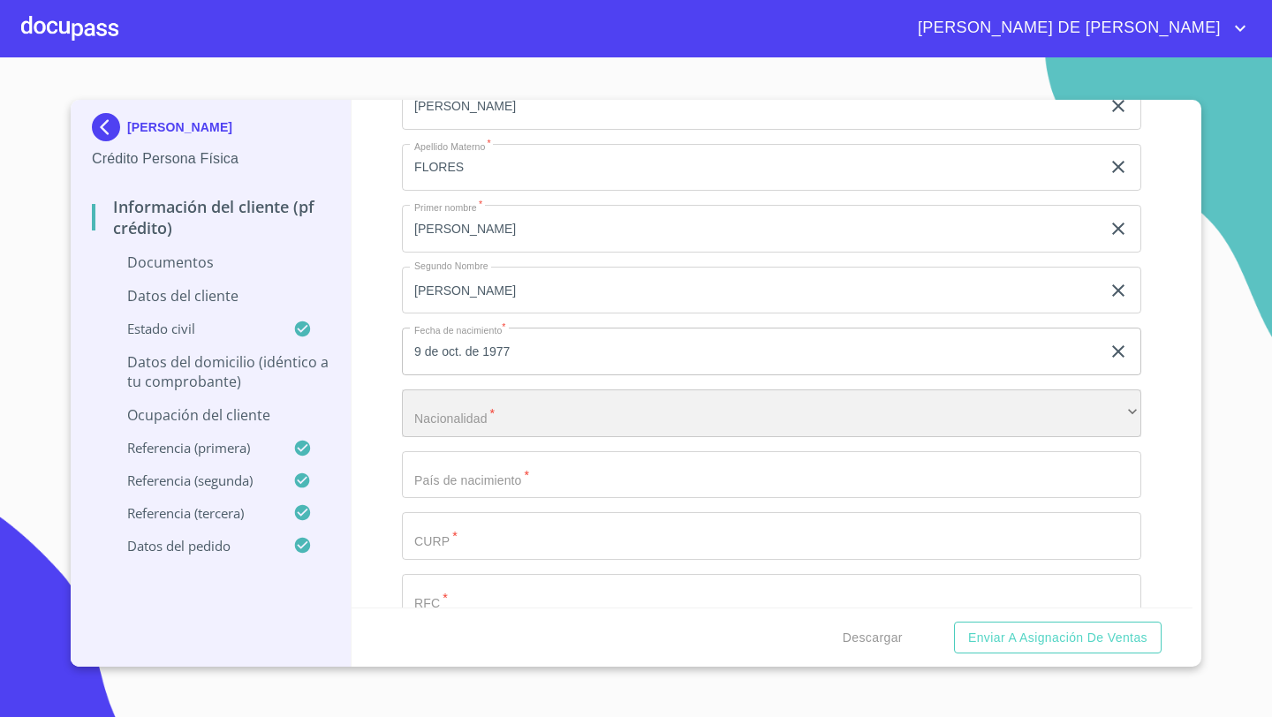
click at [439, 415] on div "​" at bounding box center [771, 413] width 739 height 48
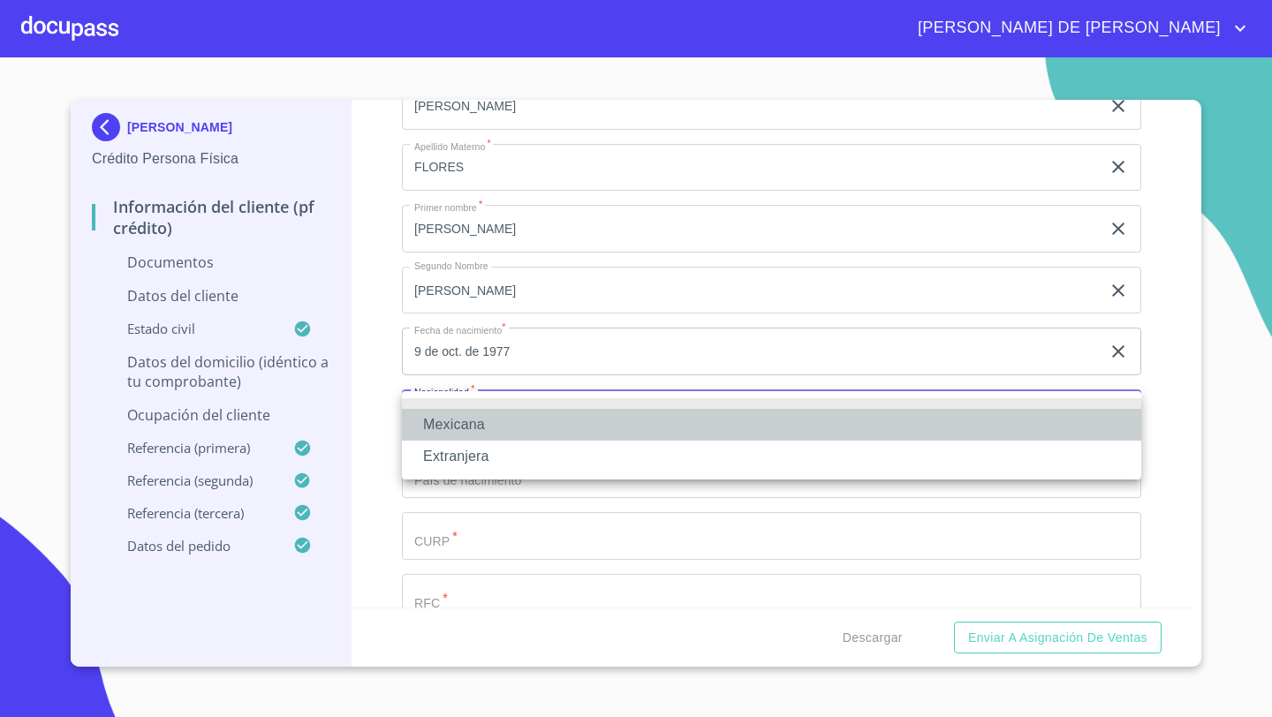
click at [452, 426] on li "Mexicana" at bounding box center [771, 425] width 739 height 32
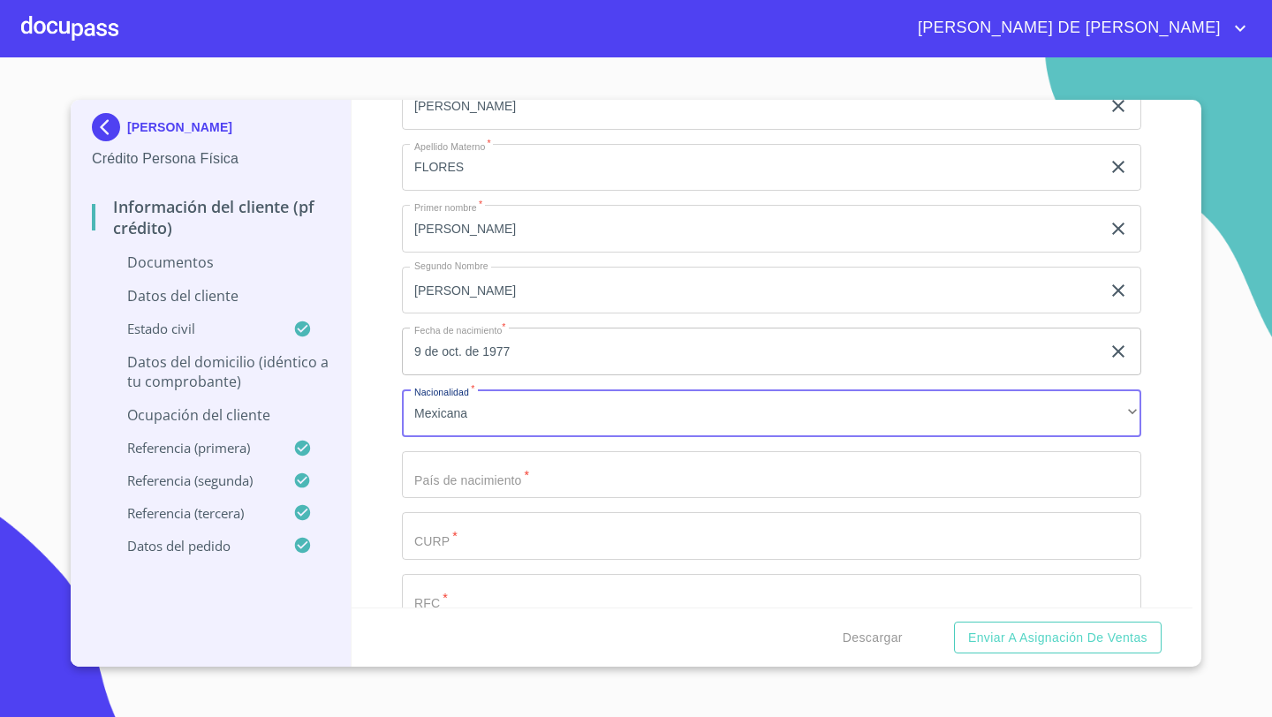
click at [450, 455] on input "Documento de identificación   *" at bounding box center [771, 475] width 739 height 48
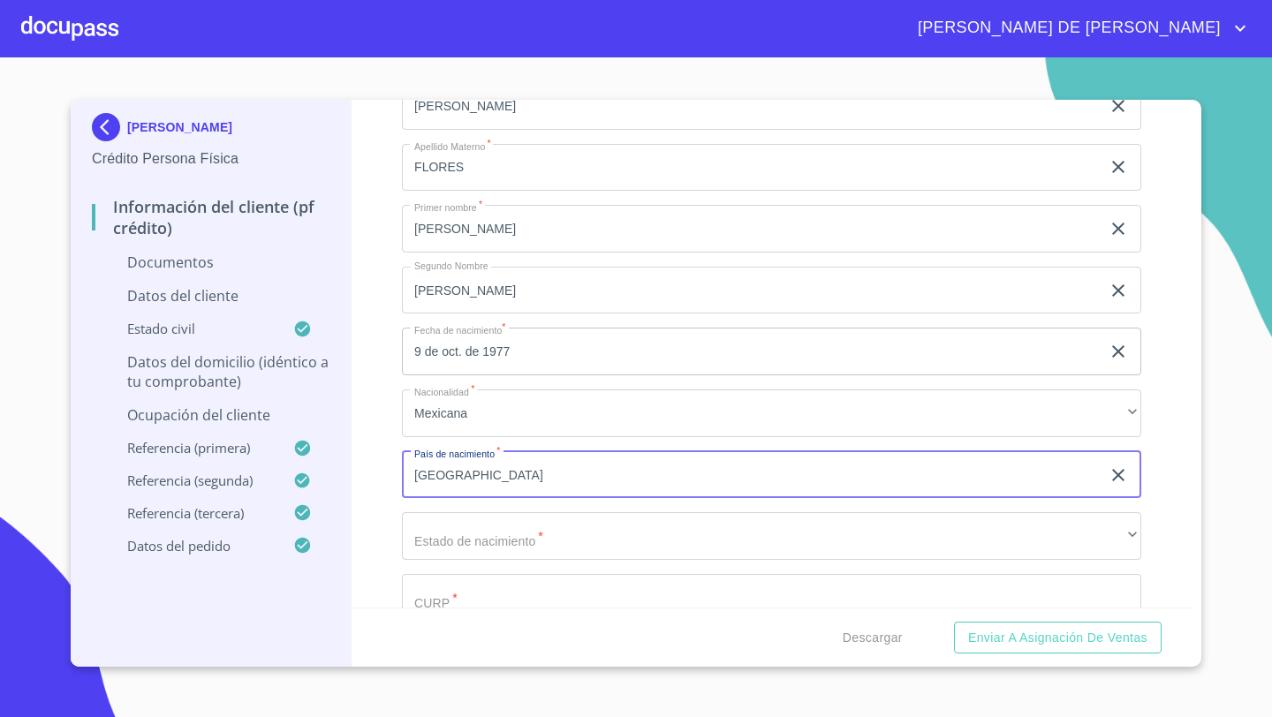
type input "[GEOGRAPHIC_DATA]"
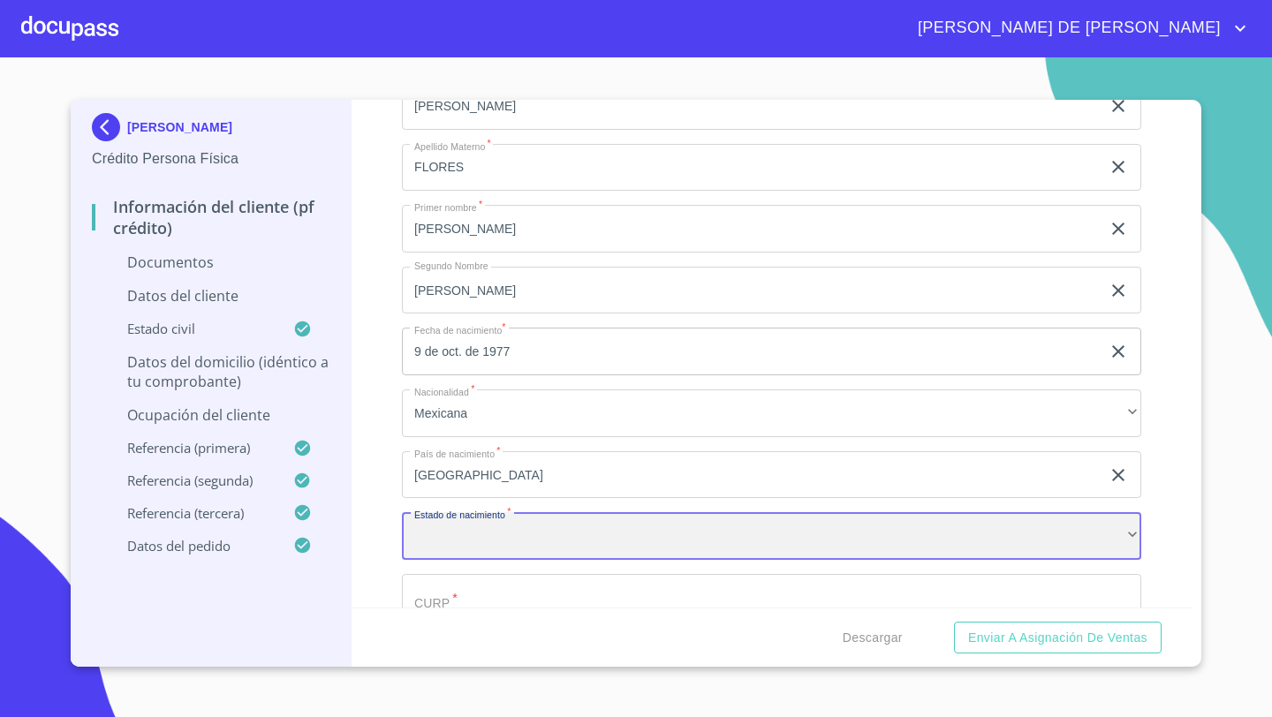
click at [441, 537] on div "​" at bounding box center [771, 536] width 739 height 48
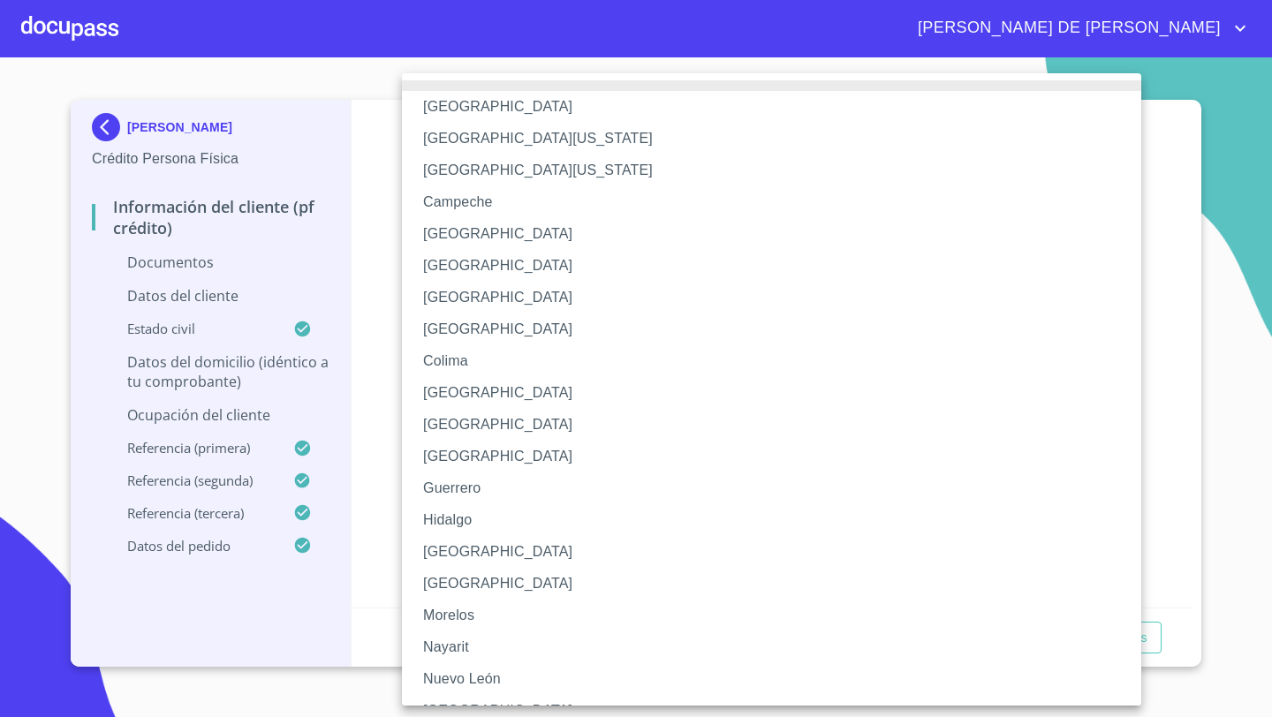
click at [461, 555] on li "[GEOGRAPHIC_DATA]" at bounding box center [771, 552] width 739 height 32
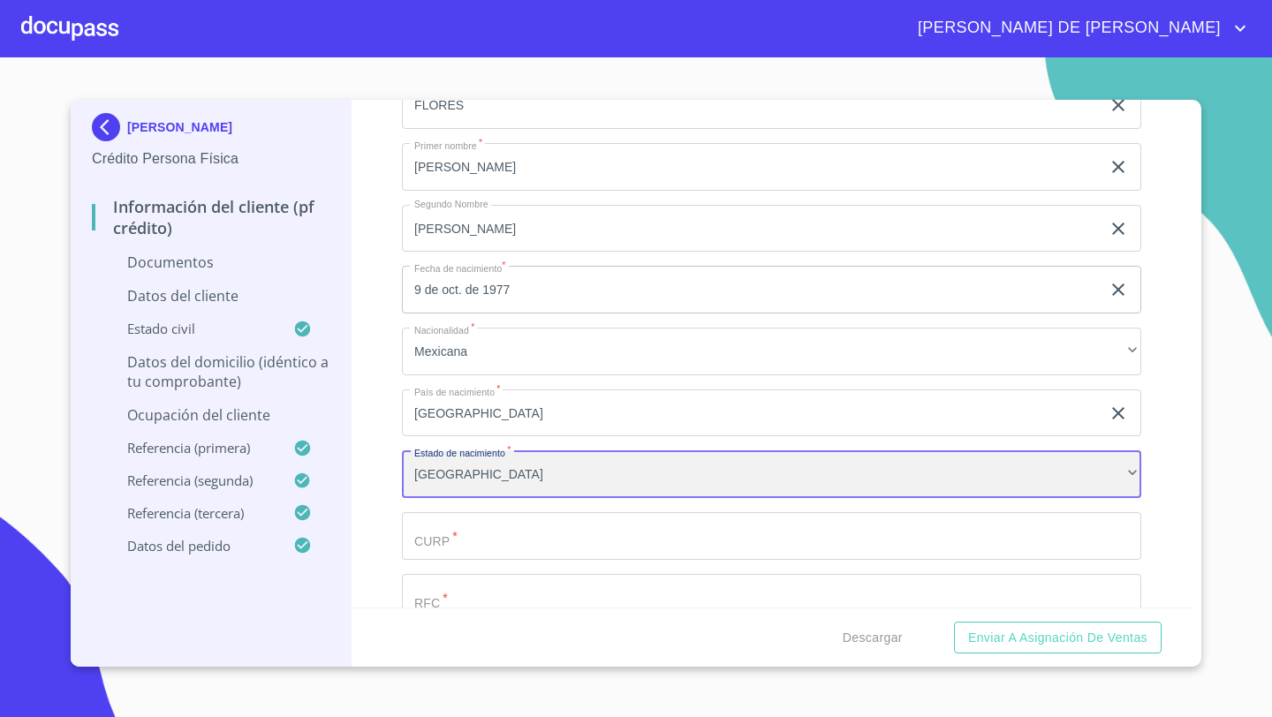
scroll to position [3285, 0]
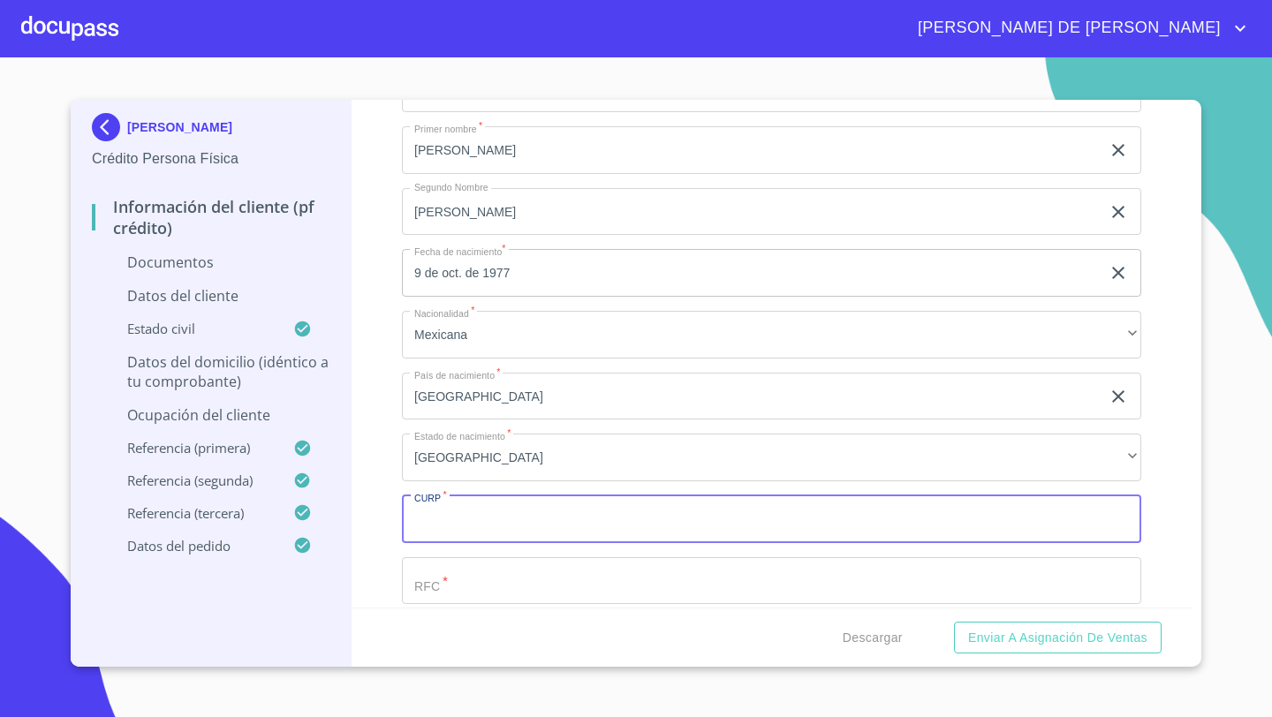
click at [427, 517] on input "Documento de identificación   *" at bounding box center [771, 519] width 739 height 48
paste input "MAFA771009HMCLLR07"
type input "MAFA771009HMCLLR07"
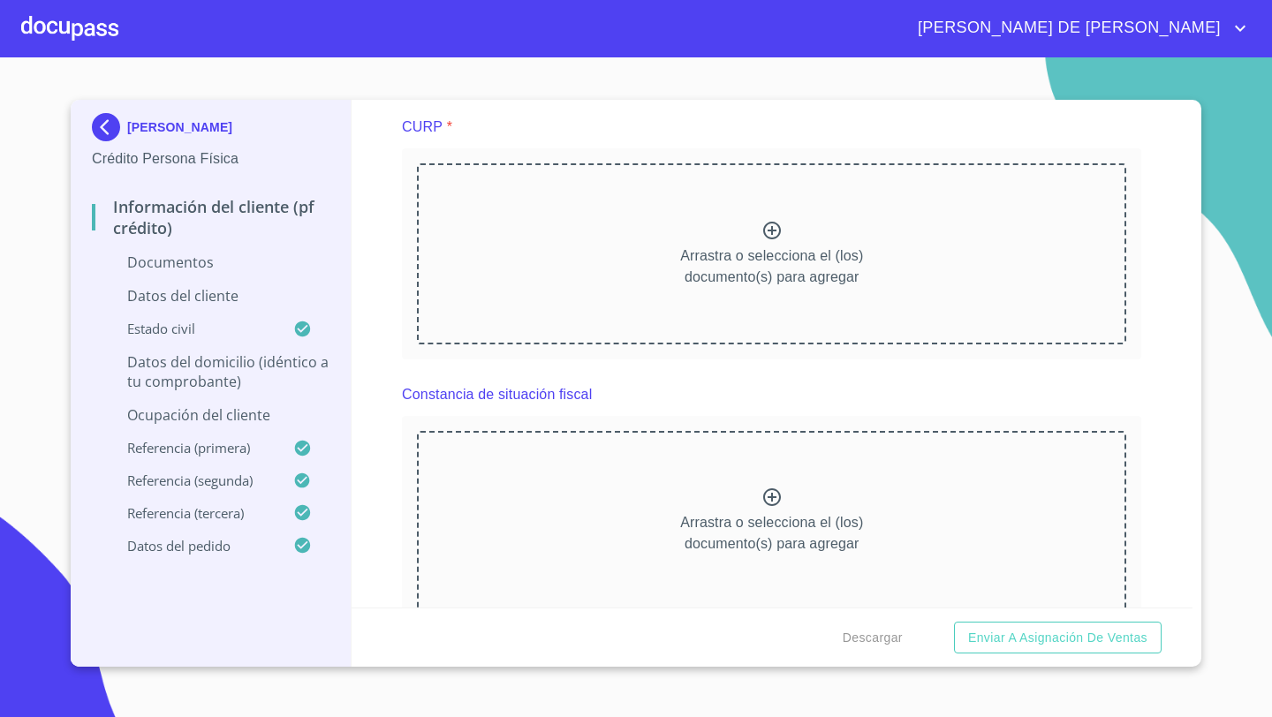
scroll to position [2382, 0]
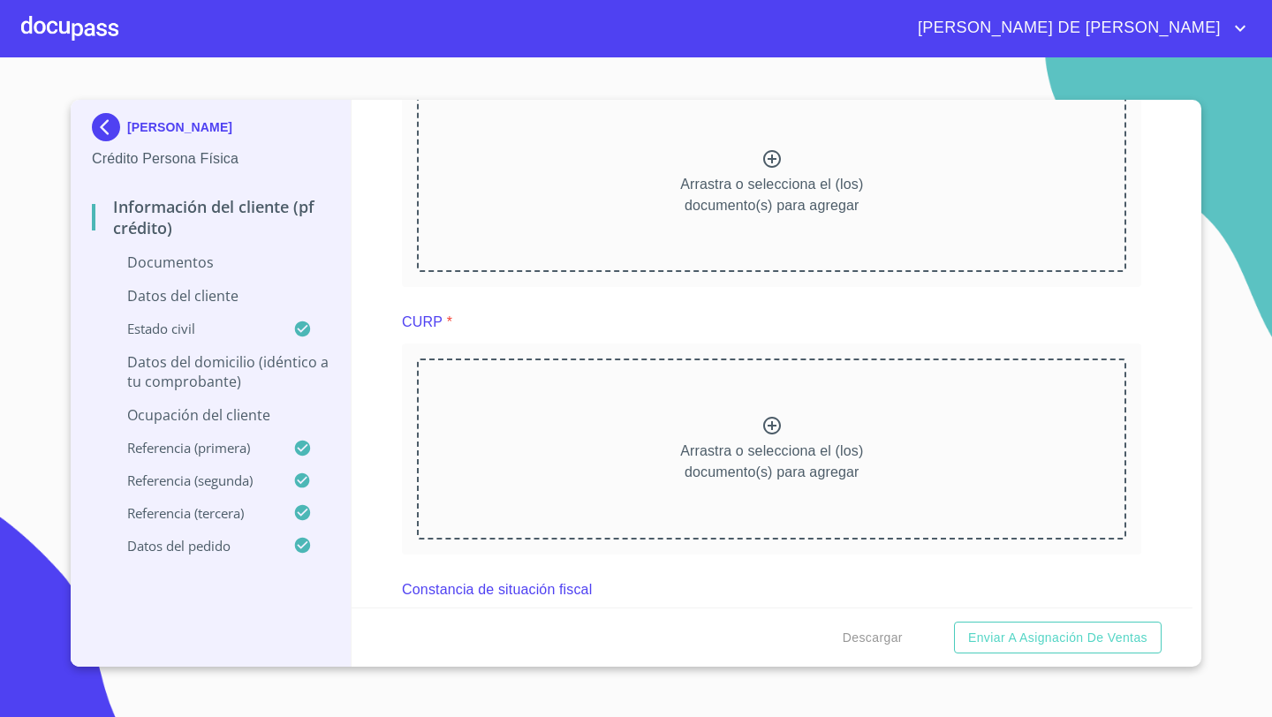
click at [631, 469] on div "Arrastra o selecciona el (los) documento(s) para agregar" at bounding box center [771, 449] width 709 height 180
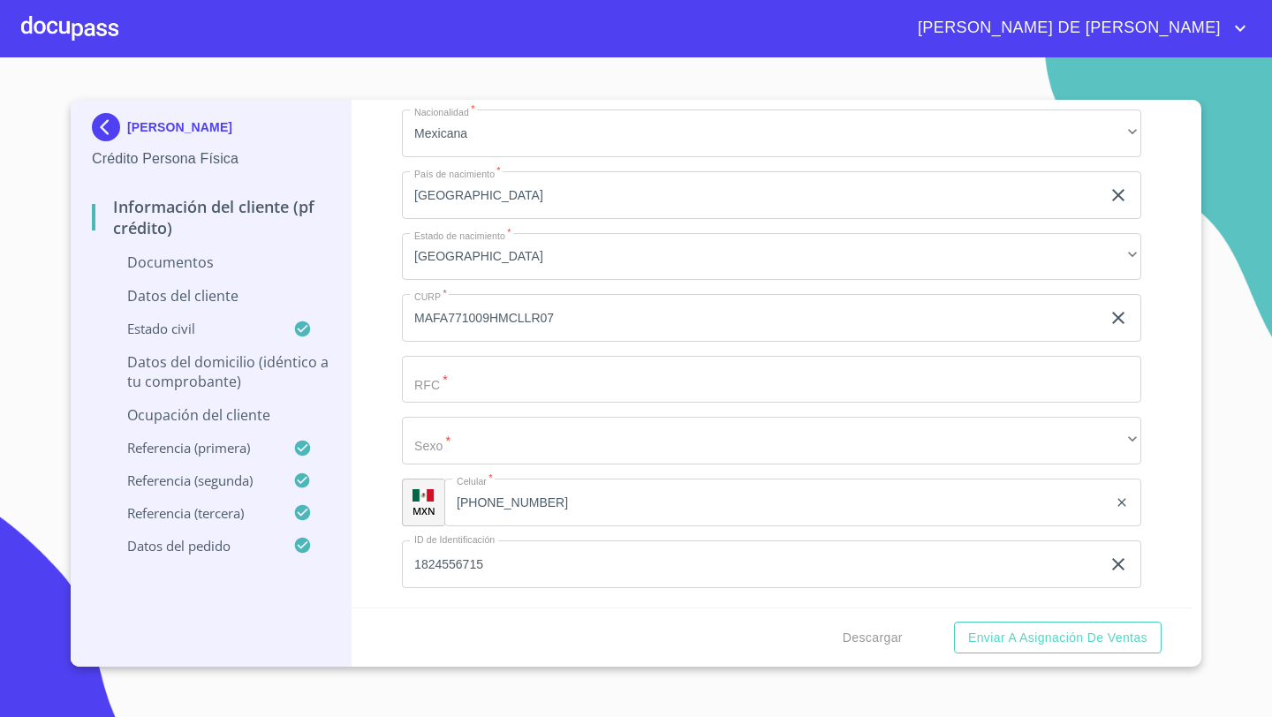
scroll to position [3960, 0]
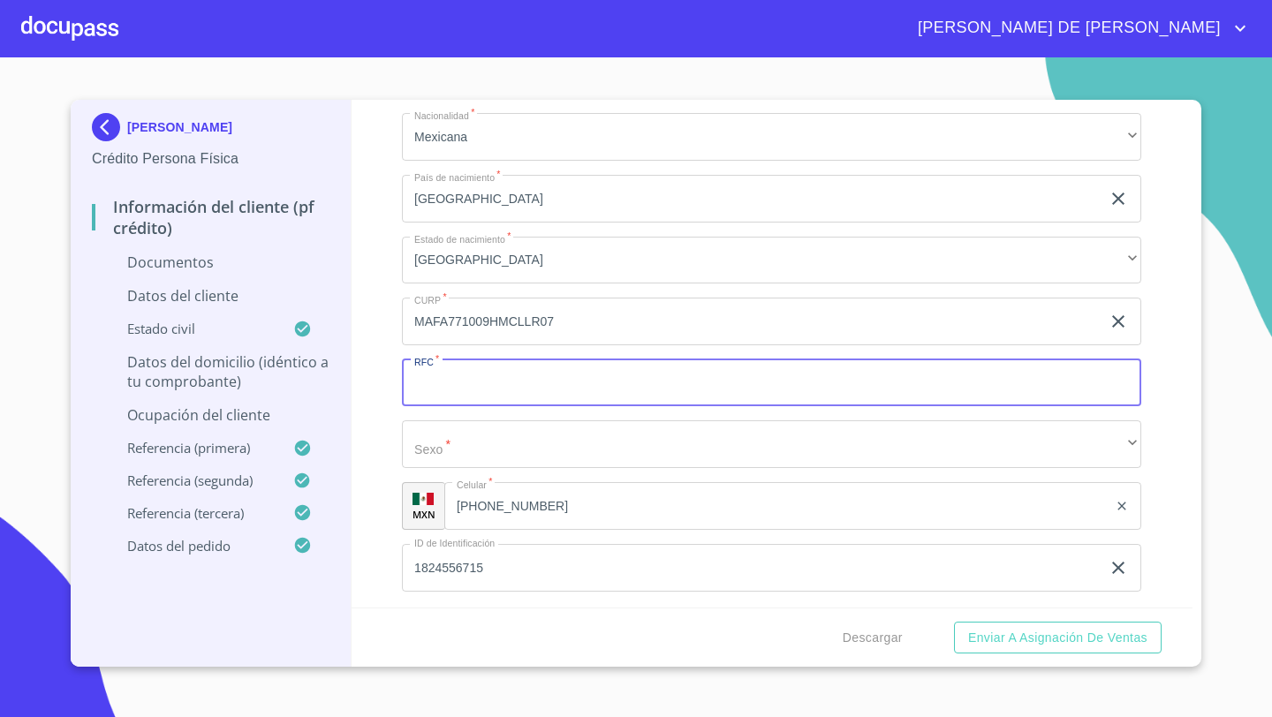
click at [416, 375] on input "Documento de identificación   *" at bounding box center [771, 383] width 739 height 48
paste input "MAFA771009"
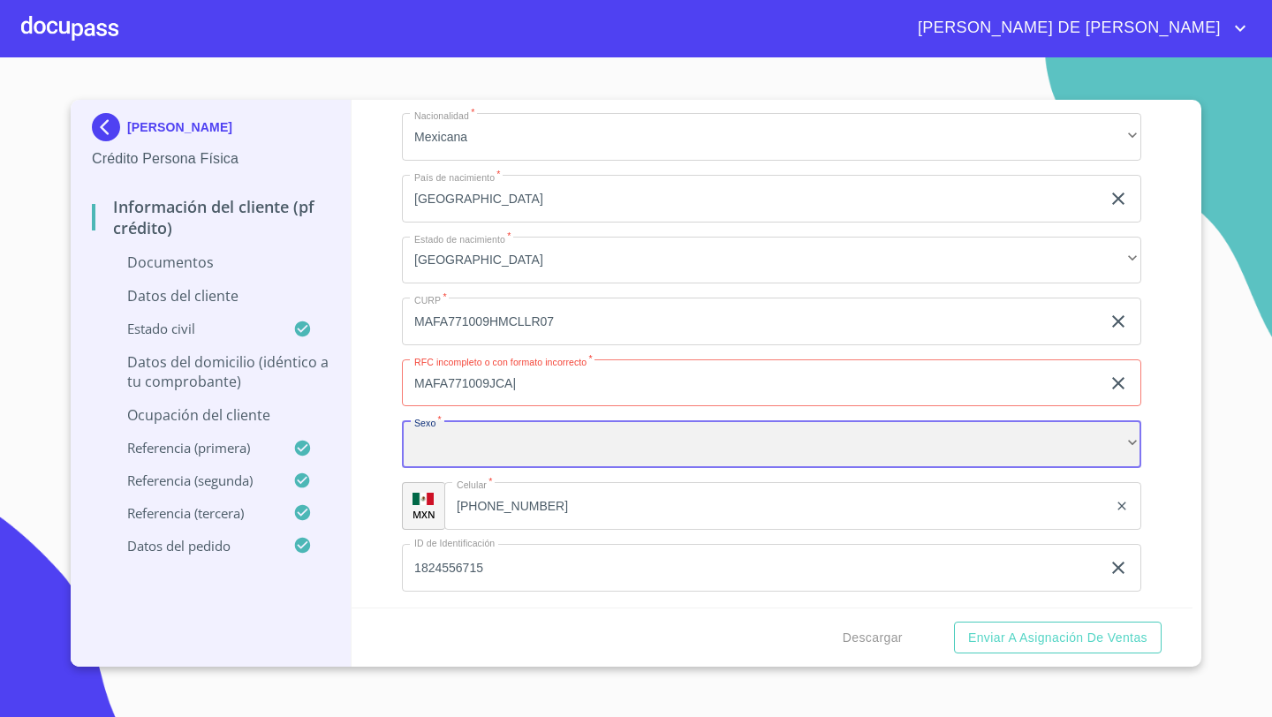
click at [448, 445] on div "​" at bounding box center [771, 444] width 739 height 48
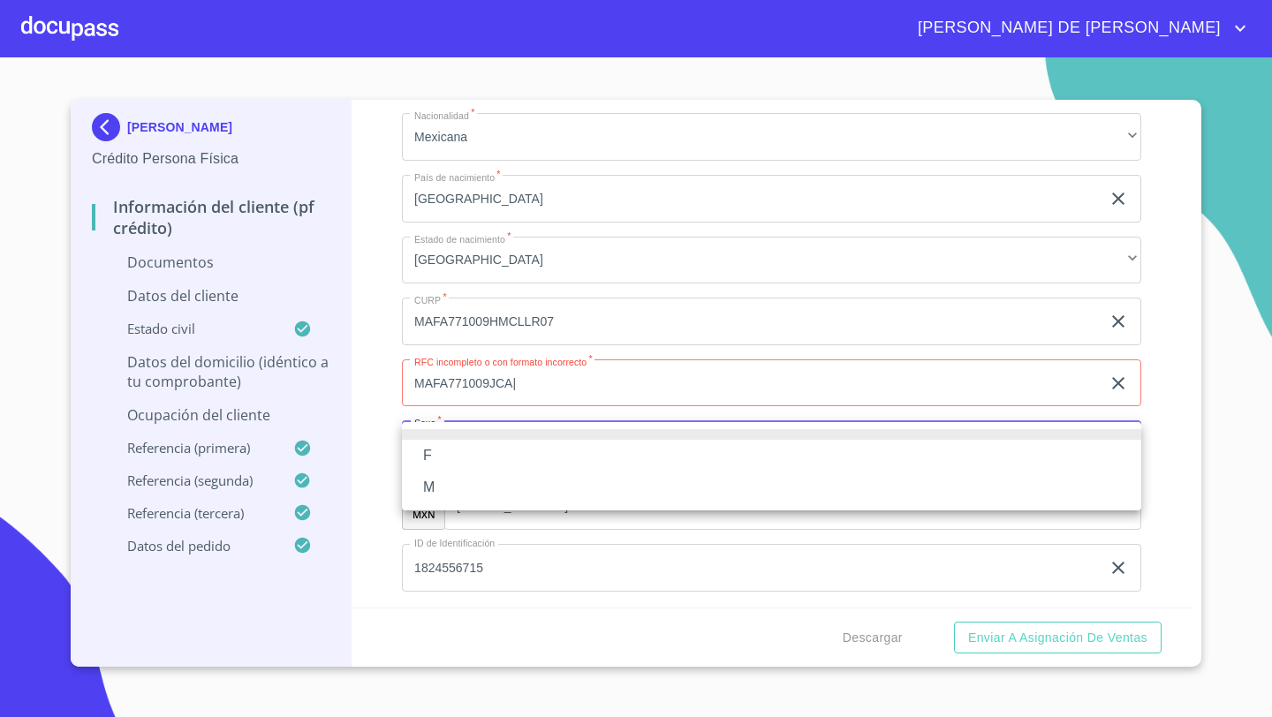
click at [538, 388] on div at bounding box center [636, 358] width 1272 height 717
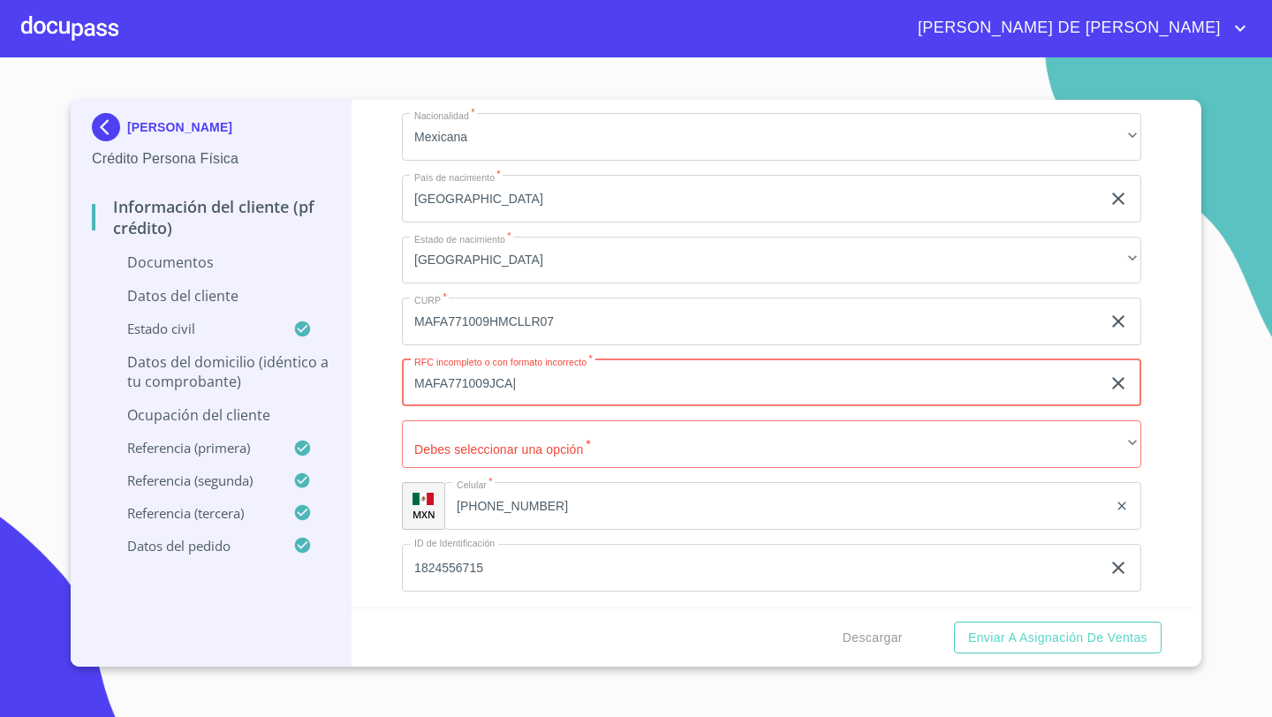
click at [532, 382] on input "MAFA771009JCA|" at bounding box center [751, 383] width 698 height 48
type input "MAFA771009JCA"
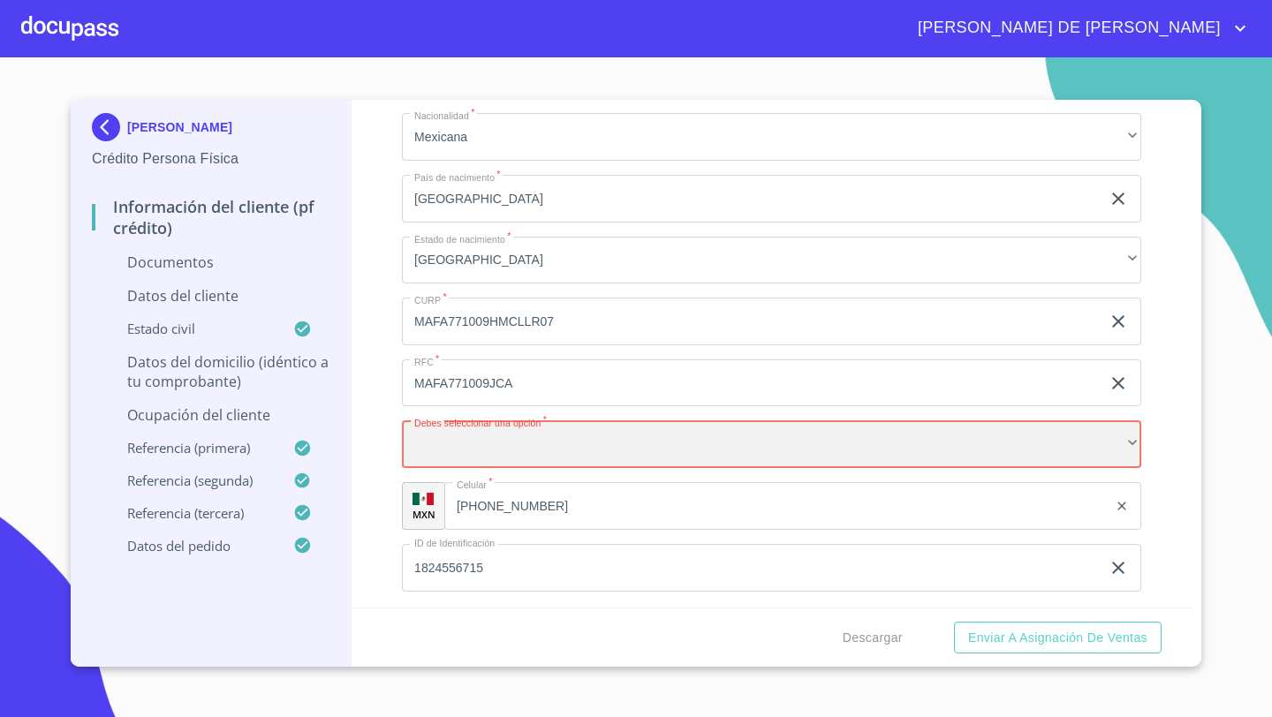
click at [449, 448] on div "​" at bounding box center [771, 444] width 739 height 48
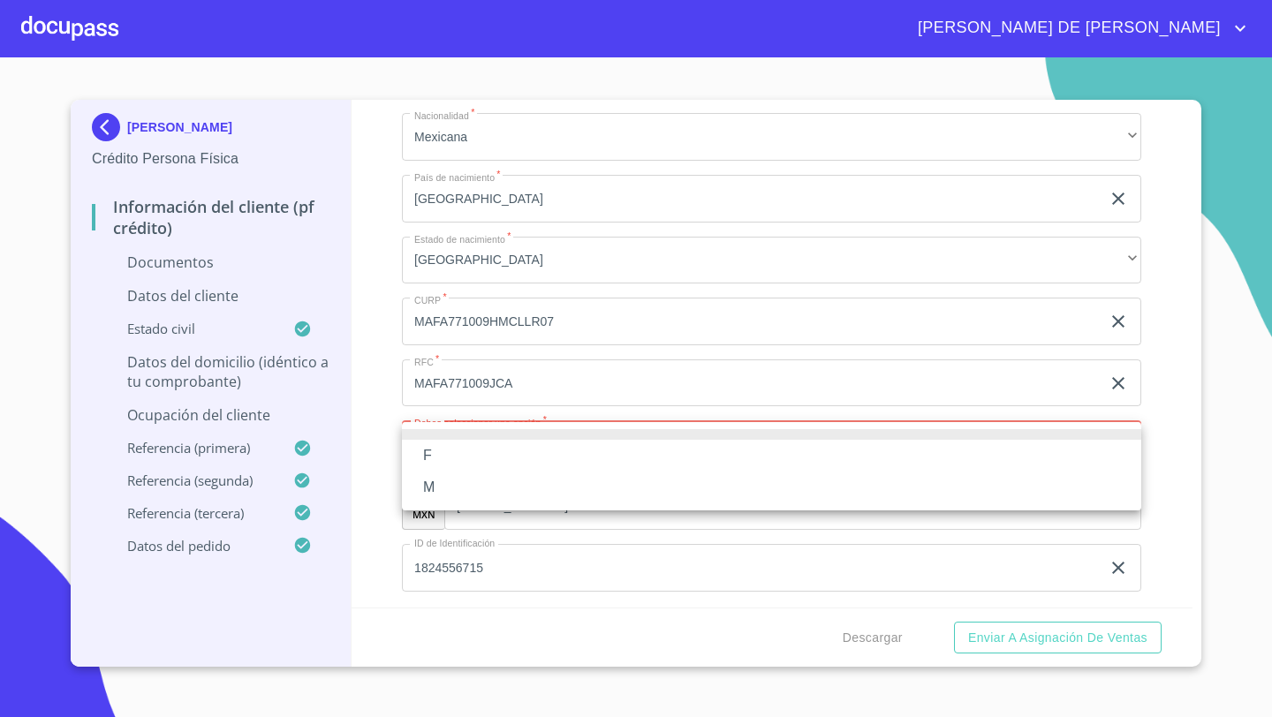
click at [440, 484] on li "M" at bounding box center [771, 488] width 739 height 32
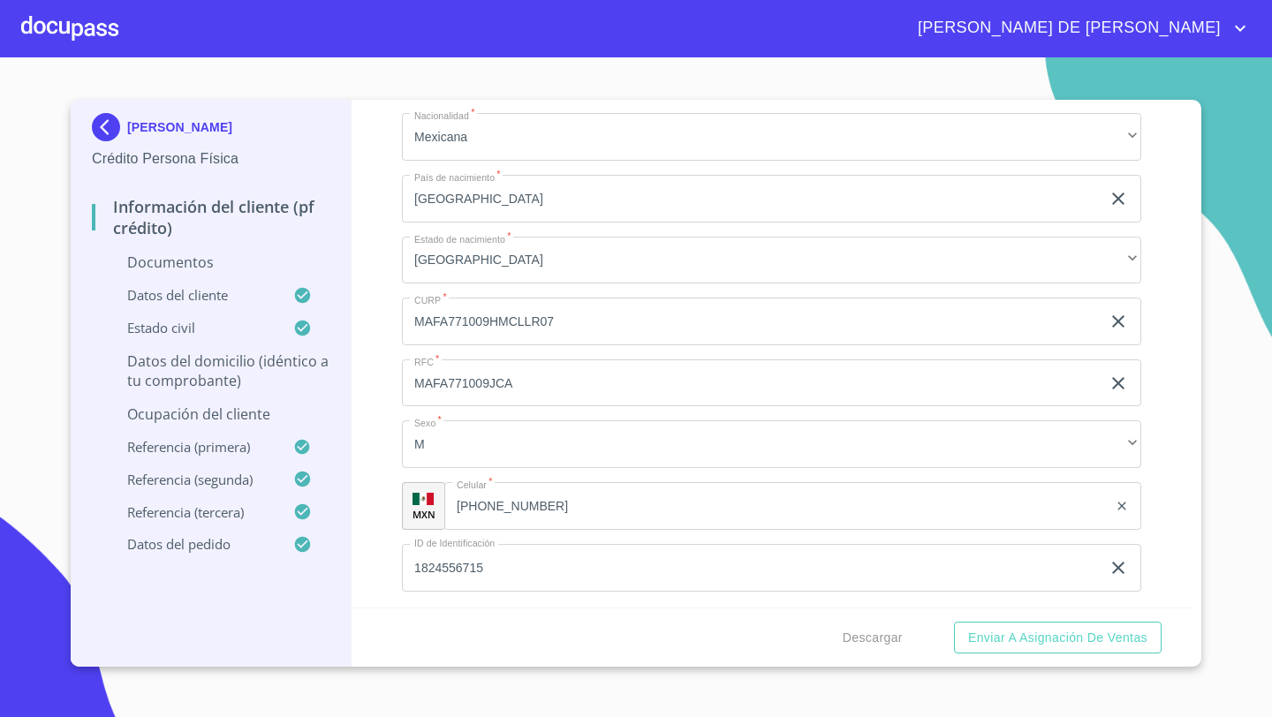
click at [382, 474] on div "Información del cliente (PF crédito) Documentos Documento de identificación   *…" at bounding box center [772, 354] width 842 height 508
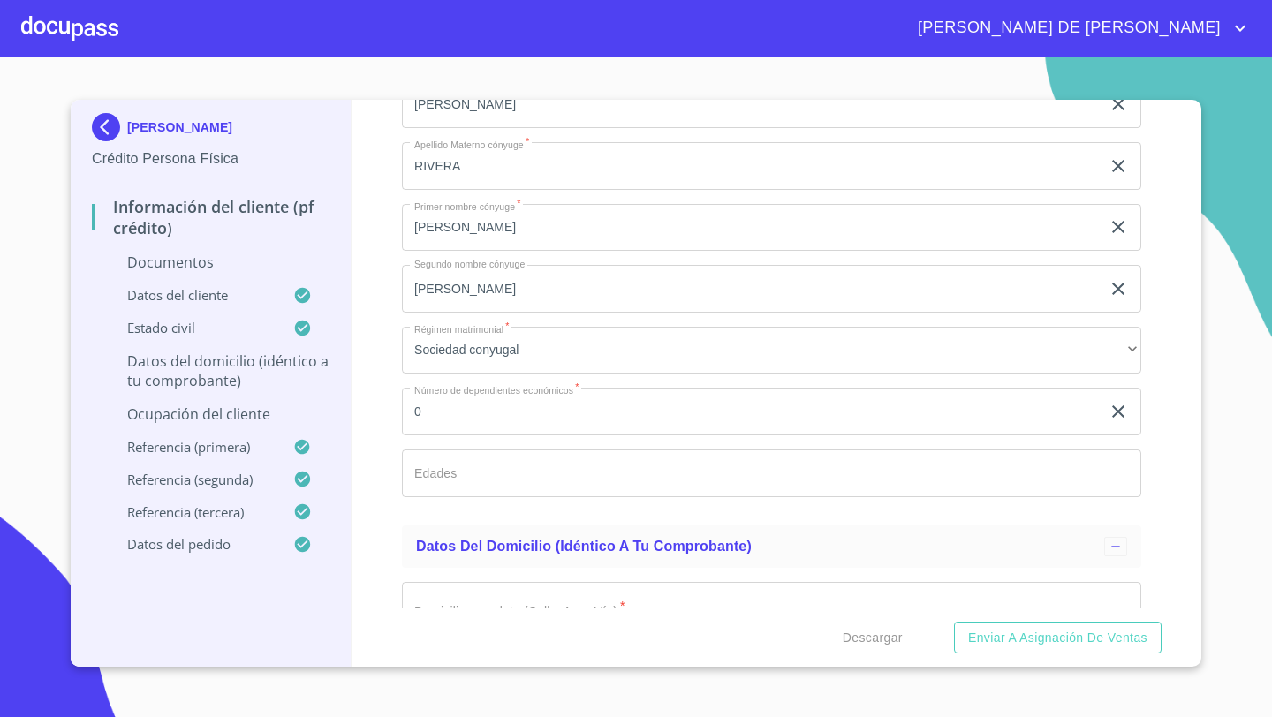
scroll to position [4734, 0]
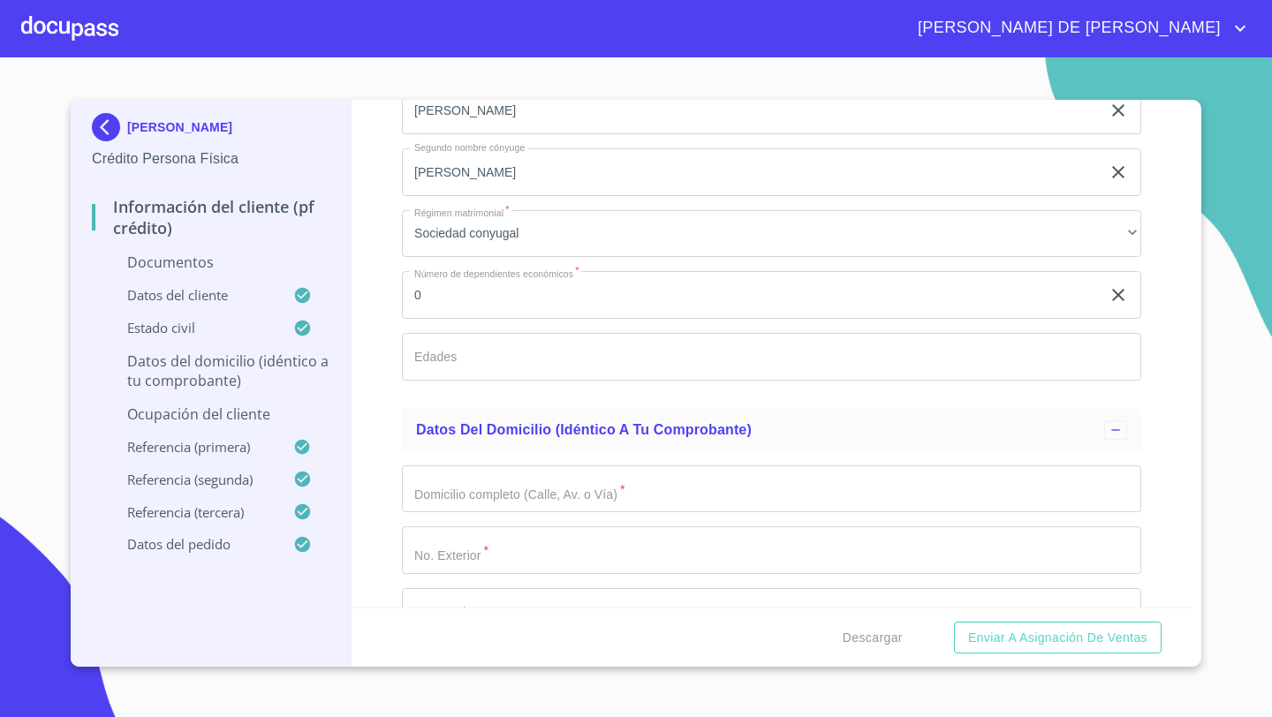
click at [427, 486] on input "Documento de identificación   *" at bounding box center [771, 489] width 739 height 48
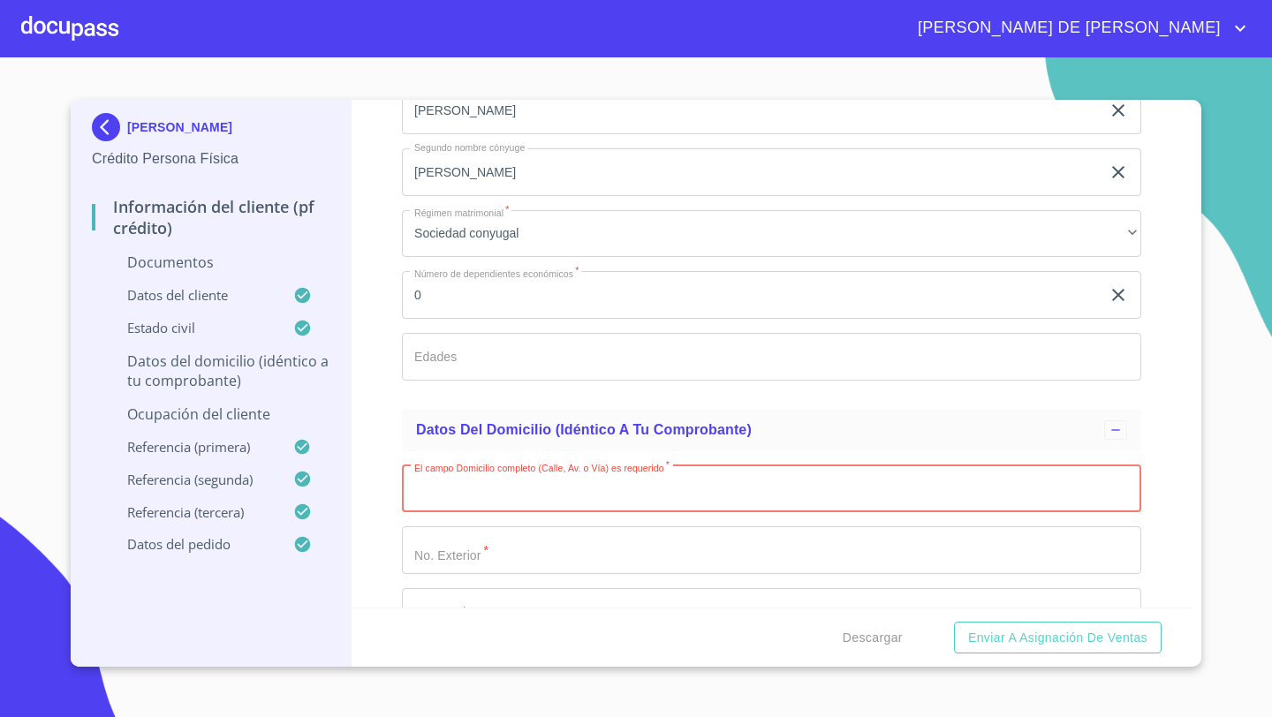
type input "R"
type input "[GEOGRAPHIC_DATA]"
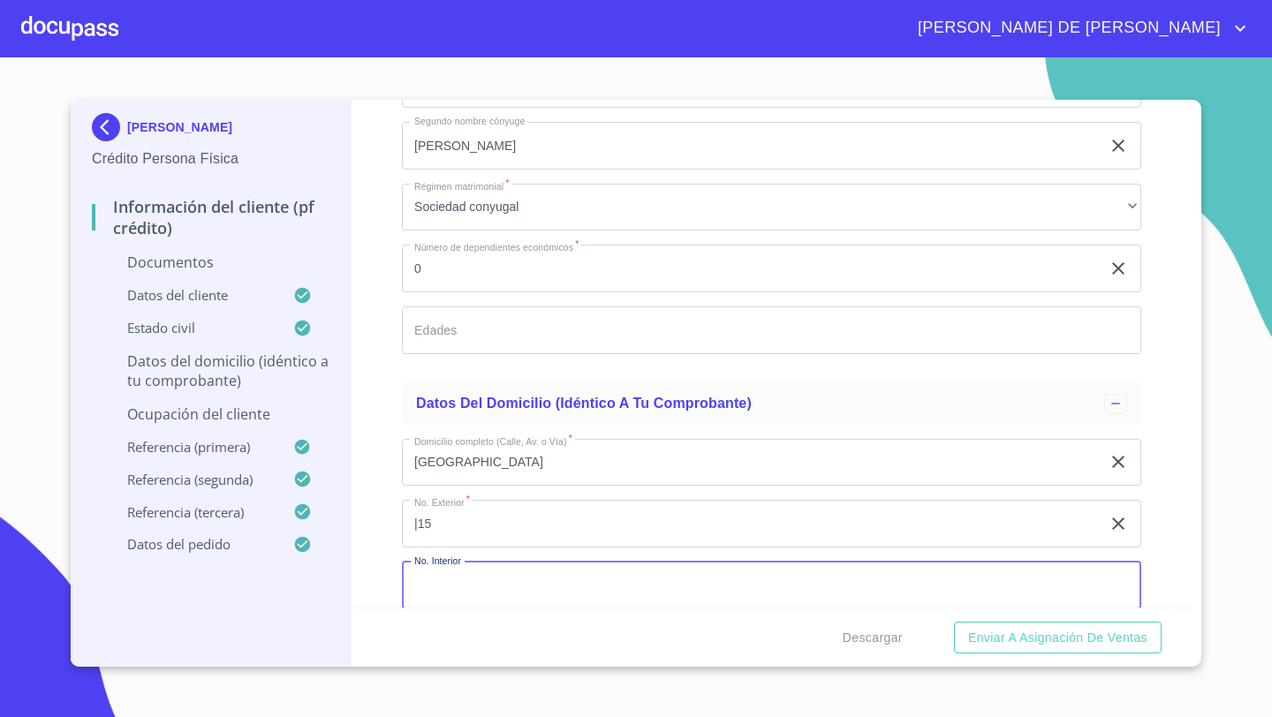
scroll to position [4891, 0]
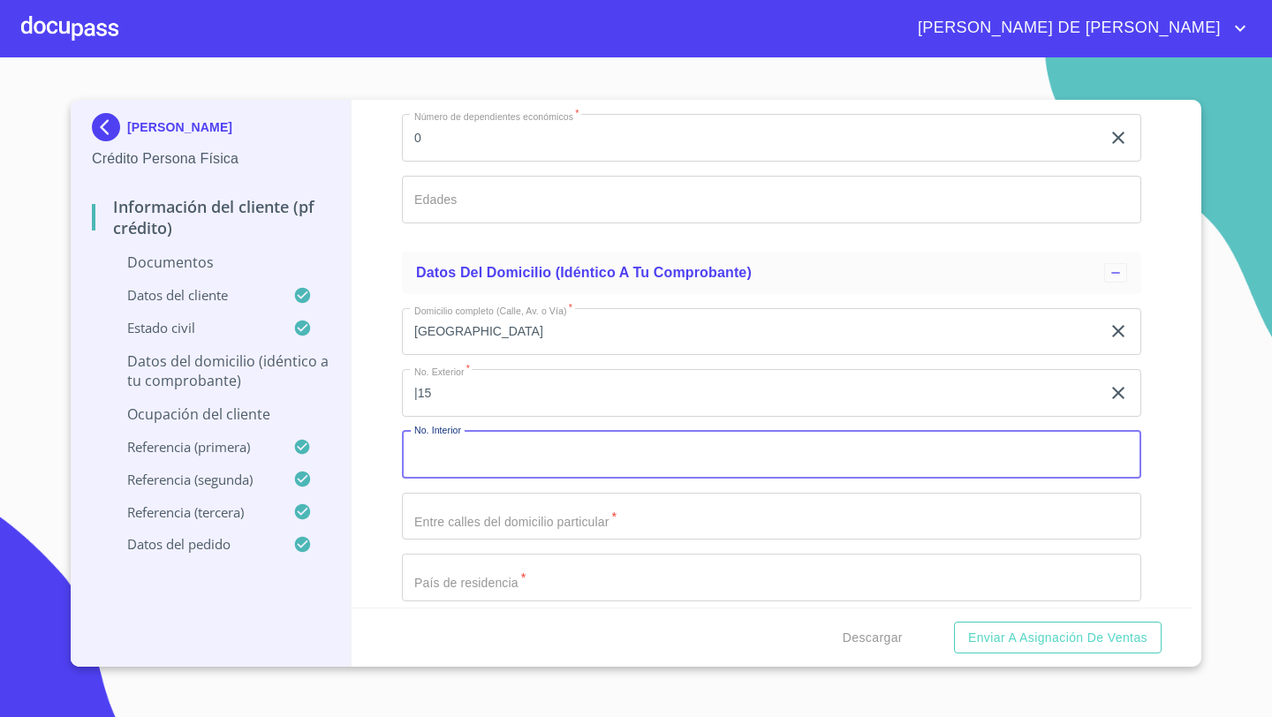
click at [417, 397] on input "|15" at bounding box center [751, 393] width 698 height 48
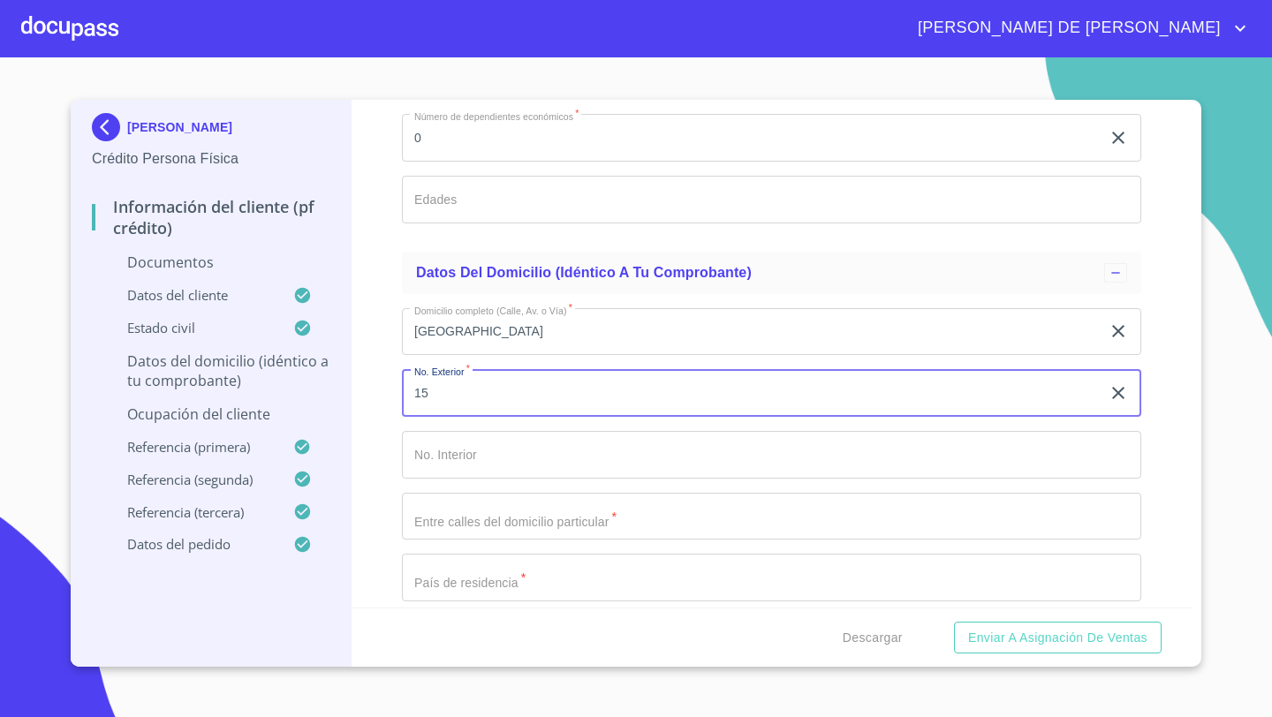
type input "15"
click at [423, 503] on input "Documento de identificación   *" at bounding box center [771, 517] width 739 height 48
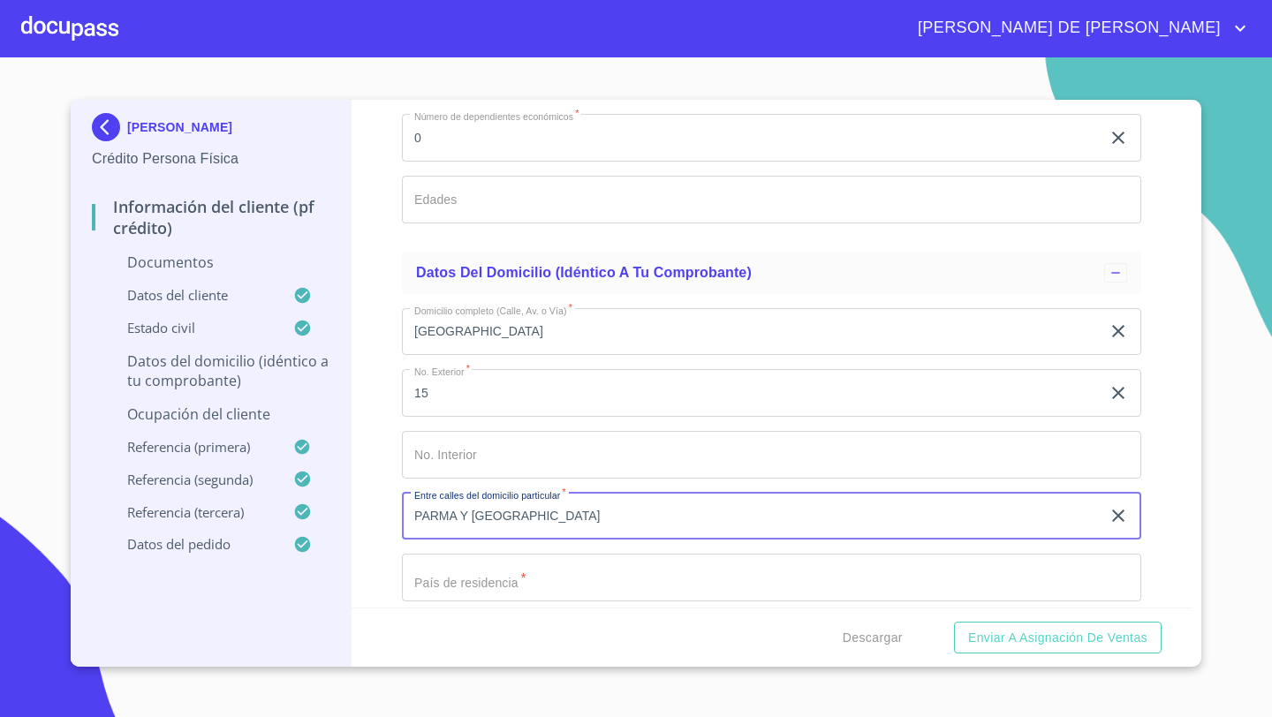
type input "PARMA Y [GEOGRAPHIC_DATA]"
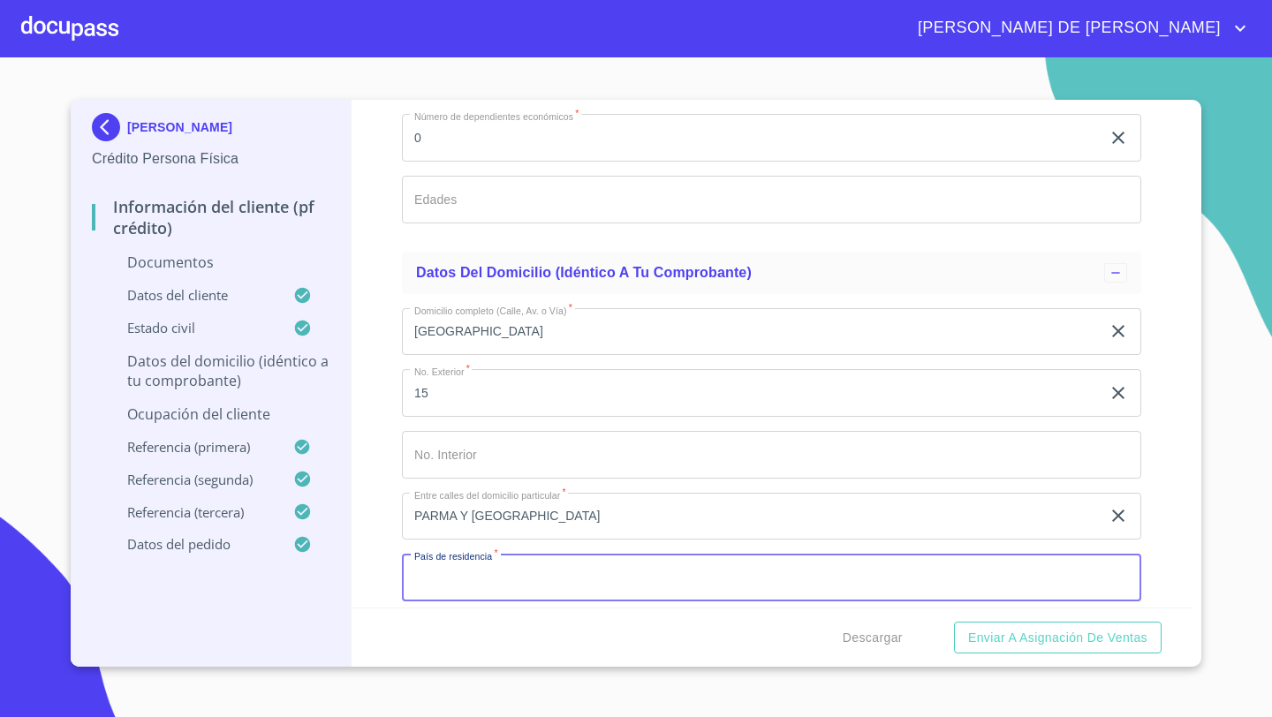
click at [436, 584] on input "Documento de identificación   *" at bounding box center [771, 578] width 739 height 48
type input "[GEOGRAPHIC_DATA]"
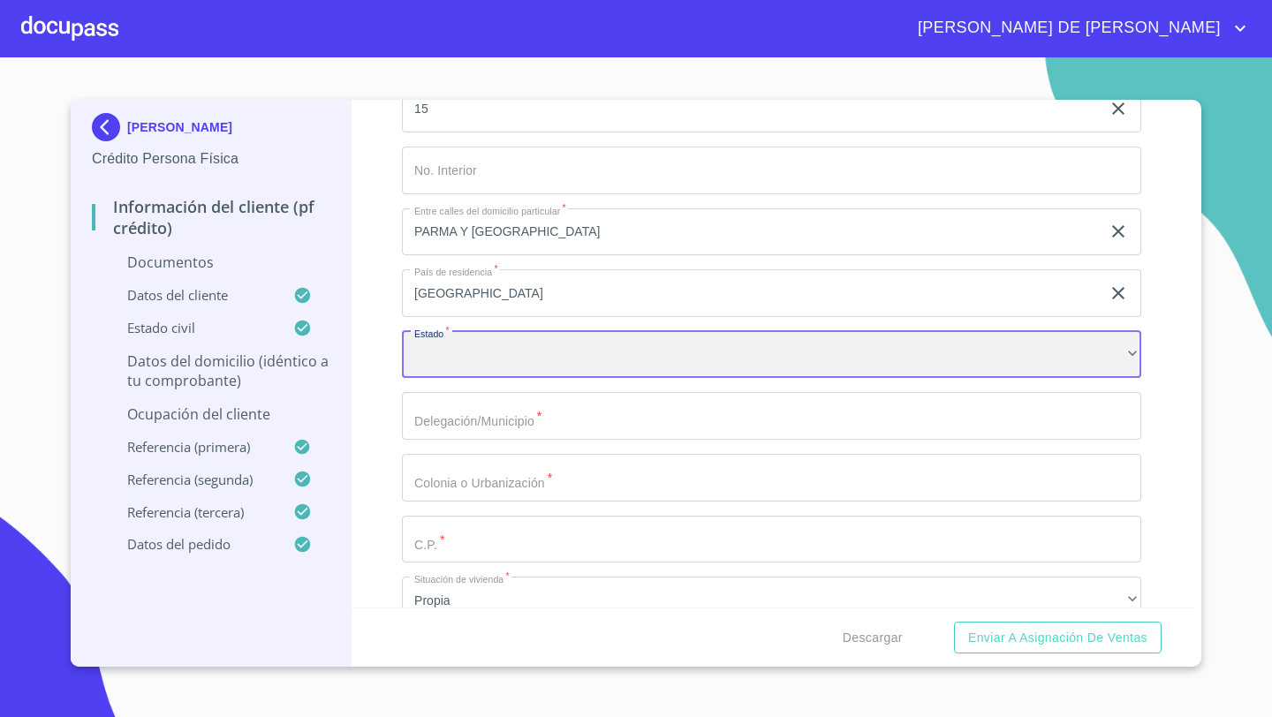
click at [461, 343] on div "​" at bounding box center [771, 355] width 739 height 48
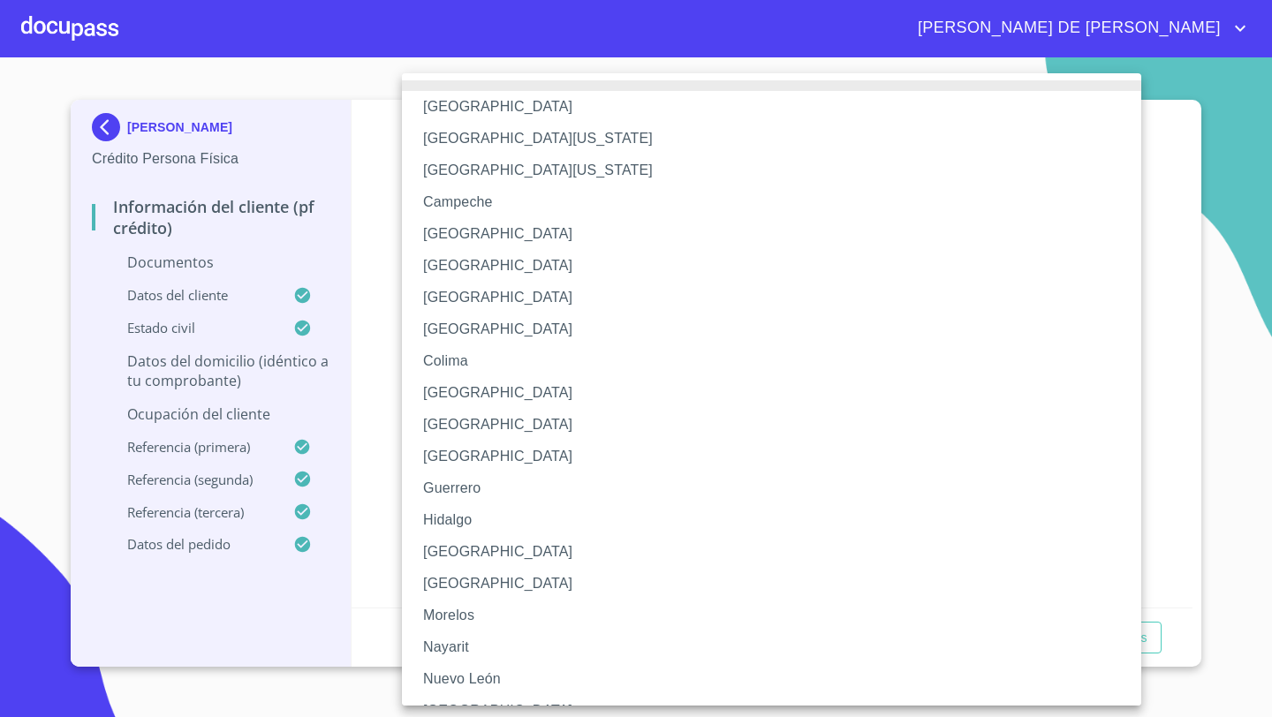
click at [443, 549] on li "[GEOGRAPHIC_DATA]" at bounding box center [771, 552] width 739 height 32
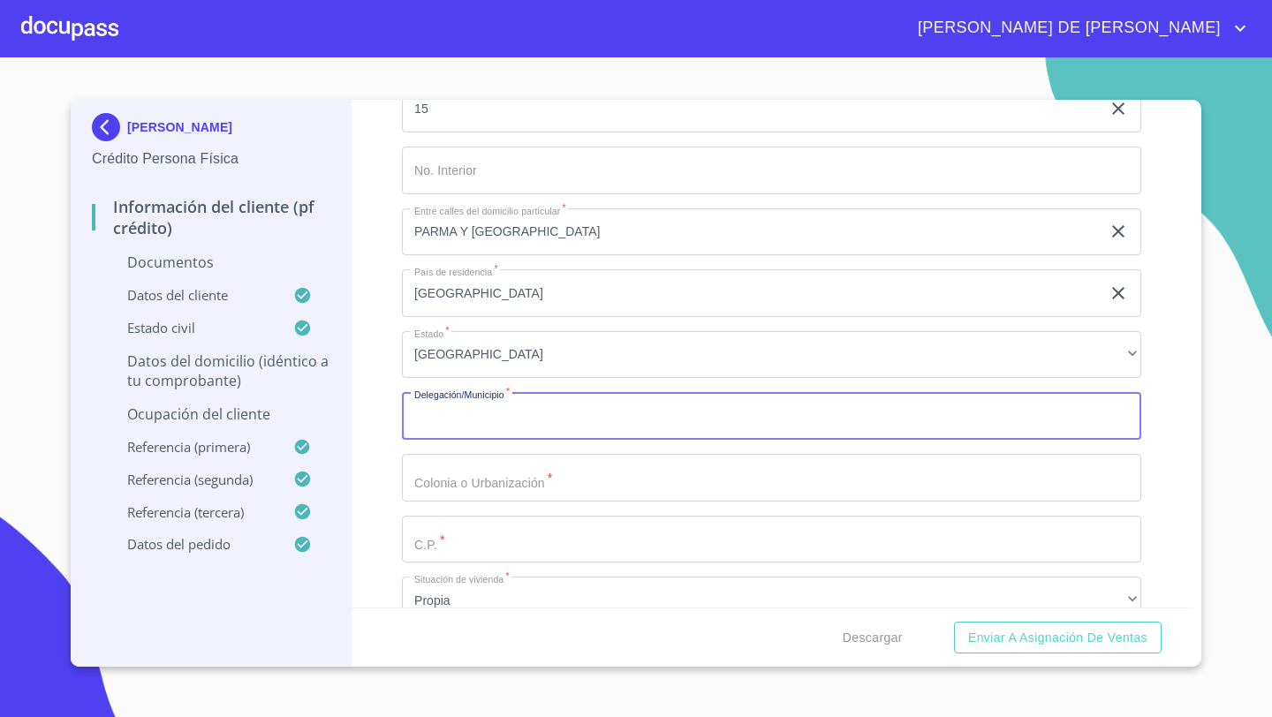
click at [441, 419] on input "Documento de identificación   *" at bounding box center [771, 416] width 739 height 48
type input "SAN [PERSON_NAME] TLAQUPAQUE"
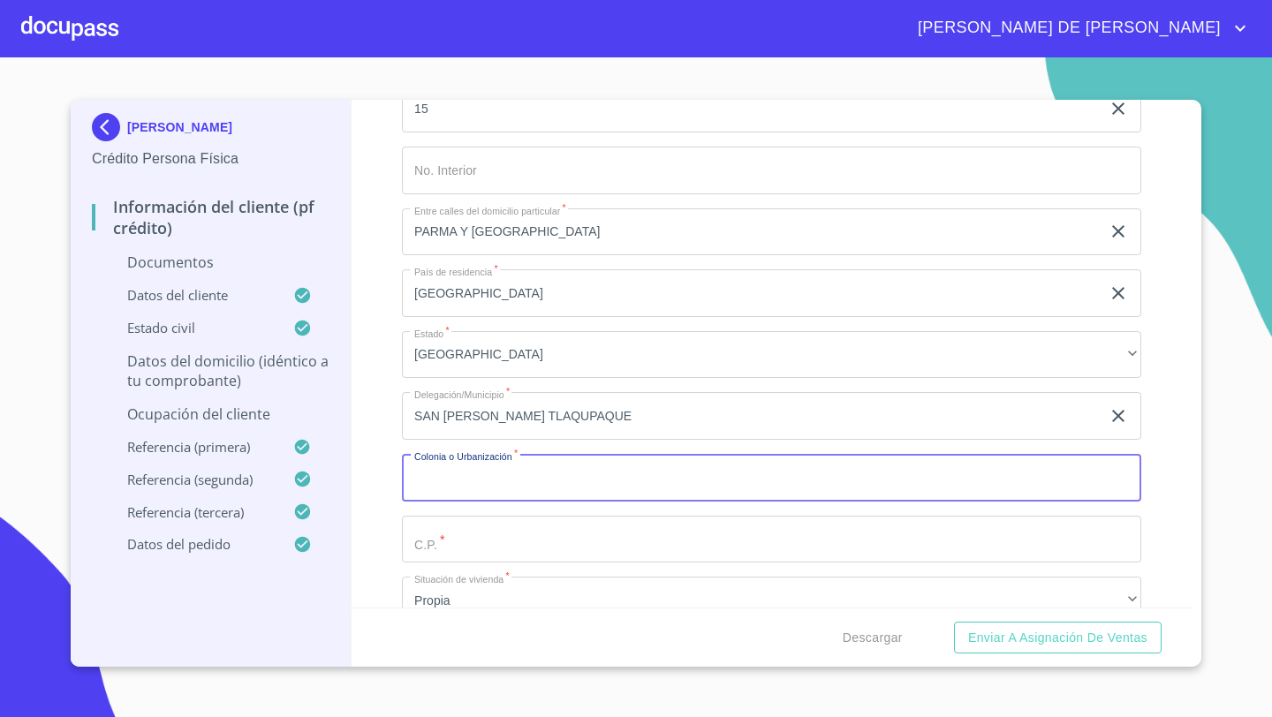
click at [448, 482] on input "Documento de identificación   *" at bounding box center [771, 478] width 739 height 48
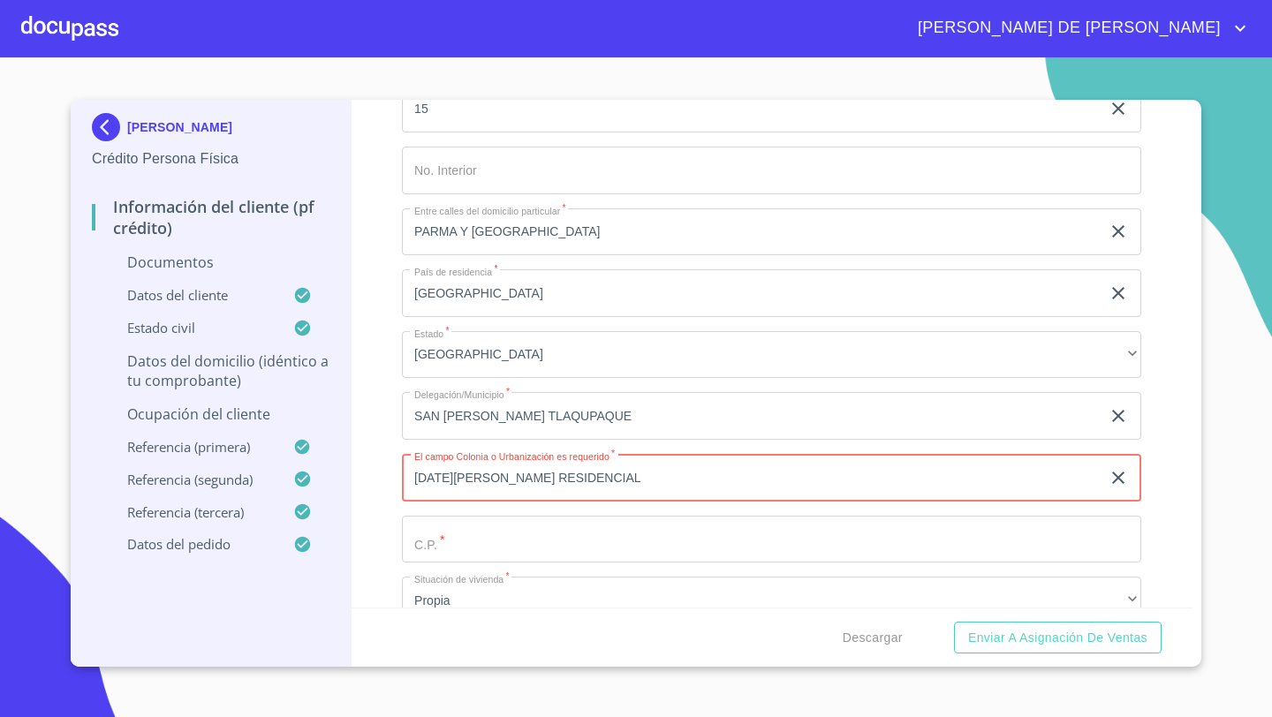
type input "[DATE][PERSON_NAME] RESIDENCIAL"
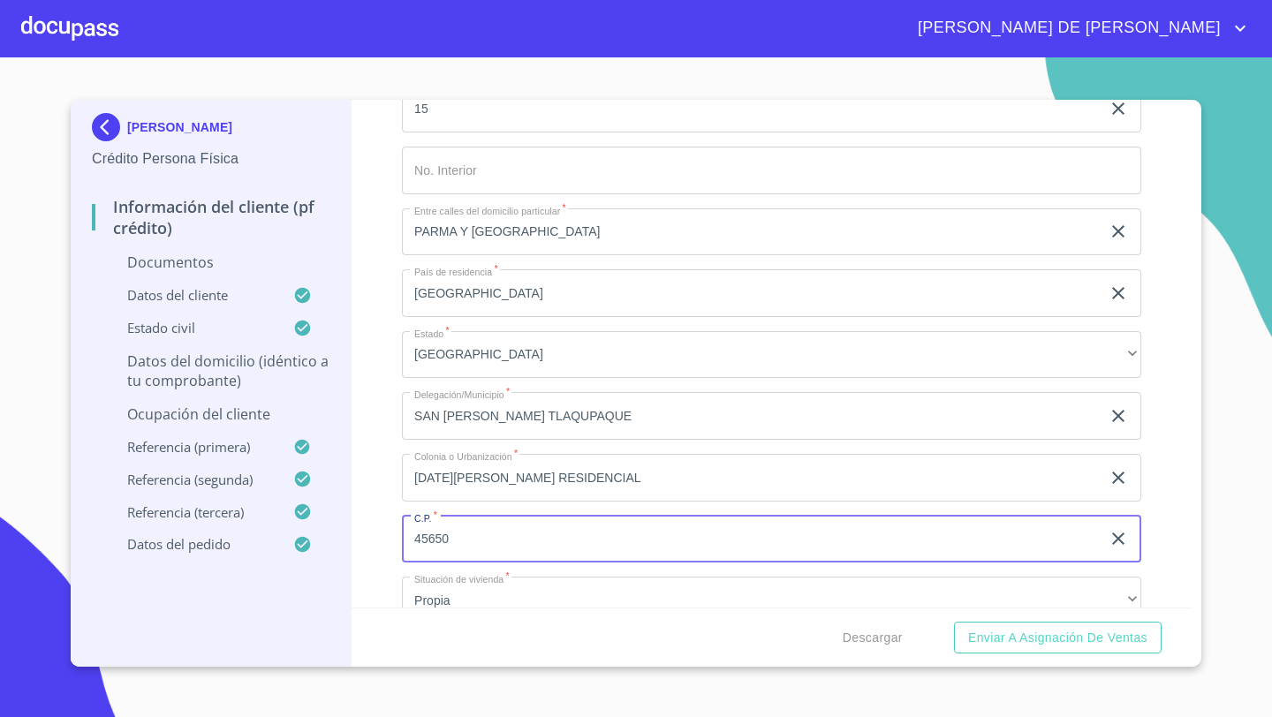
type input "45650"
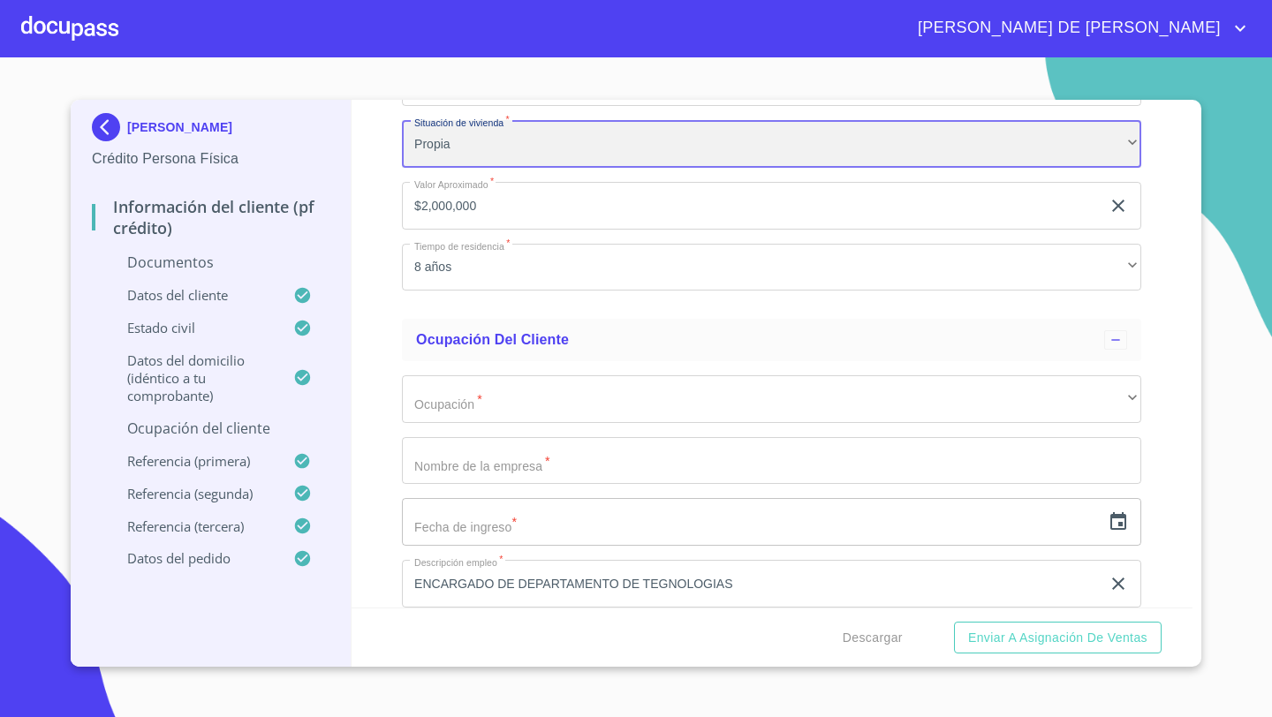
scroll to position [5649, 0]
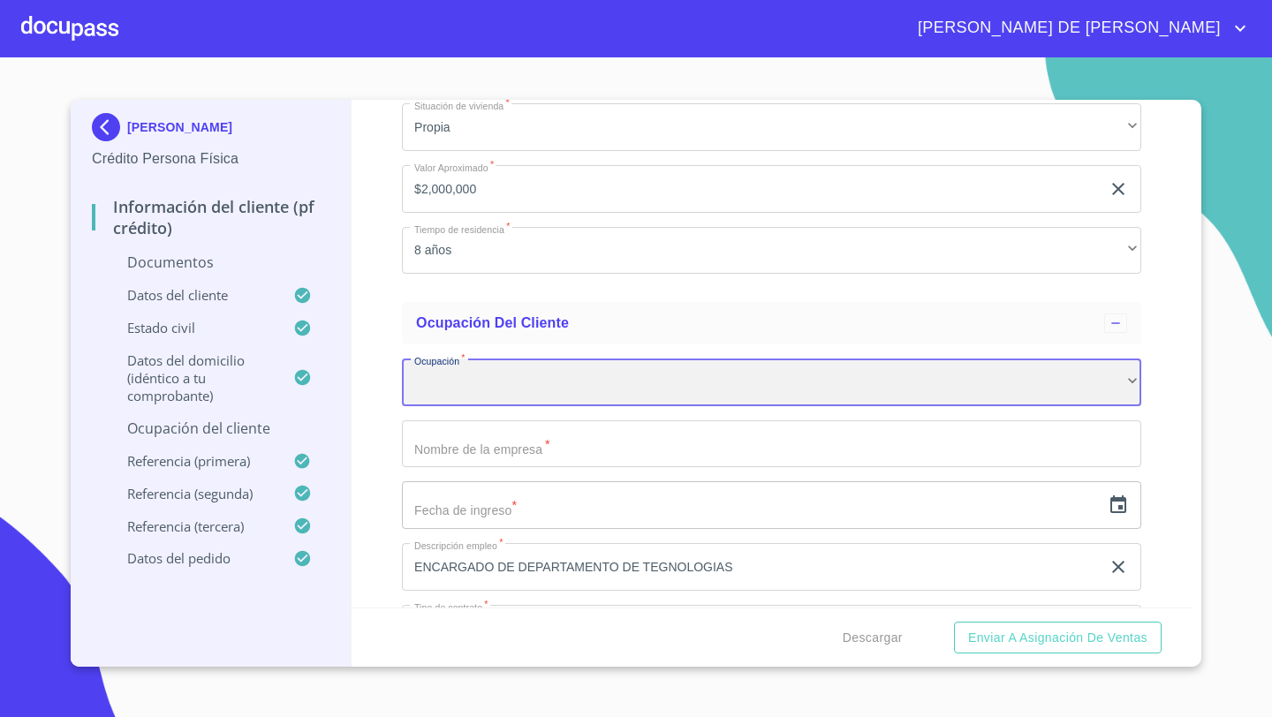
click at [445, 376] on div "​" at bounding box center [771, 383] width 739 height 48
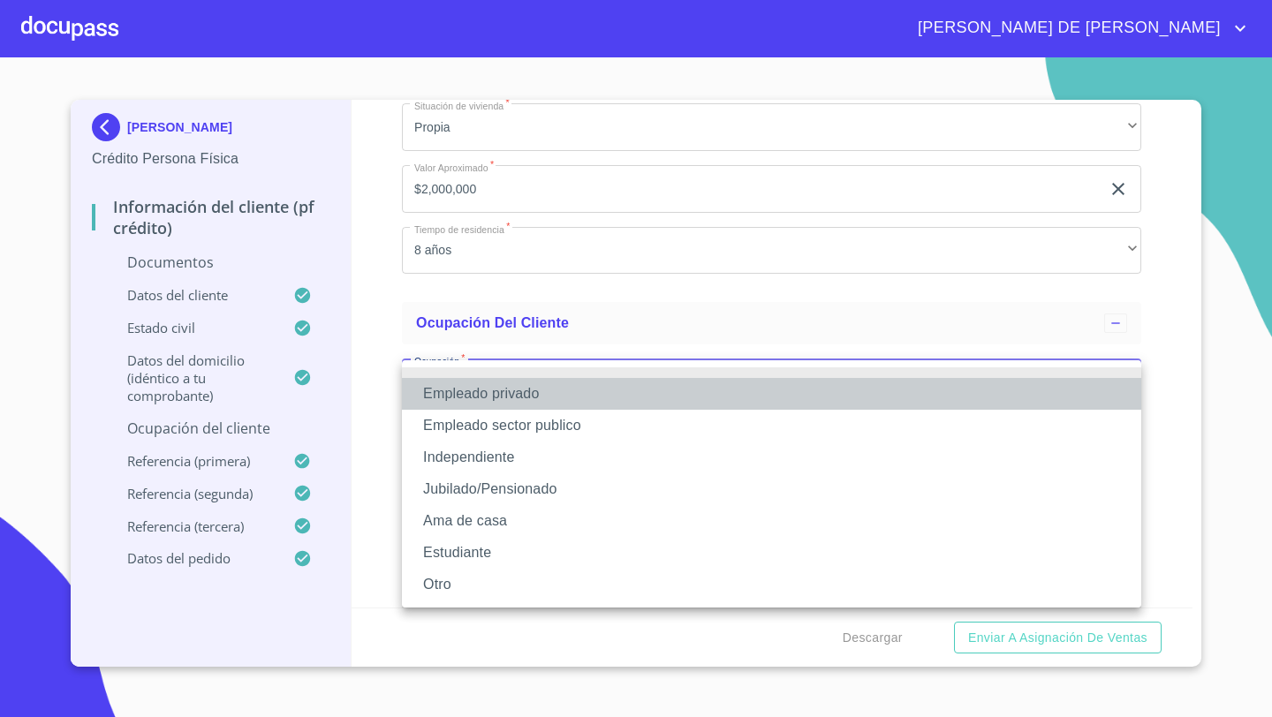
click at [451, 397] on li "Empleado privado" at bounding box center [771, 394] width 739 height 32
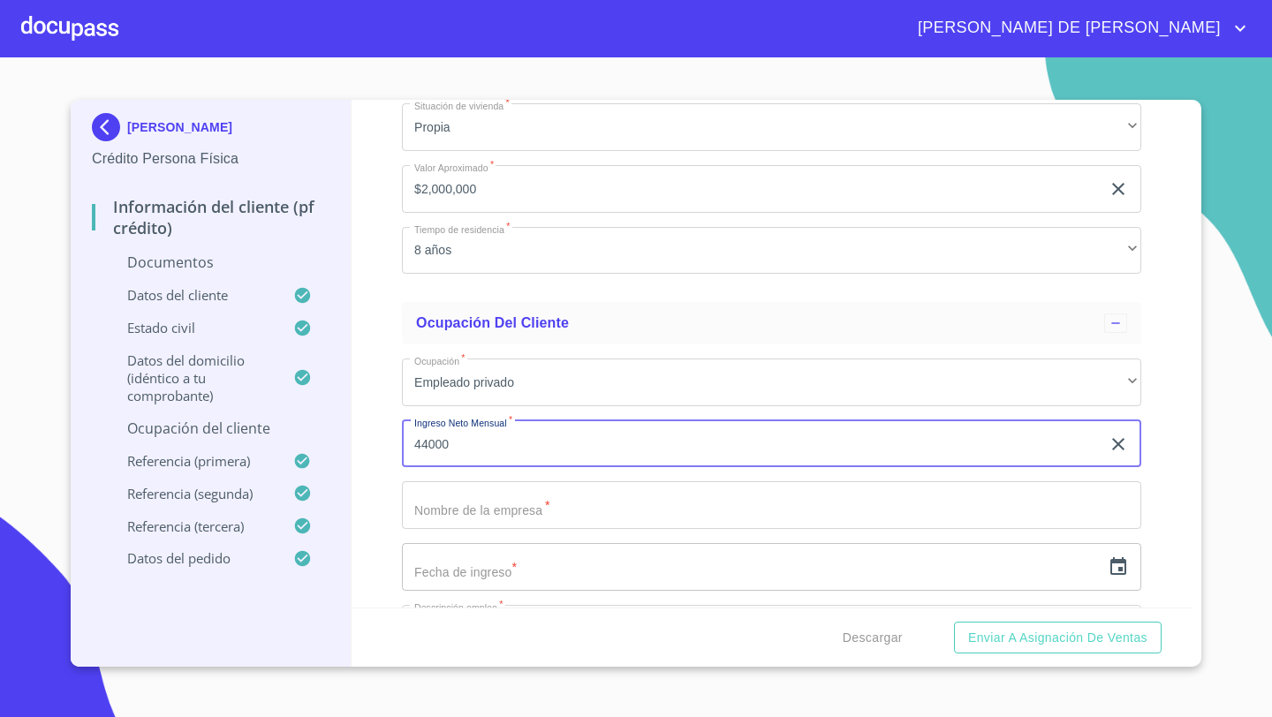
type input "44000"
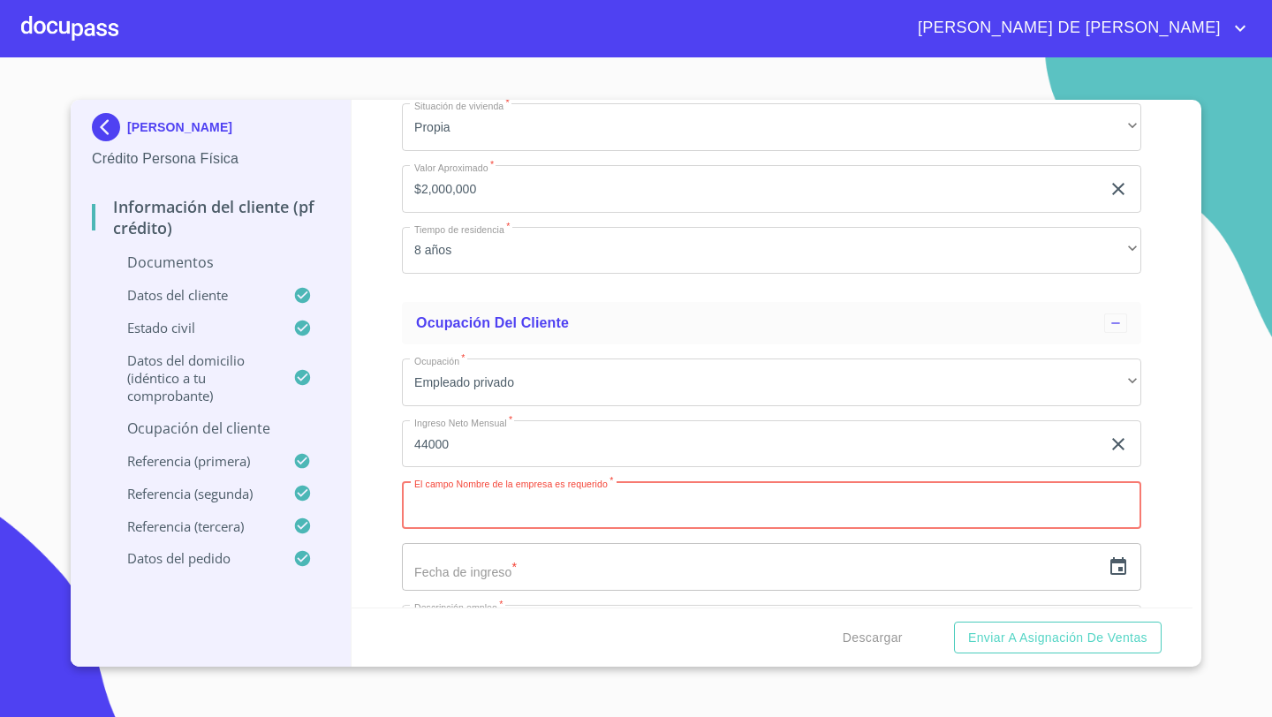
paste input "ENVASES PLASTICOS INDUSTRIALES DE [GEOGRAPHIC_DATA] SA DE CV"
type input "ENVASES PLASTICOS INDUSTRIALES DE [GEOGRAPHIC_DATA] SA DE CV"
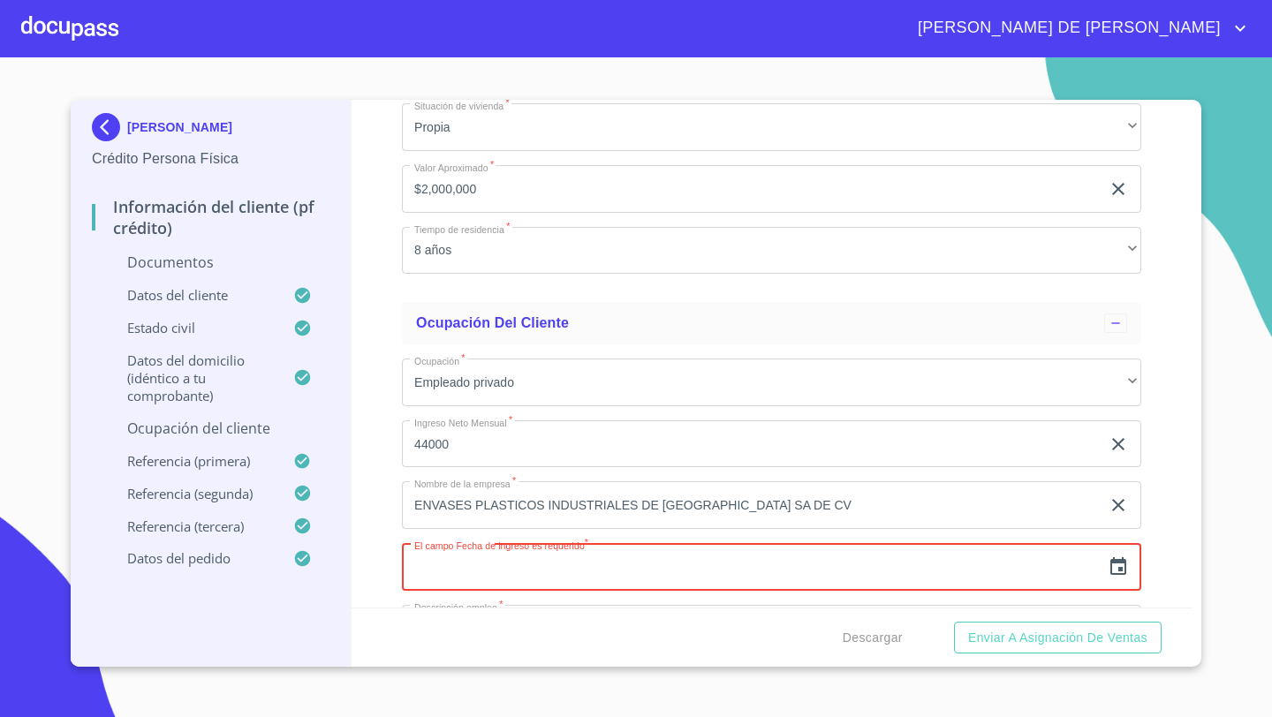
click at [1117, 566] on icon "button" at bounding box center [1117, 566] width 21 height 21
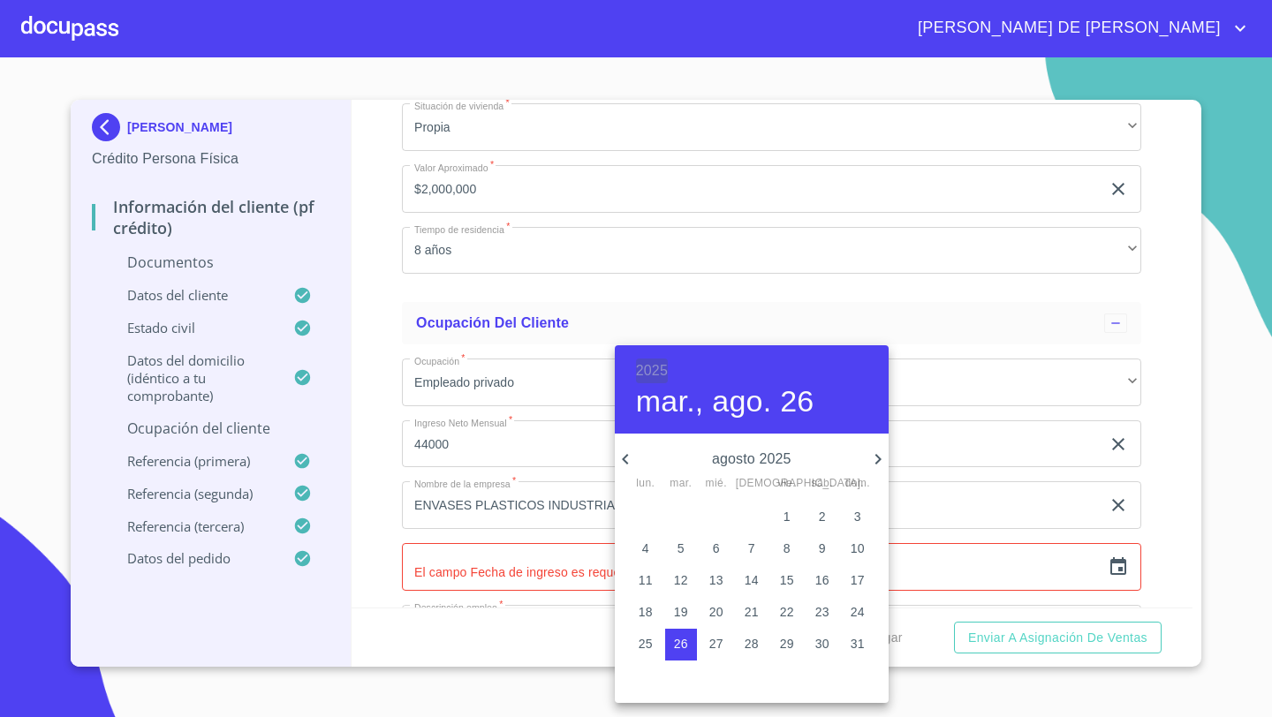
click at [637, 368] on h6 "2025" at bounding box center [652, 371] width 32 height 25
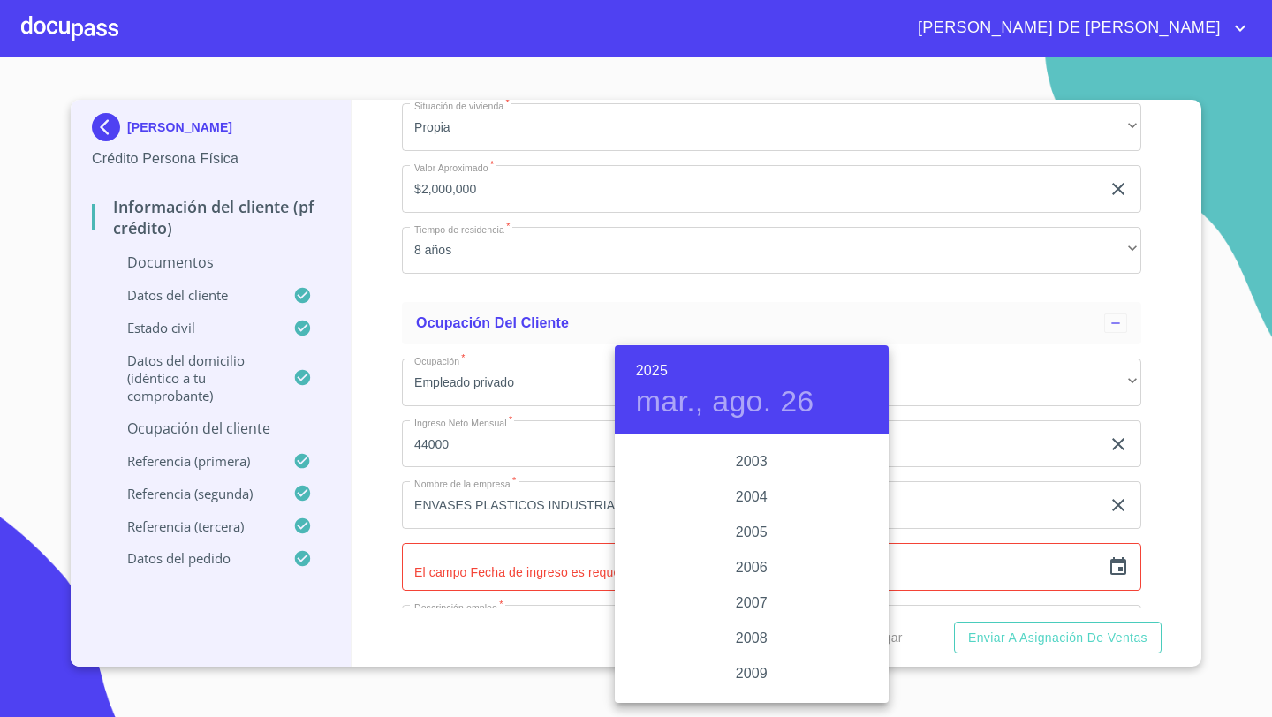
scroll to position [2577, 0]
click at [754, 560] on div "2001" at bounding box center [752, 561] width 274 height 35
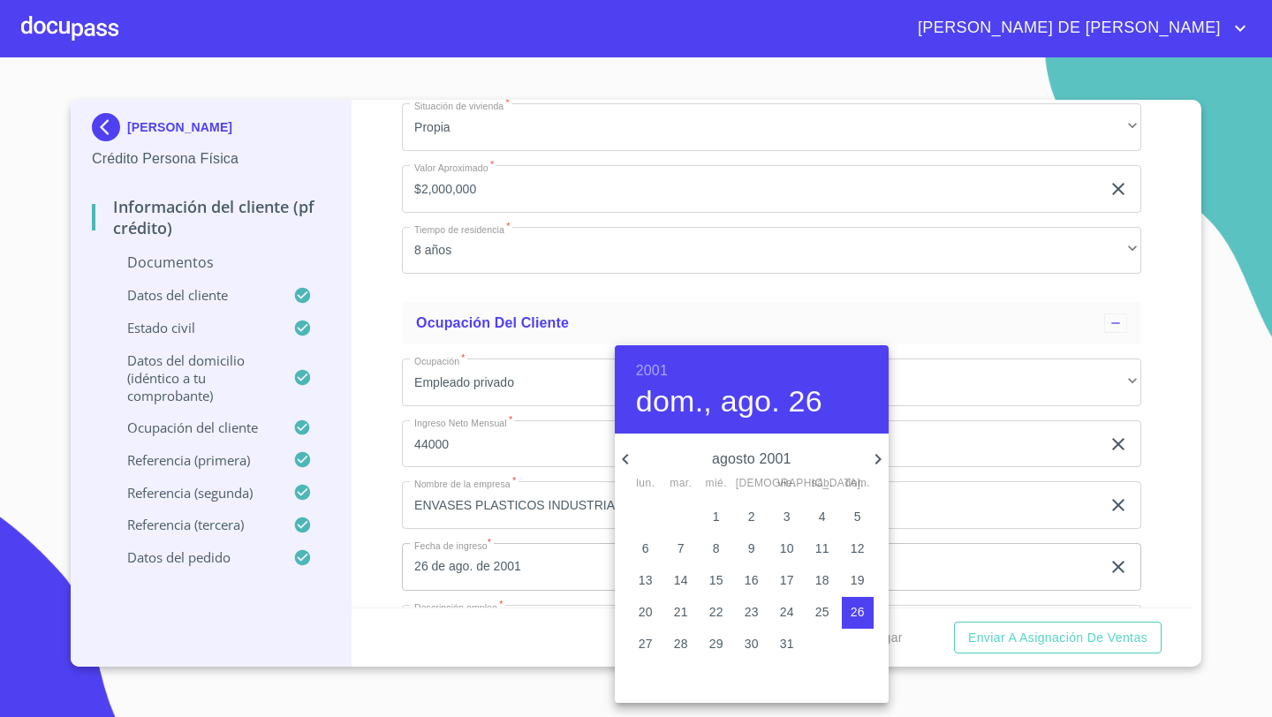
click at [629, 453] on icon "button" at bounding box center [625, 459] width 21 height 21
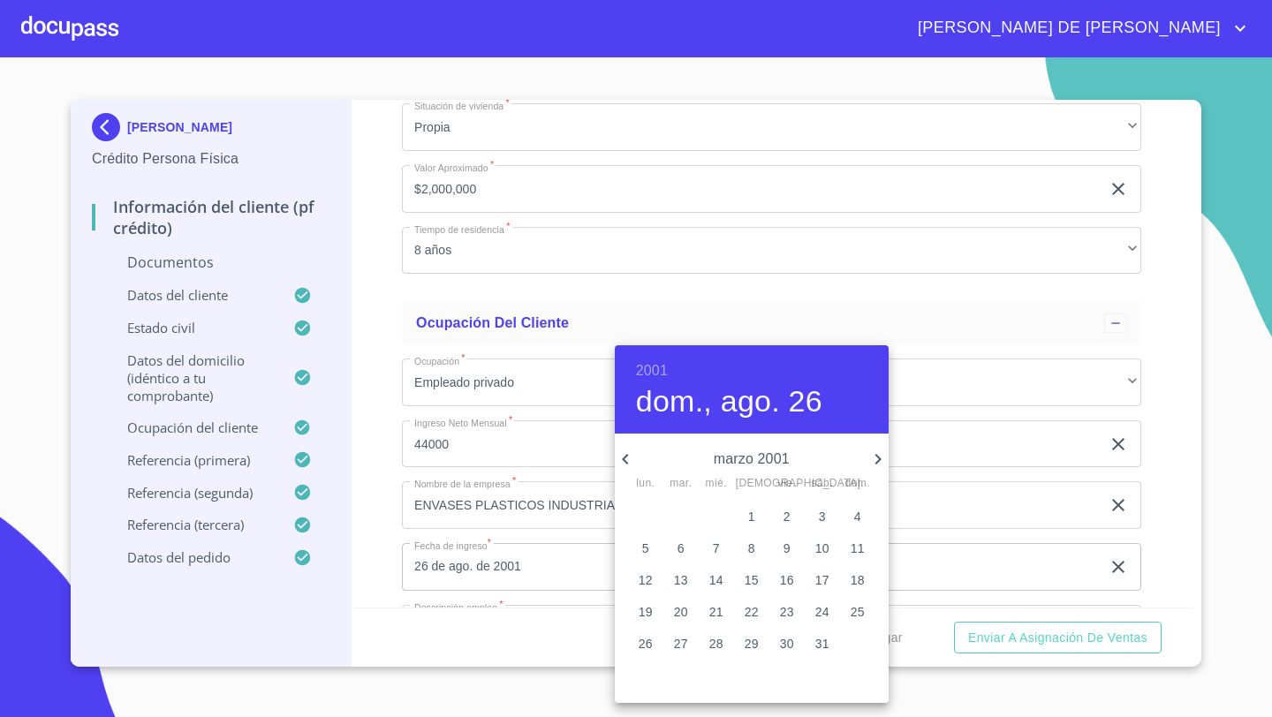
click at [622, 458] on icon "button" at bounding box center [625, 459] width 6 height 11
click at [674, 520] on span "2" at bounding box center [681, 517] width 32 height 18
type input "2 de ene. de 2001"
click at [365, 508] on div at bounding box center [636, 358] width 1272 height 717
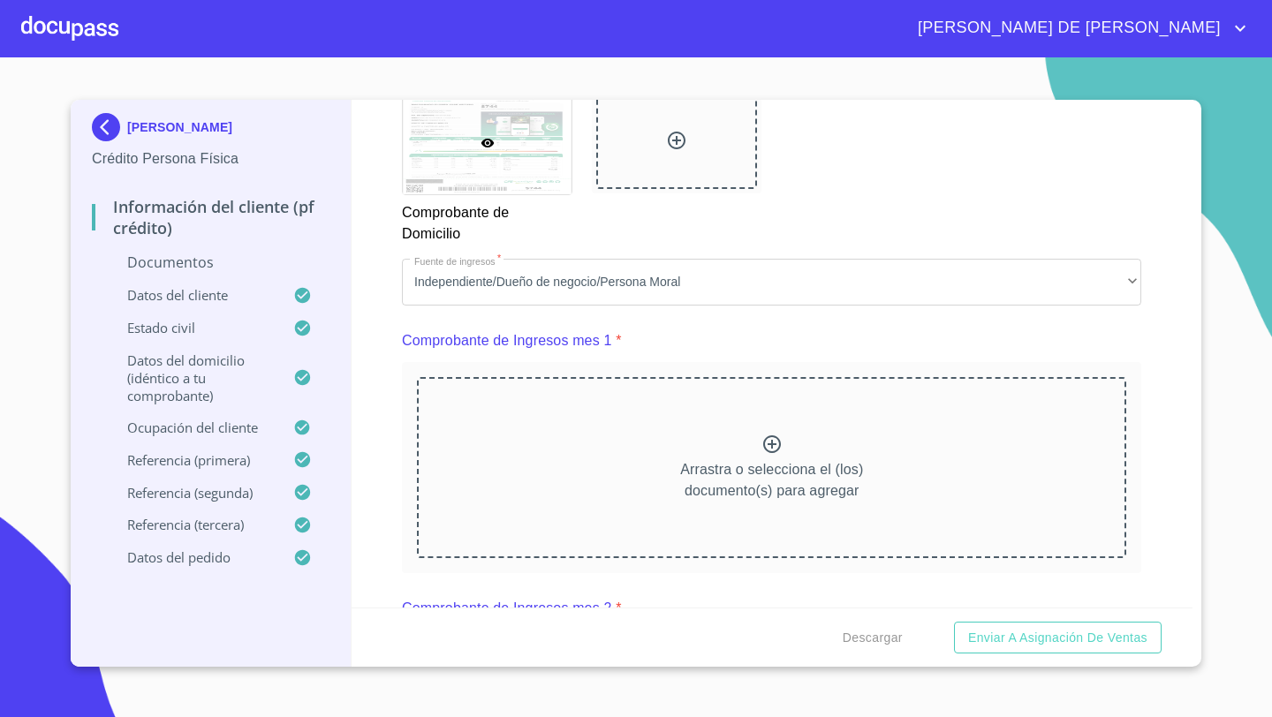
scroll to position [1555, 0]
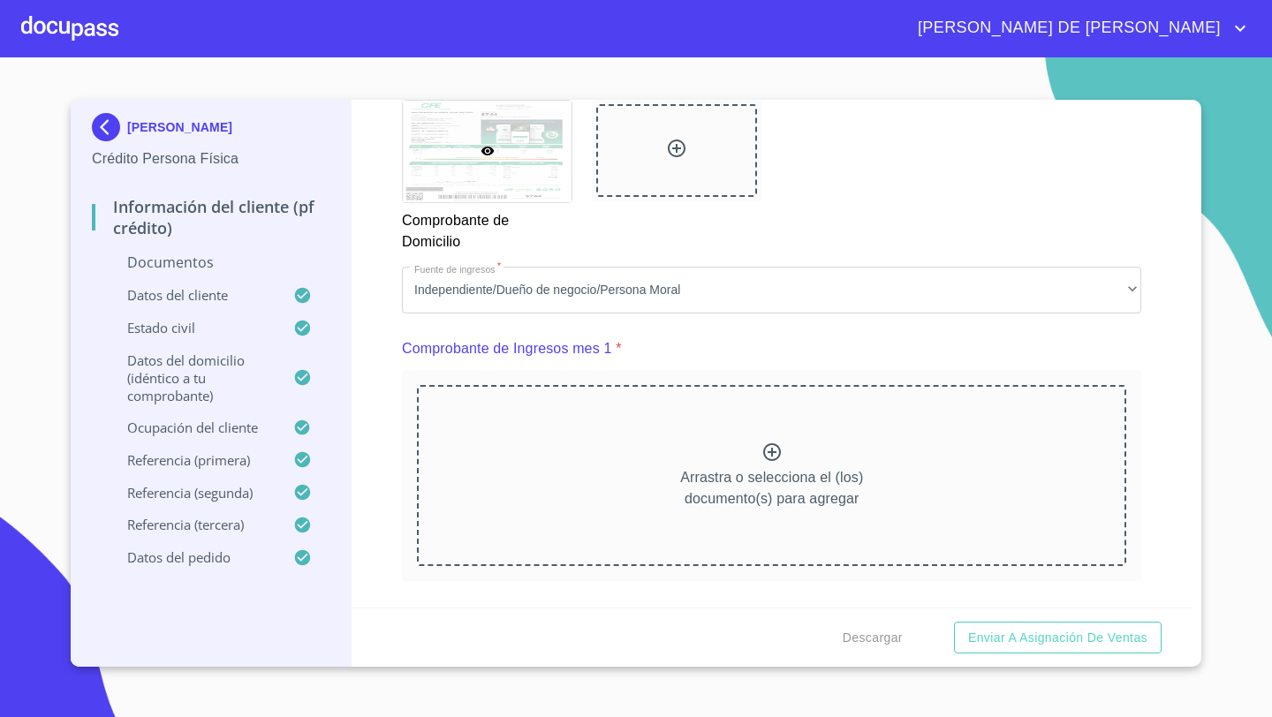
click at [687, 408] on div "Arrastra o selecciona el (los) documento(s) para agregar" at bounding box center [771, 475] width 709 height 180
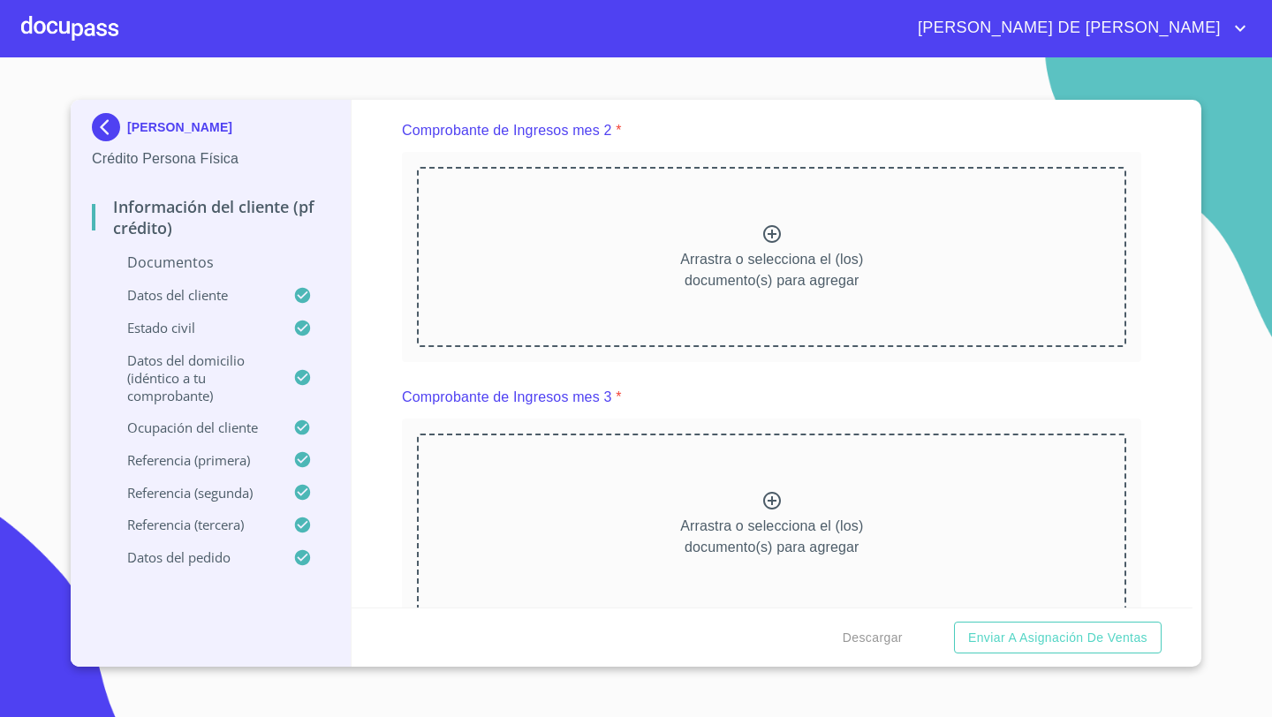
scroll to position [2482, 0]
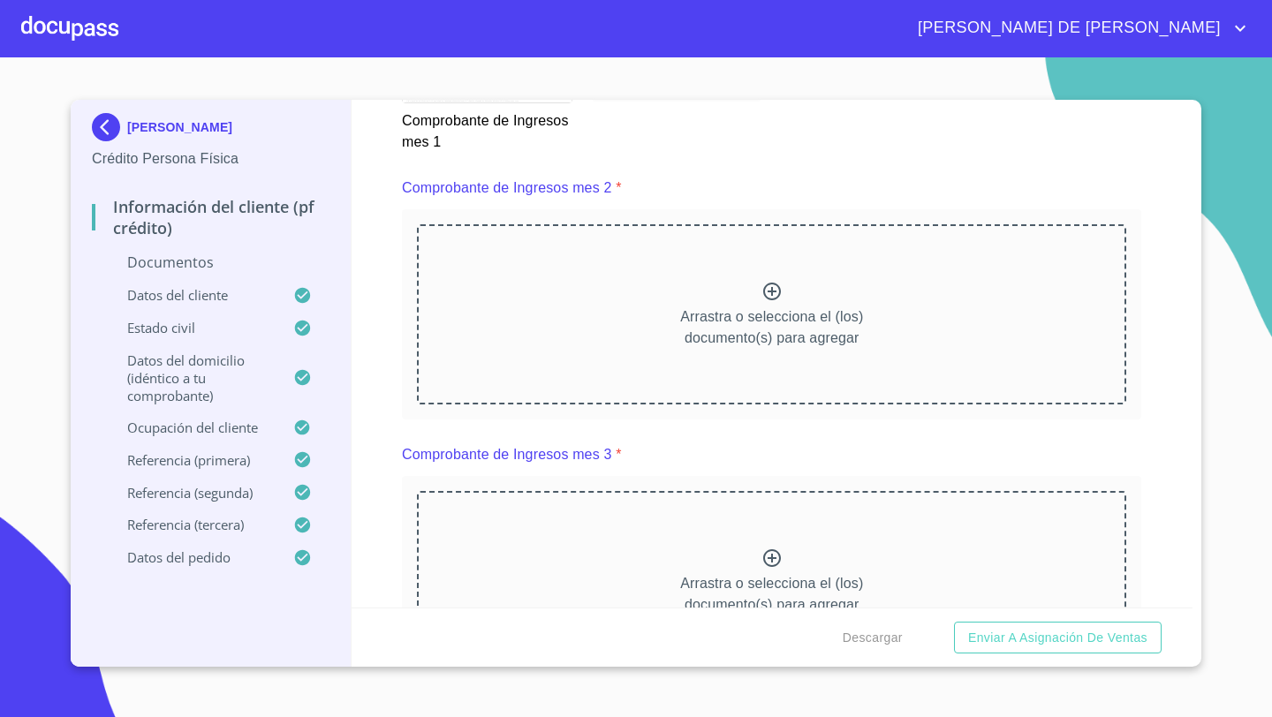
click at [752, 253] on div "Arrastra o selecciona el (los) documento(s) para agregar" at bounding box center [771, 314] width 709 height 180
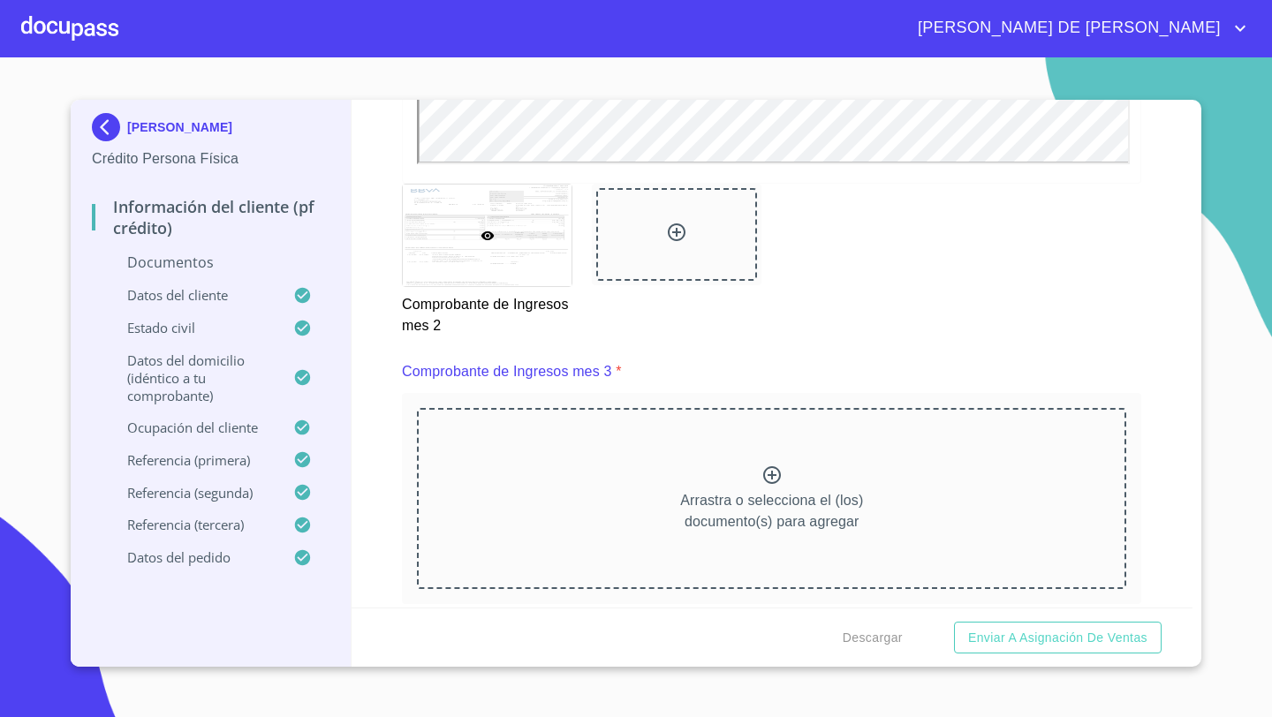
scroll to position [3124, 0]
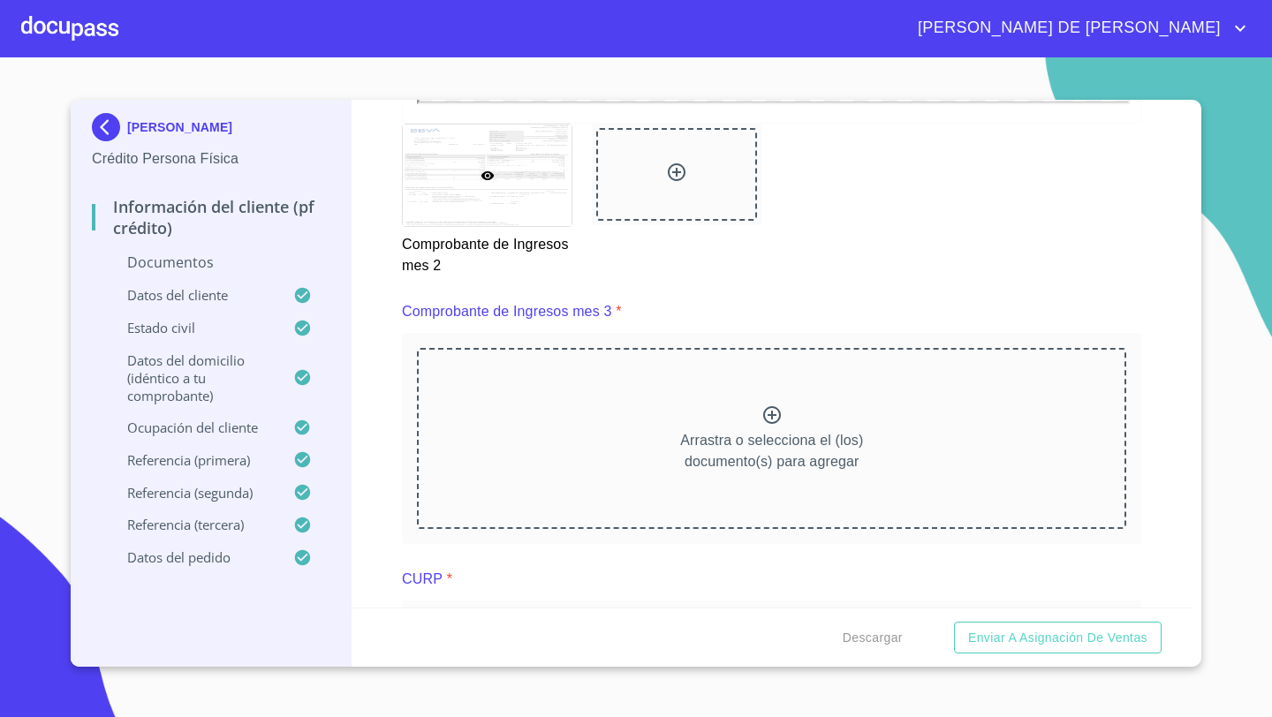
click at [619, 389] on div "Arrastra o selecciona el (los) documento(s) para agregar" at bounding box center [771, 438] width 709 height 180
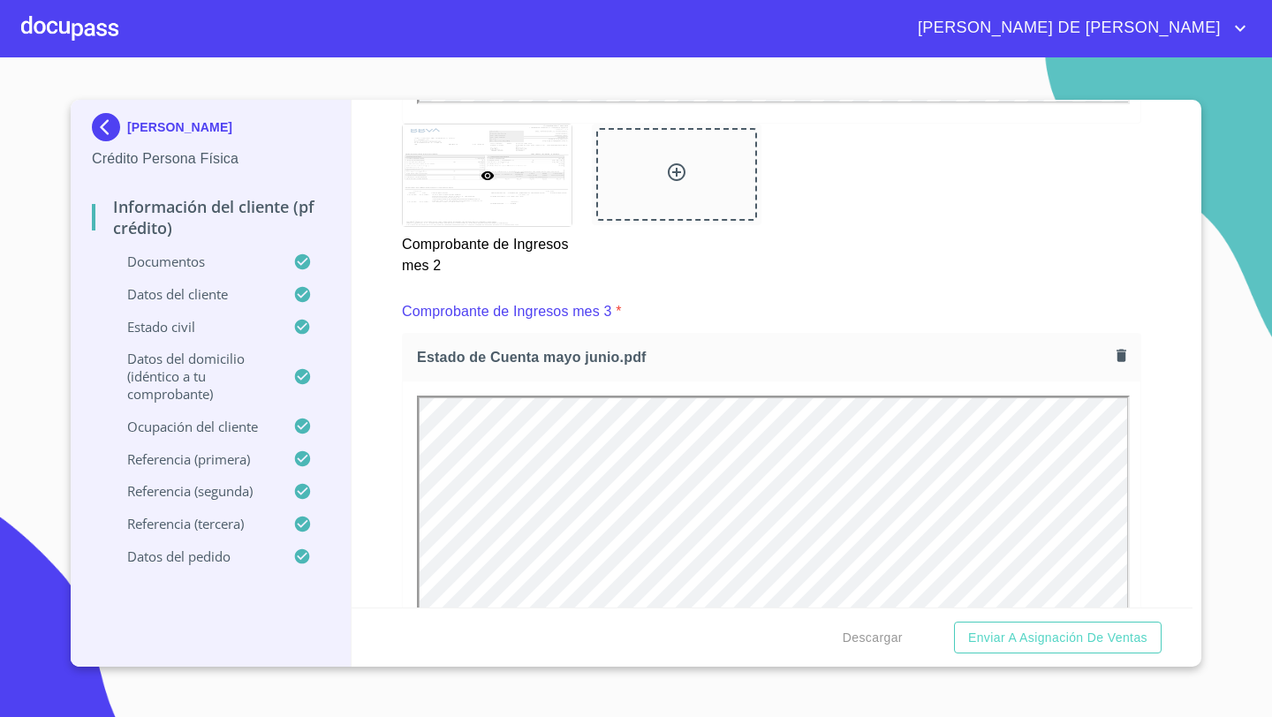
scroll to position [0, 0]
click at [861, 638] on span "Descargar" at bounding box center [872, 638] width 60 height 22
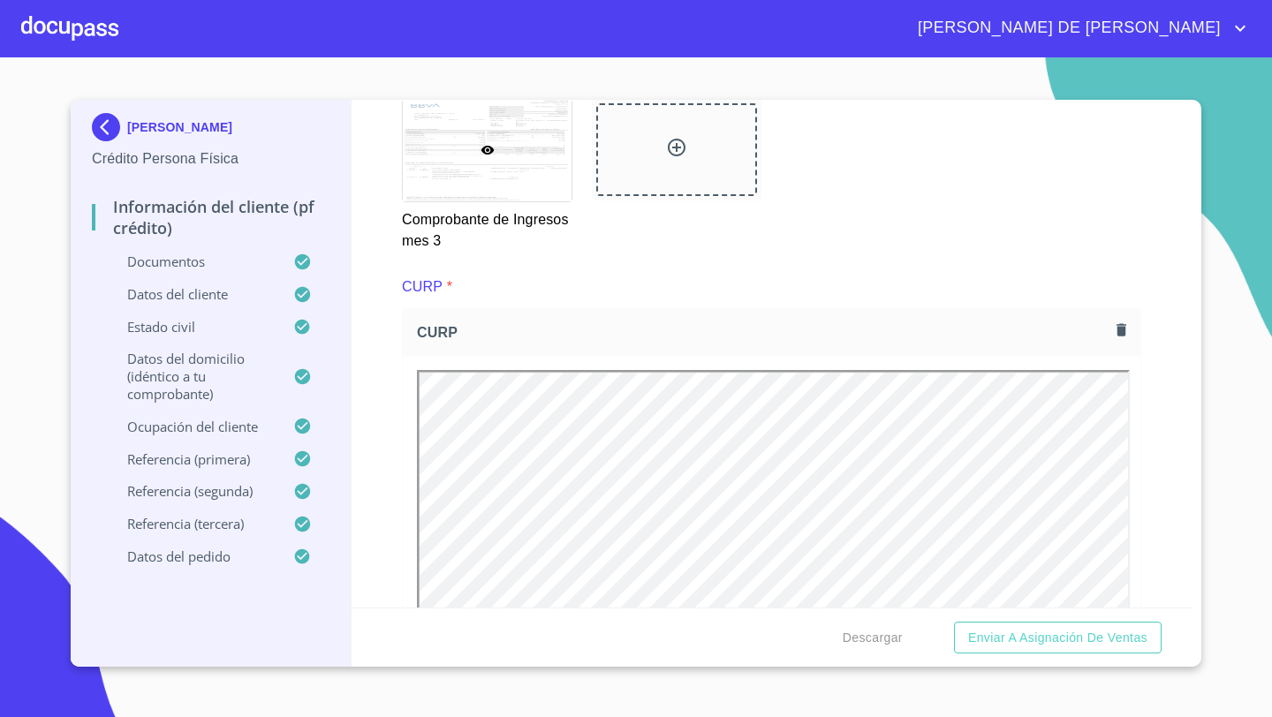
scroll to position [3993, 0]
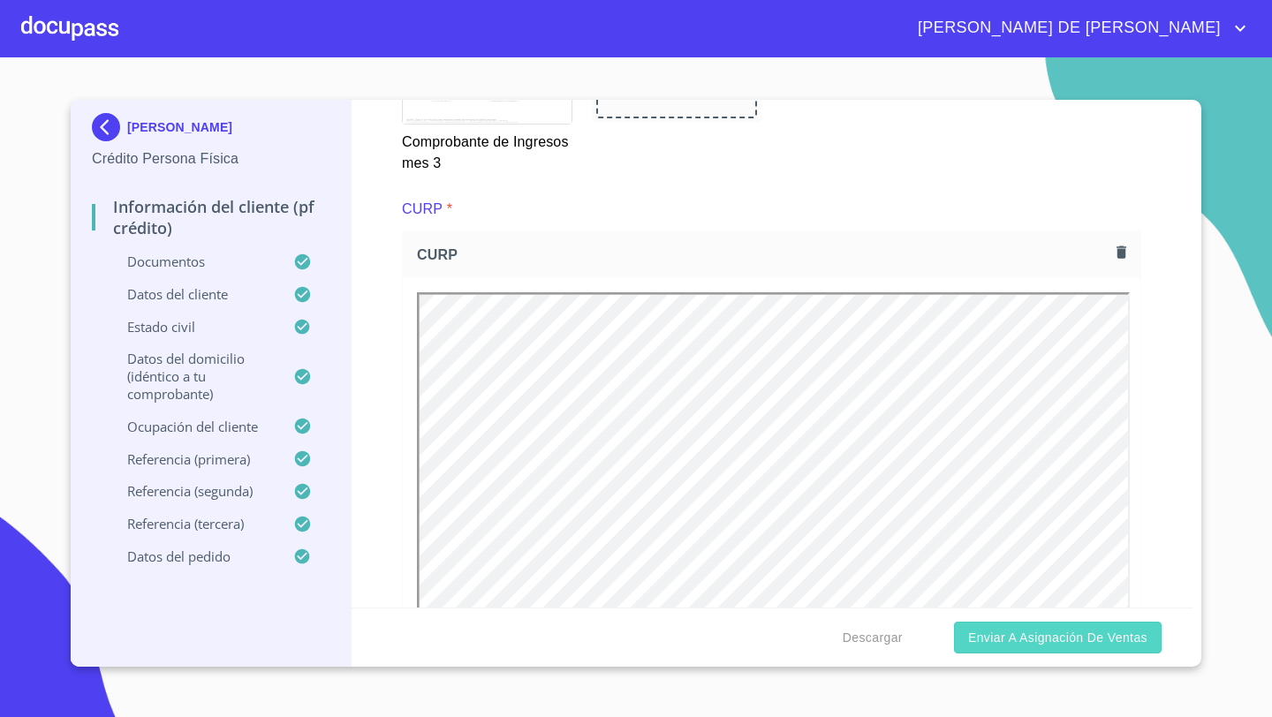
click at [1048, 639] on span "Enviar a Asignación de Ventas" at bounding box center [1057, 638] width 179 height 22
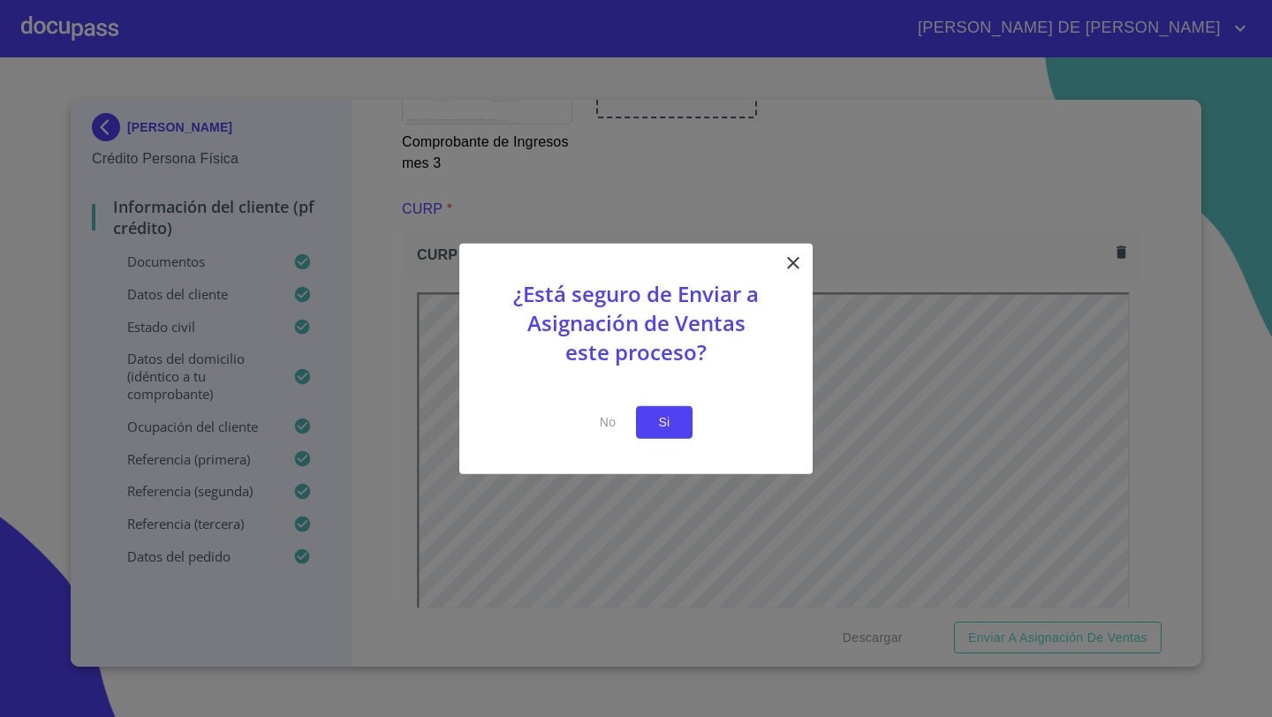
click at [681, 413] on button "Si" at bounding box center [664, 422] width 57 height 33
